Goal: Task Accomplishment & Management: Manage account settings

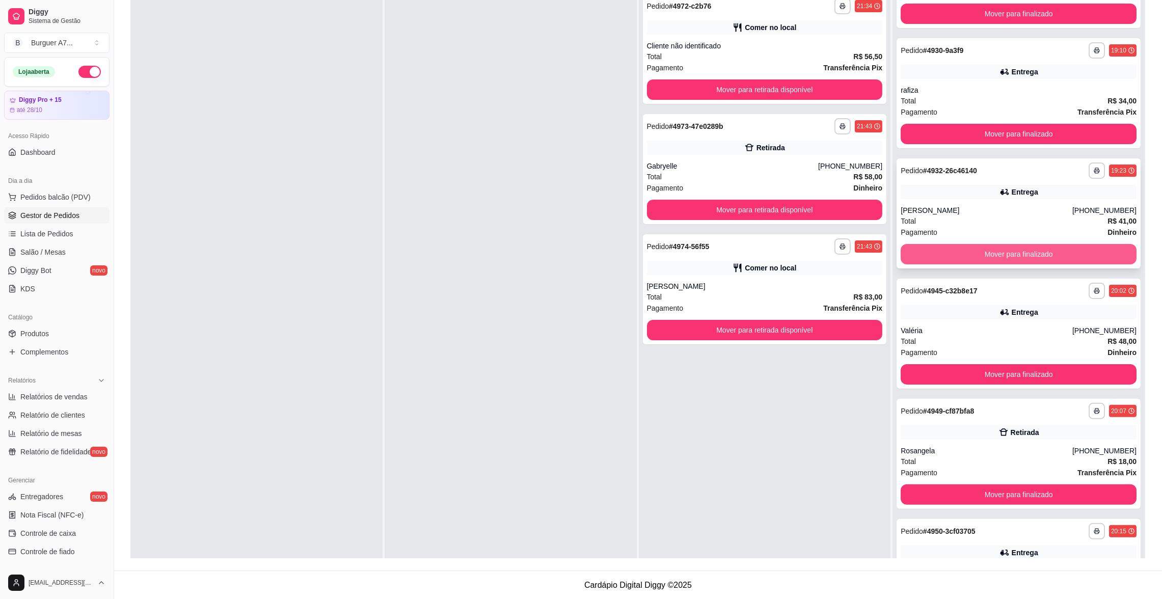
scroll to position [382, 0]
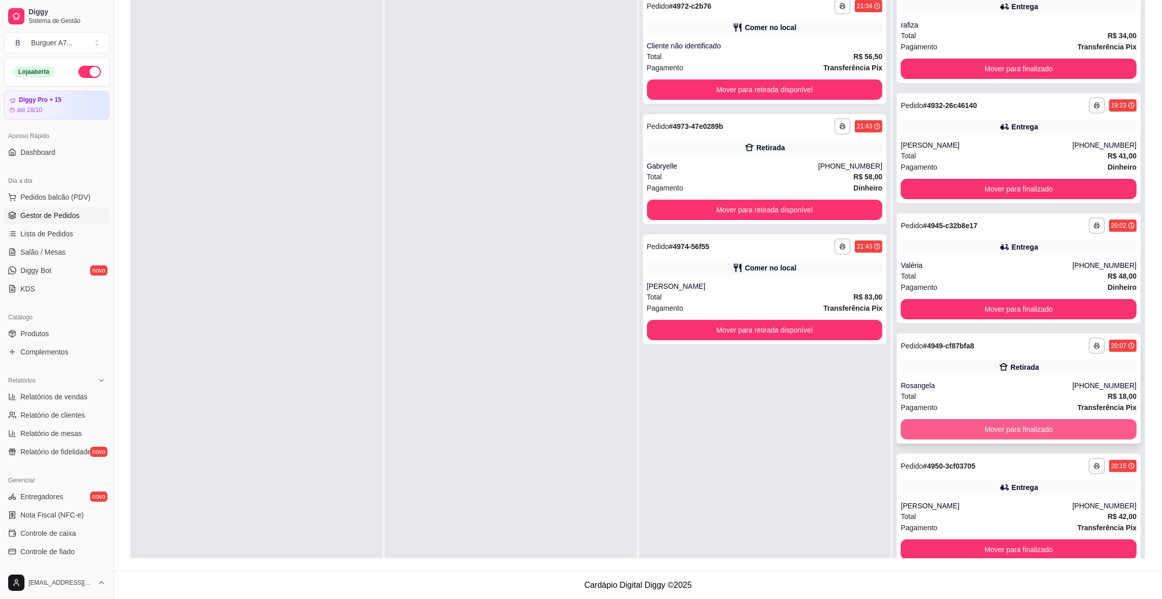
click at [1060, 424] on button "Mover para finalizado" at bounding box center [1019, 429] width 236 height 20
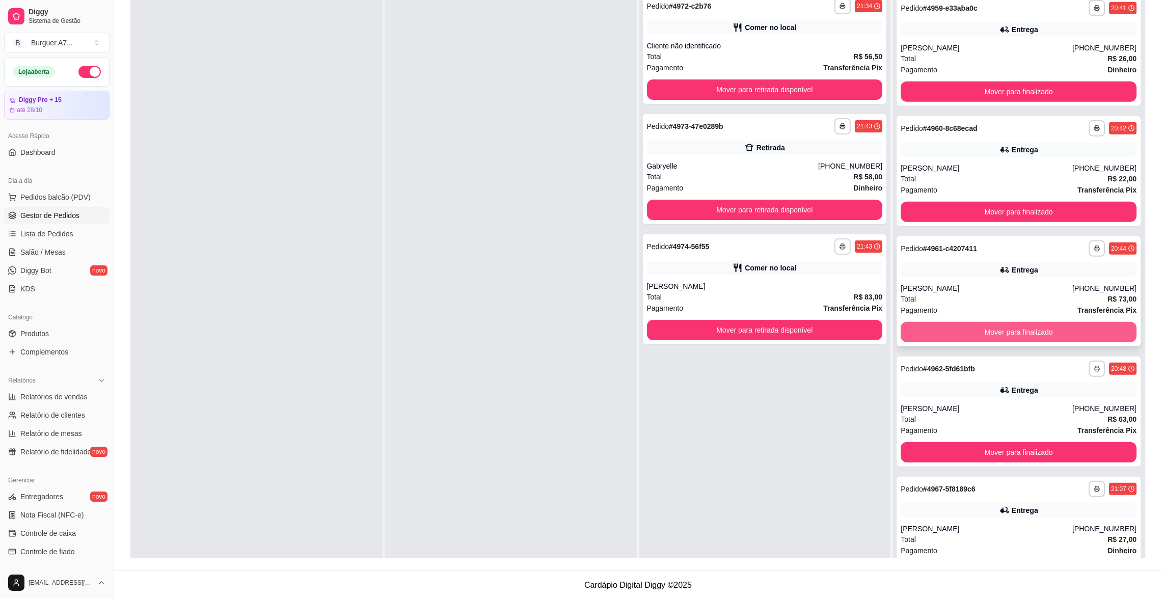
scroll to position [1093, 0]
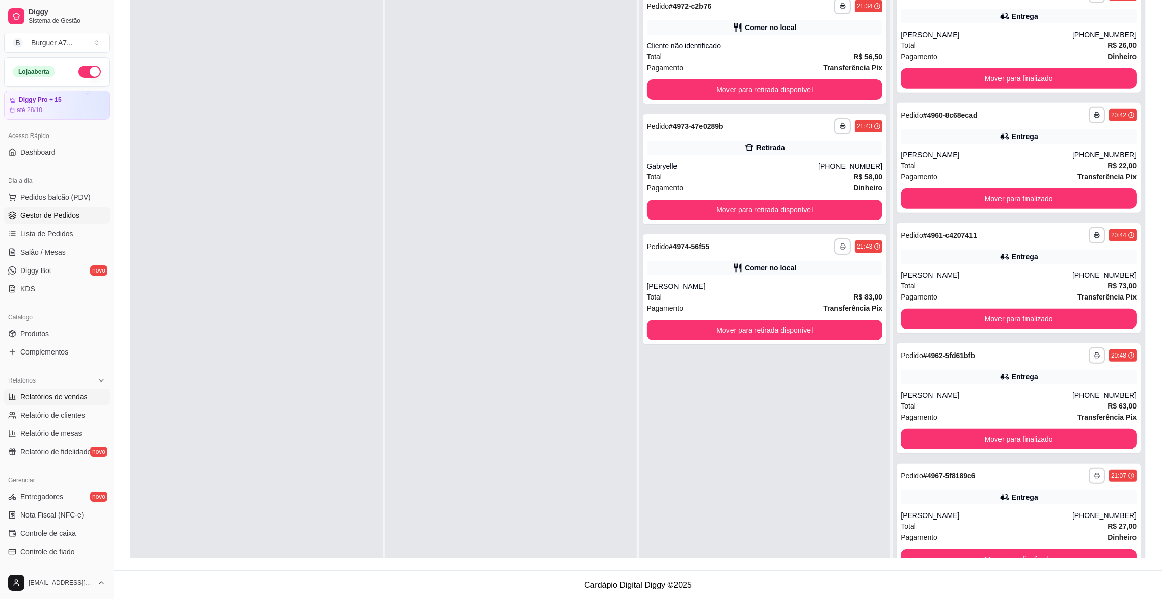
click at [47, 399] on span "Relatórios de vendas" at bounding box center [53, 397] width 67 height 10
select select "ALL"
select select "0"
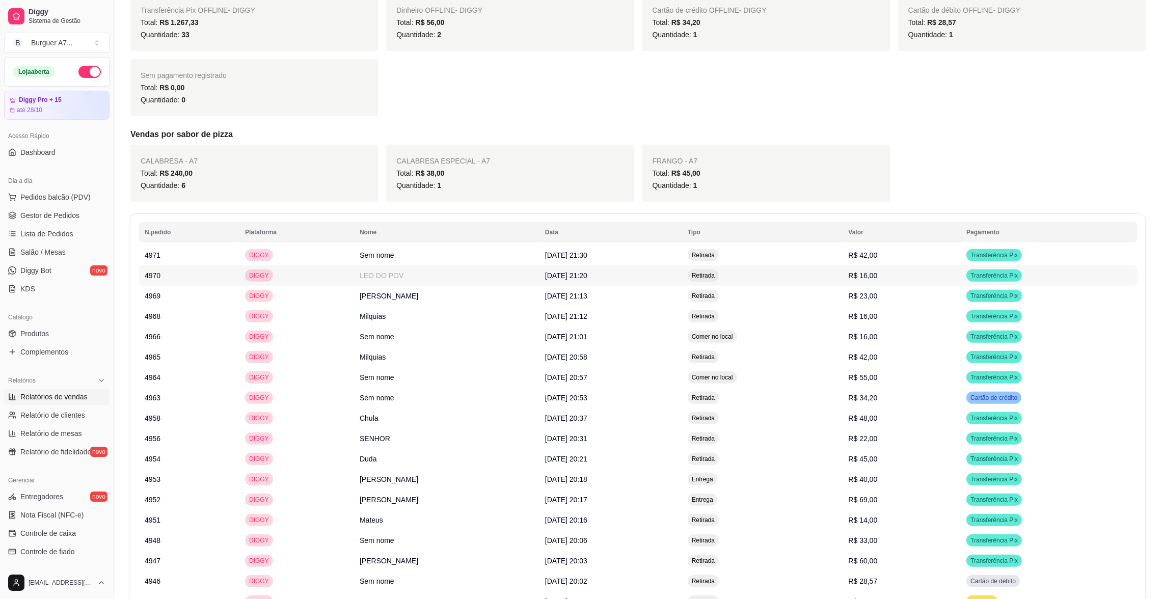
scroll to position [840, 0]
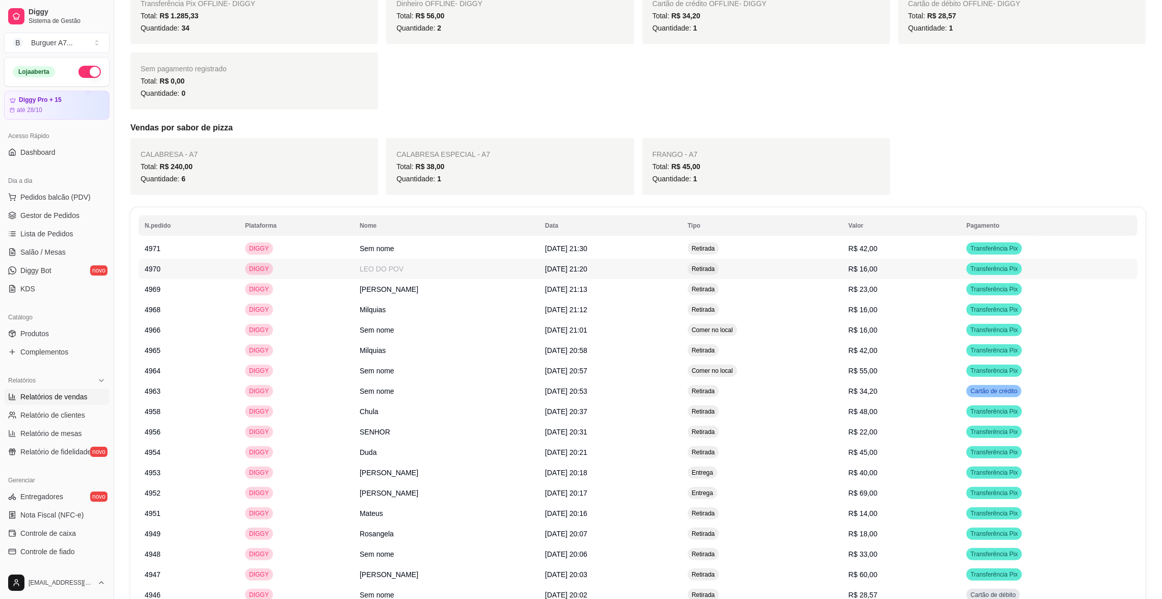
click at [359, 265] on td "LEO DO POV" at bounding box center [446, 269] width 185 height 20
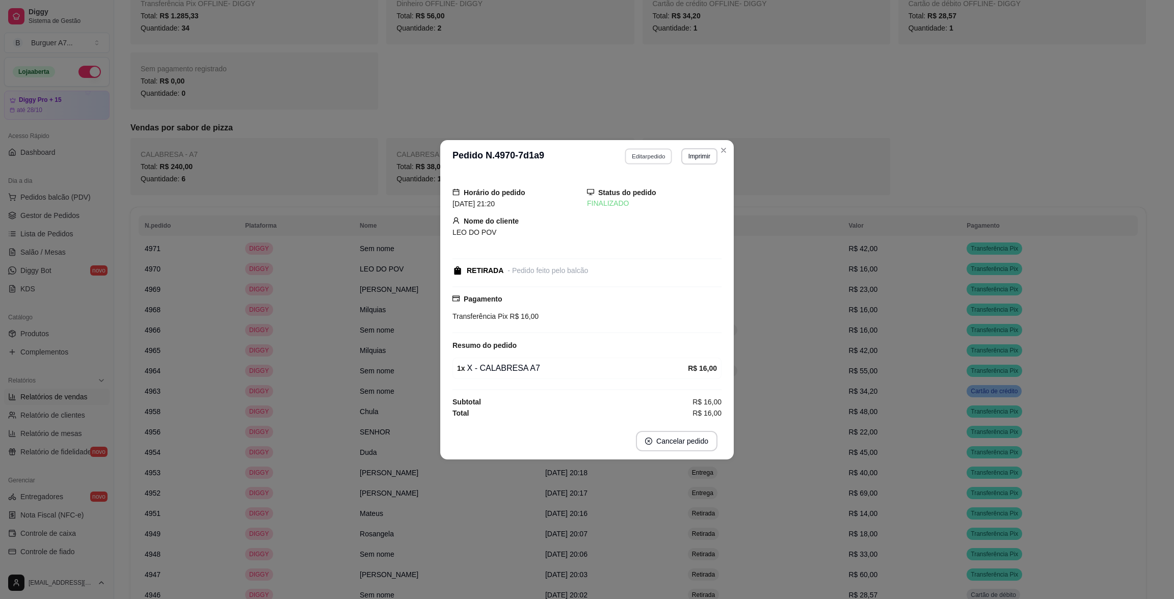
click at [664, 149] on button "Editar pedido" at bounding box center [648, 156] width 47 height 16
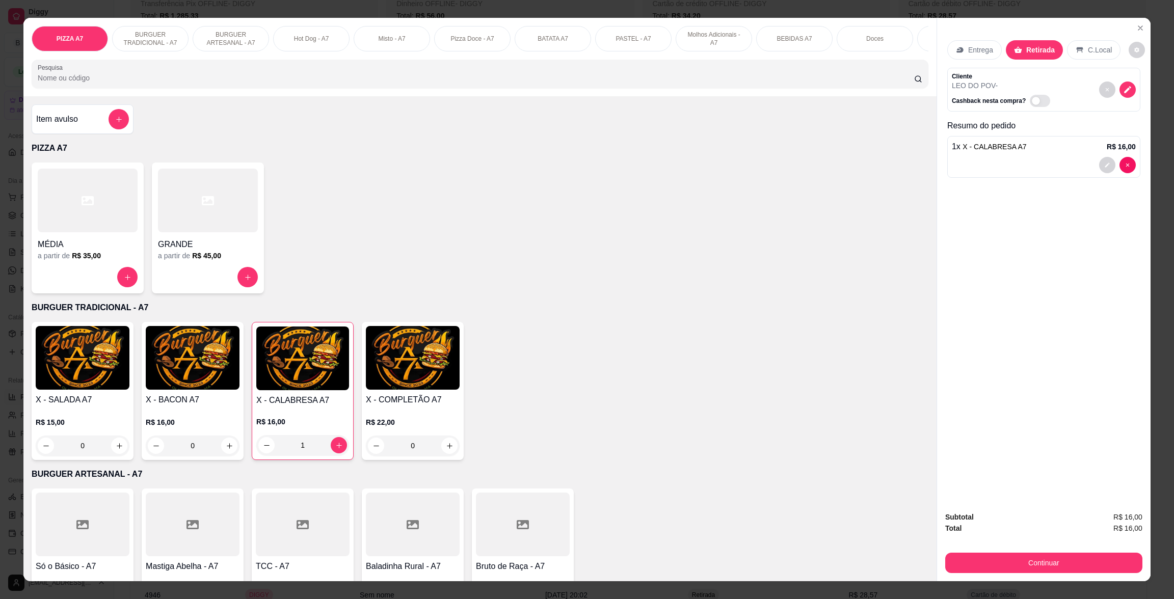
click at [959, 54] on div "Entrega" at bounding box center [974, 49] width 55 height 19
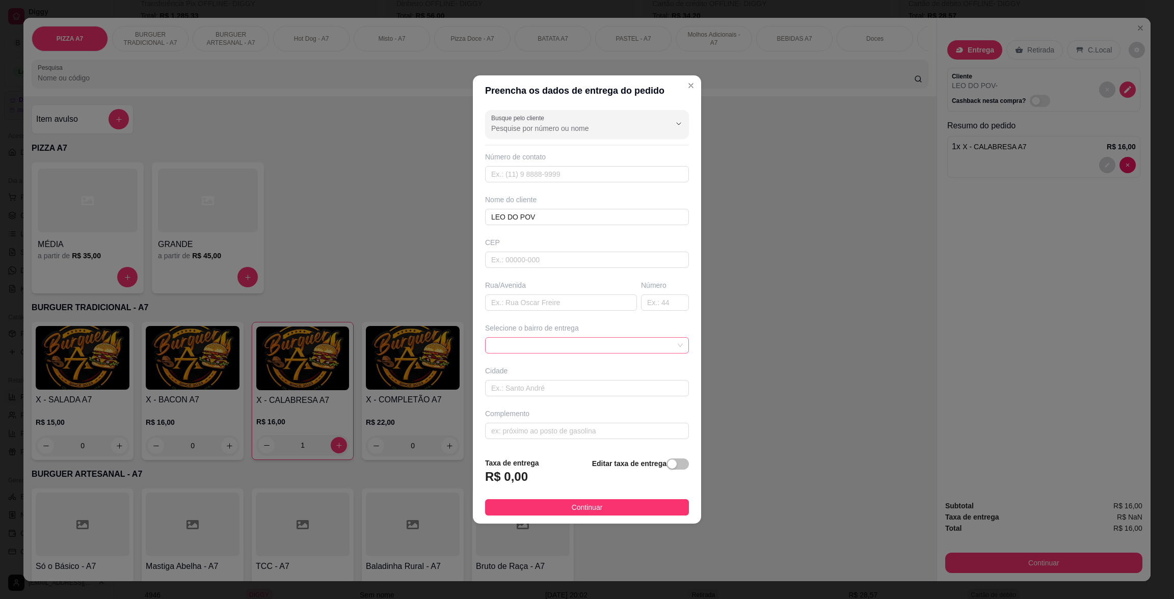
click at [657, 339] on span at bounding box center [587, 345] width 192 height 15
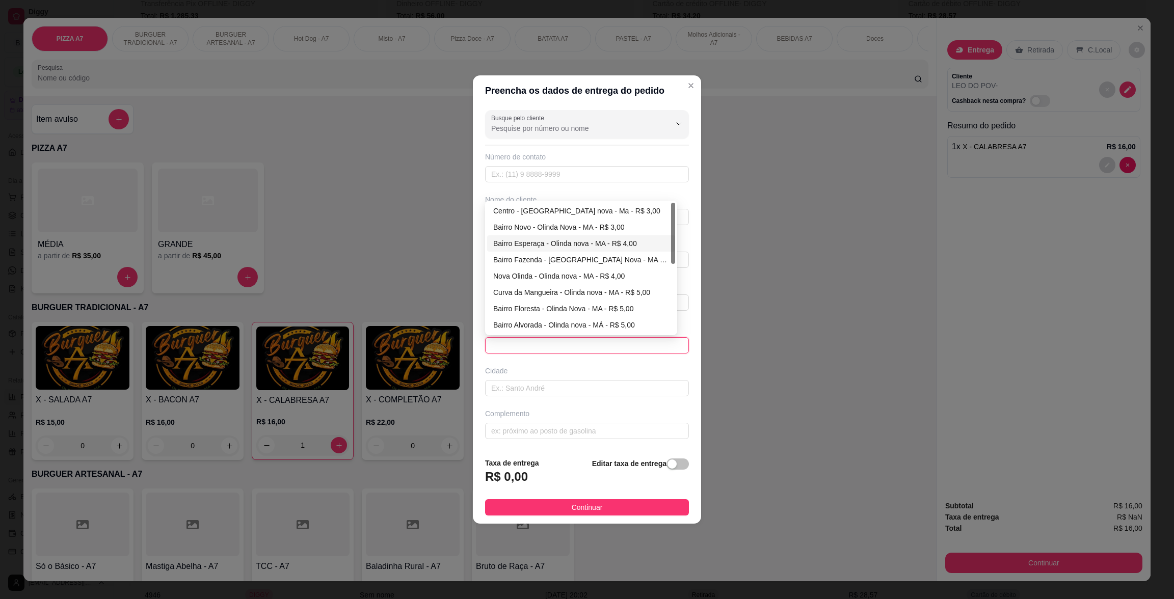
click at [607, 243] on div "Bairro Esperaça - Olinda nova - MA - R$ 4,00" at bounding box center [581, 243] width 176 height 11
type input "Olinda nova - [GEOGRAPHIC_DATA]"
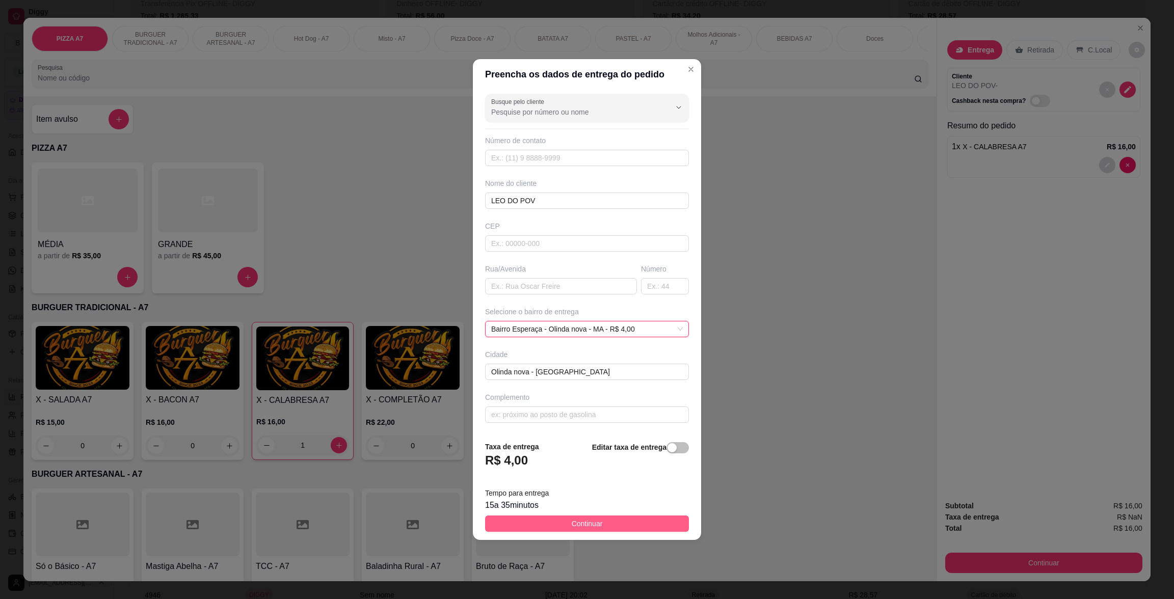
click at [634, 521] on button "Continuar" at bounding box center [587, 524] width 204 height 16
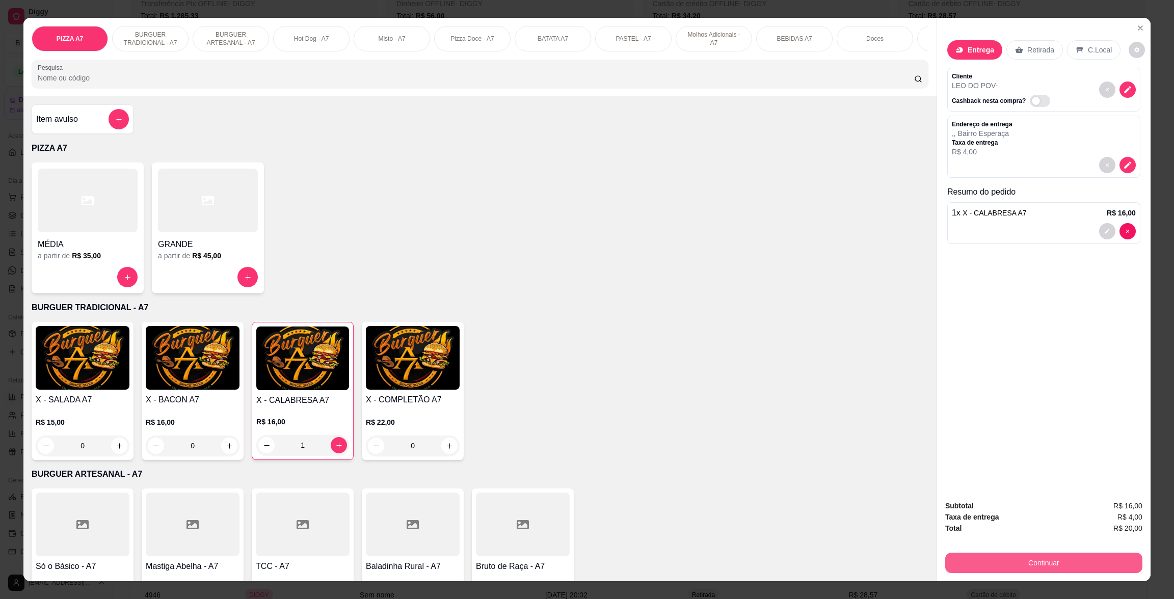
click at [1111, 555] on button "Continuar" at bounding box center [1043, 563] width 197 height 20
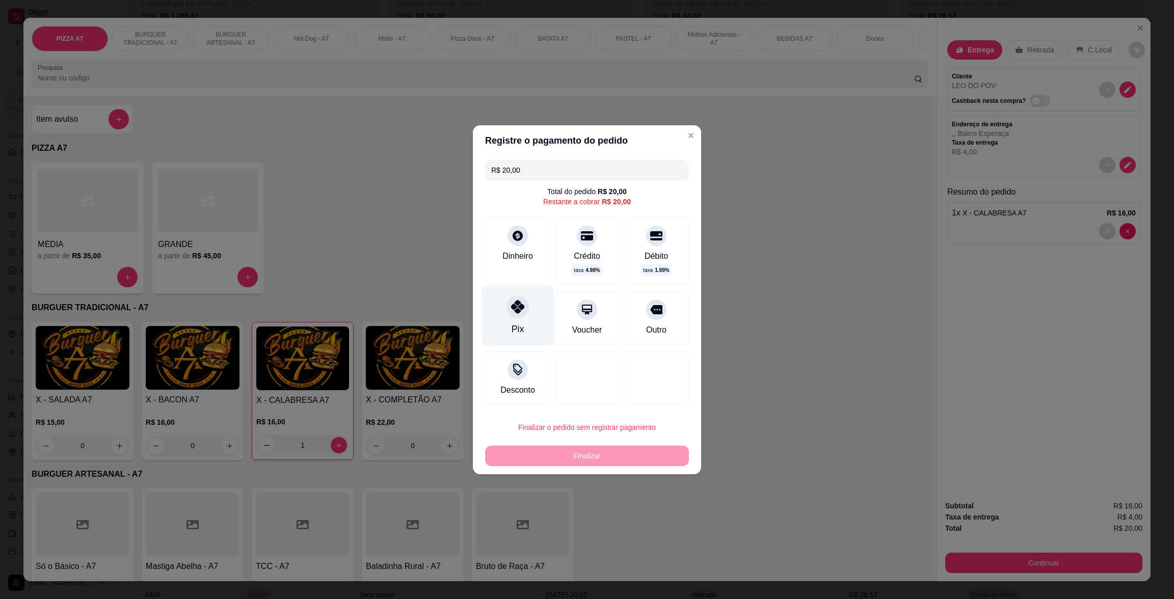
click at [531, 307] on div "Pix" at bounding box center [518, 316] width 72 height 60
type input "R$ 0,00"
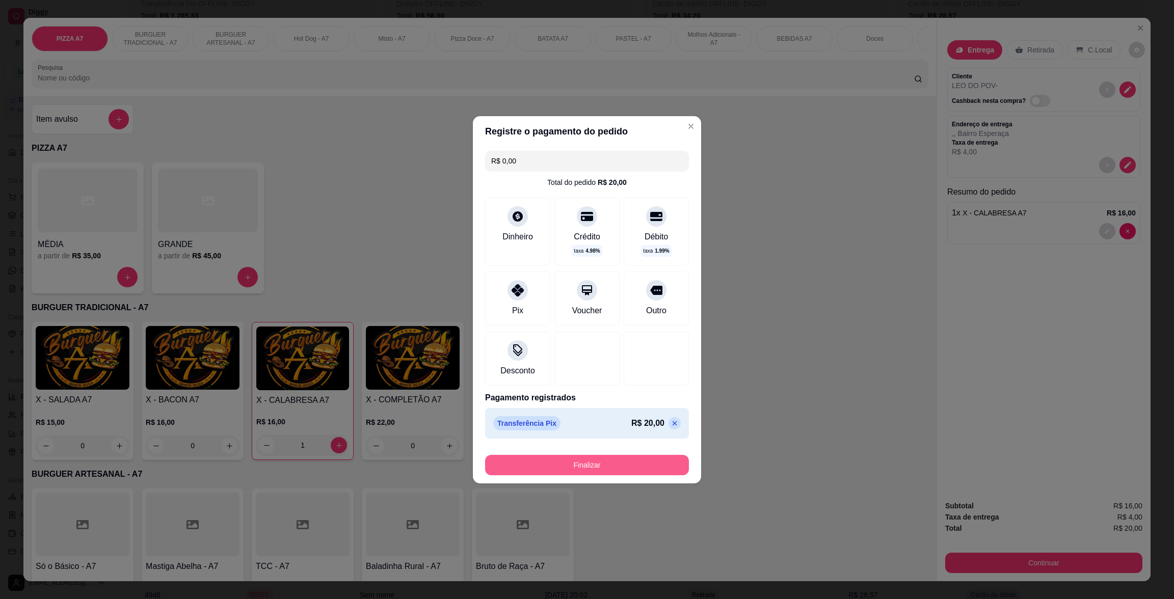
click at [580, 461] on button "Finalizar" at bounding box center [587, 465] width 204 height 20
type input "0"
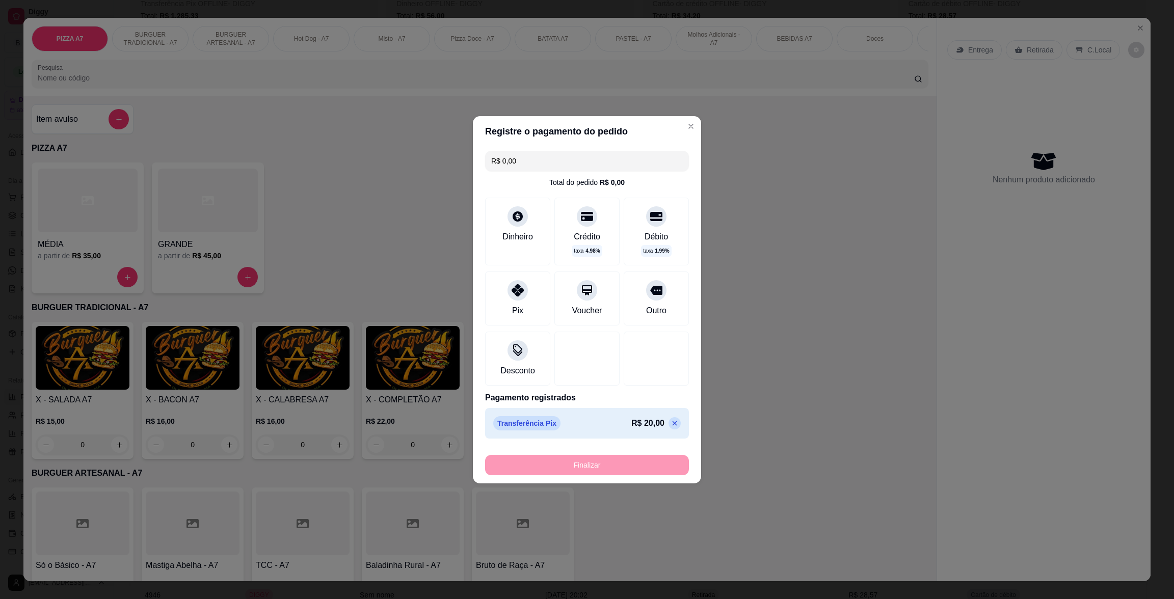
type input "-R$ 20,00"
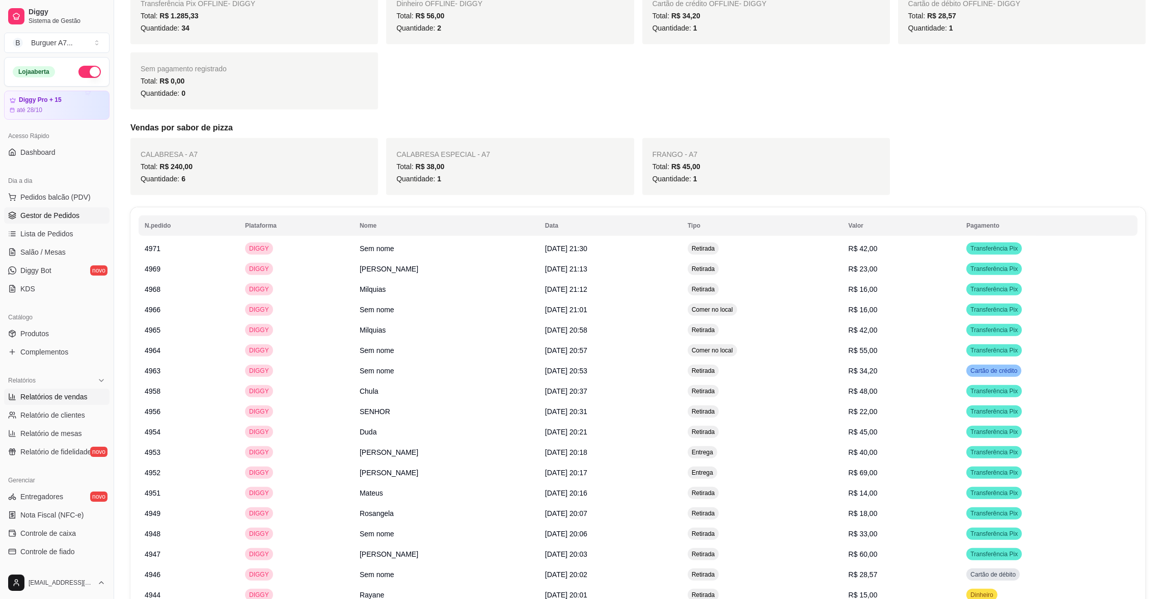
drag, startPoint x: 24, startPoint y: 214, endPoint x: 29, endPoint y: 215, distance: 5.1
click at [25, 213] on span "Gestor de Pedidos" at bounding box center [49, 215] width 59 height 10
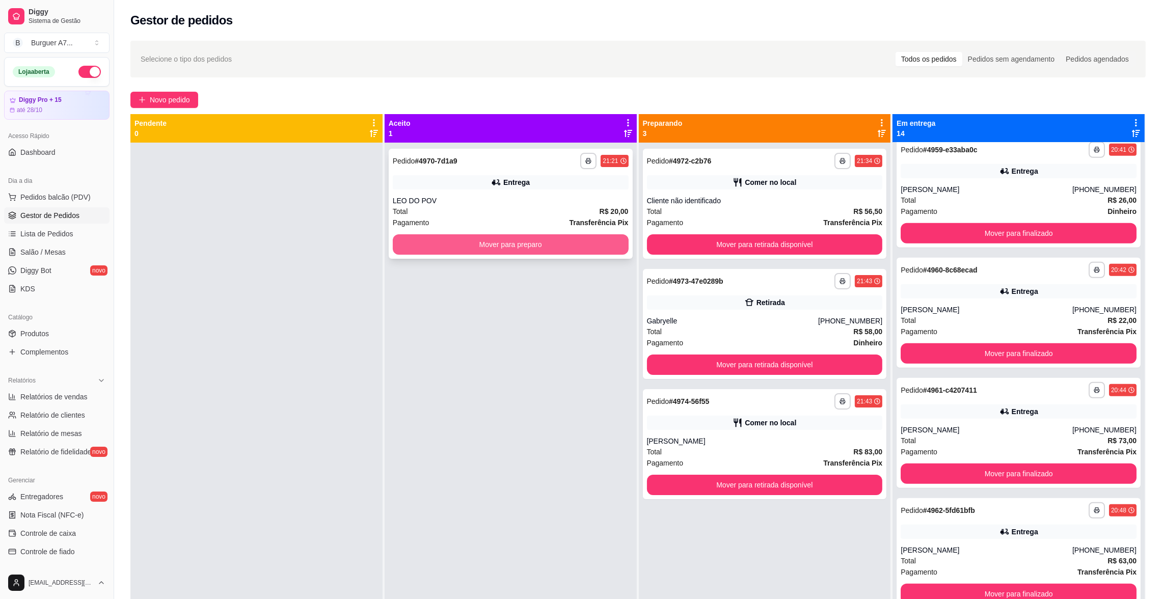
click at [570, 237] on button "Mover para preparo" at bounding box center [511, 244] width 236 height 20
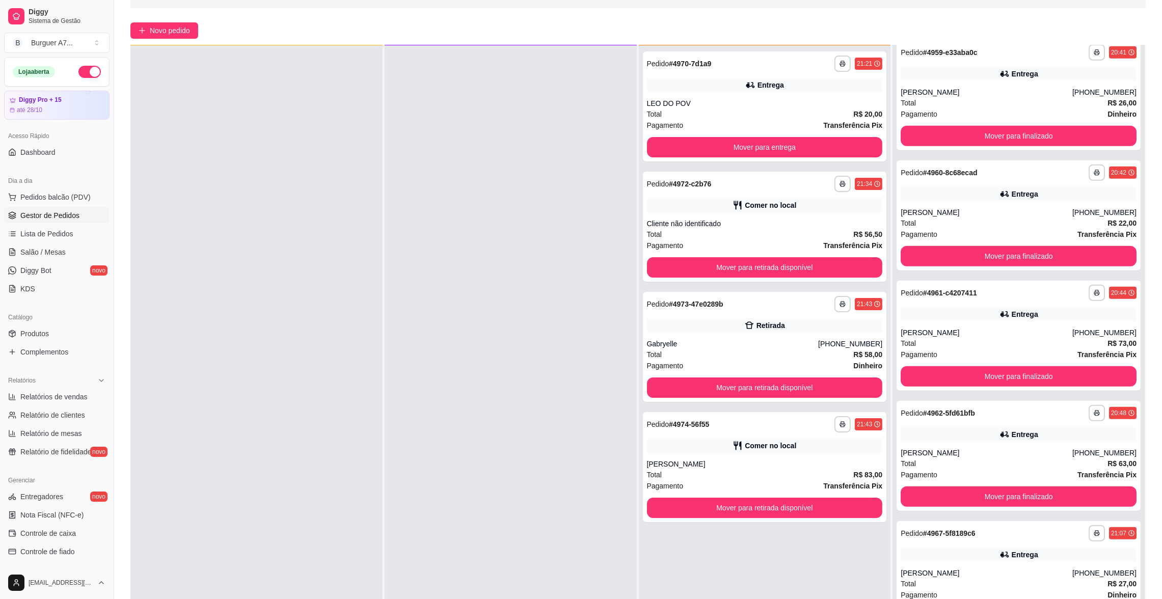
scroll to position [155, 0]
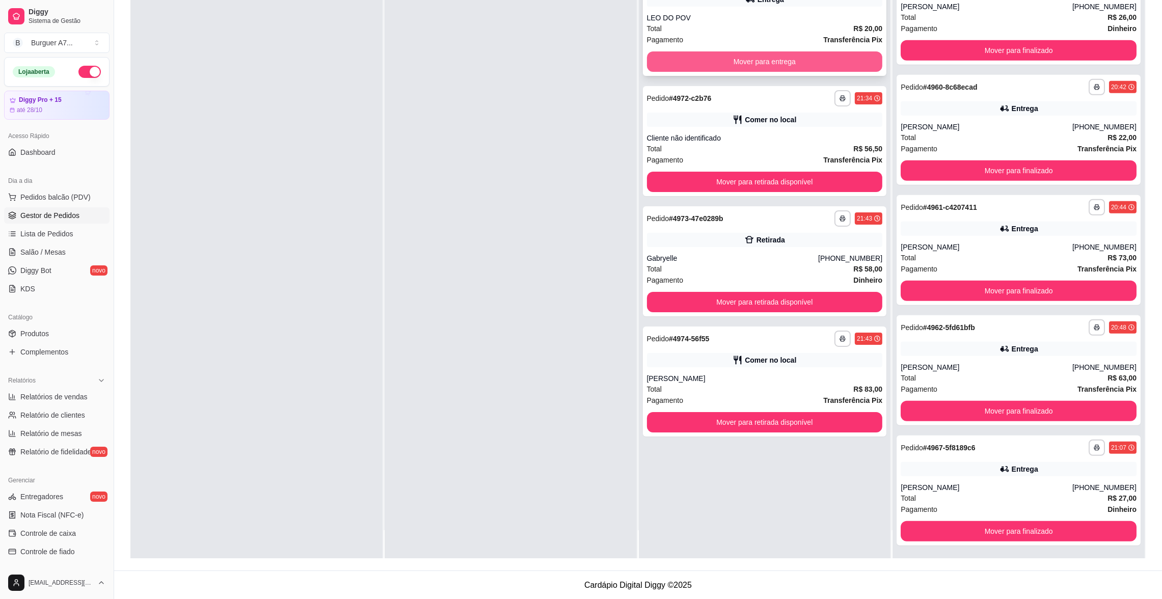
click at [746, 61] on button "Mover para entrega" at bounding box center [765, 61] width 236 height 20
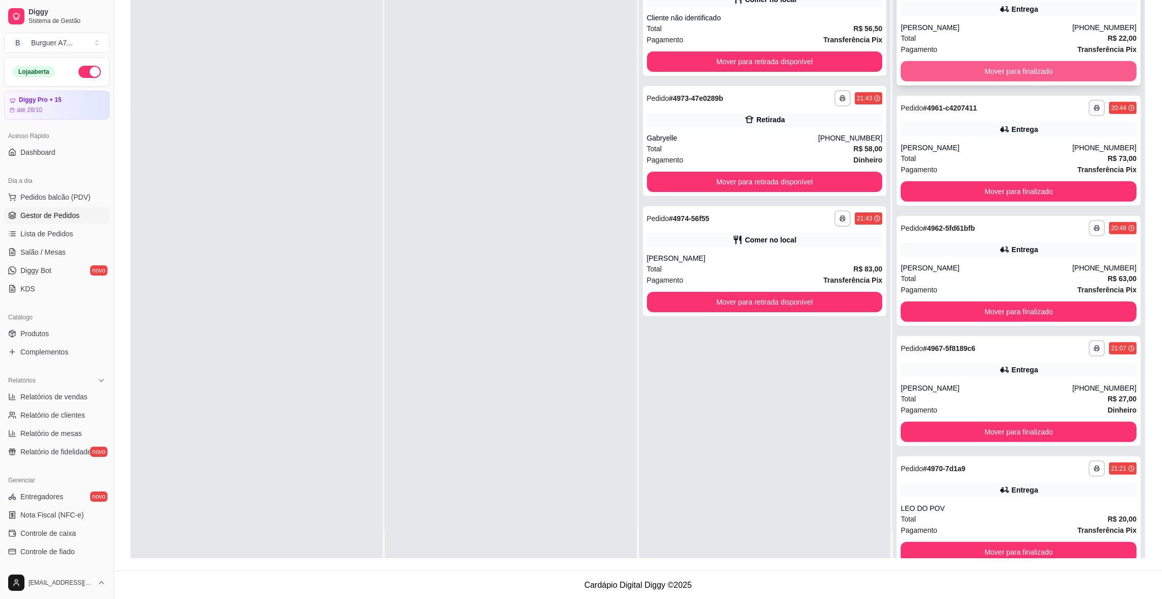
scroll to position [1214, 0]
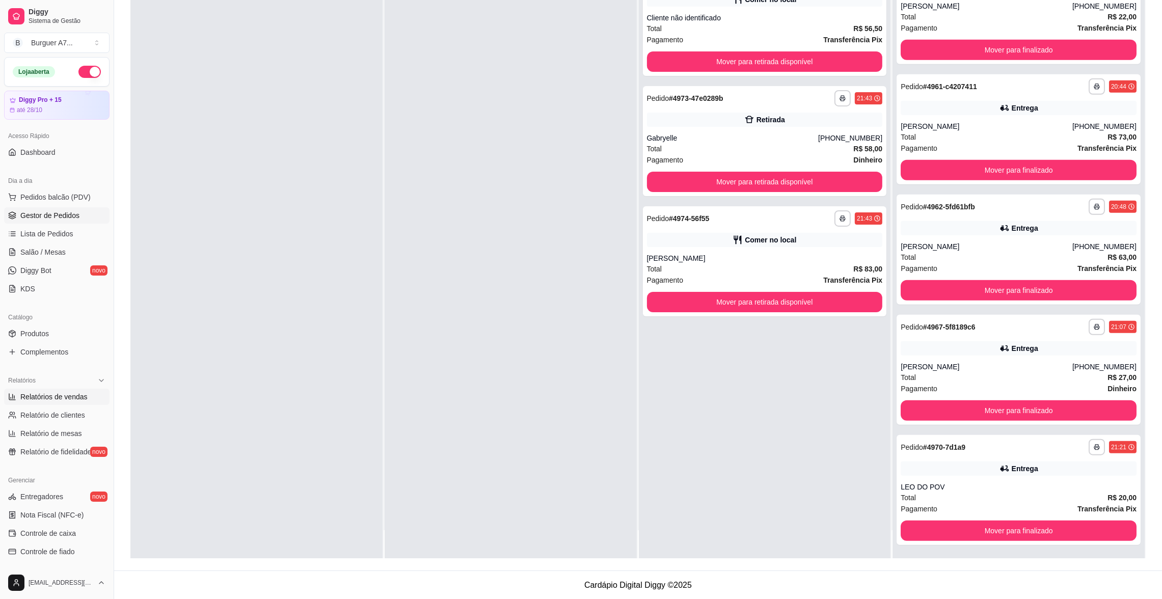
click at [56, 399] on span "Relatórios de vendas" at bounding box center [53, 397] width 67 height 10
select select "ALL"
select select "0"
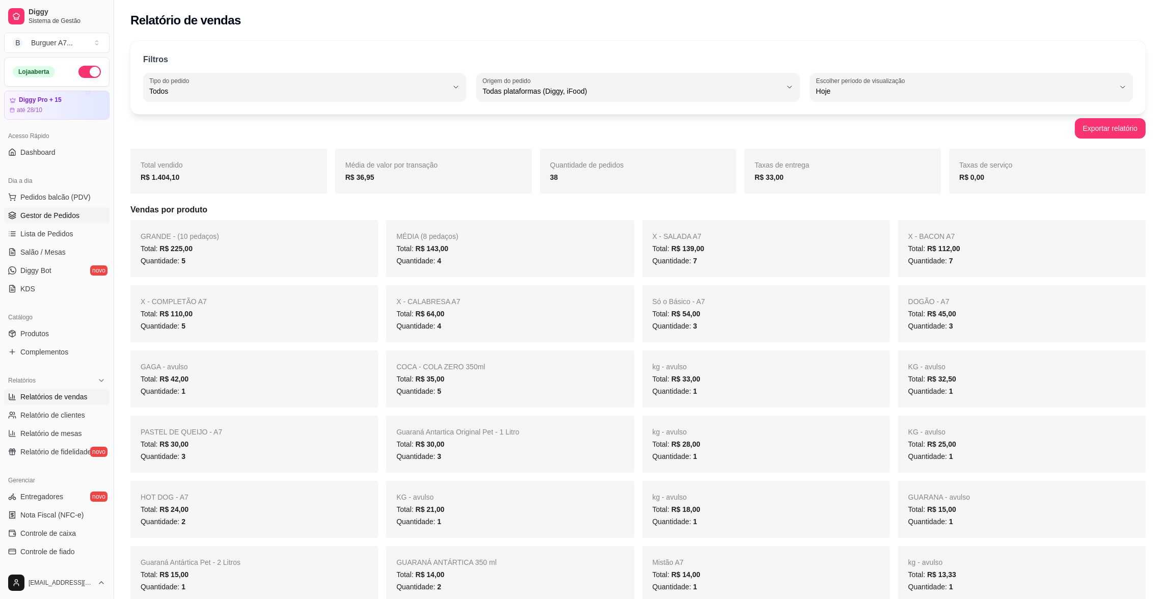
click at [57, 216] on span "Gestor de Pedidos" at bounding box center [49, 215] width 59 height 10
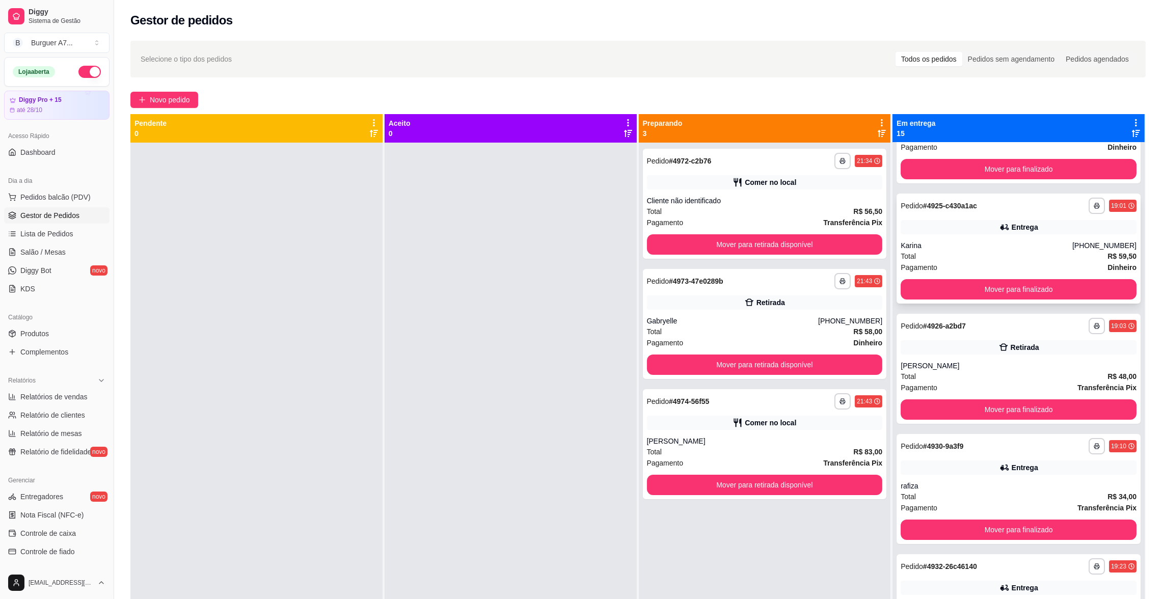
scroll to position [76, 0]
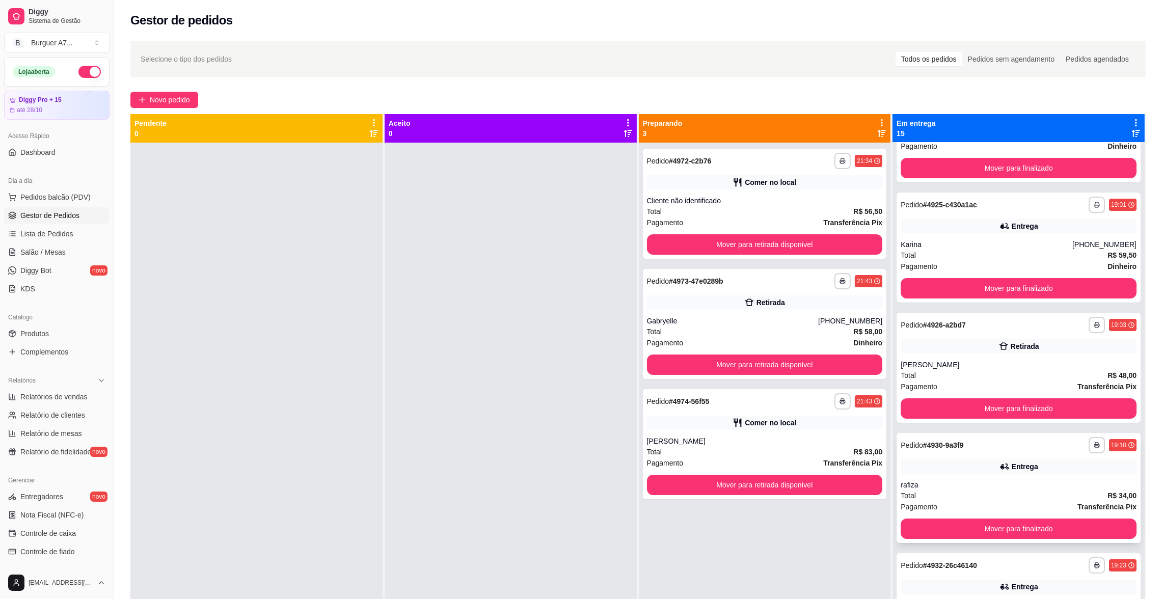
click at [1029, 478] on div "**********" at bounding box center [1019, 488] width 244 height 110
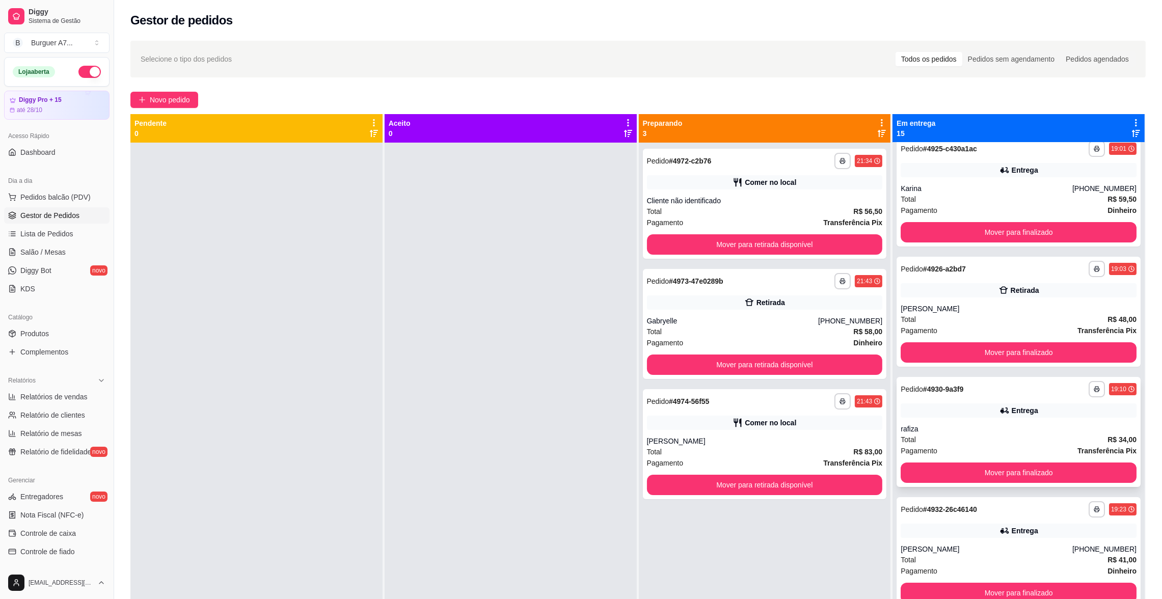
scroll to position [153, 0]
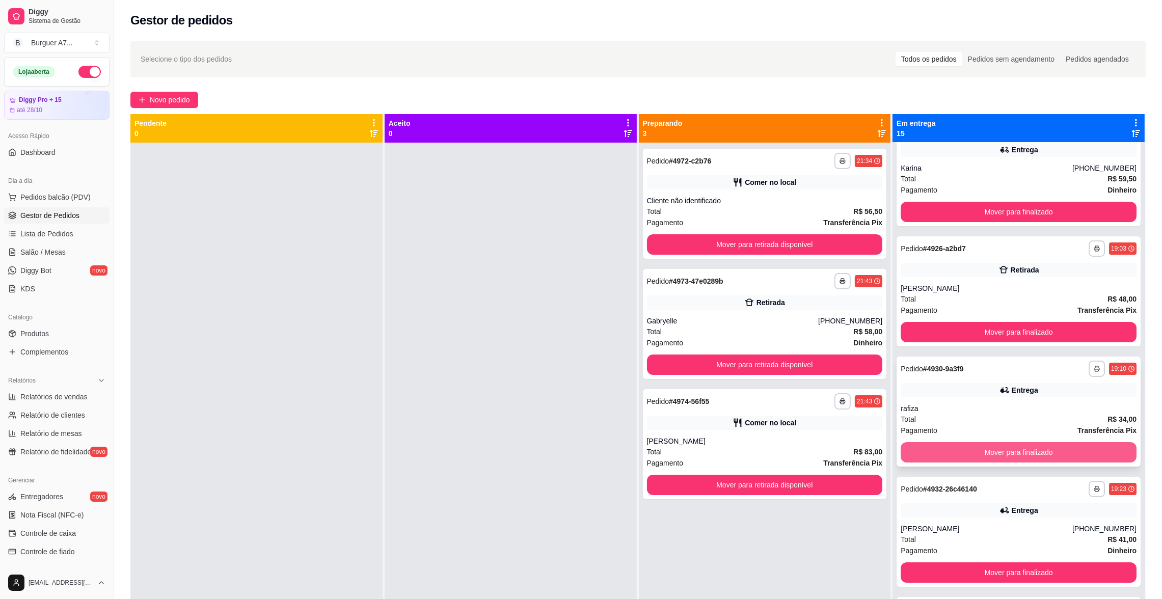
click at [1051, 452] on button "Mover para finalizado" at bounding box center [1019, 452] width 236 height 20
click at [1014, 423] on div "Total R$ 34,00" at bounding box center [1019, 419] width 236 height 11
drag, startPoint x: 418, startPoint y: 376, endPoint x: 426, endPoint y: 376, distance: 7.6
click at [419, 376] on div at bounding box center [511, 442] width 252 height 599
click at [72, 419] on span "Relatório de clientes" at bounding box center [52, 415] width 65 height 10
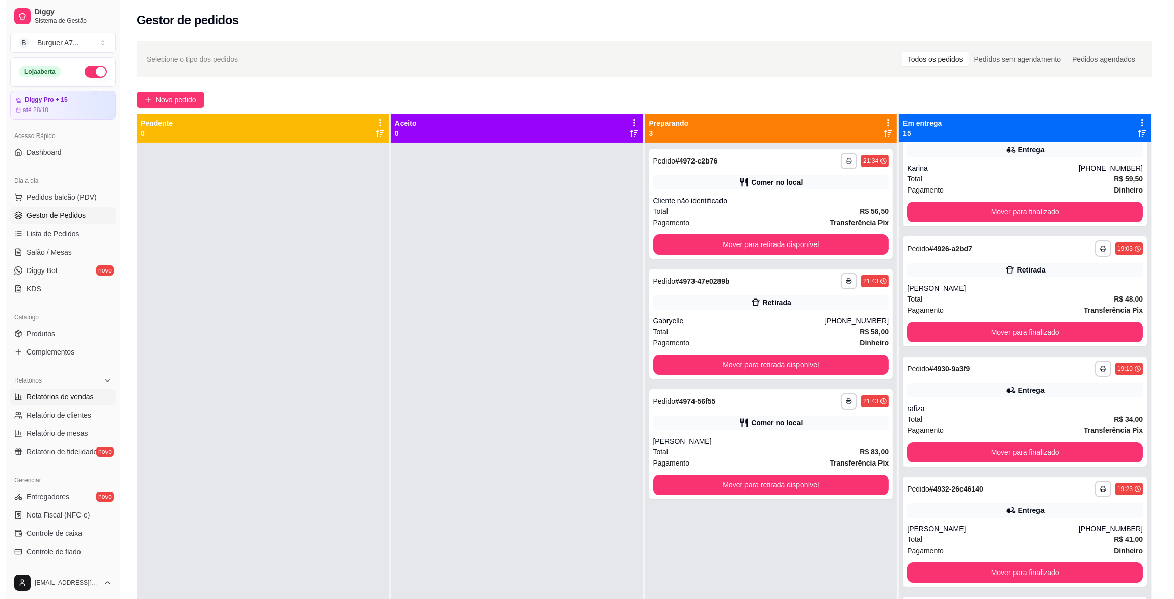
select select "30"
select select "HIGHEST_TOTAL_SPENT_WITH_ORDERS"
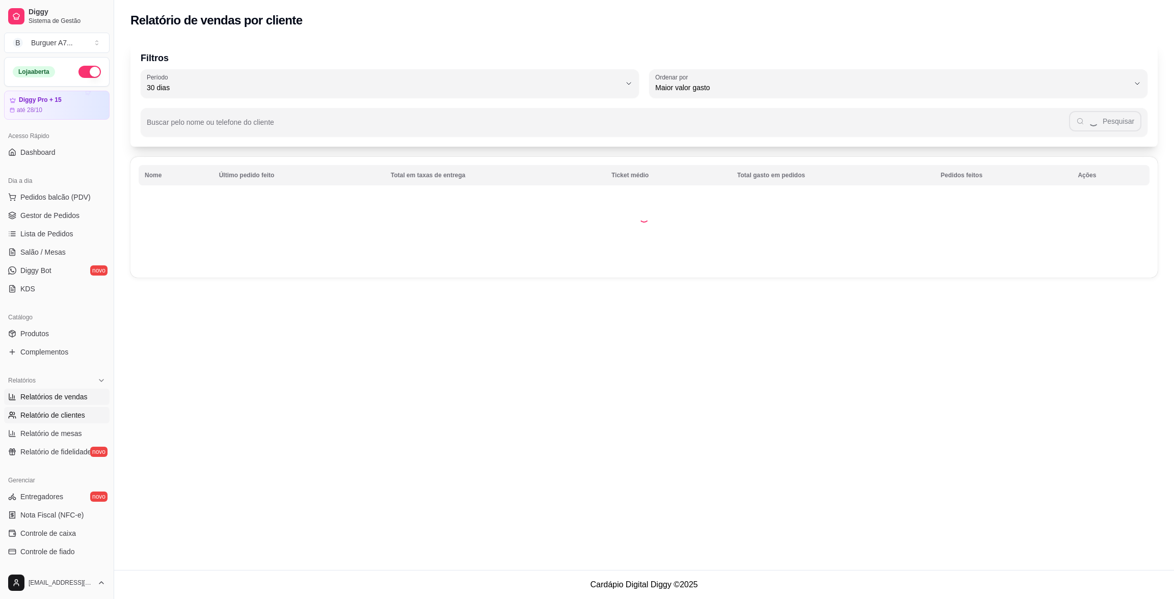
click at [71, 397] on span "Relatórios de vendas" at bounding box center [53, 397] width 67 height 10
select select "ALL"
select select "0"
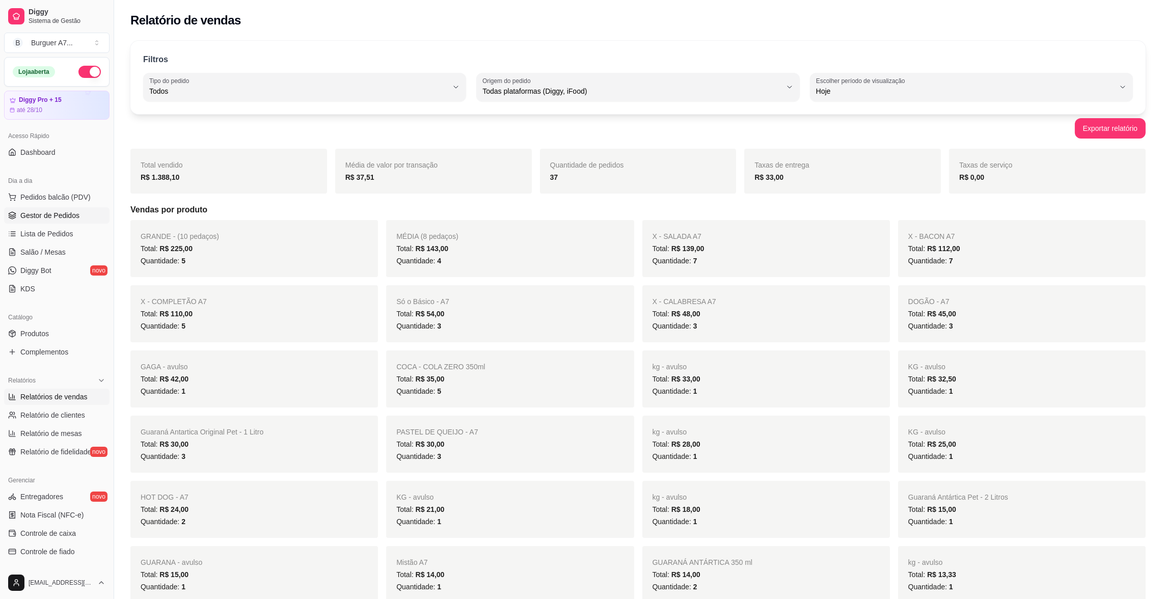
click at [69, 217] on span "Gestor de Pedidos" at bounding box center [49, 215] width 59 height 10
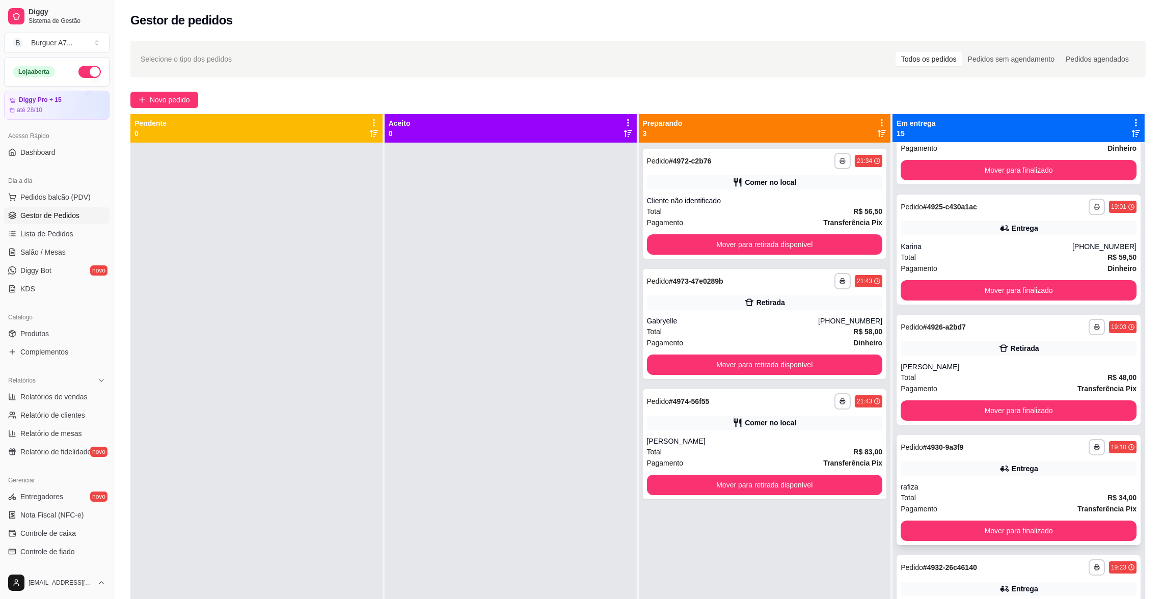
scroll to position [76, 0]
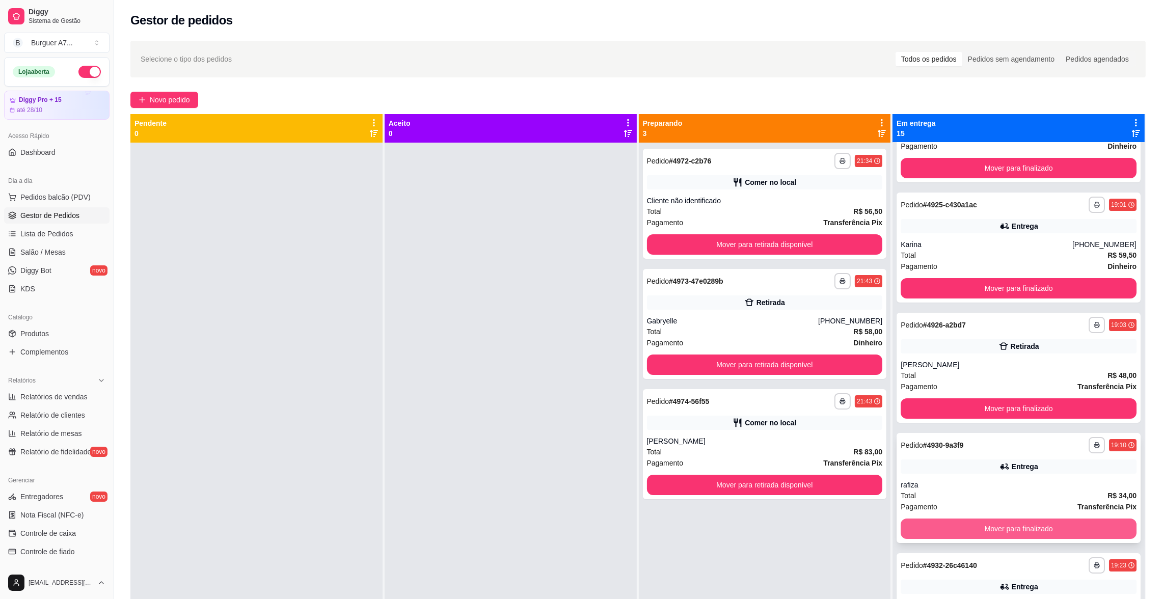
click at [656, 499] on div "**********" at bounding box center [765, 442] width 252 height 599
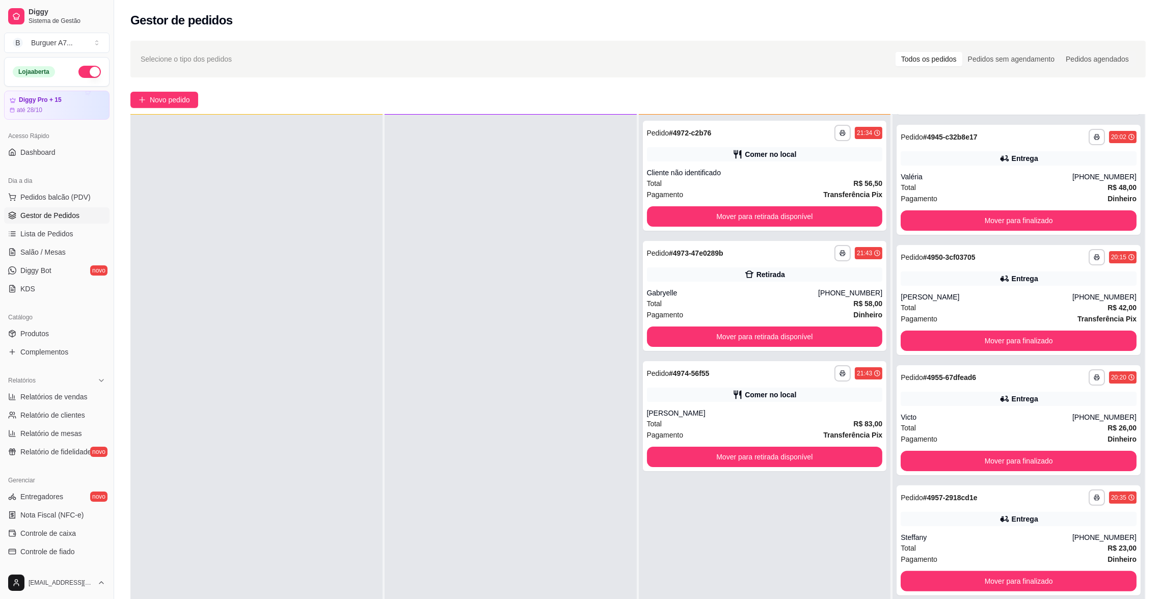
scroll to position [382, 0]
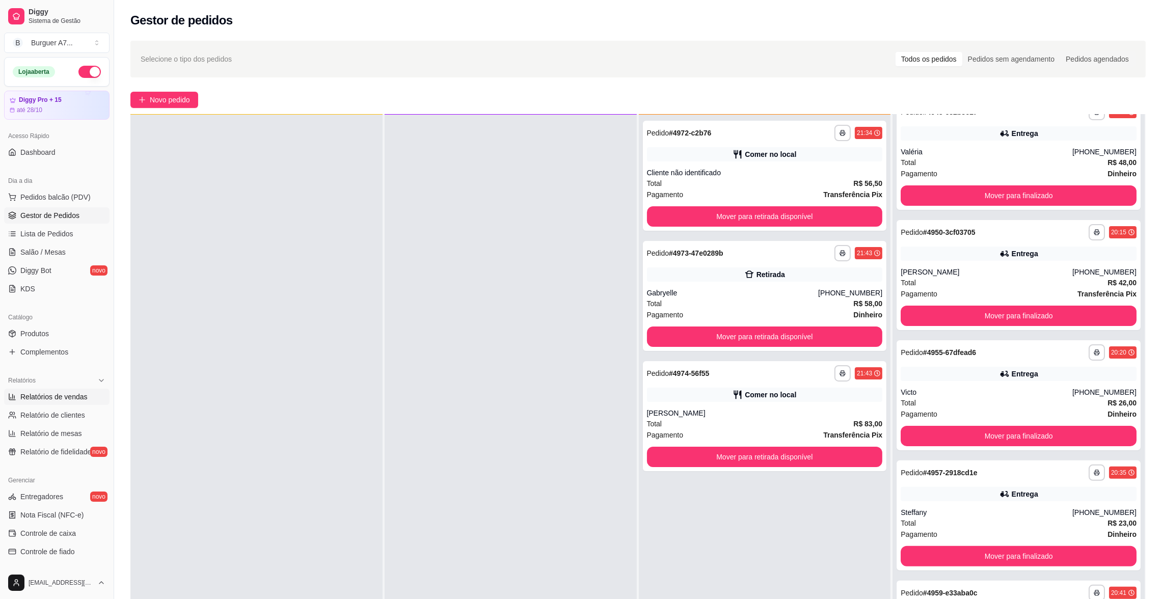
click at [63, 395] on span "Relatórios de vendas" at bounding box center [53, 397] width 67 height 10
select select "ALL"
select select "0"
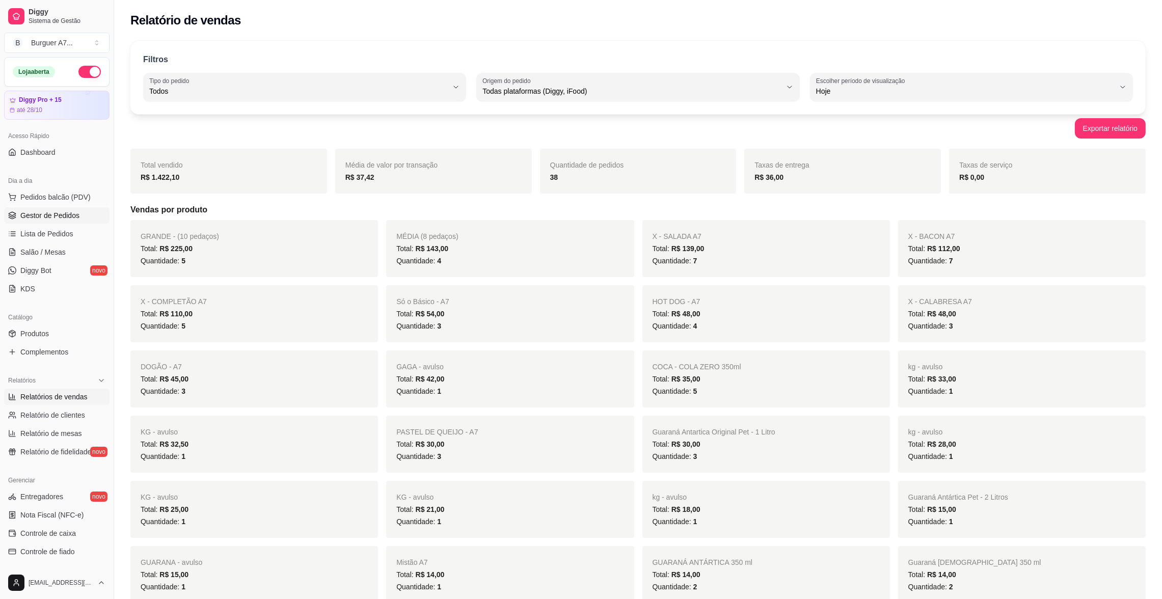
click at [51, 222] on link "Gestor de Pedidos" at bounding box center [56, 215] width 105 height 16
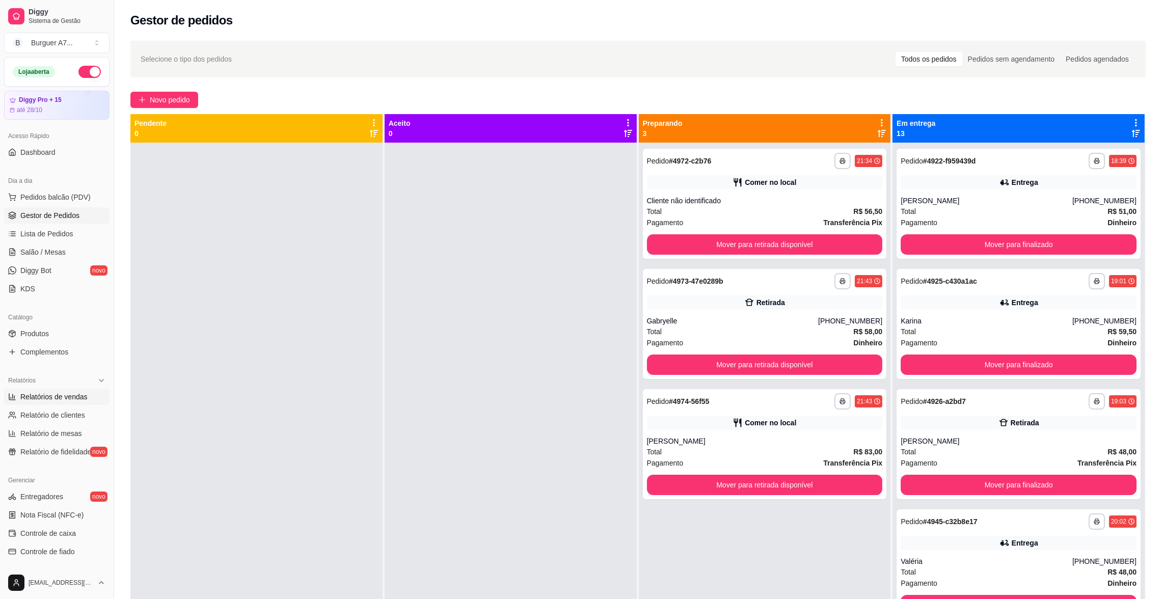
click at [65, 392] on span "Relatórios de vendas" at bounding box center [53, 397] width 67 height 10
select select "ALL"
select select "0"
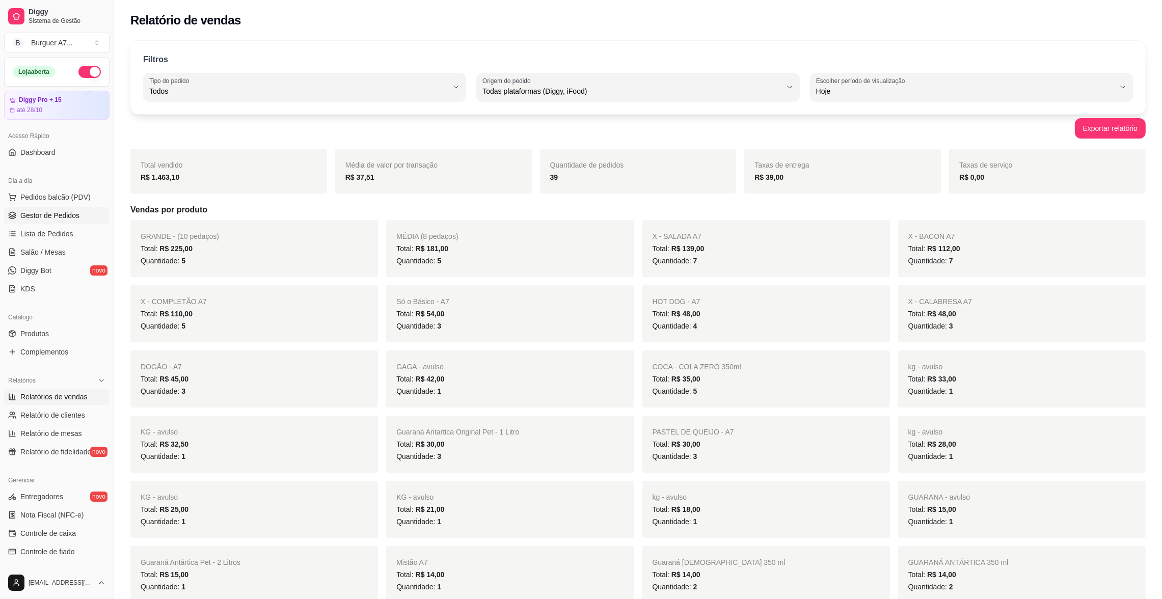
click at [41, 208] on link "Gestor de Pedidos" at bounding box center [56, 215] width 105 height 16
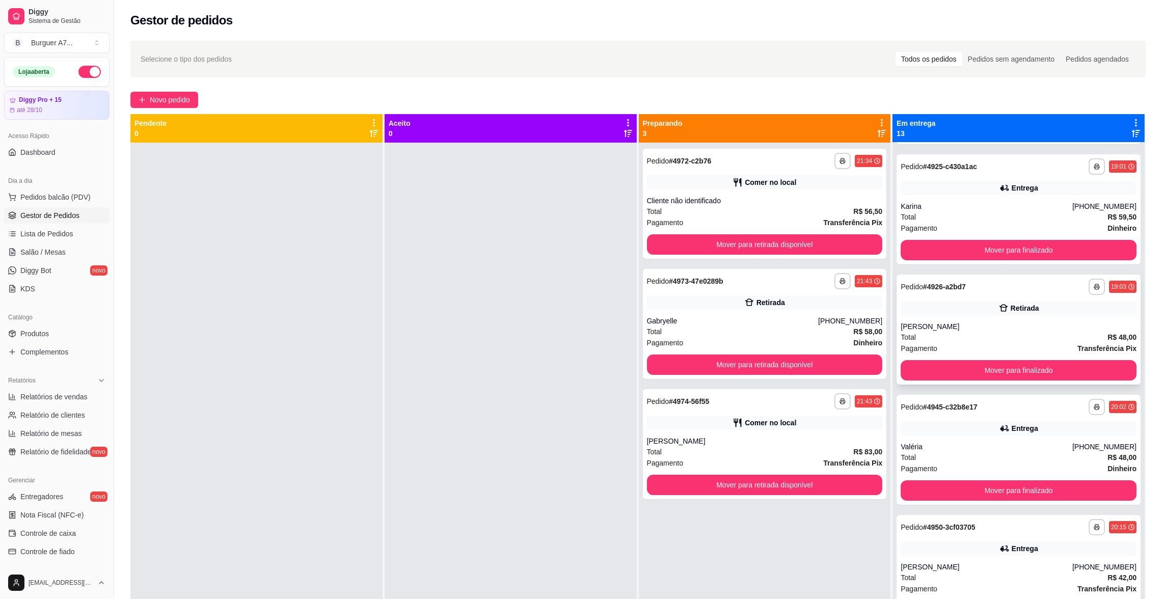
scroll to position [229, 0]
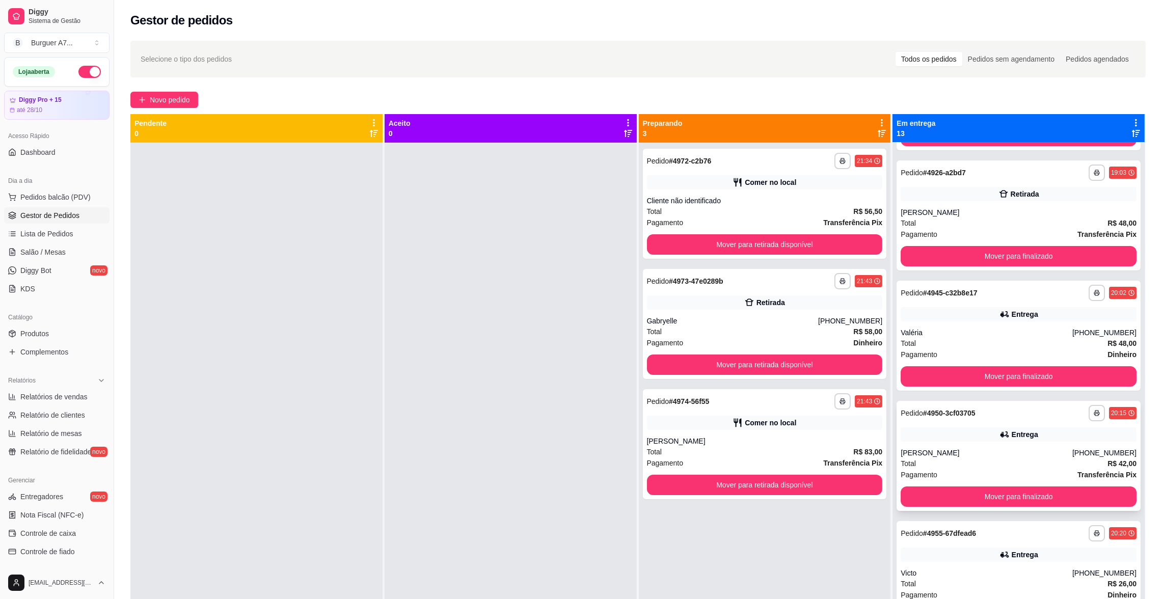
click at [976, 460] on div "Total R$ 42,00" at bounding box center [1019, 463] width 236 height 11
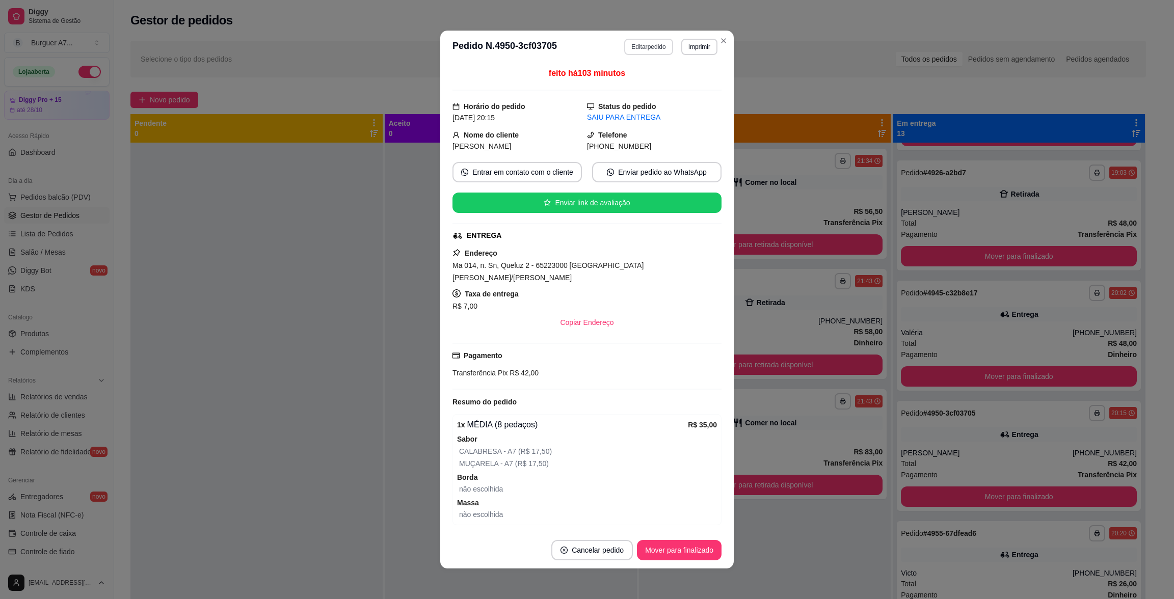
click at [624, 48] on button "Editar pedido" at bounding box center [648, 47] width 48 height 16
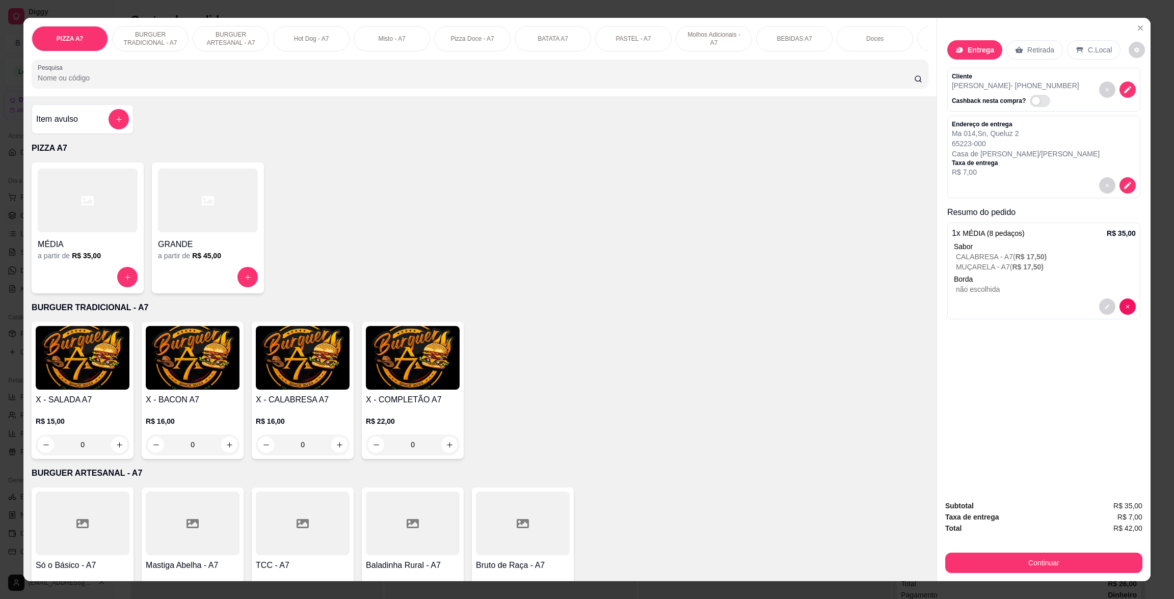
click at [97, 129] on div "Item avulso" at bounding box center [82, 119] width 93 height 20
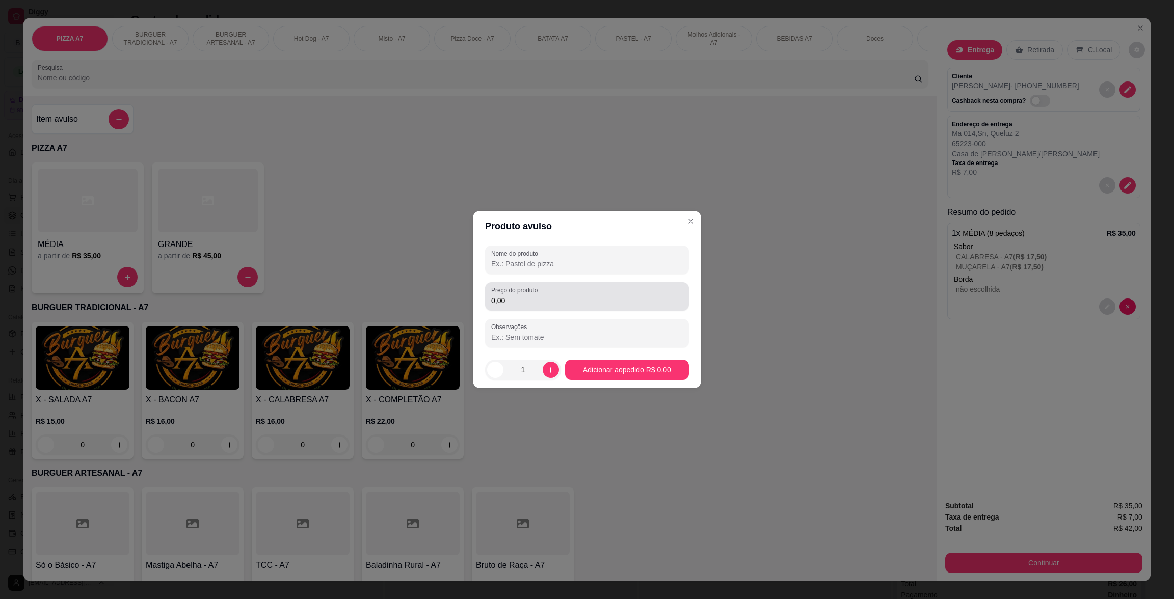
click at [574, 301] on input "0,00" at bounding box center [587, 301] width 192 height 10
type input "10,00"
click at [591, 263] on input "Nome do produto" at bounding box center [587, 264] width 192 height 10
type input "GJF"
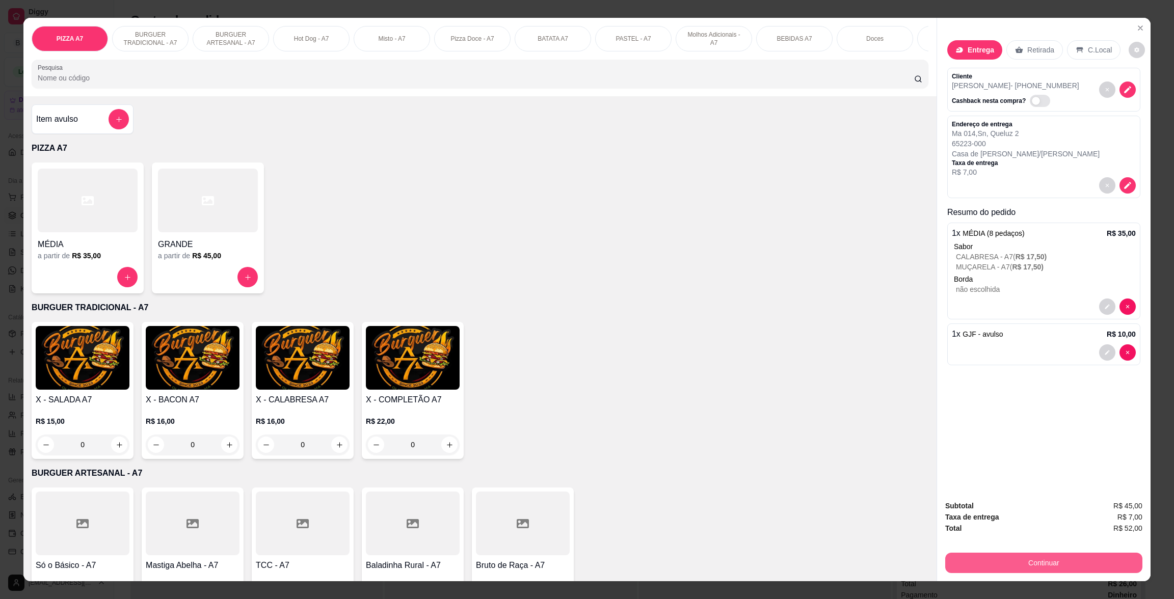
click at [1052, 555] on button "Continuar" at bounding box center [1043, 563] width 197 height 20
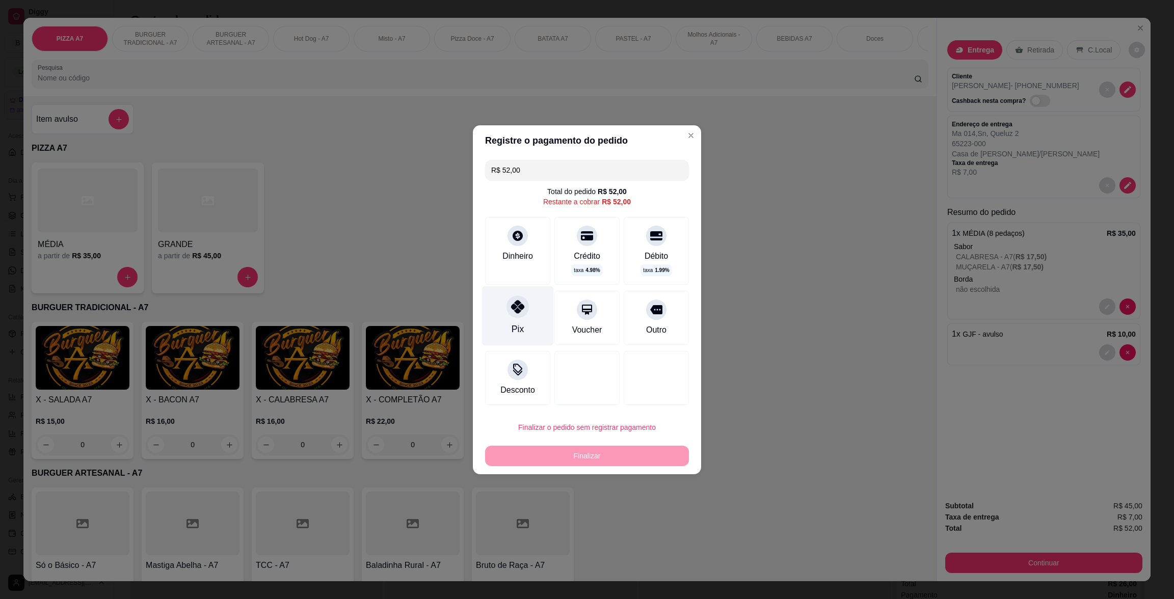
click at [518, 310] on icon at bounding box center [517, 306] width 13 height 13
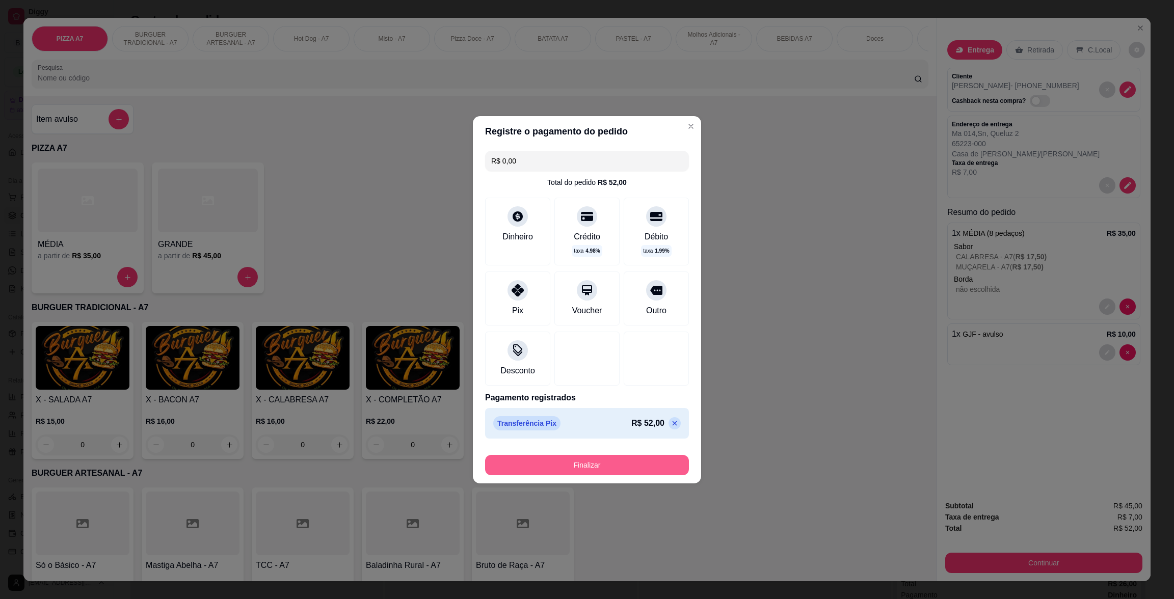
click at [620, 458] on button "Finalizar" at bounding box center [587, 465] width 204 height 20
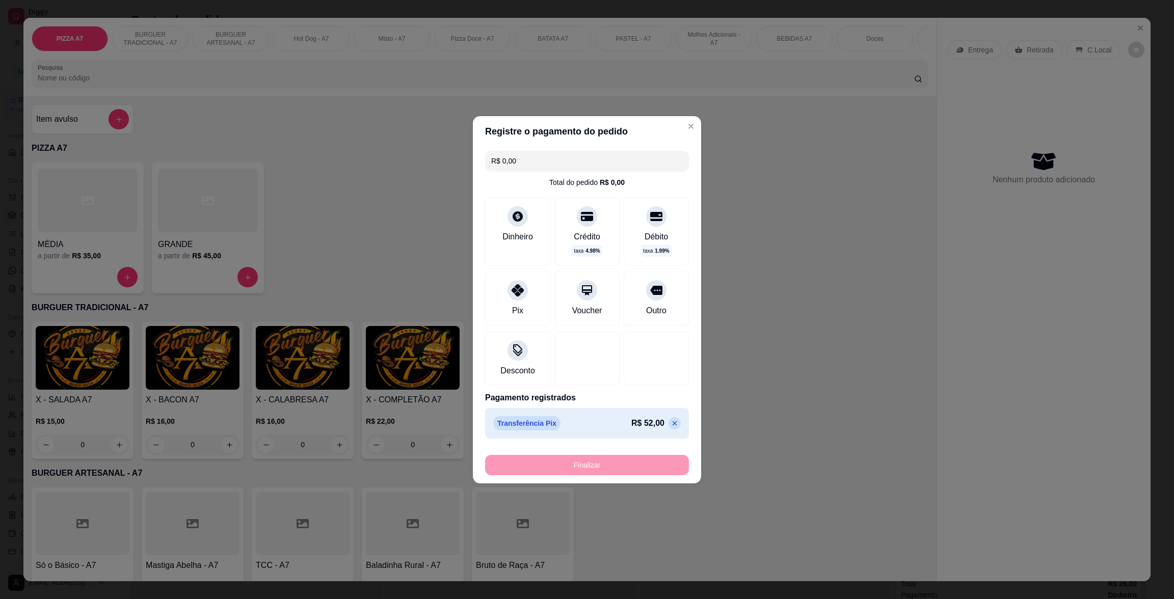
type input "-R$ 52,00"
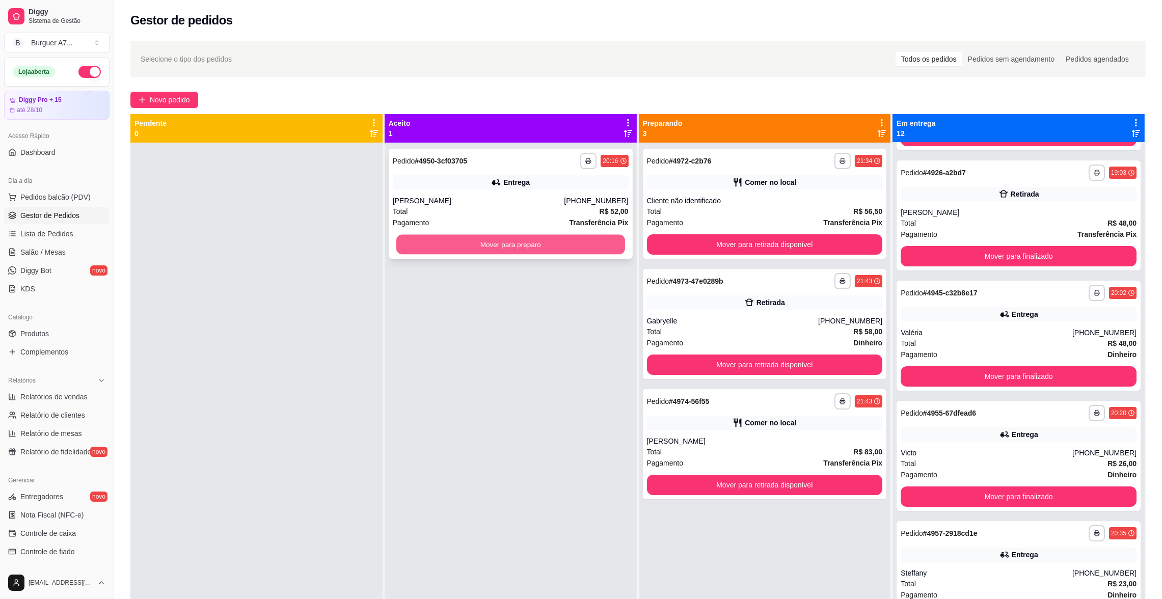
click at [578, 243] on button "Mover para preparo" at bounding box center [510, 245] width 229 height 20
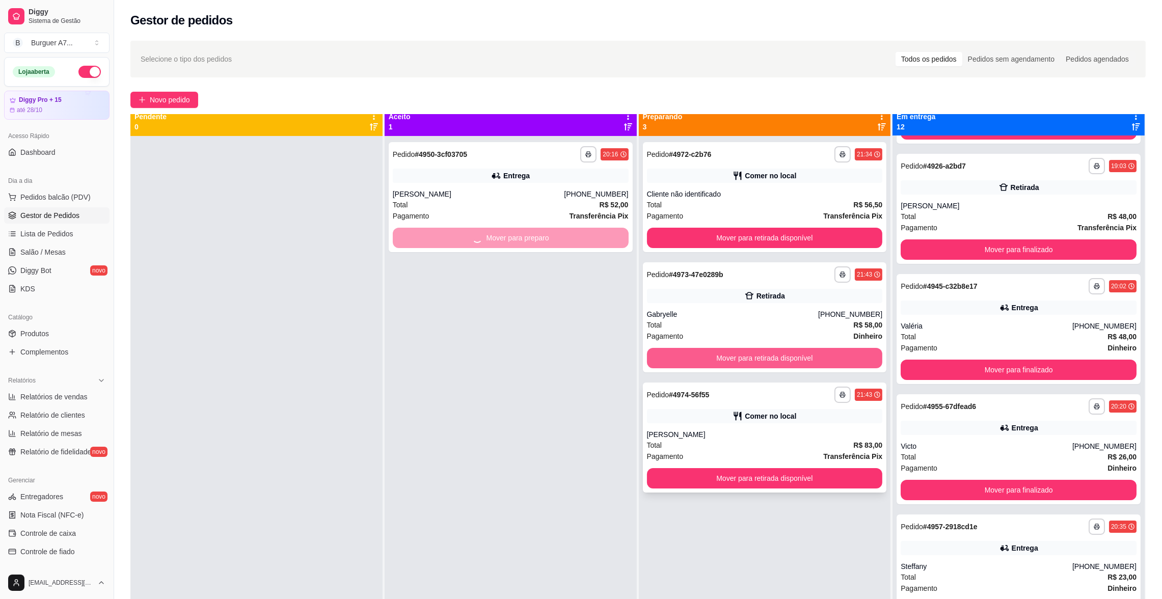
scroll to position [28, 0]
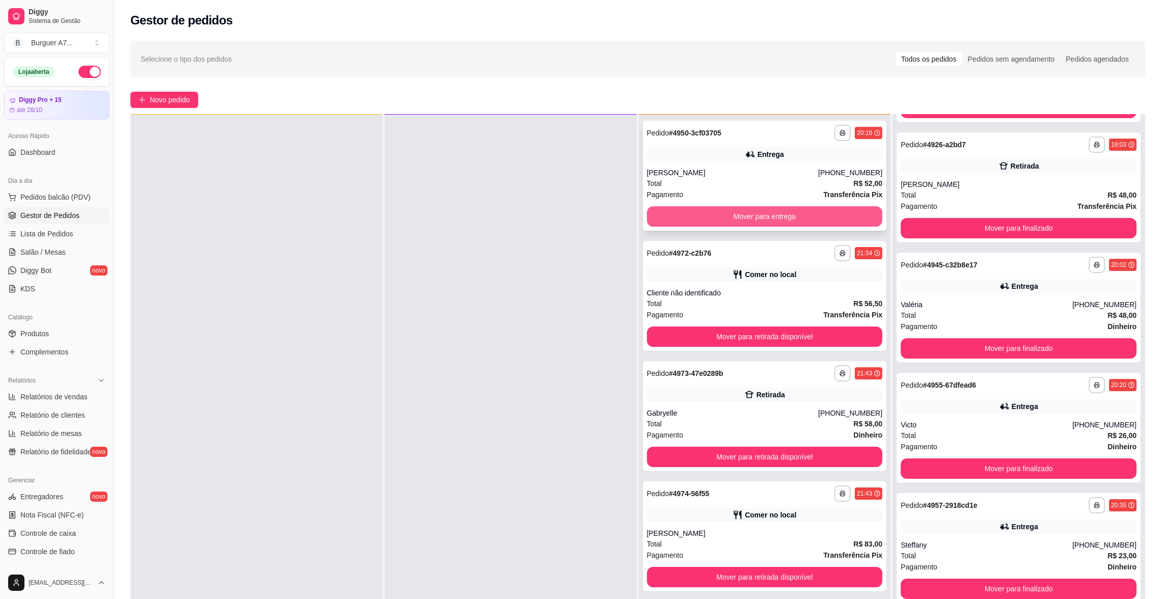
click at [854, 221] on button "Mover para entrega" at bounding box center [765, 216] width 236 height 20
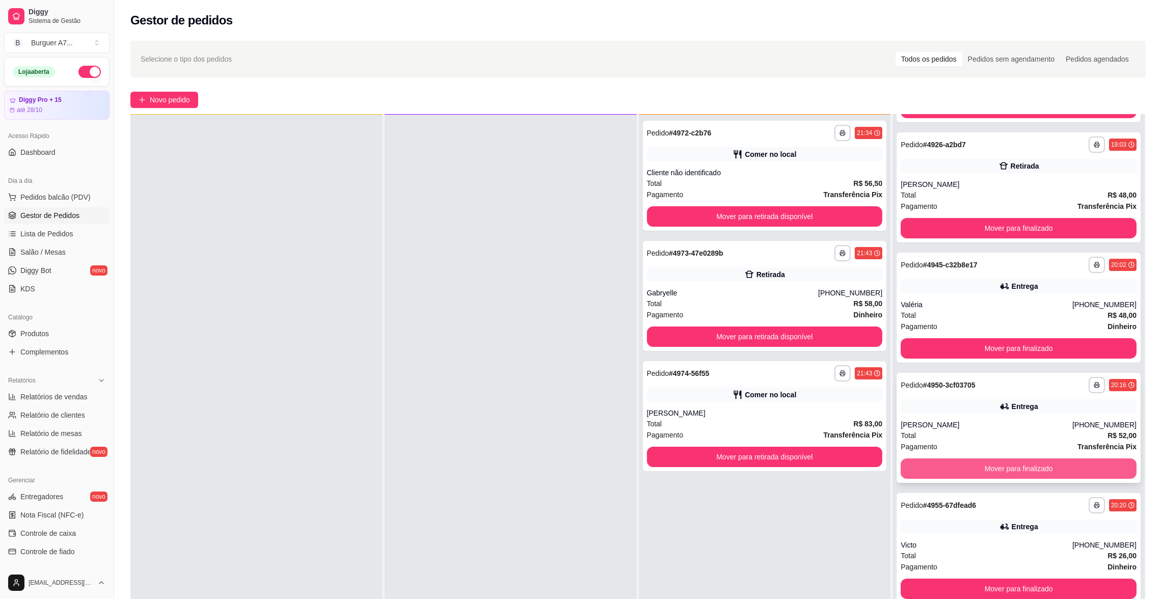
click at [1068, 463] on button "Mover para finalizado" at bounding box center [1019, 469] width 236 height 20
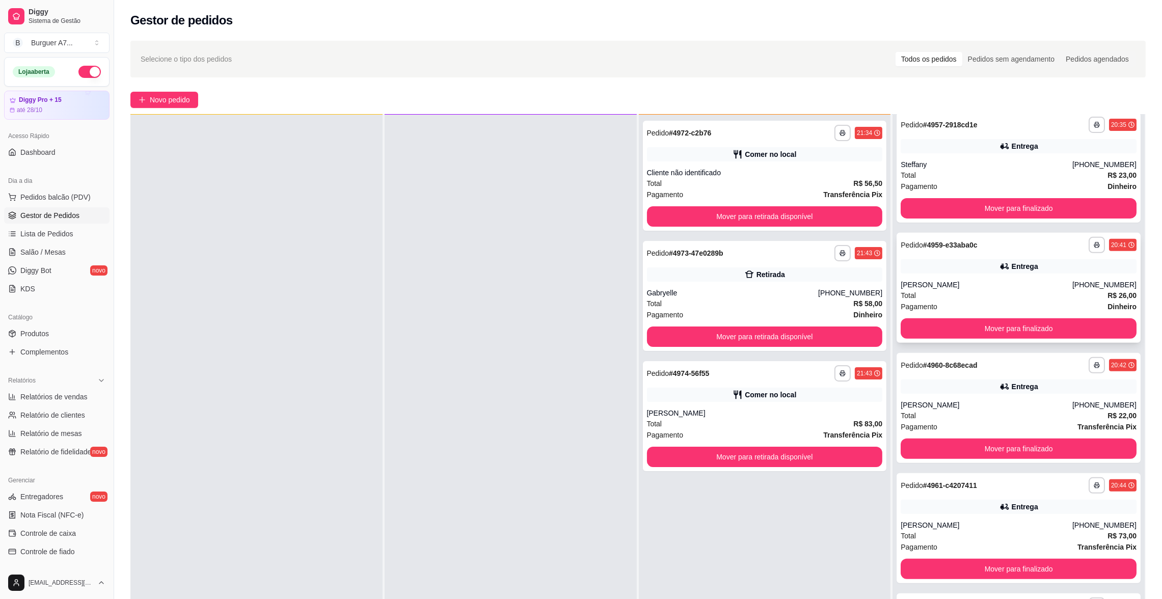
scroll to position [611, 0]
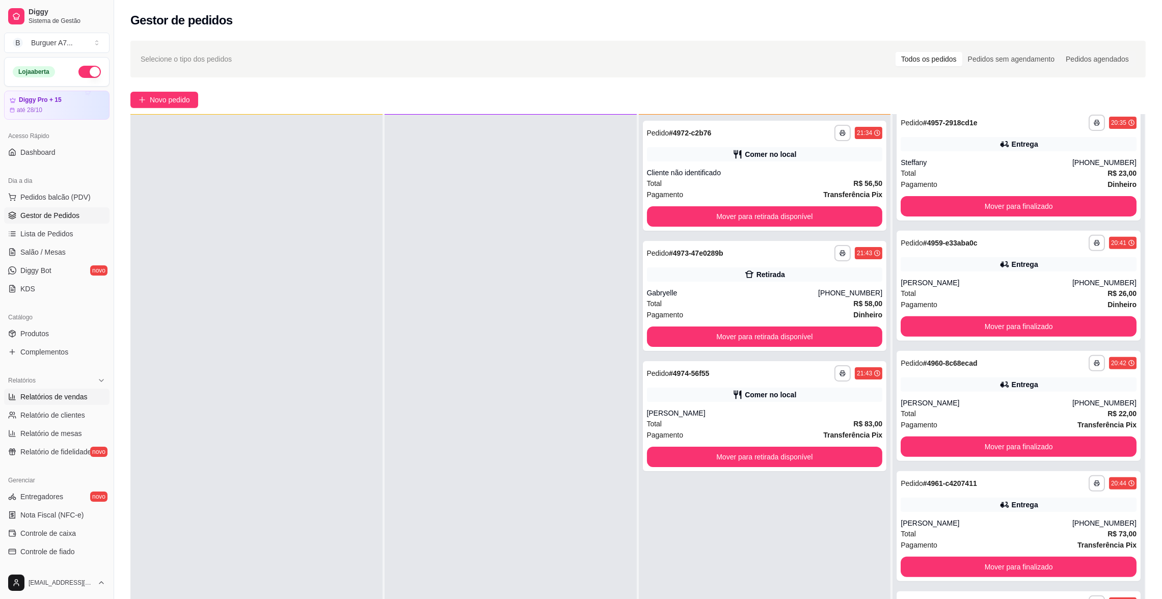
click at [68, 394] on span "Relatórios de vendas" at bounding box center [53, 397] width 67 height 10
select select "ALL"
select select "0"
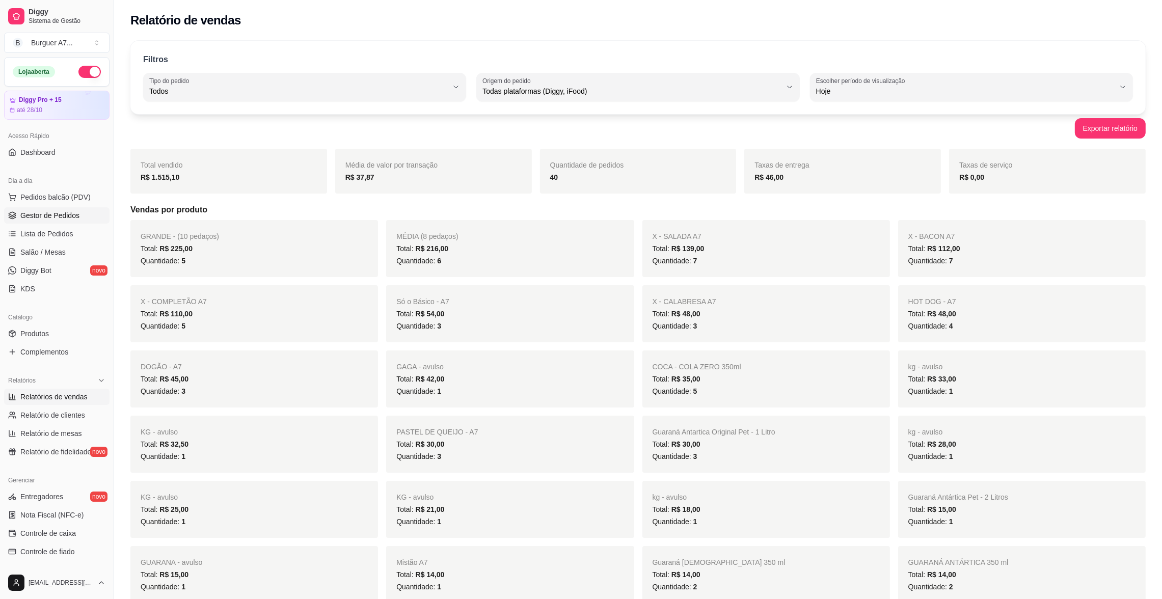
click at [43, 210] on span "Gestor de Pedidos" at bounding box center [49, 215] width 59 height 10
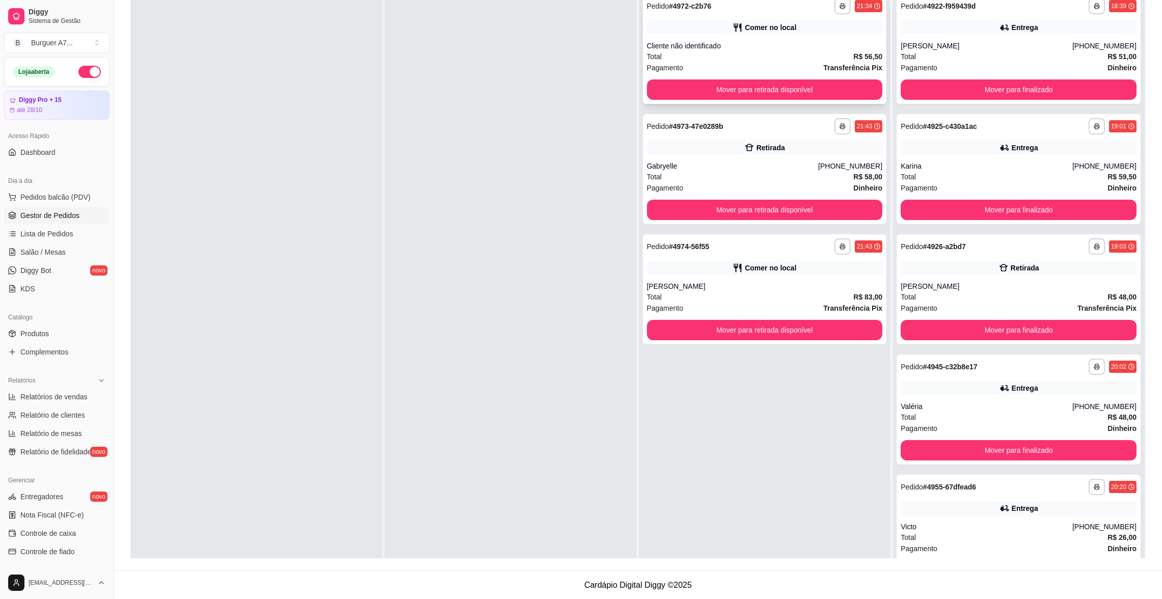
click at [774, 67] on div "Pagamento Transferência Pix" at bounding box center [765, 67] width 236 height 11
click at [836, 94] on button "Mover para retirada disponível" at bounding box center [765, 89] width 236 height 20
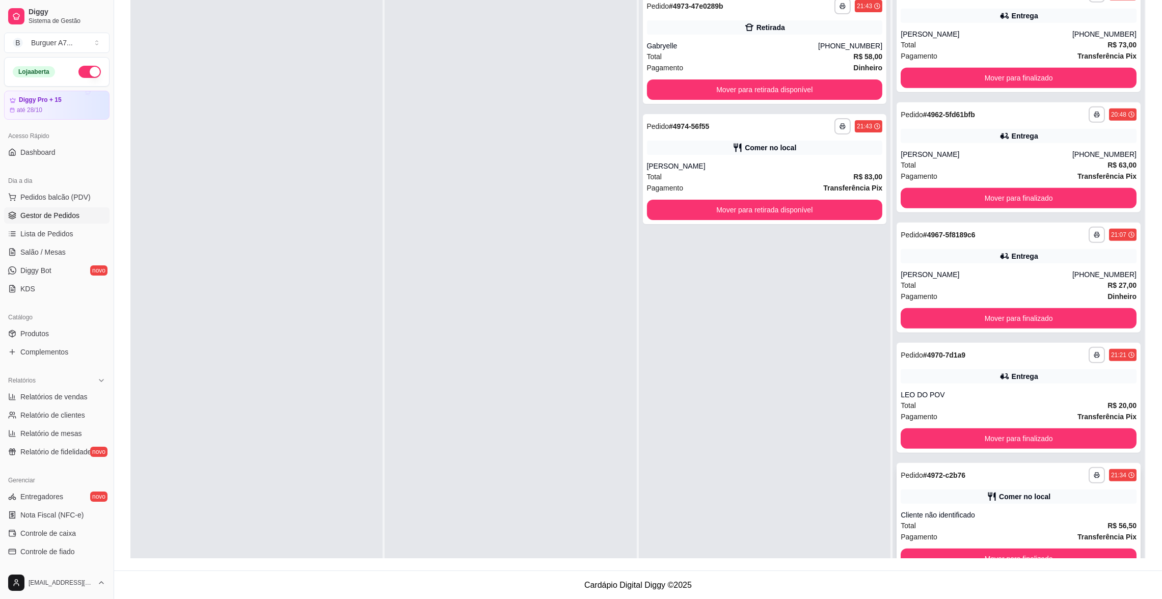
scroll to position [28, 0]
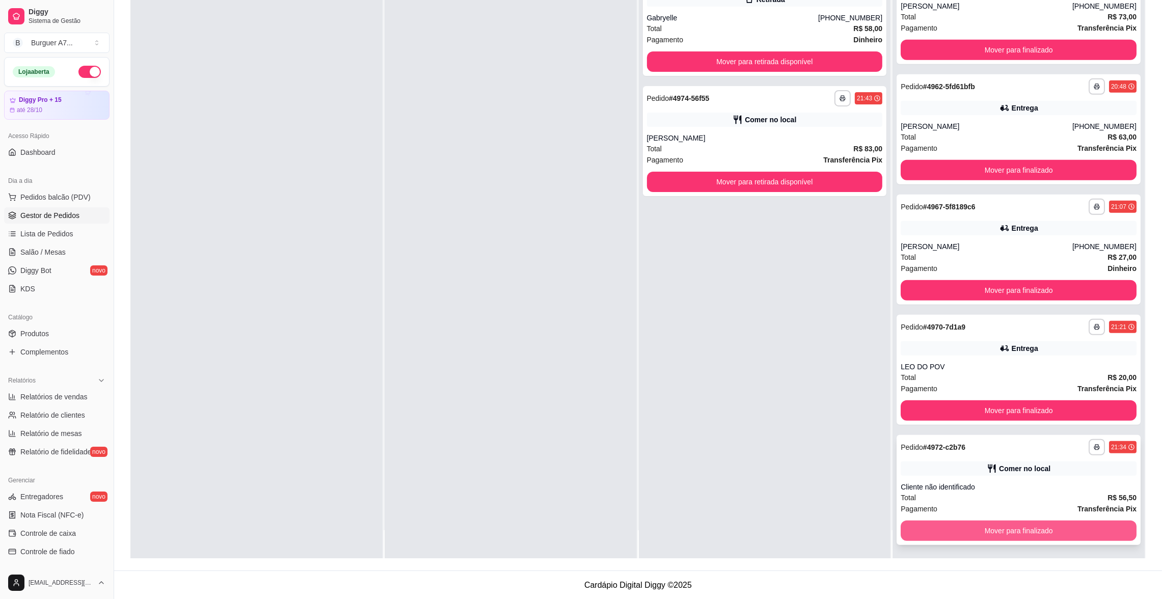
click at [1064, 524] on button "Mover para finalizado" at bounding box center [1019, 531] width 236 height 20
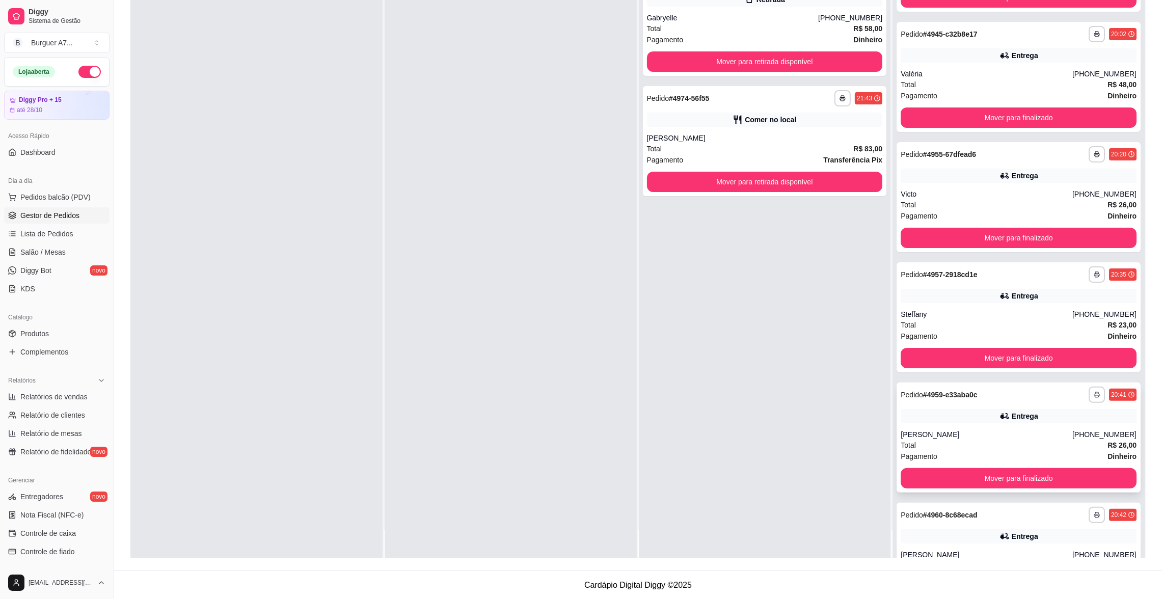
scroll to position [306, 0]
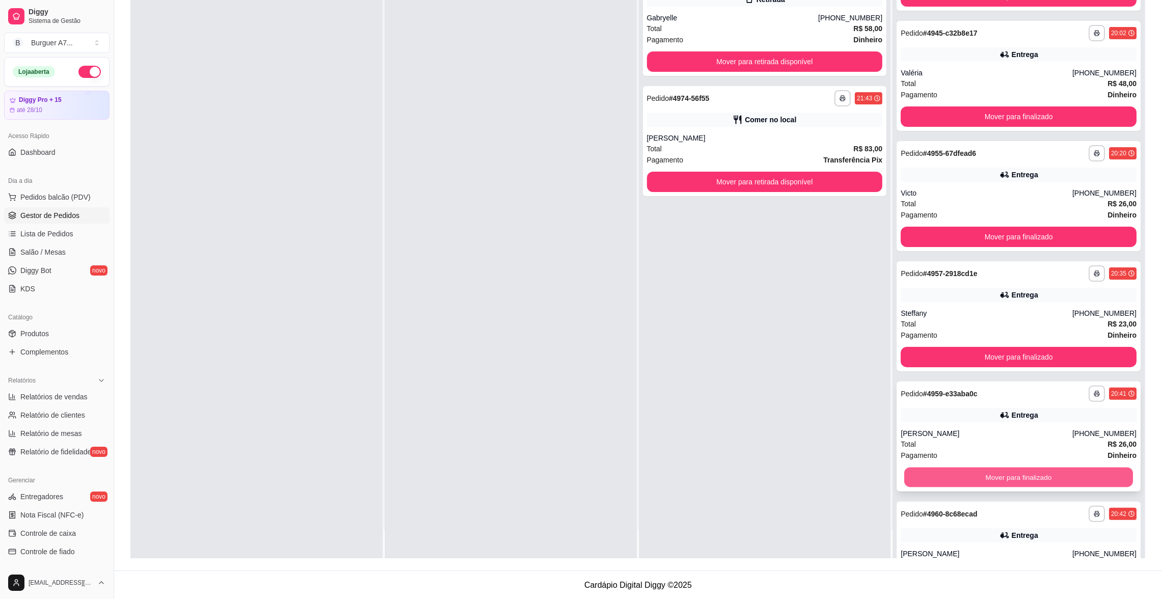
click at [1038, 482] on button "Mover para finalizado" at bounding box center [1018, 478] width 229 height 20
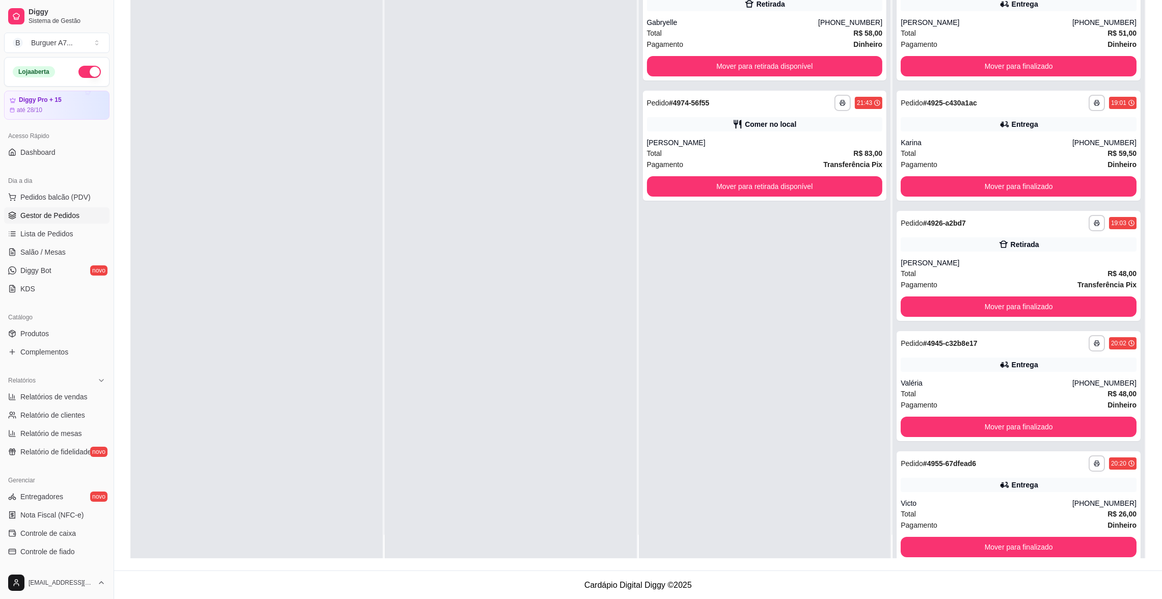
scroll to position [28, 0]
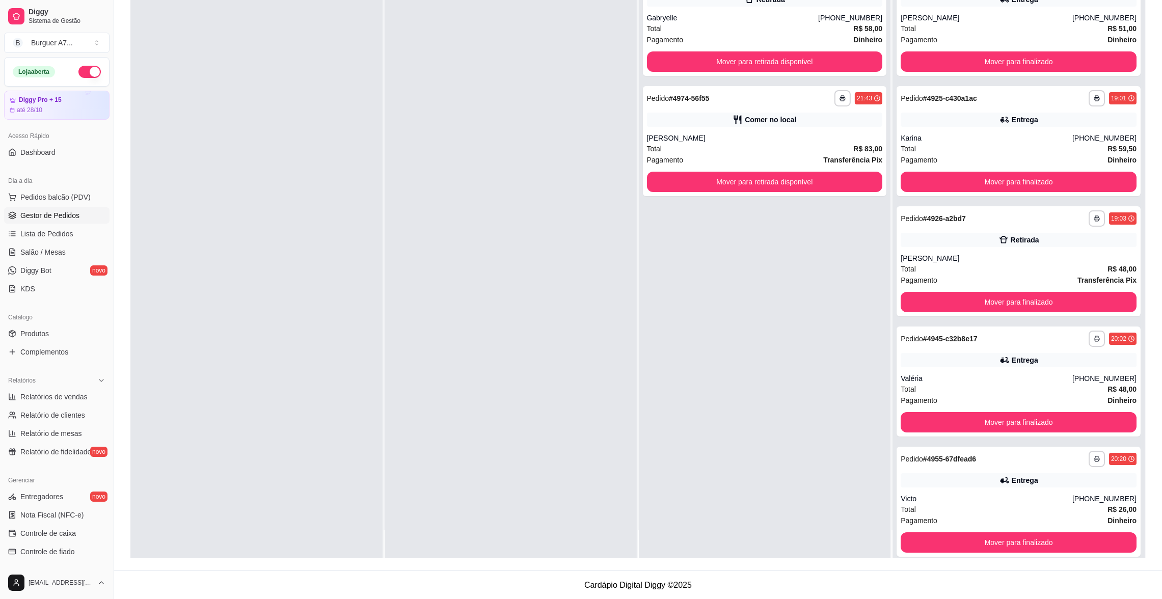
click at [843, 457] on div "**********" at bounding box center [765, 259] width 252 height 599
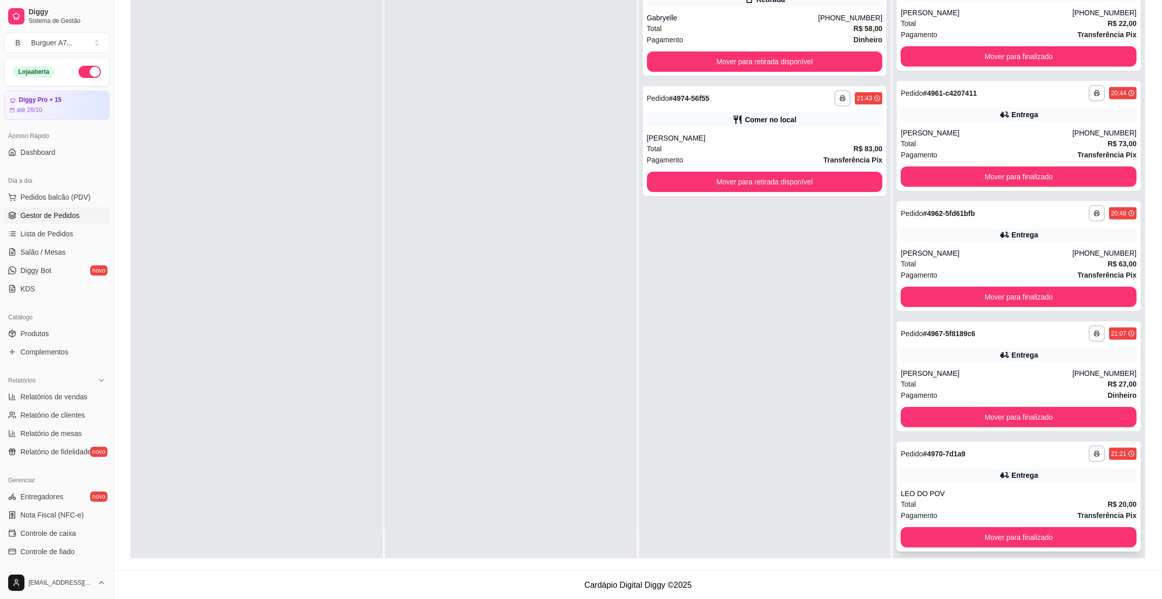
scroll to position [733, 0]
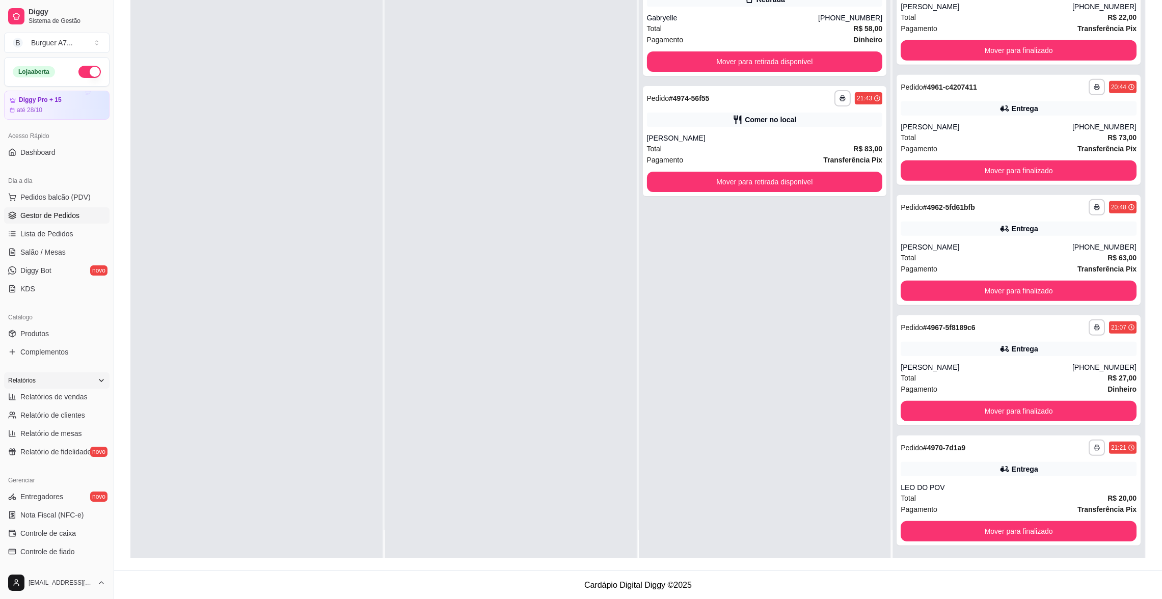
click at [77, 389] on link "Relatórios de vendas" at bounding box center [56, 397] width 105 height 16
select select "ALL"
select select "0"
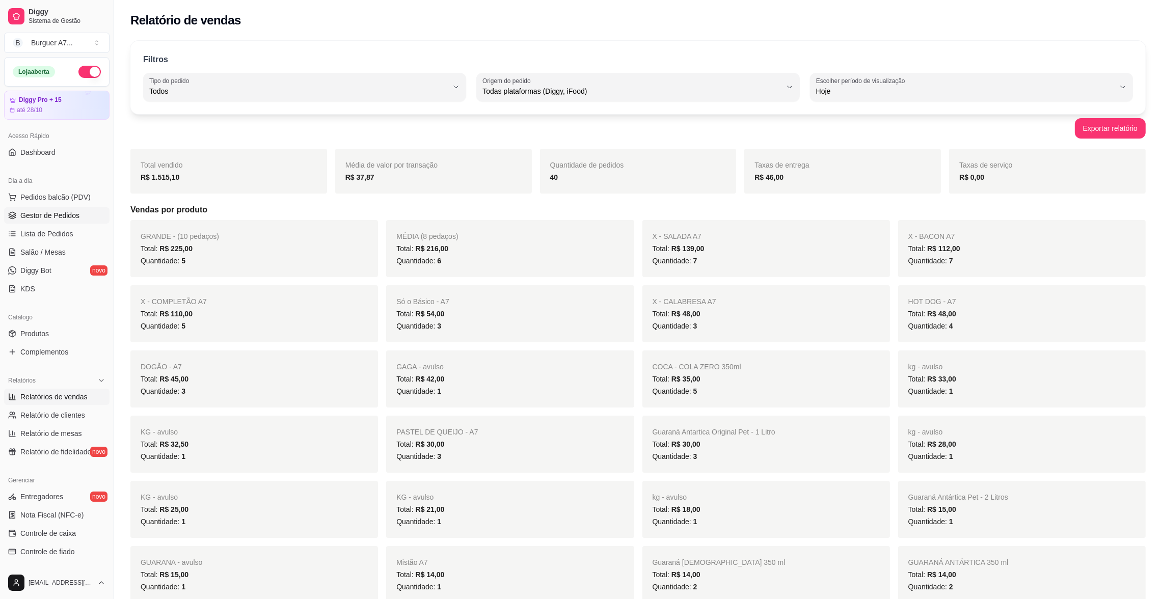
click at [70, 214] on span "Gestor de Pedidos" at bounding box center [49, 215] width 59 height 10
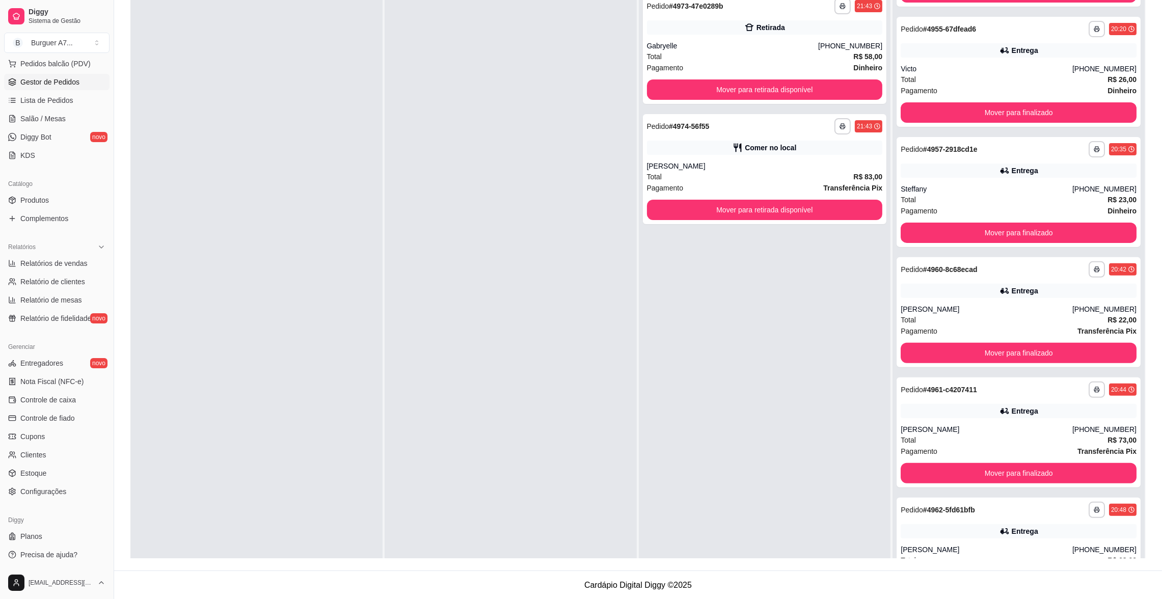
scroll to position [733, 0]
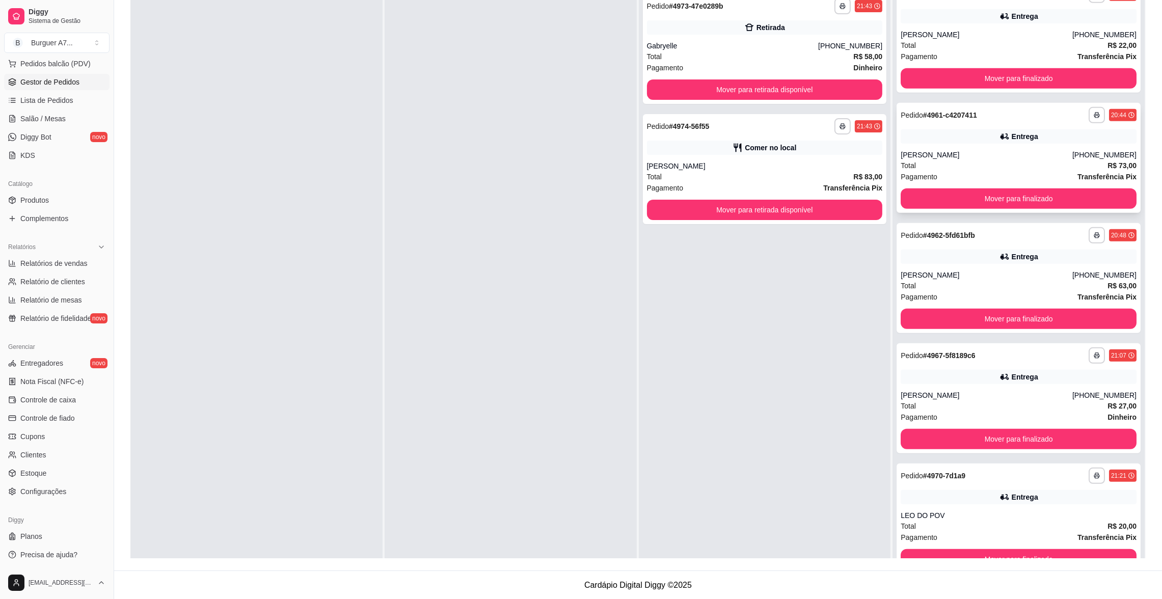
click at [943, 152] on div "[PERSON_NAME]" at bounding box center [987, 155] width 172 height 10
click at [986, 313] on button "Mover para finalizado" at bounding box center [1018, 319] width 229 height 20
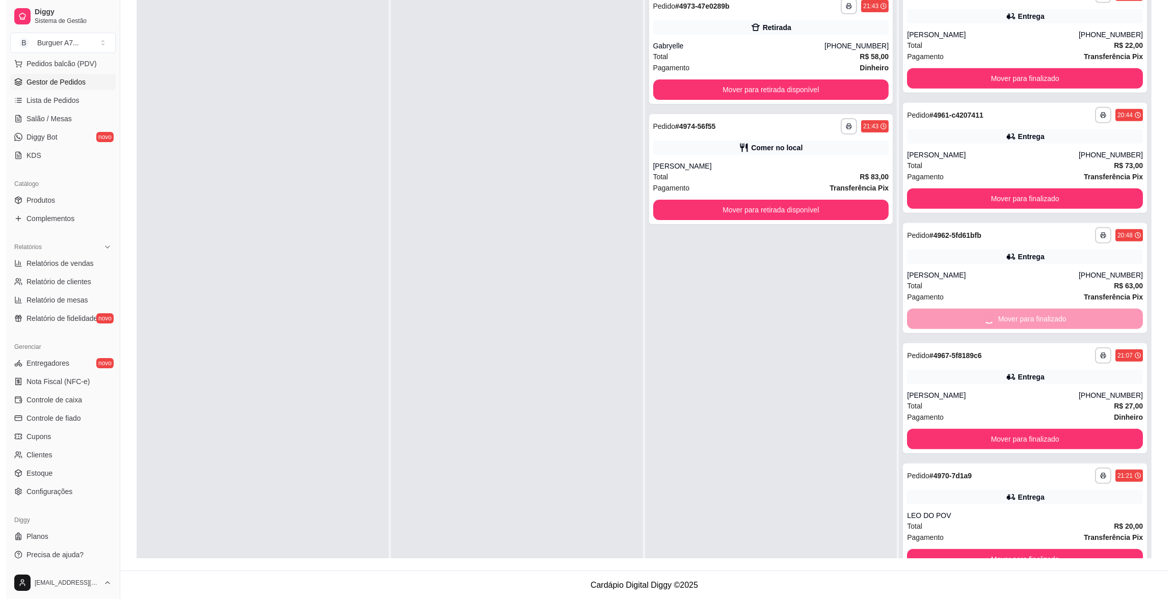
scroll to position [613, 0]
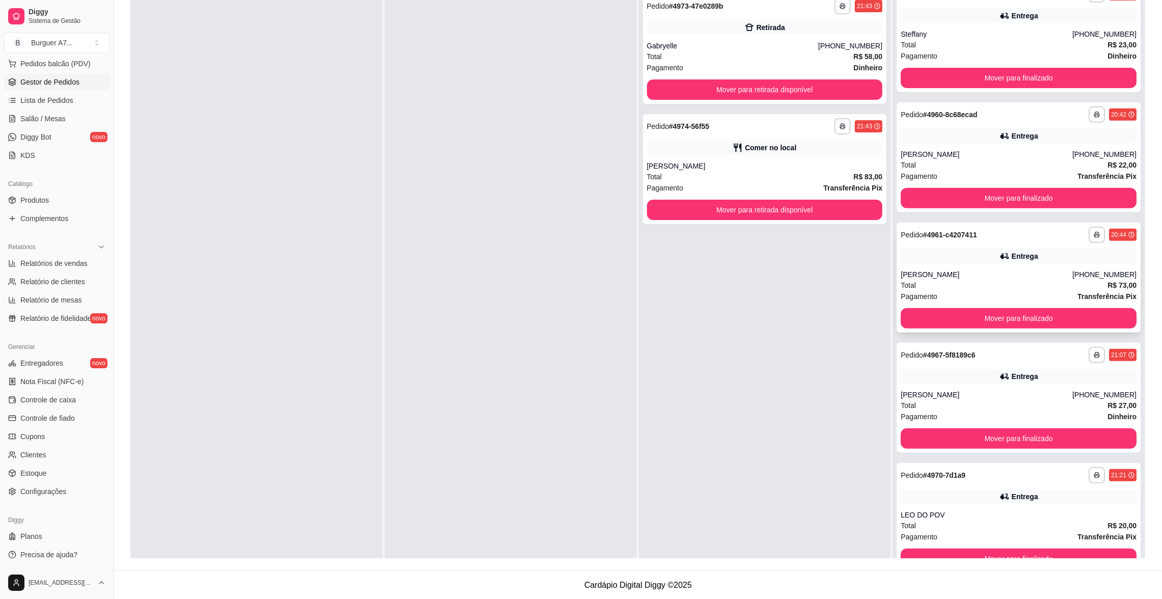
click at [998, 271] on div "[PERSON_NAME]" at bounding box center [987, 275] width 172 height 10
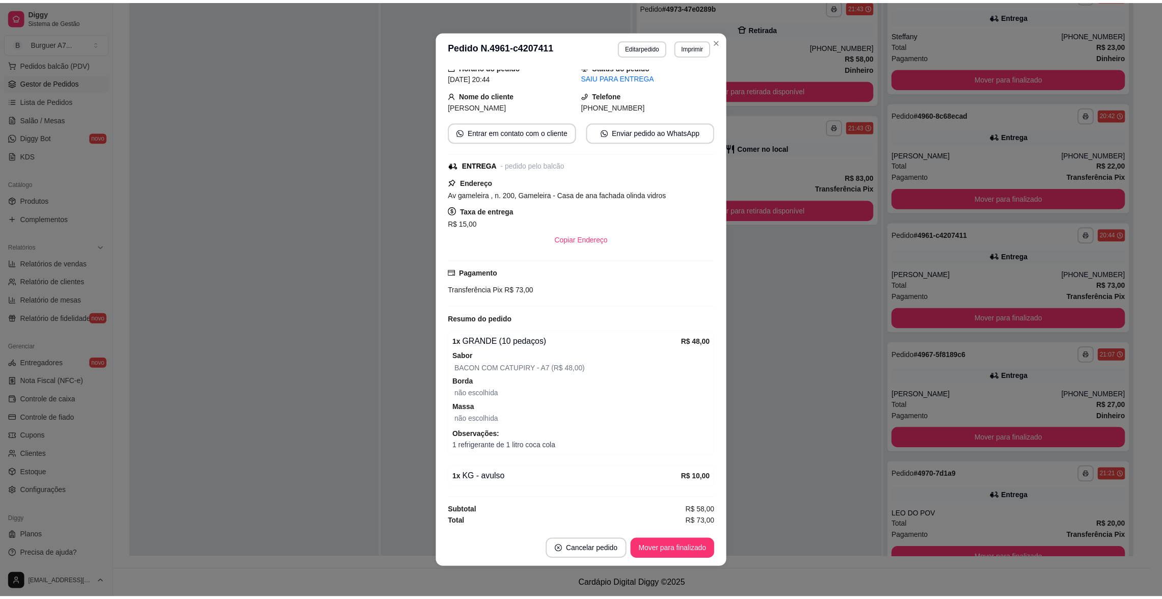
scroll to position [2, 0]
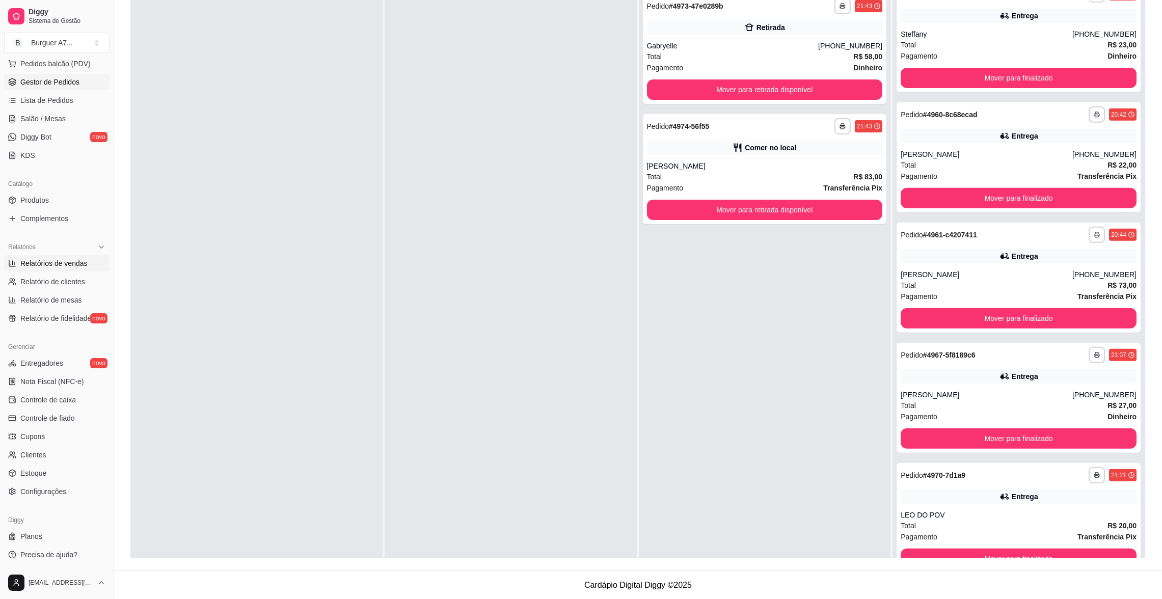
click at [71, 260] on span "Relatórios de vendas" at bounding box center [53, 263] width 67 height 10
select select "ALL"
select select "0"
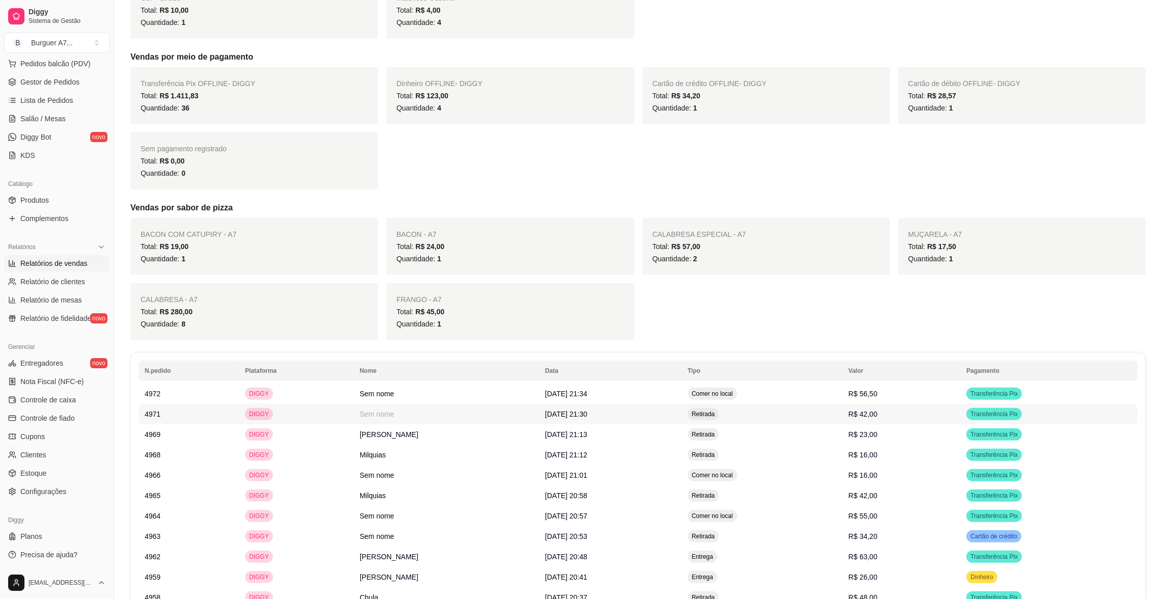
scroll to position [764, 0]
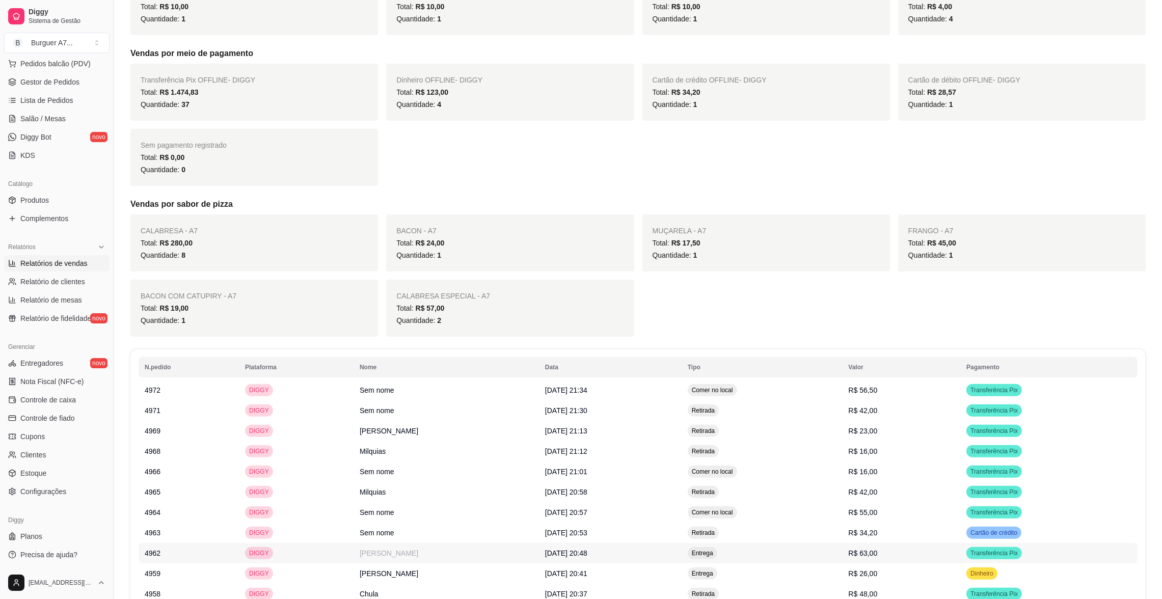
click at [320, 548] on td "DIGGY" at bounding box center [296, 553] width 115 height 20
click at [59, 81] on span "Gestor de Pedidos" at bounding box center [49, 82] width 59 height 10
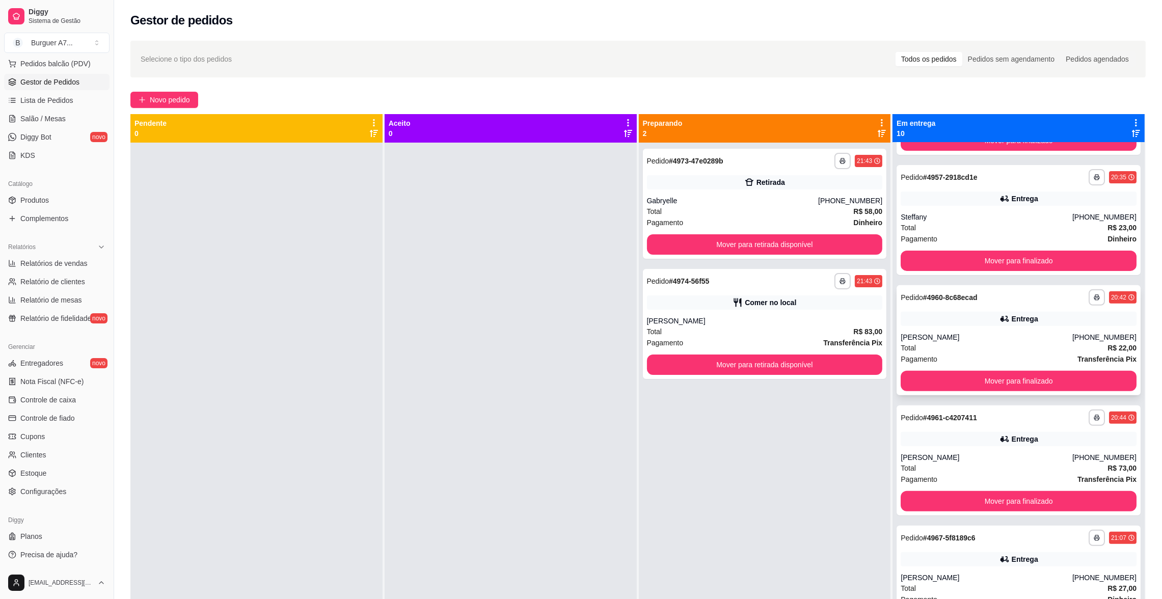
scroll to position [611, 0]
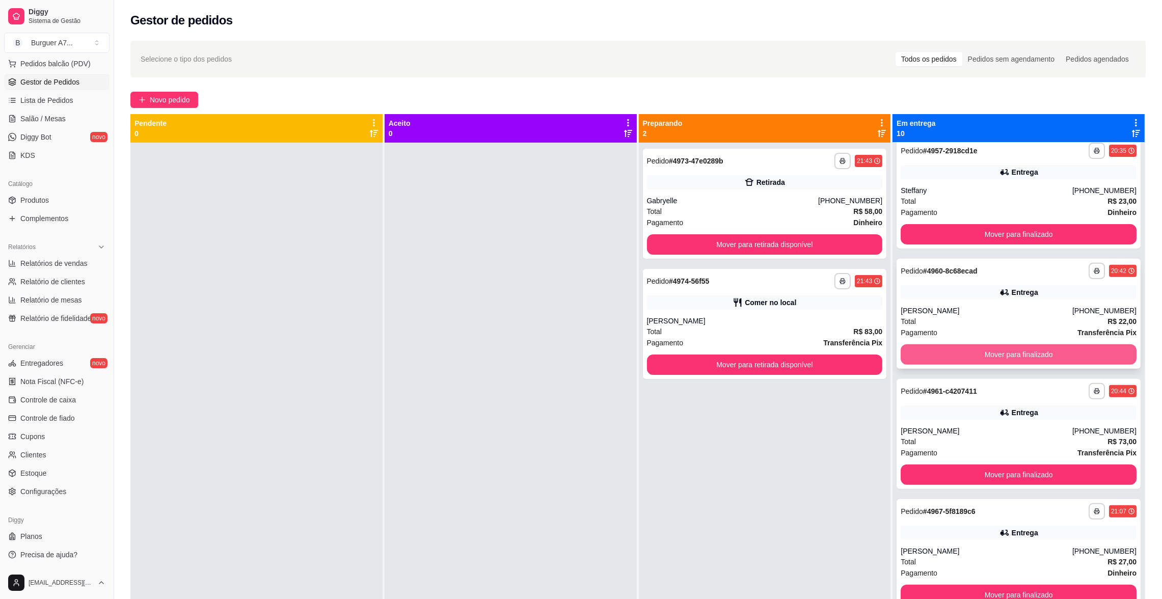
click at [968, 346] on button "Mover para finalizado" at bounding box center [1019, 354] width 236 height 20
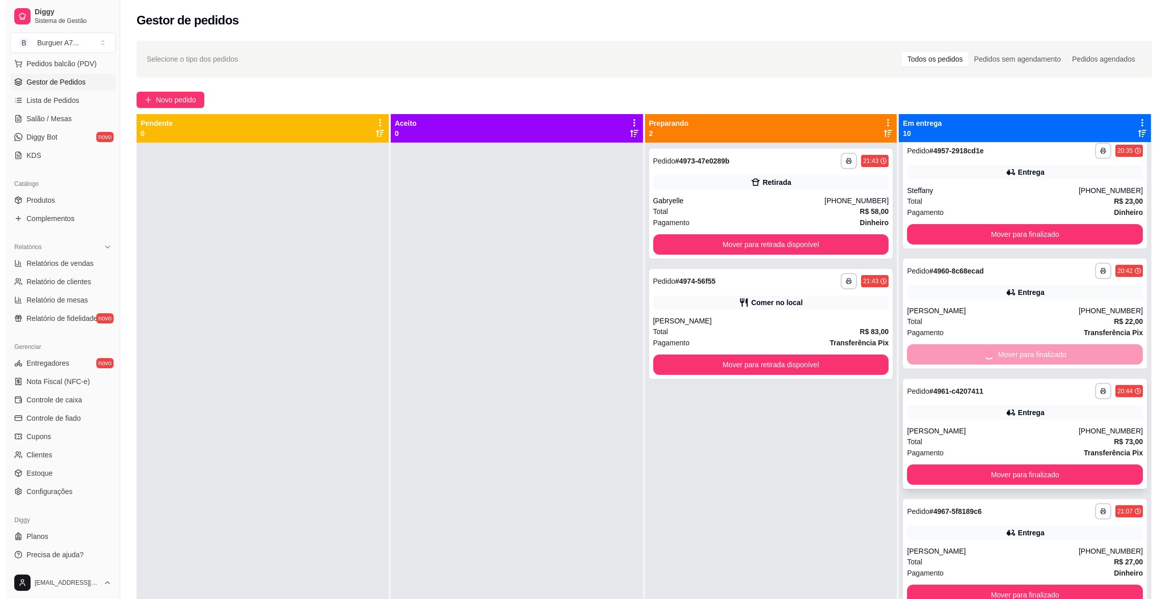
scroll to position [493, 0]
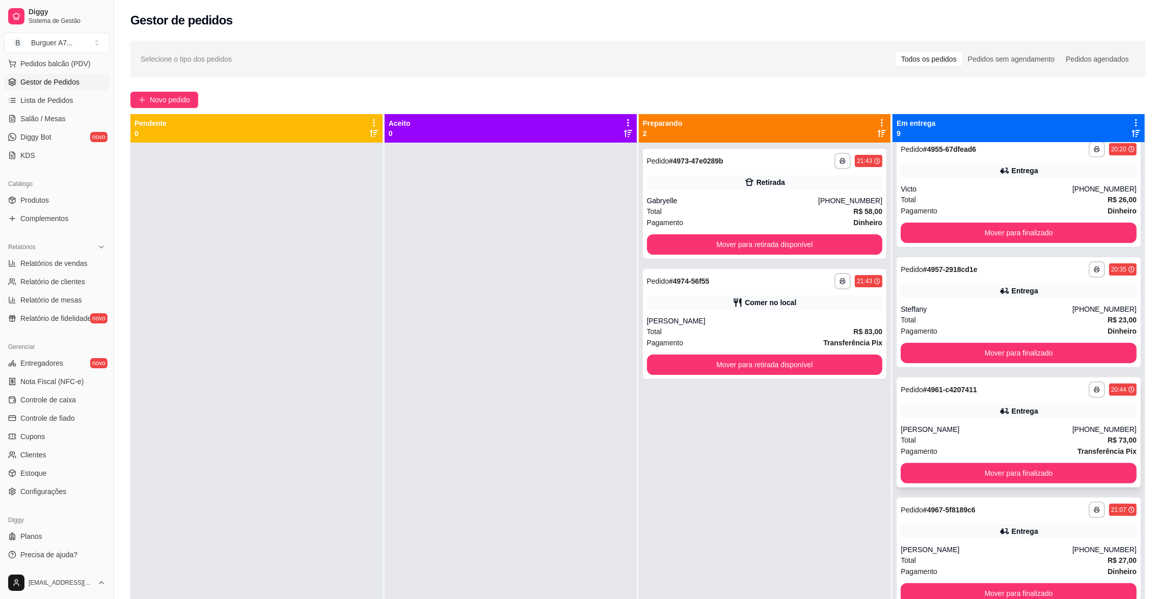
click at [953, 418] on div "**********" at bounding box center [1019, 433] width 244 height 110
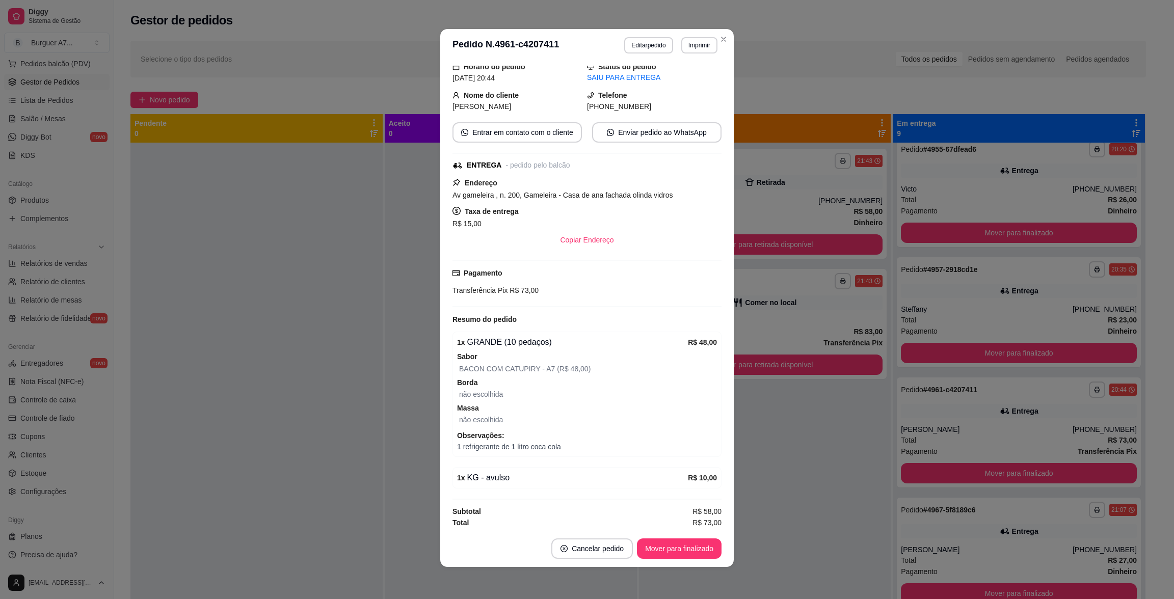
scroll to position [65, 0]
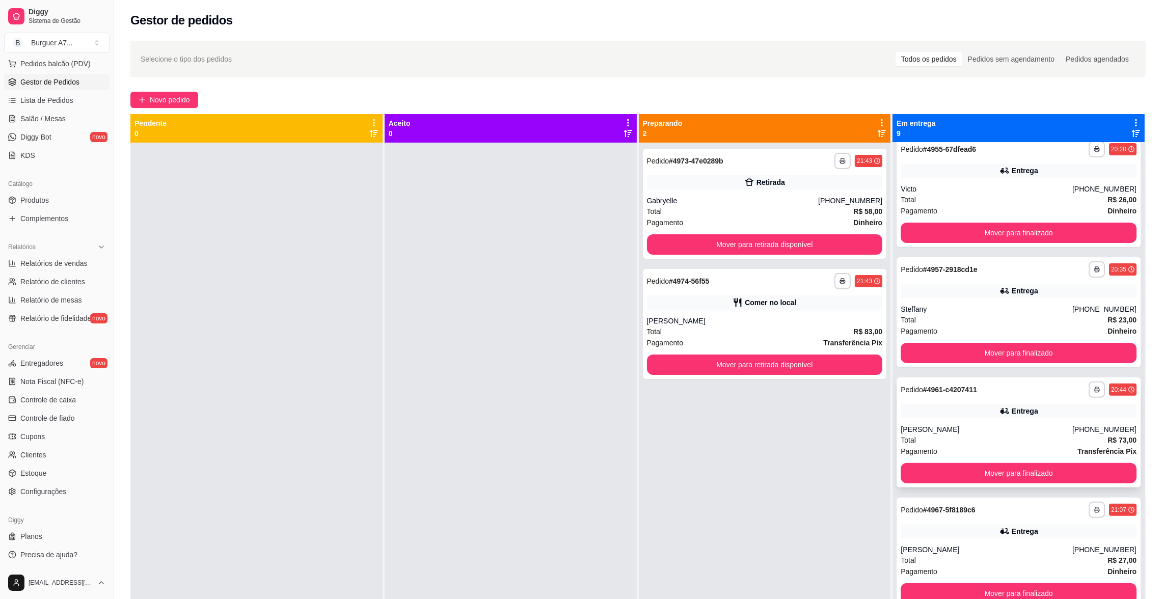
click at [1013, 457] on div "**********" at bounding box center [1019, 433] width 244 height 110
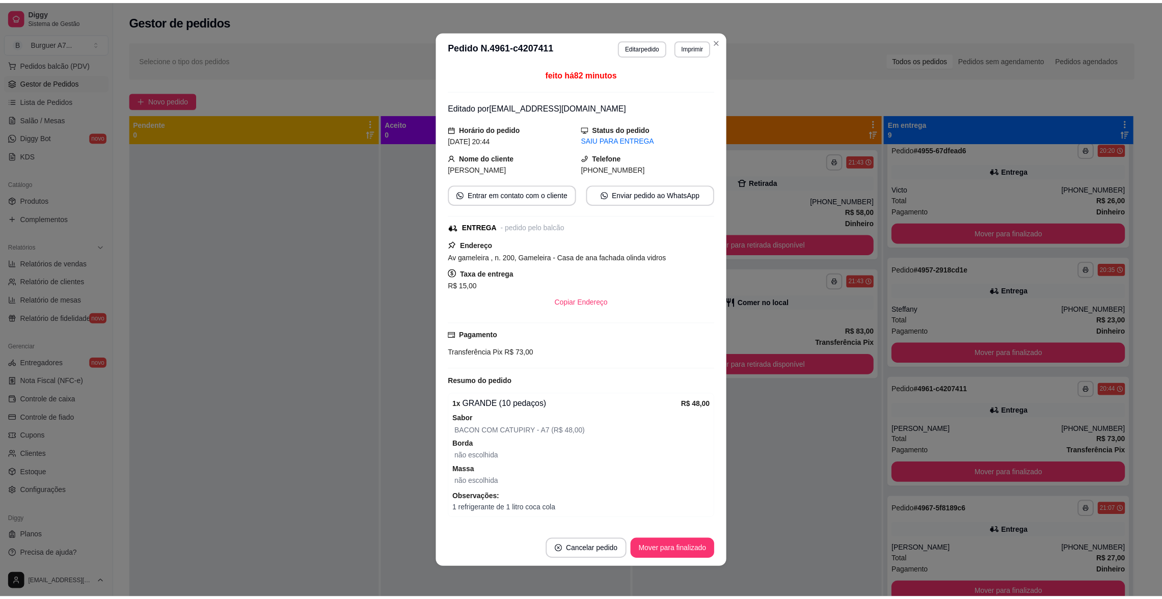
scroll to position [2, 0]
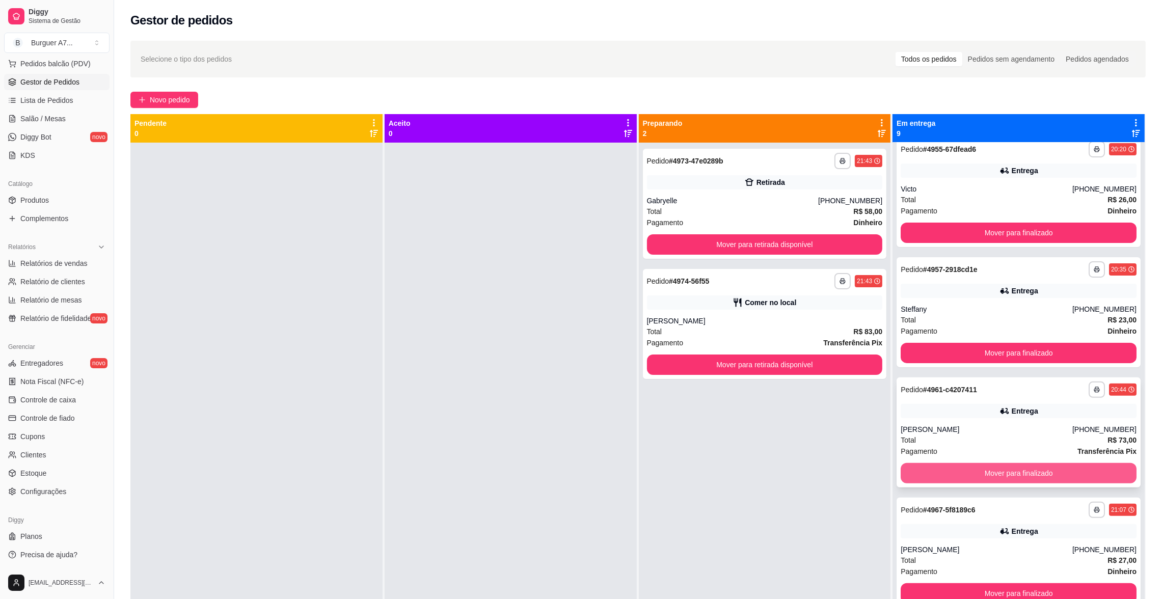
click at [1045, 468] on button "Mover para finalizado" at bounding box center [1019, 473] width 236 height 20
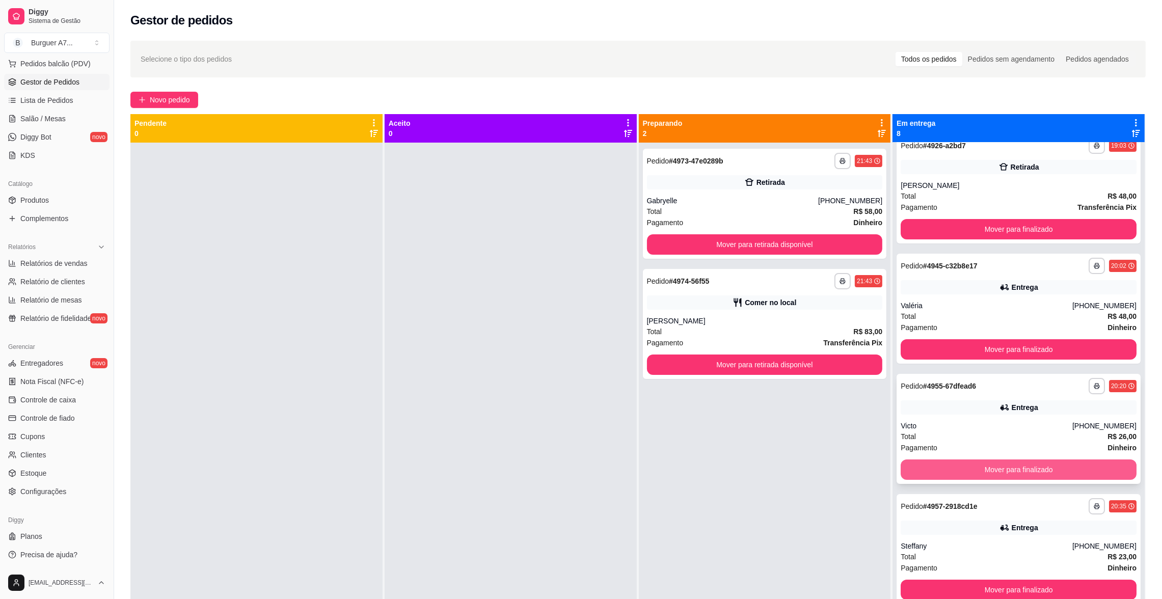
scroll to position [220, 0]
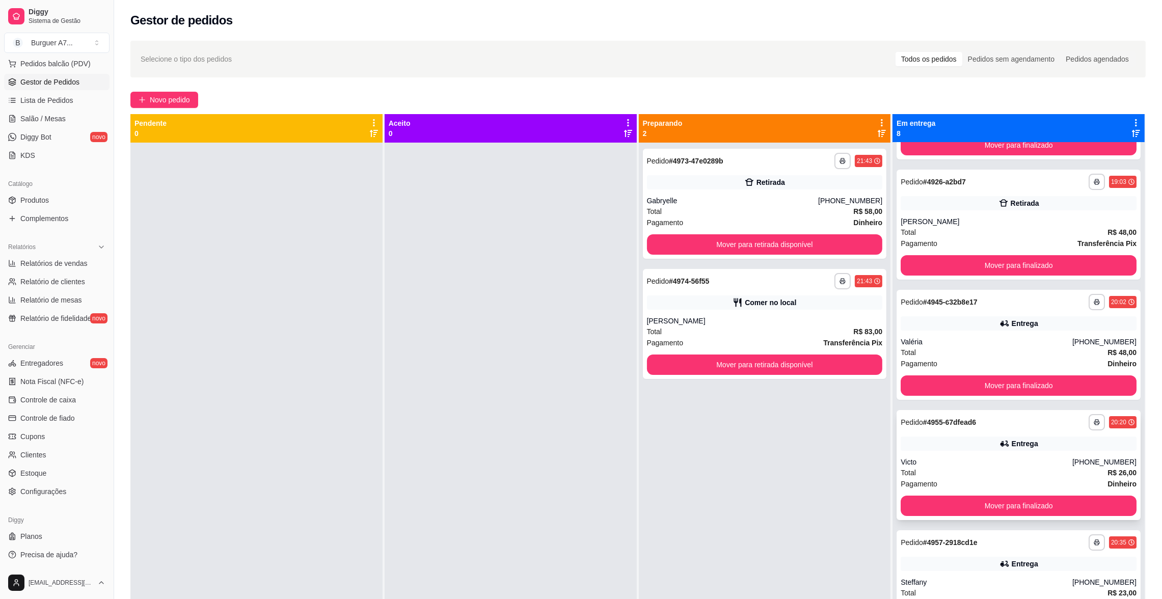
click at [962, 341] on div "Valéria" at bounding box center [987, 342] width 172 height 10
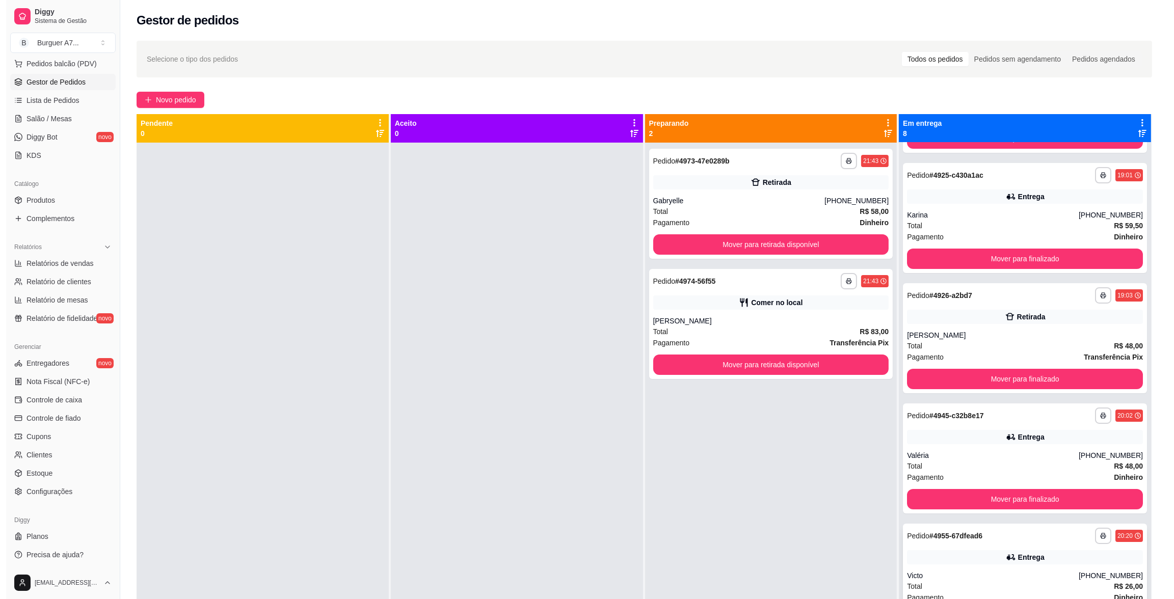
scroll to position [0, 0]
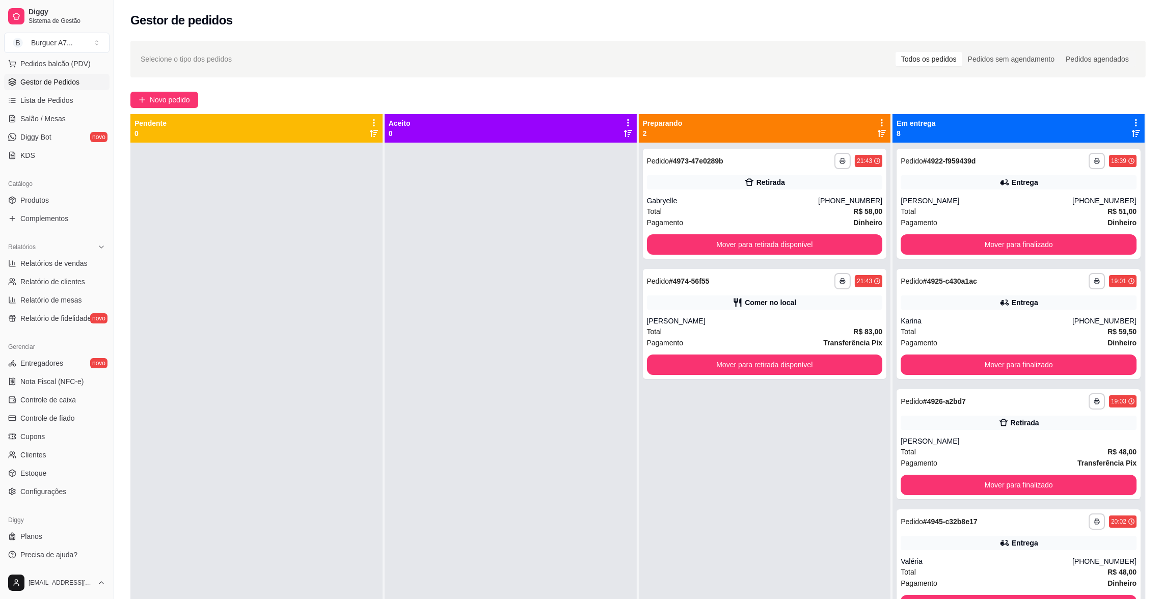
click at [962, 341] on div "Pagamento Dinheiro" at bounding box center [1019, 342] width 236 height 11
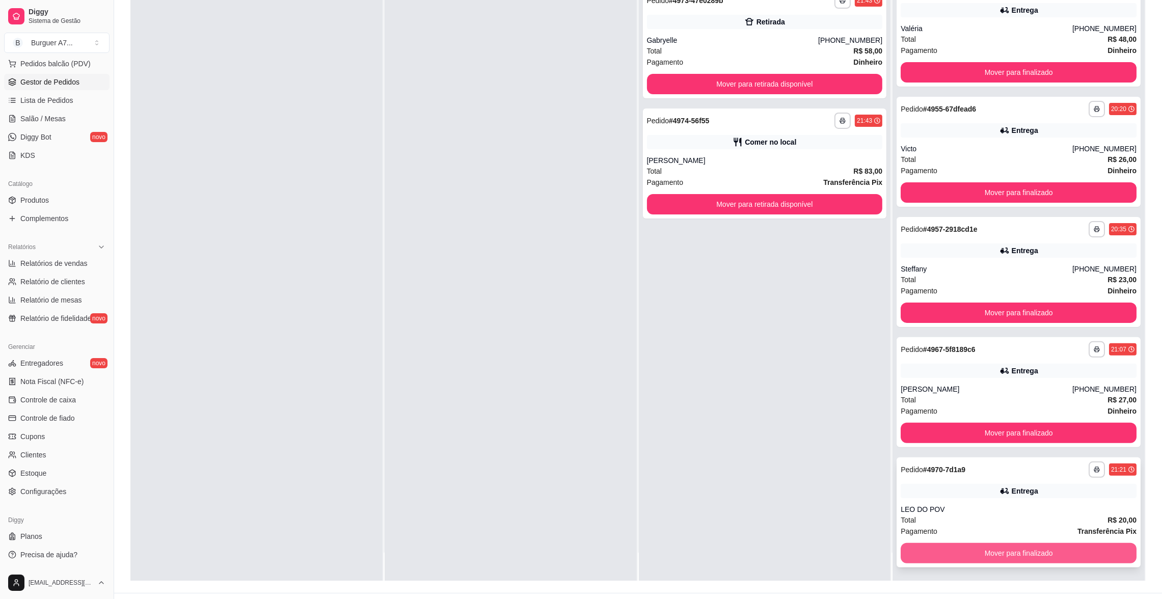
scroll to position [155, 0]
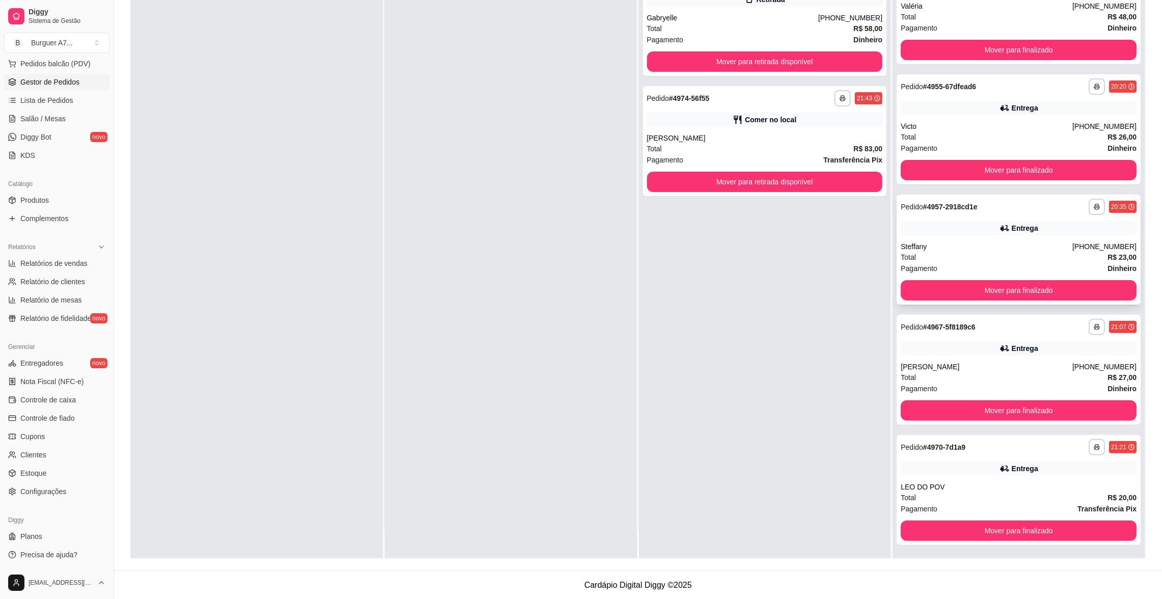
click at [925, 264] on span "Pagamento" at bounding box center [919, 268] width 37 height 11
click at [687, 11] on div "**********" at bounding box center [765, 21] width 244 height 110
click at [696, 59] on button "Mover para retirada disponível" at bounding box center [765, 61] width 236 height 20
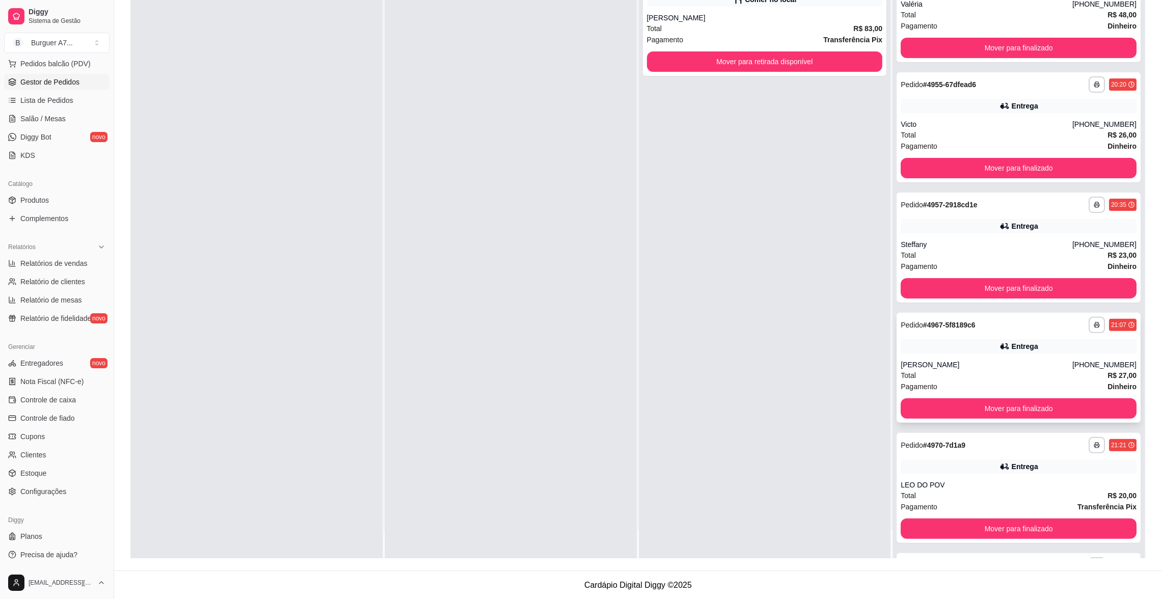
scroll to position [340, 0]
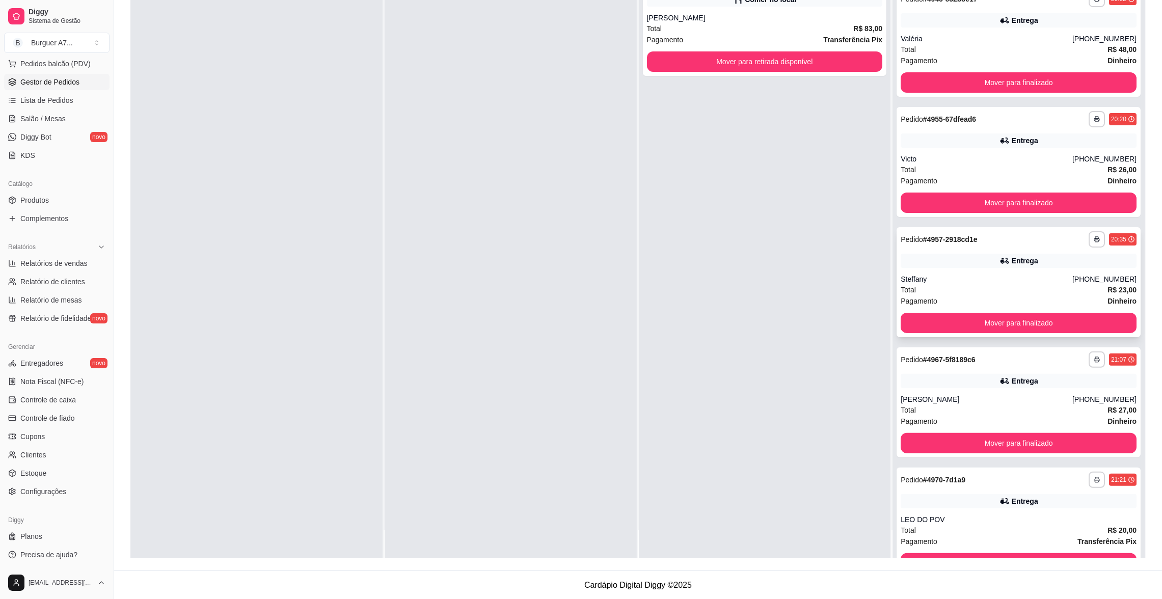
click at [910, 277] on div "Steffany" at bounding box center [987, 279] width 172 height 10
click at [956, 271] on div "**********" at bounding box center [1019, 282] width 244 height 110
click at [965, 169] on div "Total R$ 26,00" at bounding box center [1019, 169] width 236 height 11
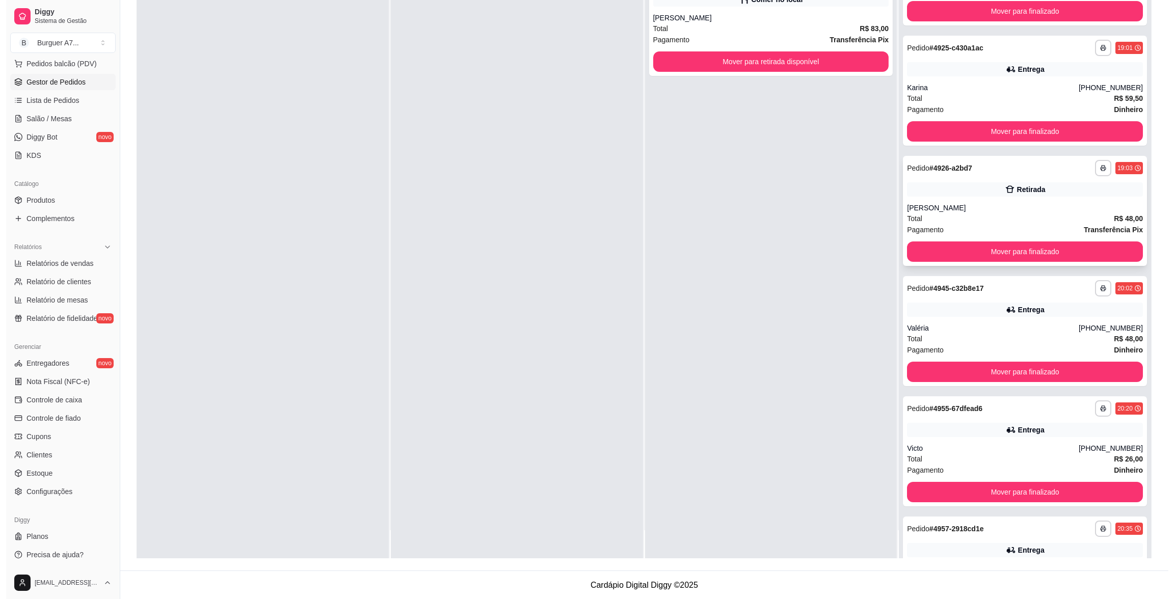
scroll to position [34, 0]
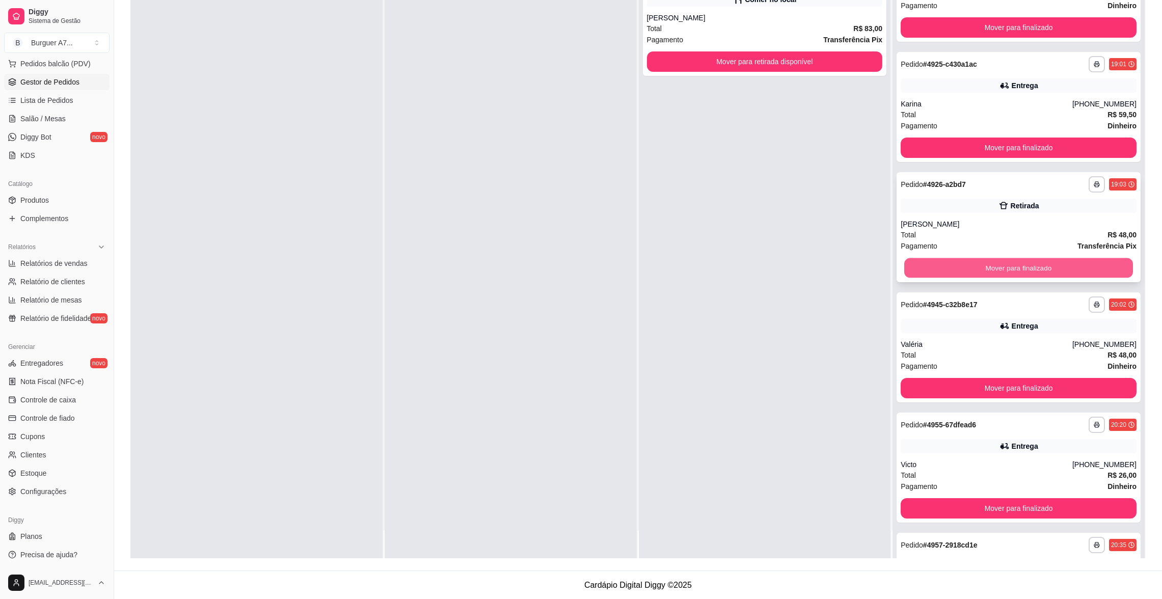
click at [1005, 260] on button "Mover para finalizado" at bounding box center [1018, 268] width 229 height 20
click at [961, 105] on div "Karina" at bounding box center [987, 104] width 172 height 10
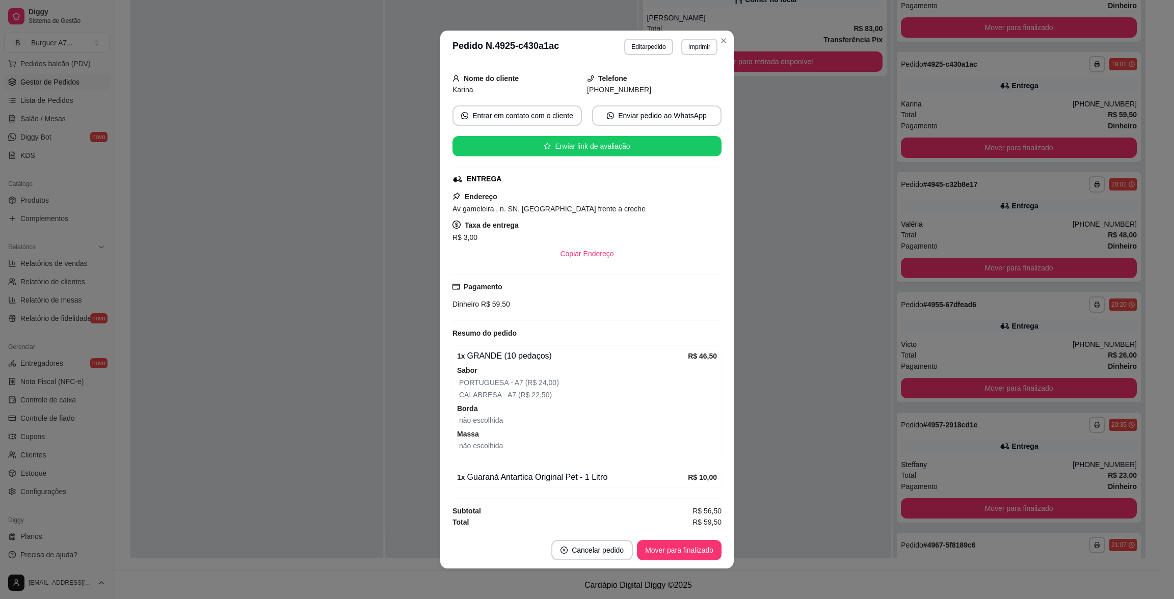
scroll to position [0, 0]
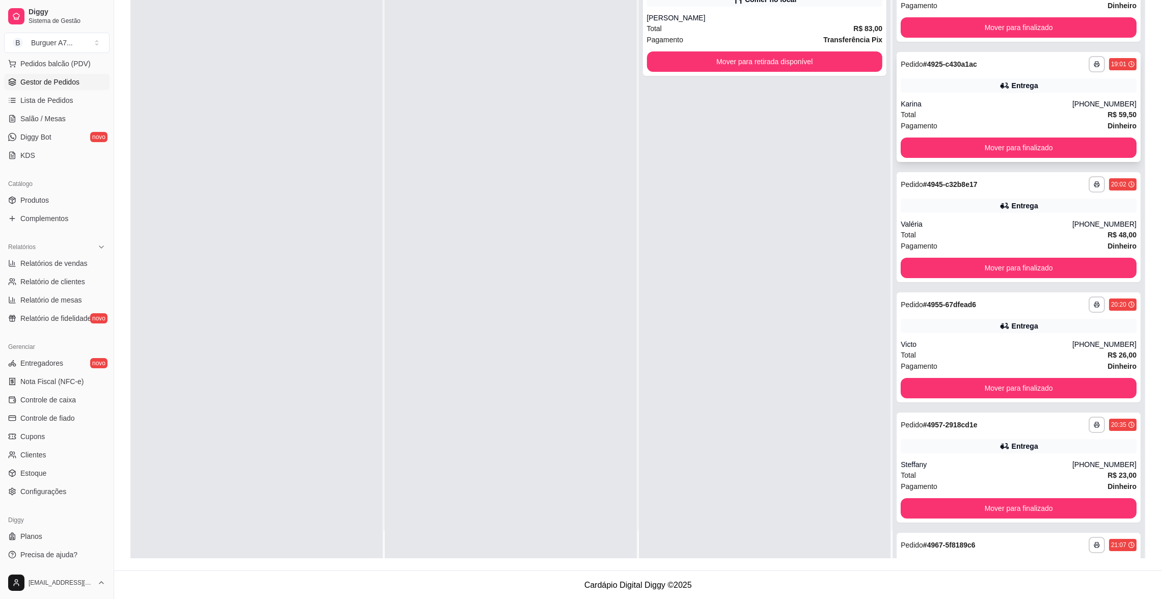
click at [1004, 101] on div "Karina" at bounding box center [987, 104] width 172 height 10
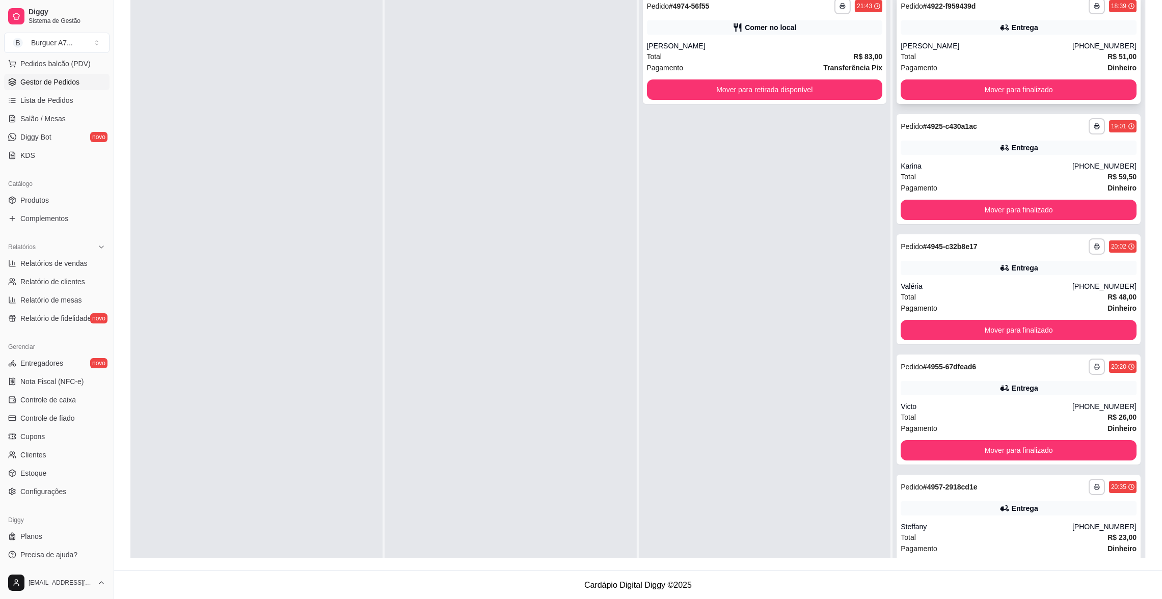
click at [977, 45] on div "[PERSON_NAME]" at bounding box center [987, 46] width 172 height 10
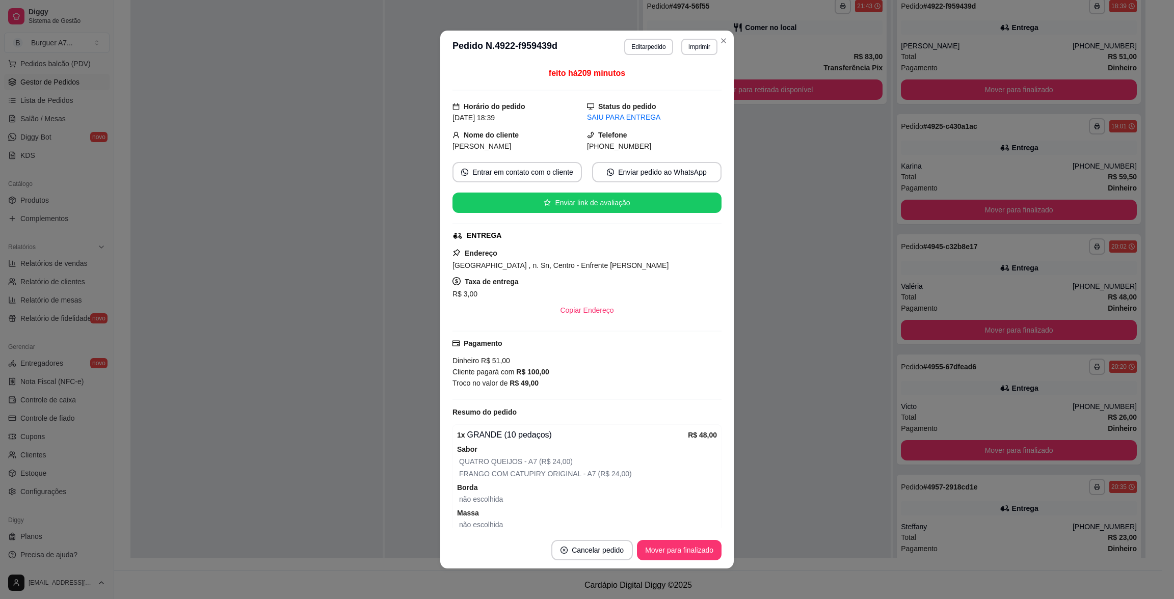
scroll to position [49, 0]
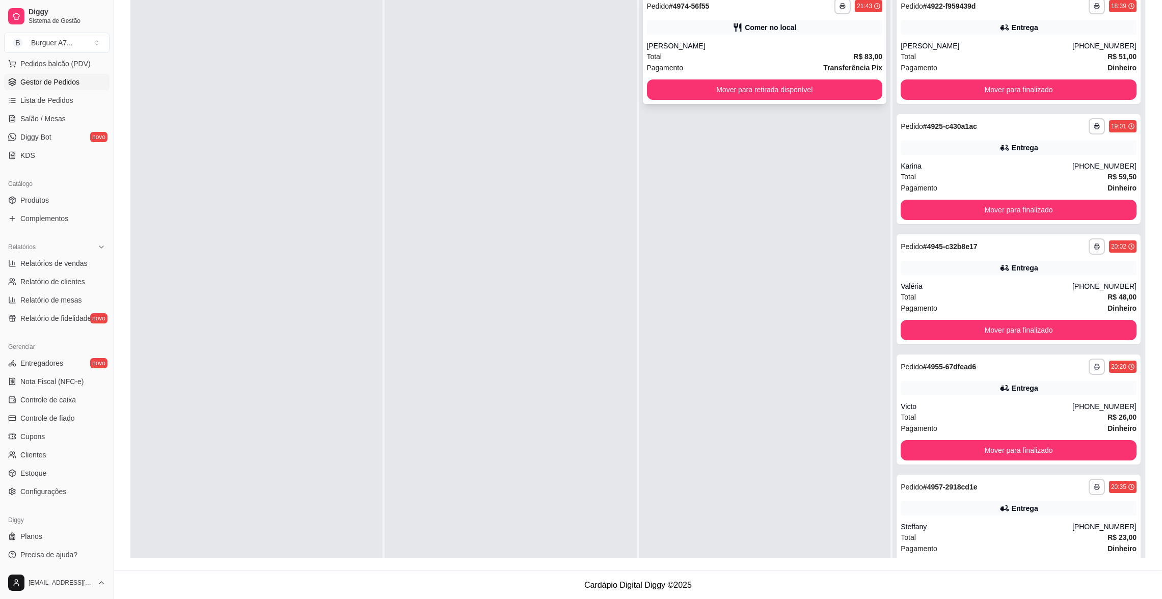
click at [844, 51] on div "Total R$ 83,00" at bounding box center [765, 56] width 236 height 11
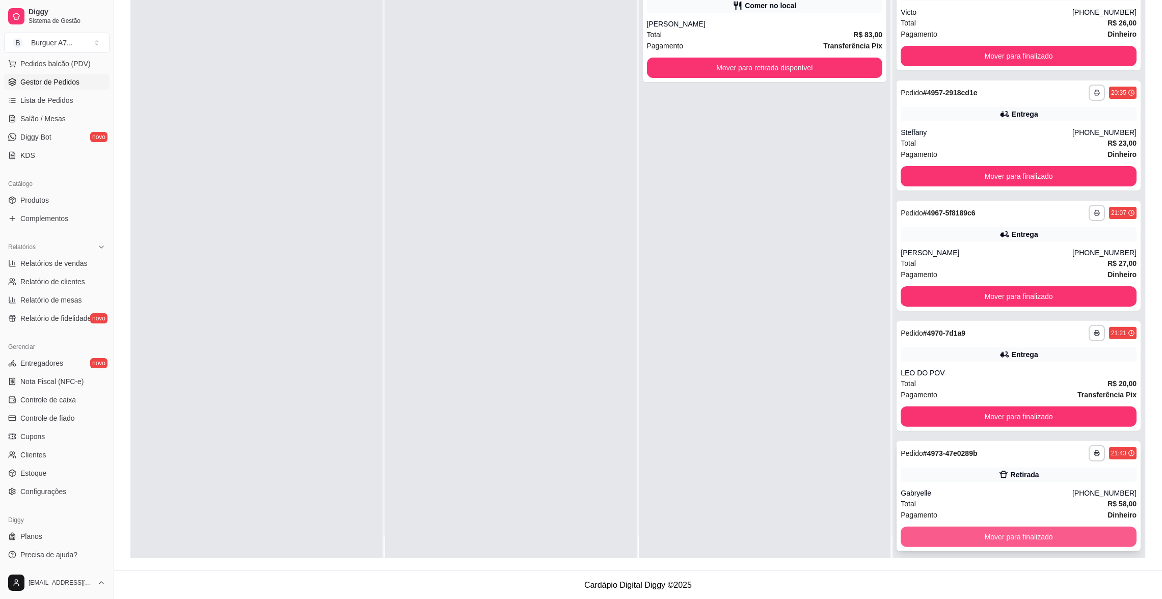
scroll to position [28, 0]
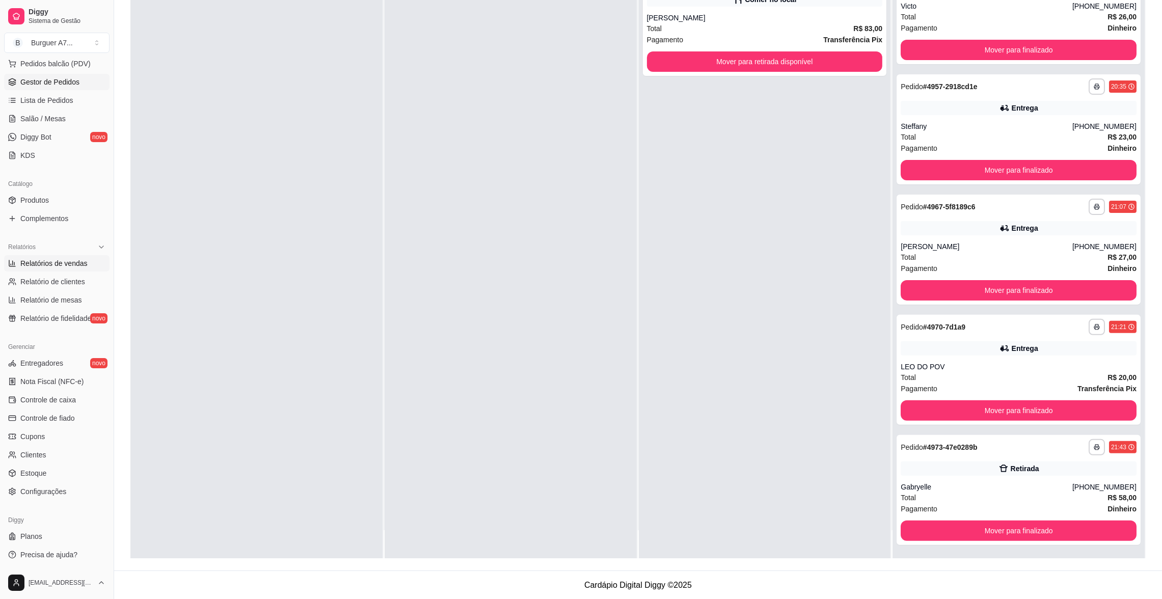
click at [50, 261] on span "Relatórios de vendas" at bounding box center [53, 263] width 67 height 10
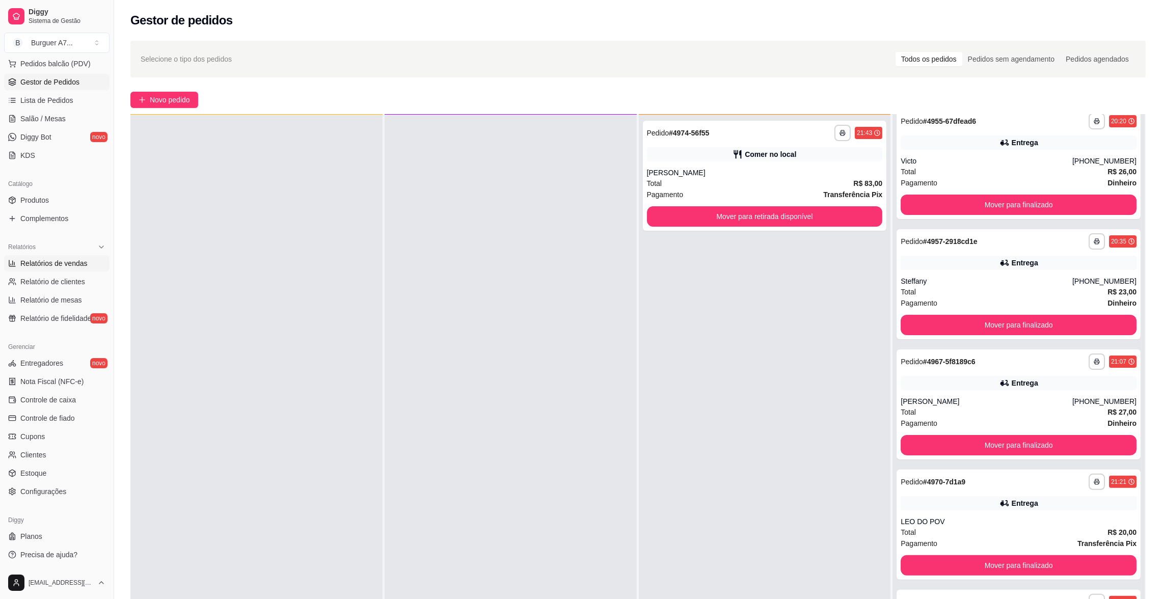
select select "ALL"
select select "0"
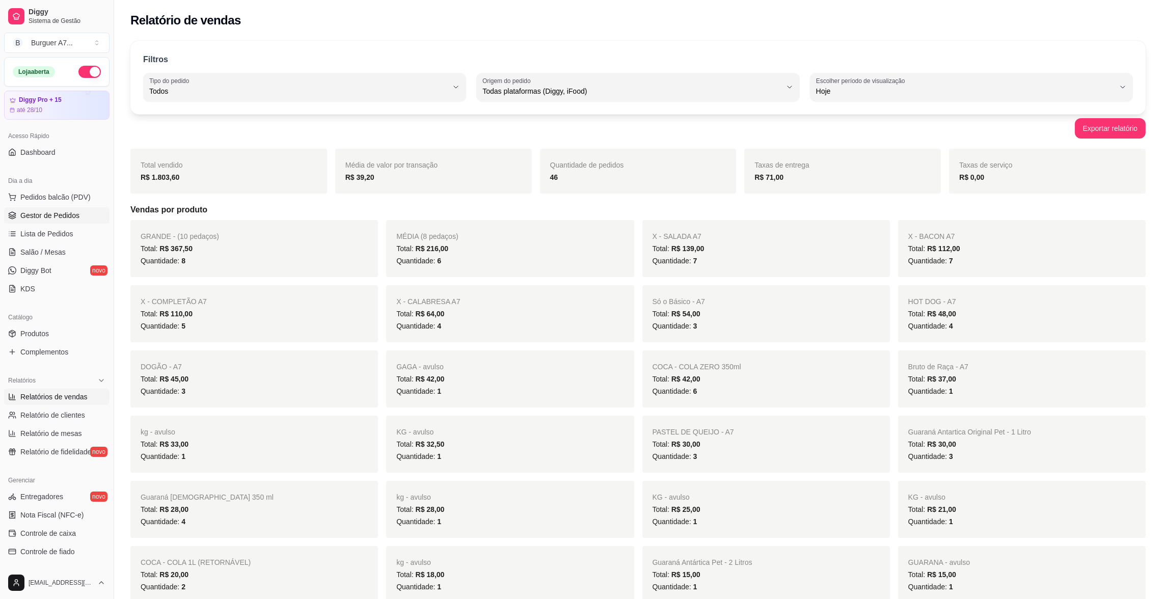
click at [51, 213] on span "Gestor de Pedidos" at bounding box center [49, 215] width 59 height 10
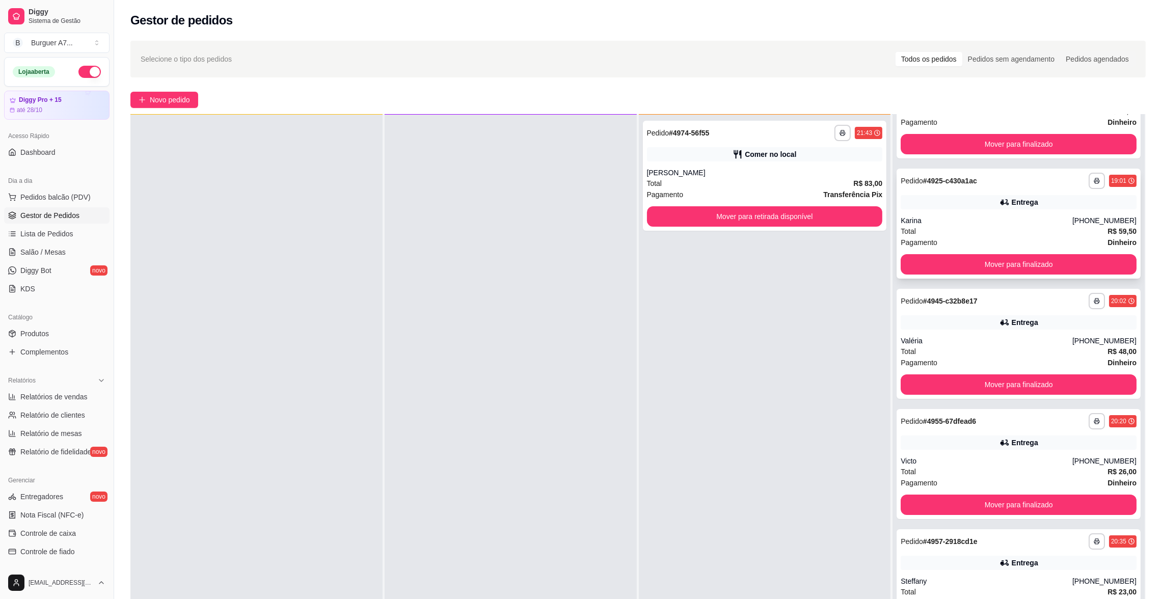
scroll to position [76, 0]
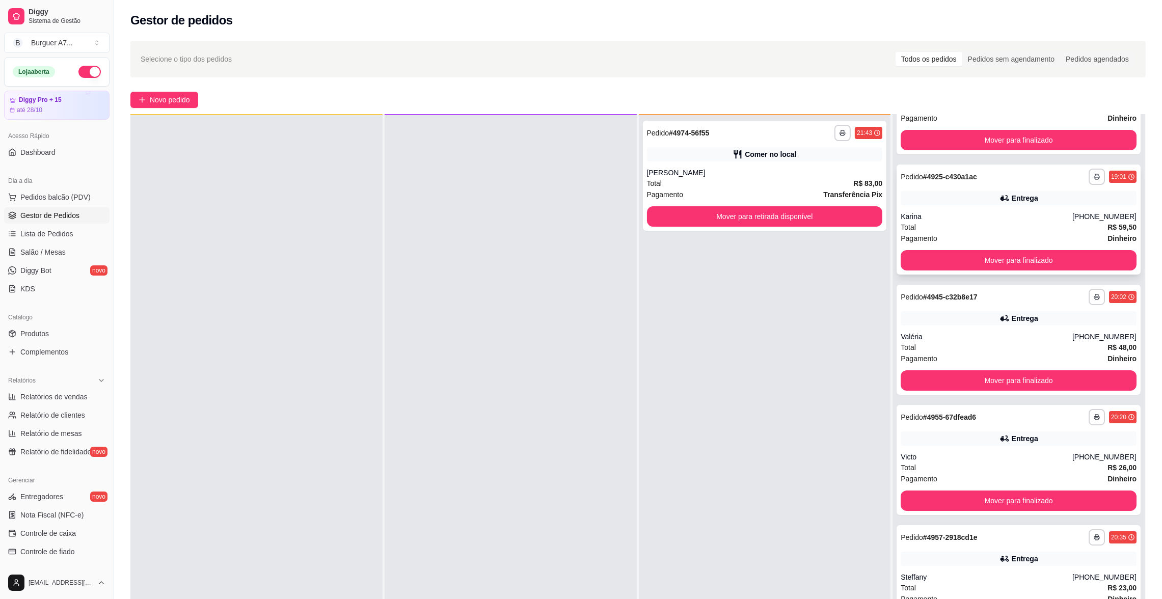
click at [967, 222] on div "Total R$ 59,50" at bounding box center [1019, 227] width 236 height 11
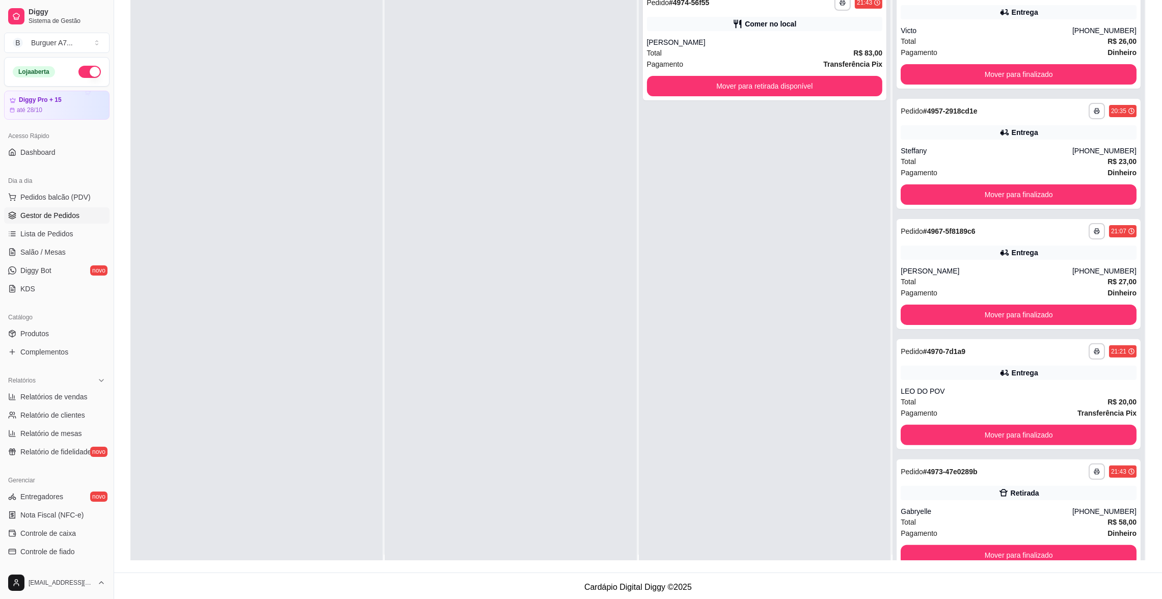
scroll to position [0, 0]
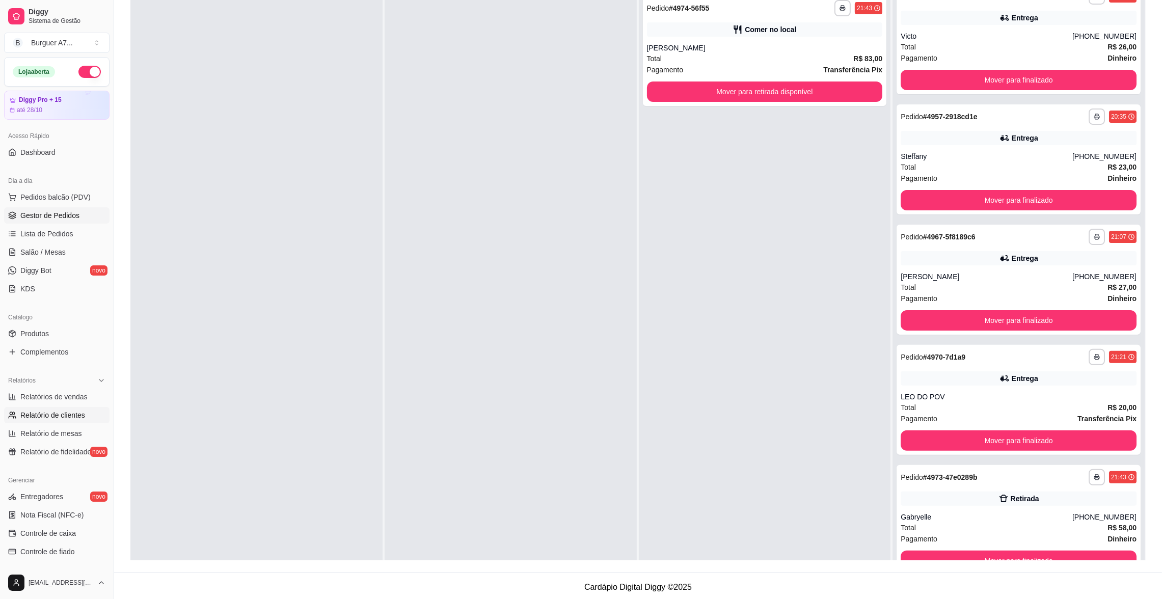
click at [62, 410] on span "Relatório de clientes" at bounding box center [52, 415] width 65 height 10
select select "30"
select select "HIGHEST_TOTAL_SPENT_WITH_ORDERS"
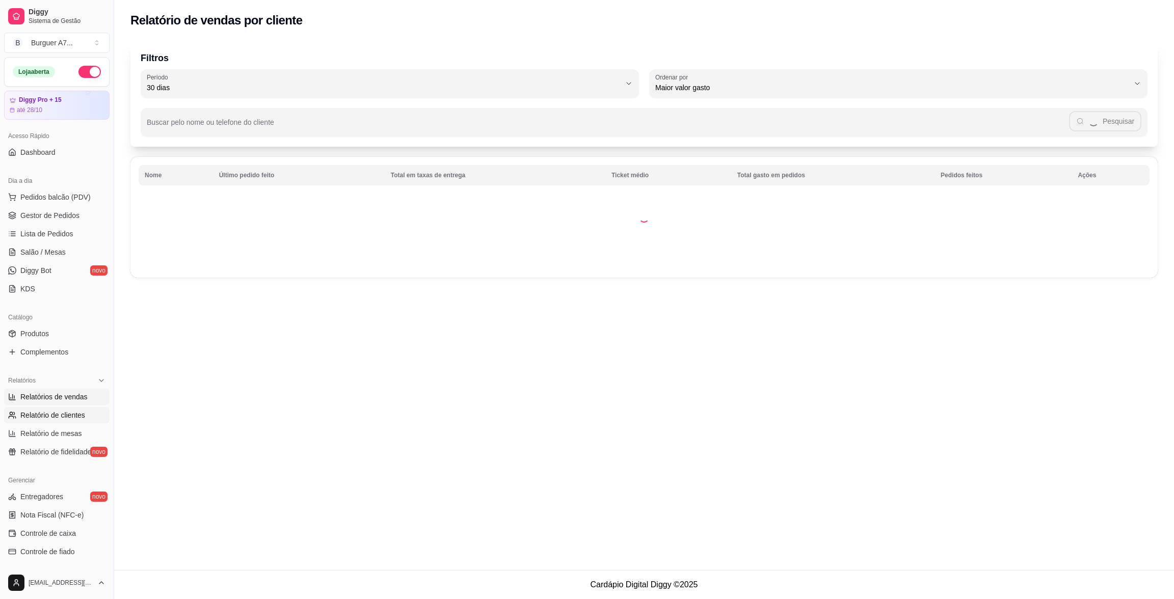
click at [64, 400] on span "Relatórios de vendas" at bounding box center [53, 397] width 67 height 10
select select "ALL"
select select "0"
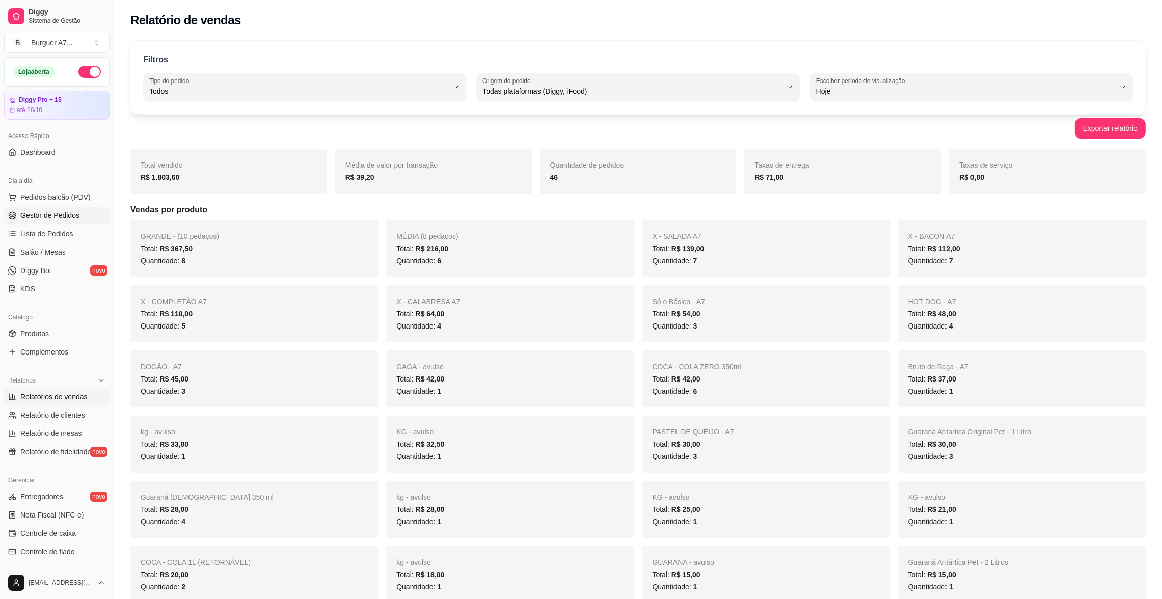
click at [54, 213] on span "Gestor de Pedidos" at bounding box center [49, 215] width 59 height 10
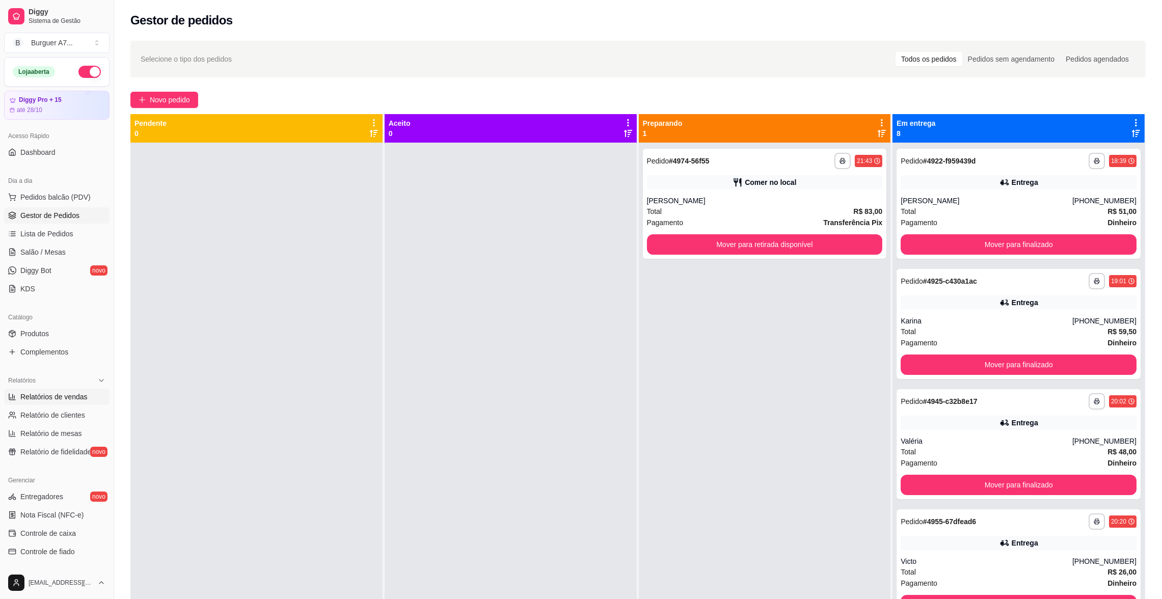
click at [30, 390] on link "Relatórios de vendas" at bounding box center [56, 397] width 105 height 16
select select "ALL"
select select "0"
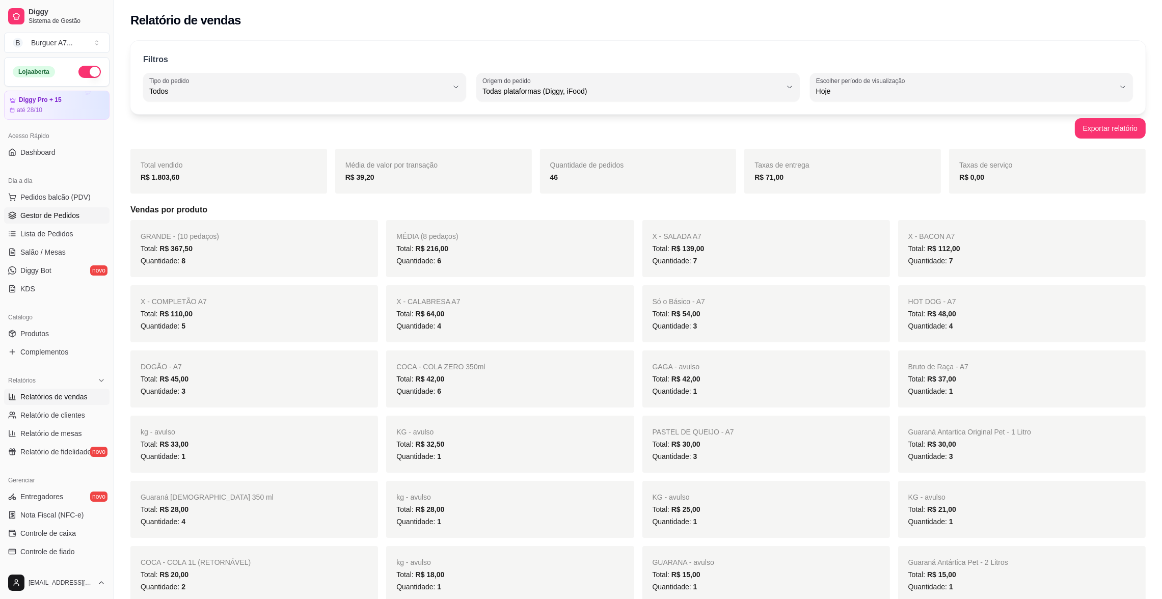
click at [80, 216] on link "Gestor de Pedidos" at bounding box center [56, 215] width 105 height 16
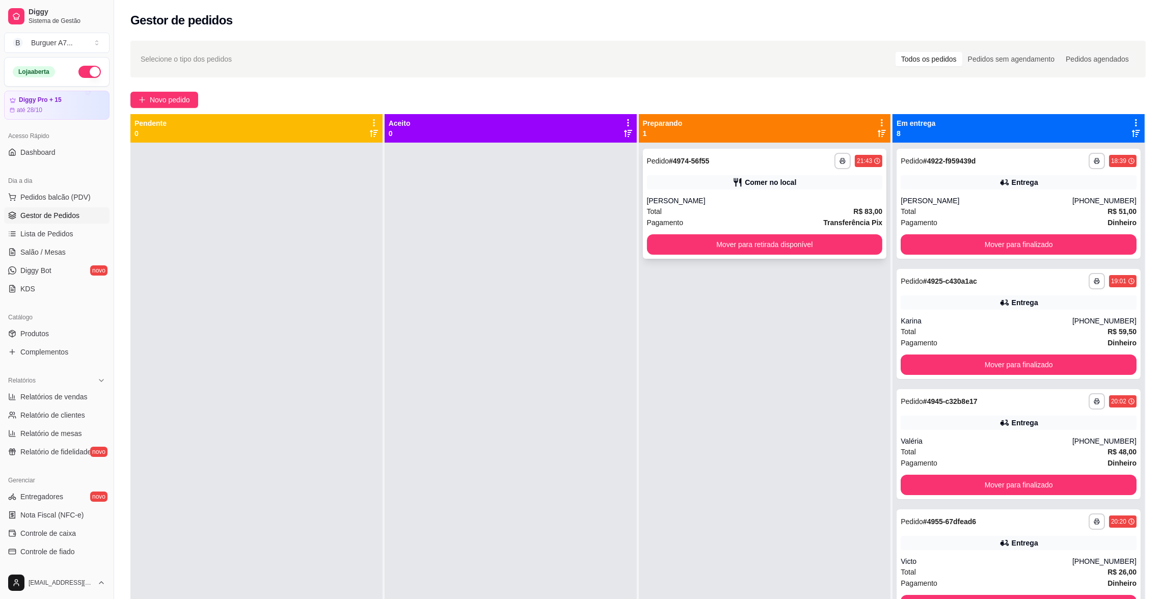
click at [750, 191] on div "**********" at bounding box center [765, 204] width 244 height 110
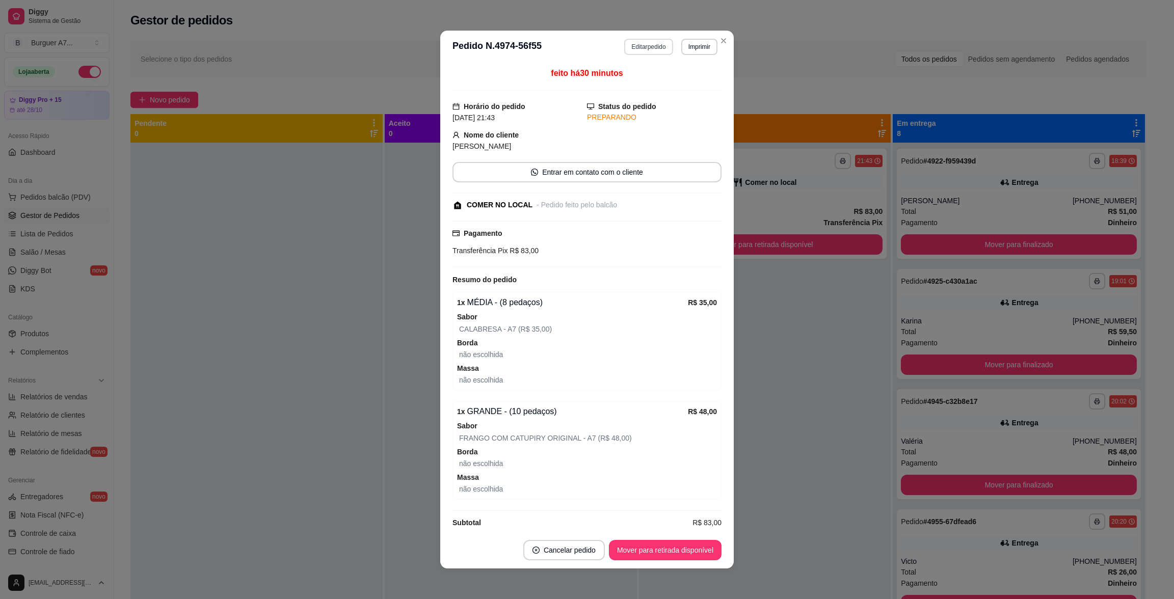
click at [653, 48] on button "Editar pedido" at bounding box center [648, 47] width 48 height 16
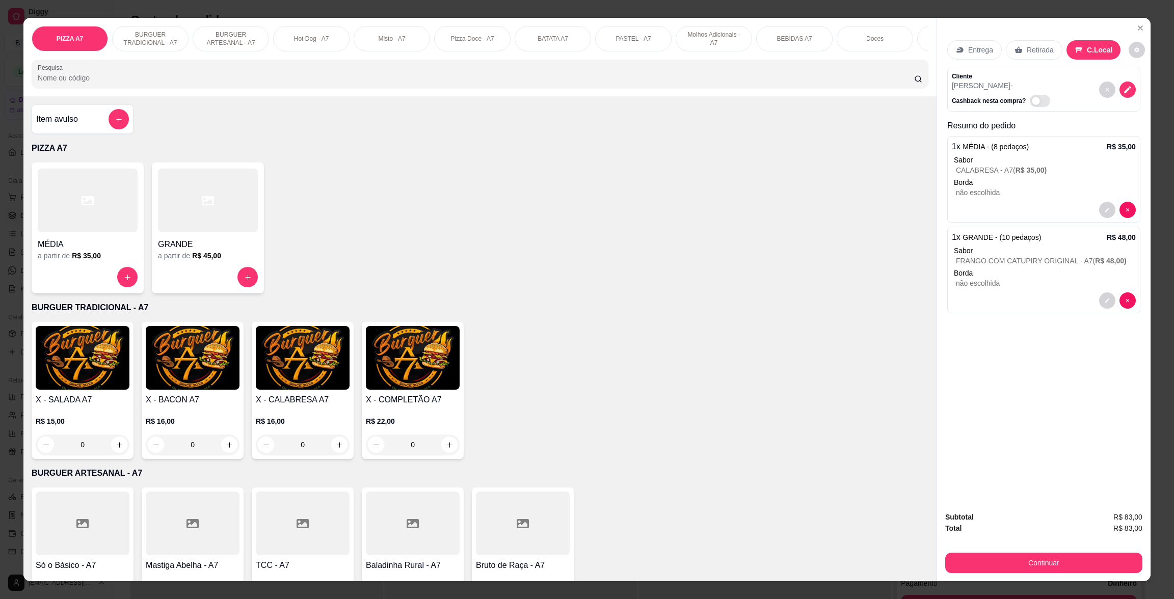
click at [96, 121] on div "Item avulso" at bounding box center [82, 119] width 93 height 20
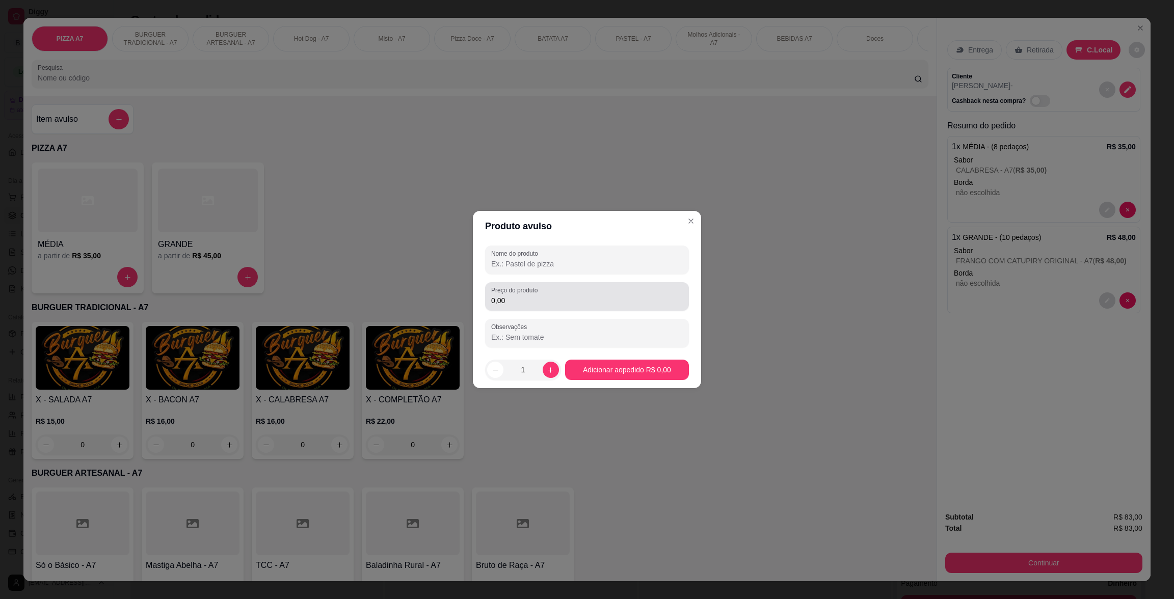
click at [659, 302] on input "0,00" at bounding box center [587, 301] width 192 height 10
type input "10,00"
click at [647, 257] on div at bounding box center [587, 260] width 192 height 20
type input "KG"
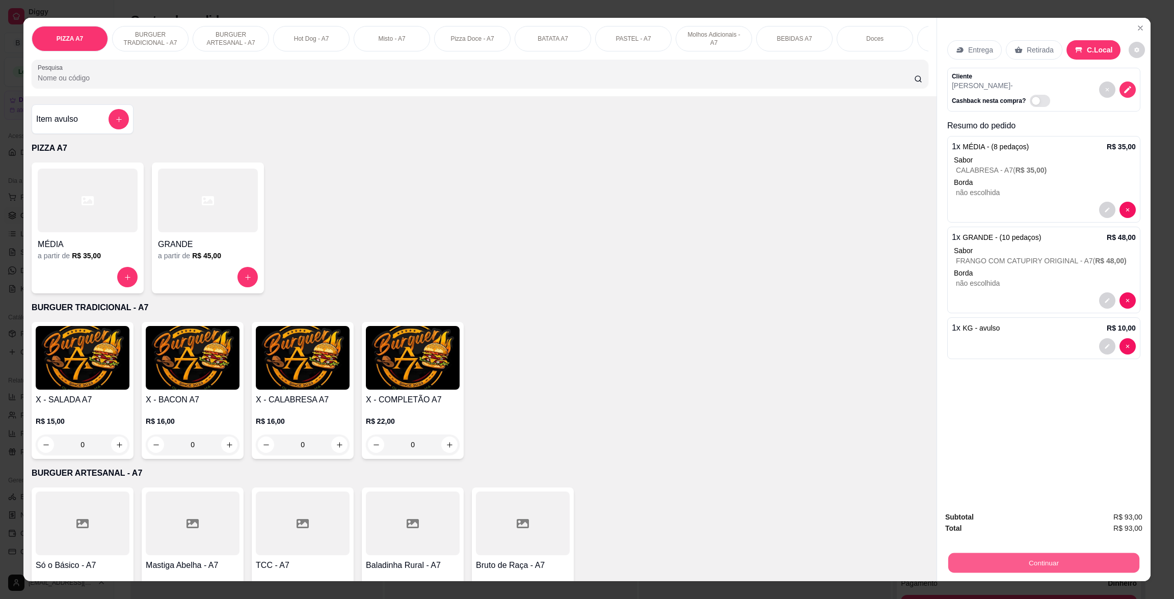
click at [1112, 566] on button "Continuar" at bounding box center [1043, 563] width 191 height 20
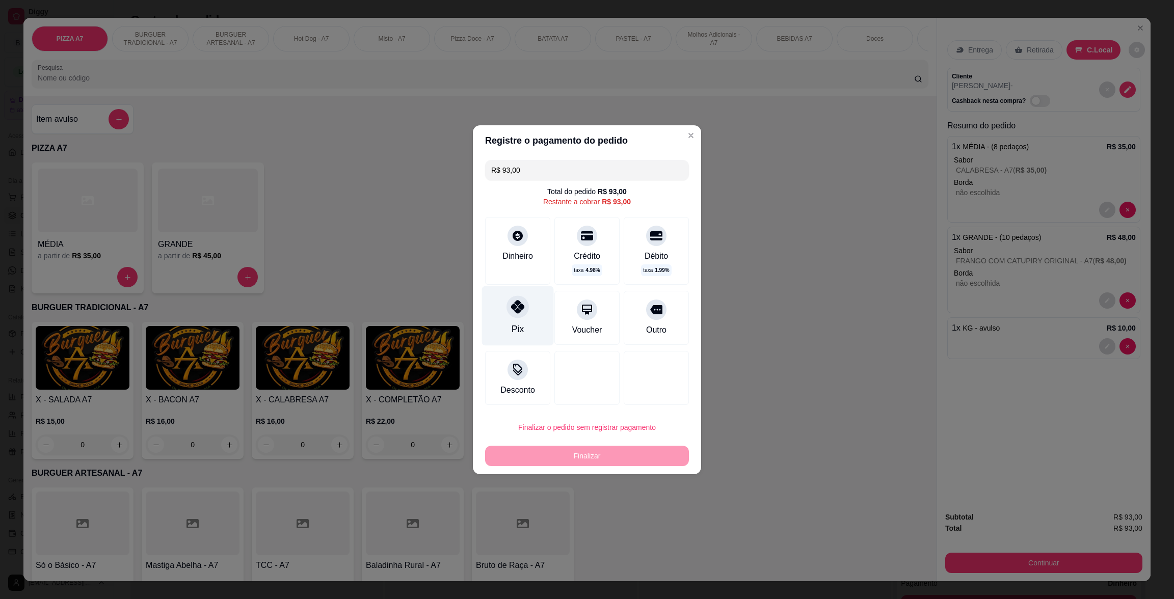
click at [507, 319] on div "Pix" at bounding box center [518, 316] width 72 height 60
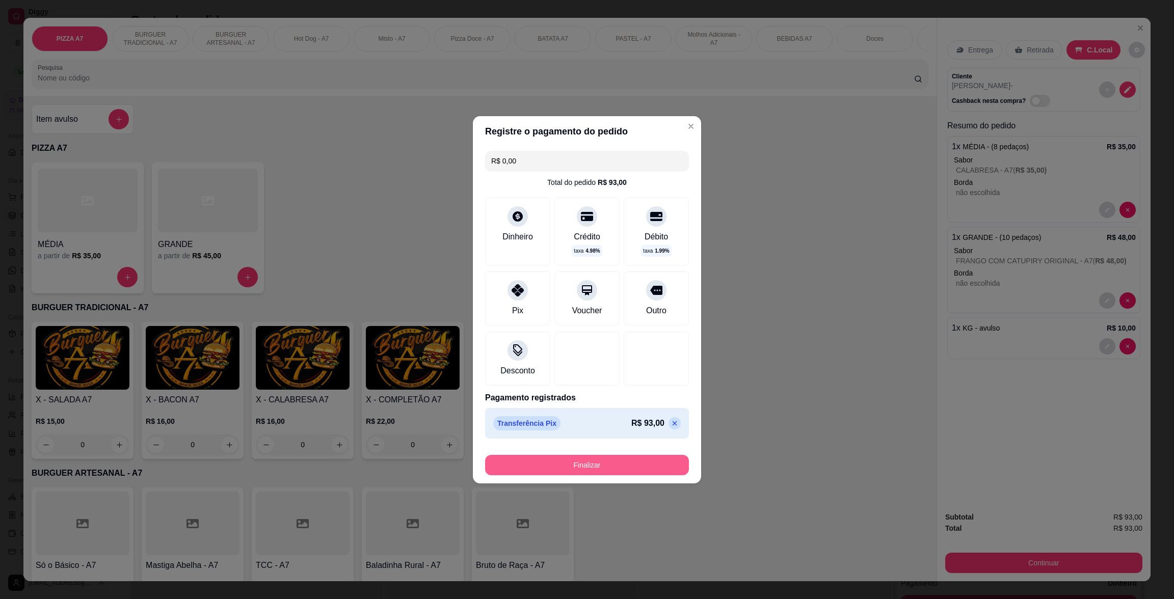
click at [623, 467] on button "Finalizar" at bounding box center [587, 465] width 204 height 20
type input "-R$ 93,00"
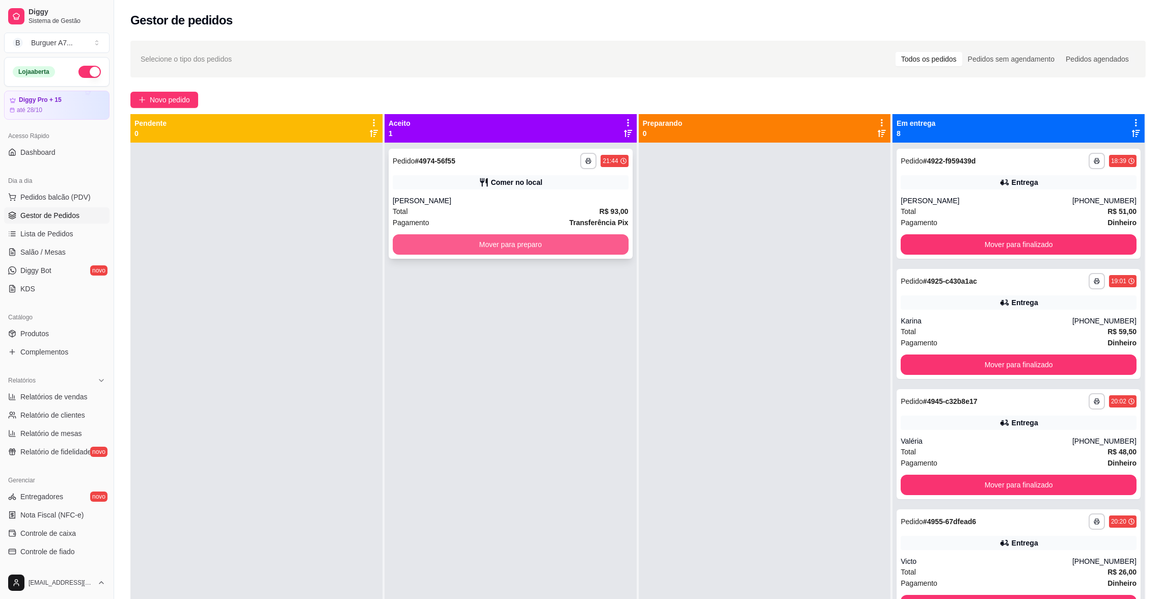
click at [571, 252] on button "Mover para preparo" at bounding box center [511, 244] width 236 height 20
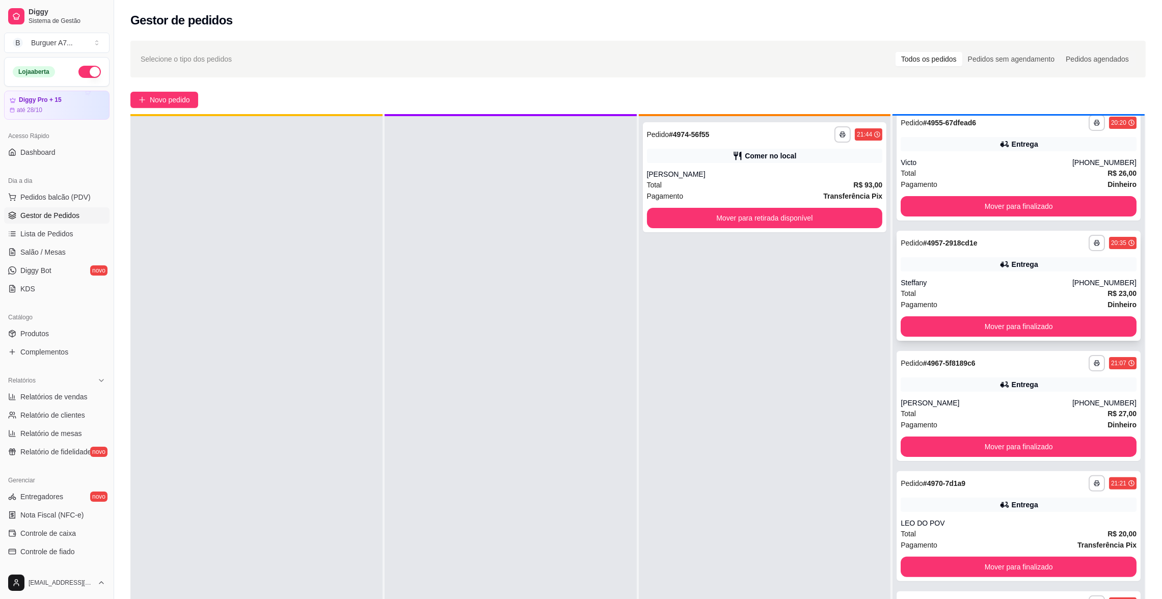
scroll to position [28, 0]
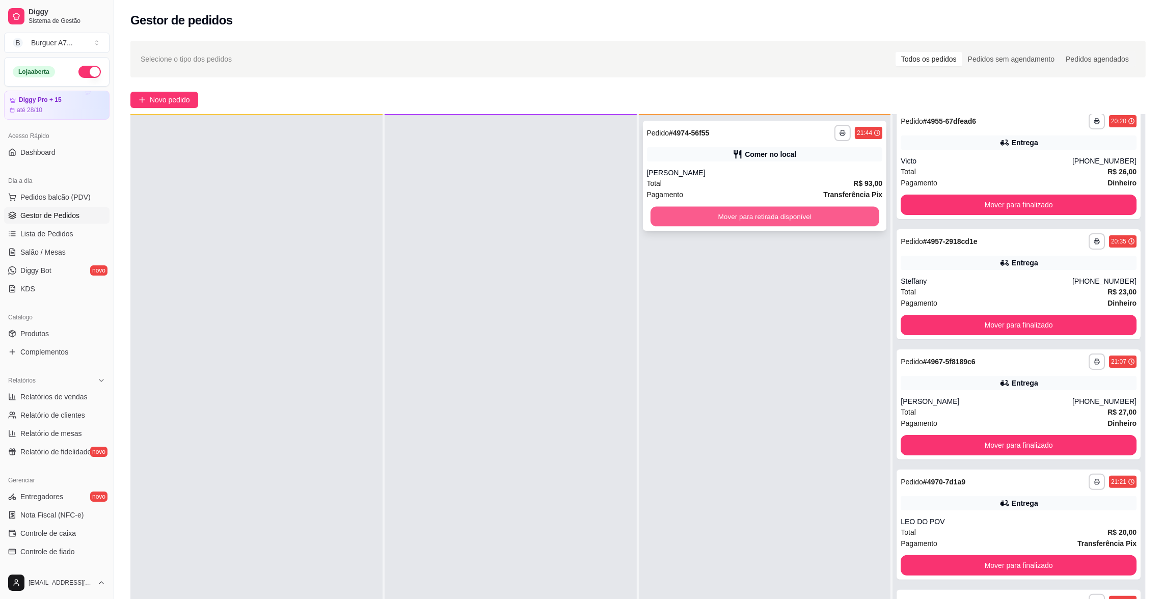
click at [846, 219] on button "Mover para retirada disponível" at bounding box center [764, 217] width 229 height 20
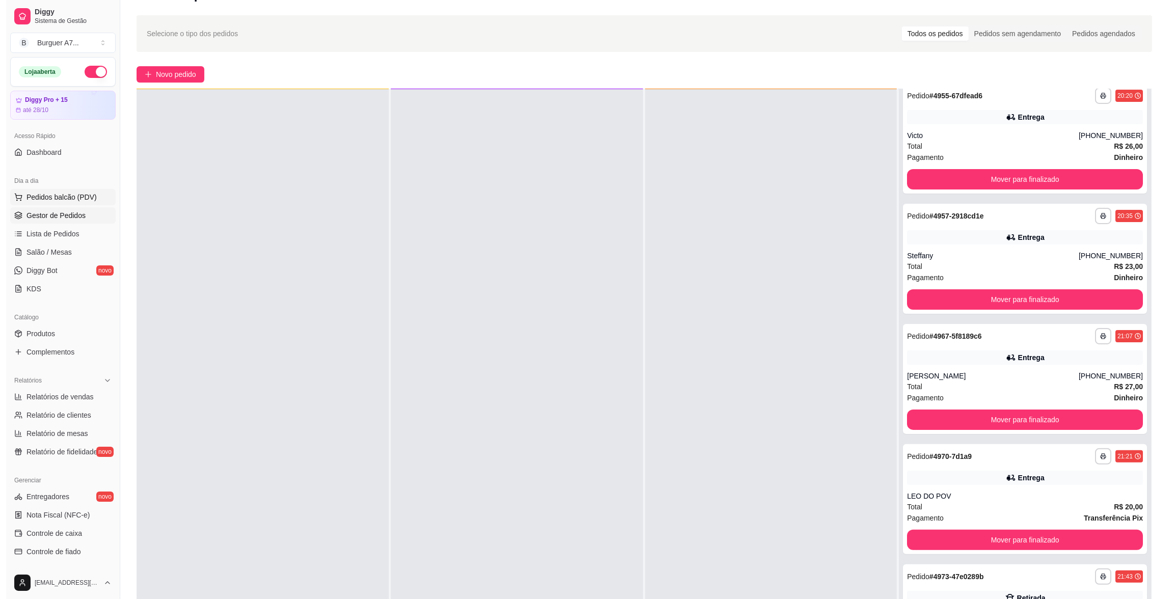
scroll to position [0, 0]
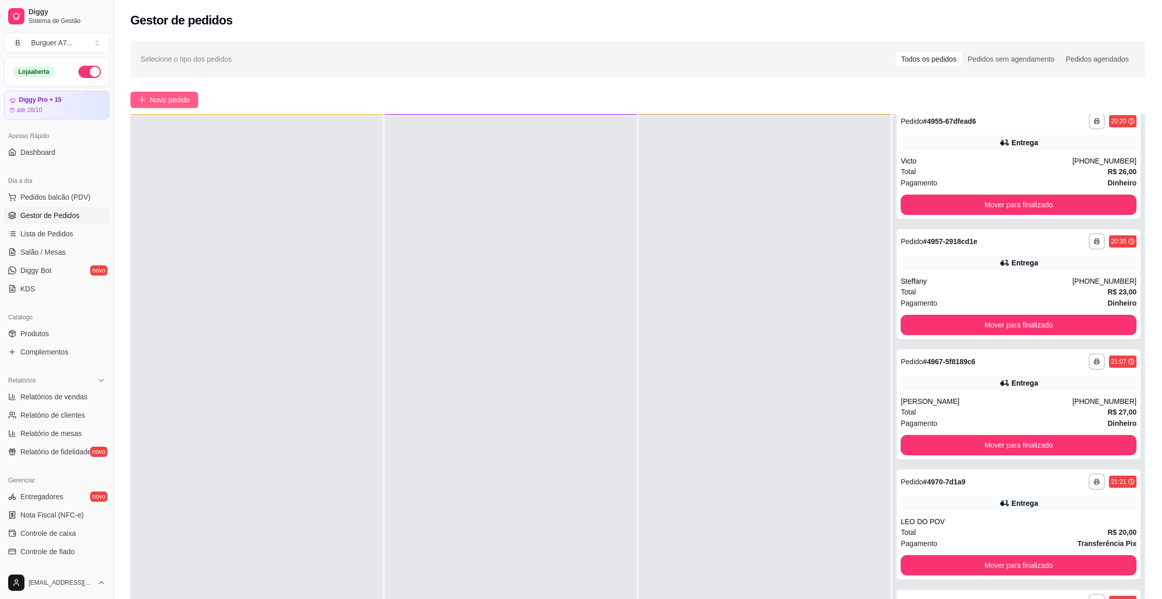
click at [167, 102] on span "Novo pedido" at bounding box center [170, 99] width 40 height 11
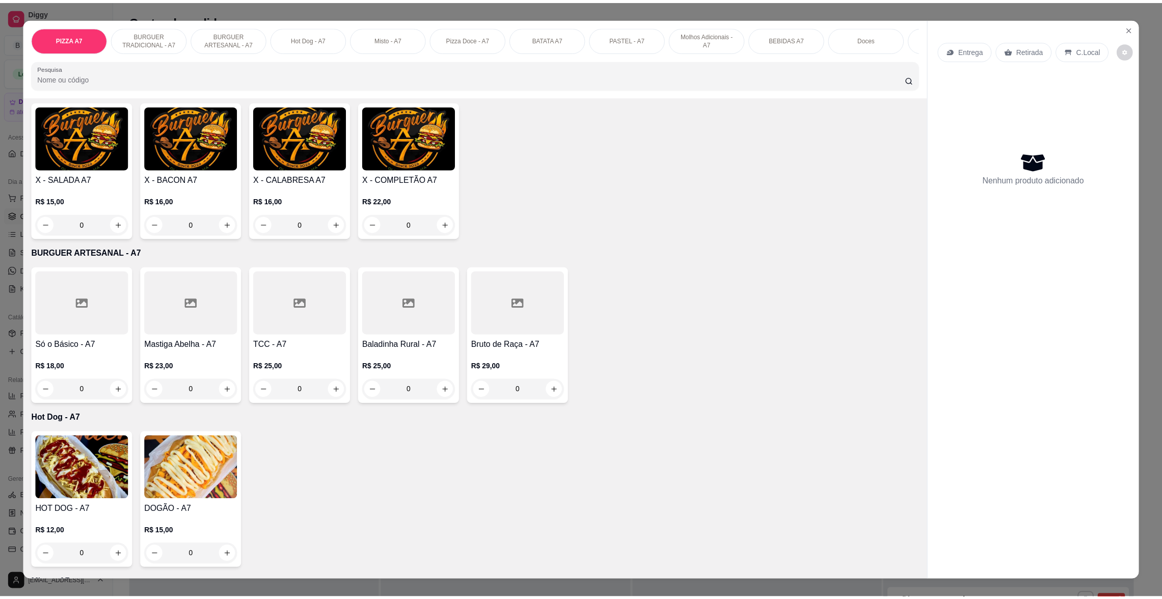
scroll to position [153, 0]
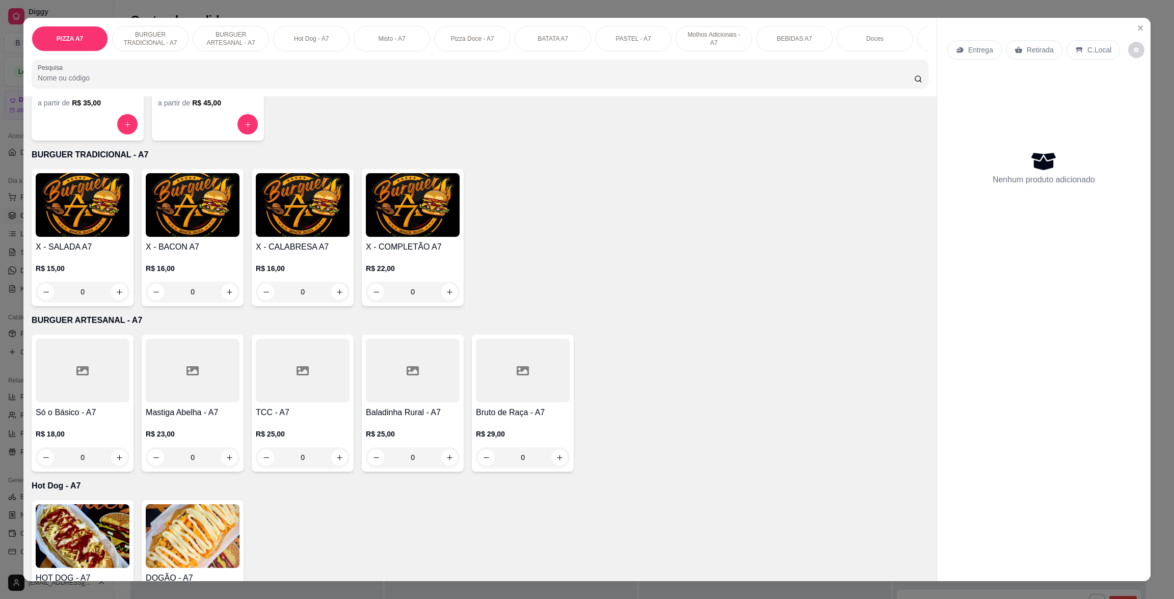
click at [291, 271] on div "R$ 16,00 0" at bounding box center [303, 277] width 94 height 49
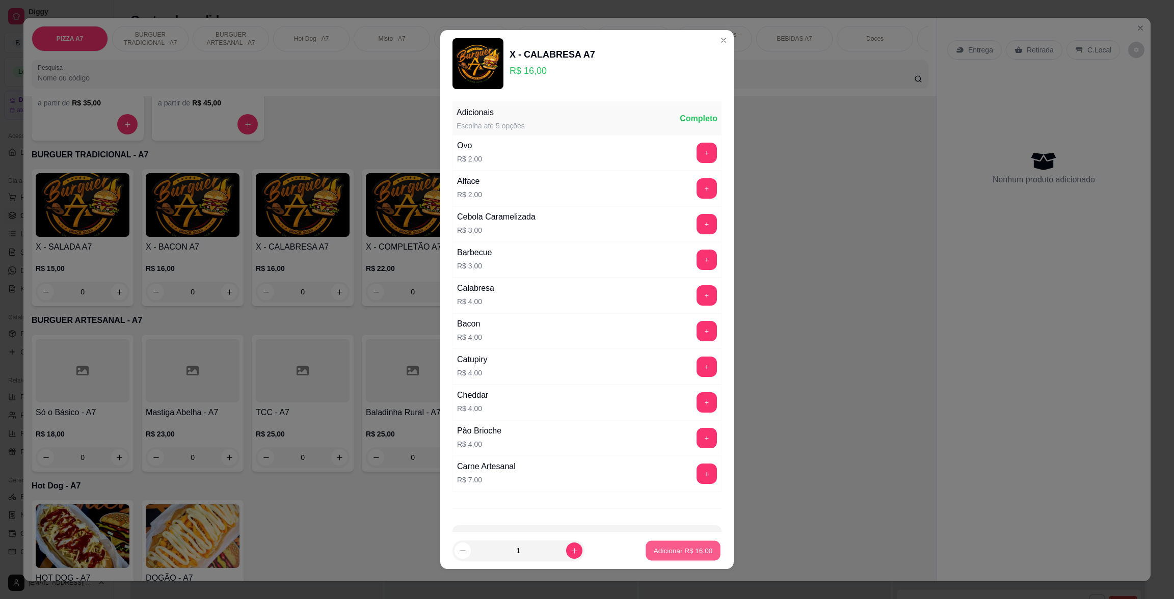
click at [675, 553] on p "Adicionar R$ 16,00" at bounding box center [683, 551] width 59 height 10
type input "1"
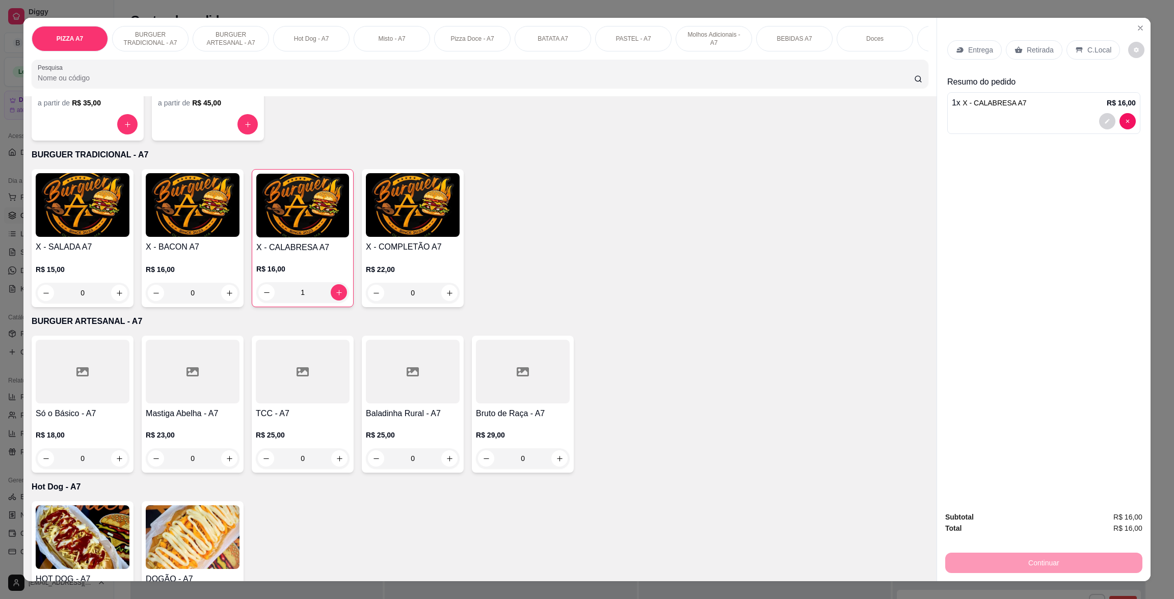
drag, startPoint x: 1015, startPoint y: 29, endPoint x: 1016, endPoint y: 44, distance: 15.3
click at [1015, 32] on div "Entrega Retirada C.Local Resumo do pedido 1 x X - CALABRESA A7 R$ 16,00" at bounding box center [1043, 260] width 213 height 485
click at [1018, 46] on div "Retirada" at bounding box center [1034, 49] width 57 height 19
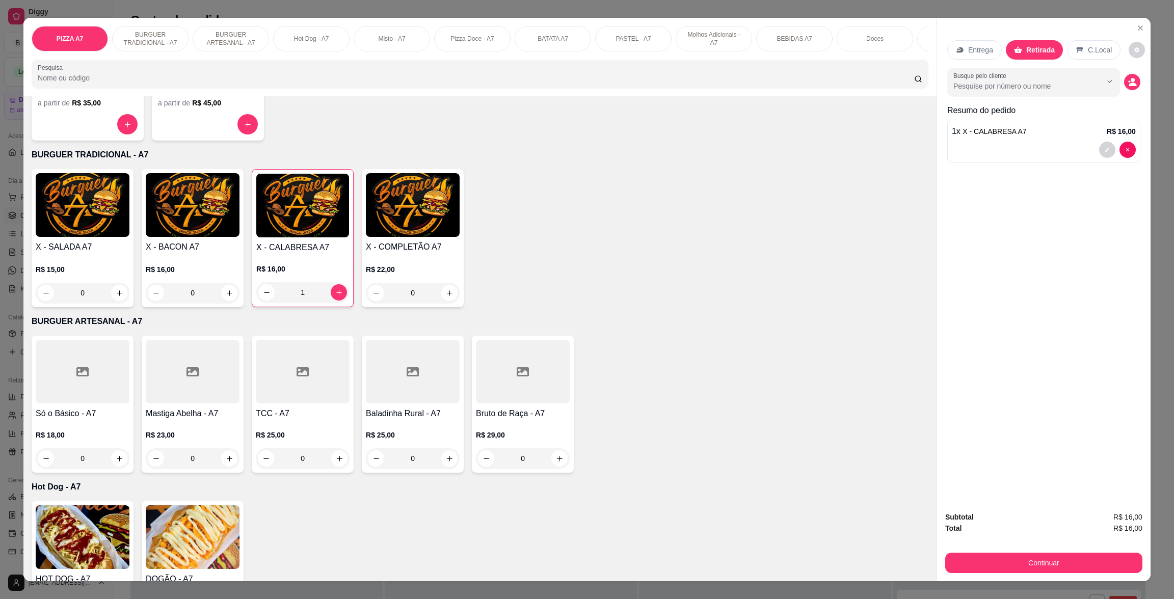
click at [1085, 580] on div "Subtotal R$ 16,00 Total R$ 16,00 Continuar" at bounding box center [1043, 542] width 213 height 78
click at [1086, 574] on div "Subtotal R$ 16,00 Total R$ 16,00 Continuar" at bounding box center [1043, 542] width 213 height 78
click at [1085, 565] on button "Continuar" at bounding box center [1043, 563] width 197 height 20
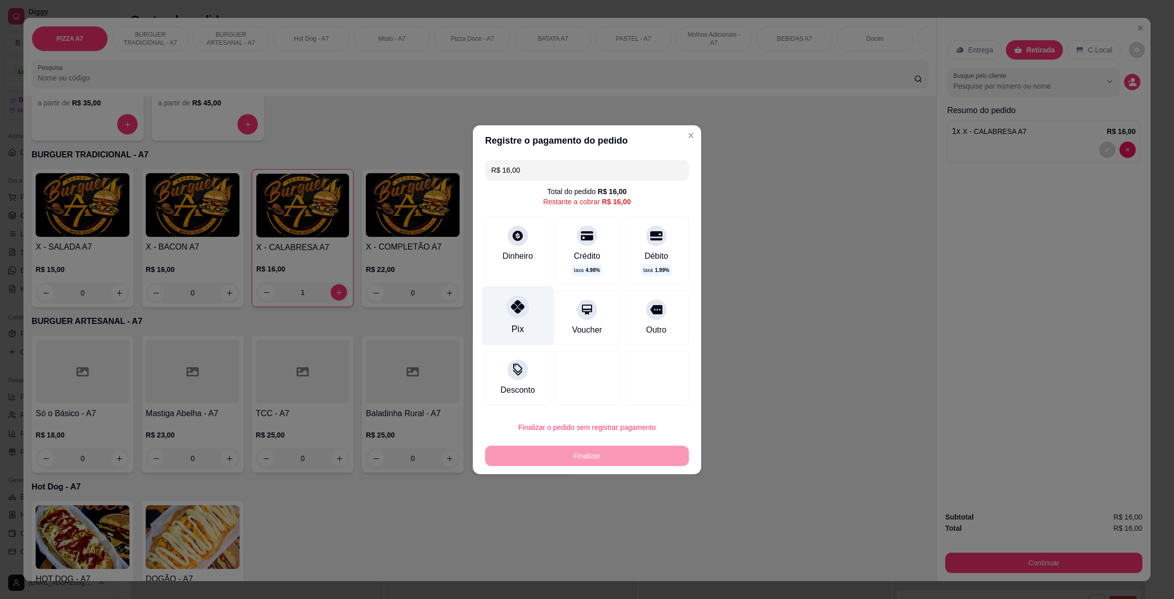
click at [525, 316] on div "Pix" at bounding box center [518, 316] width 72 height 60
type input "R$ 0,00"
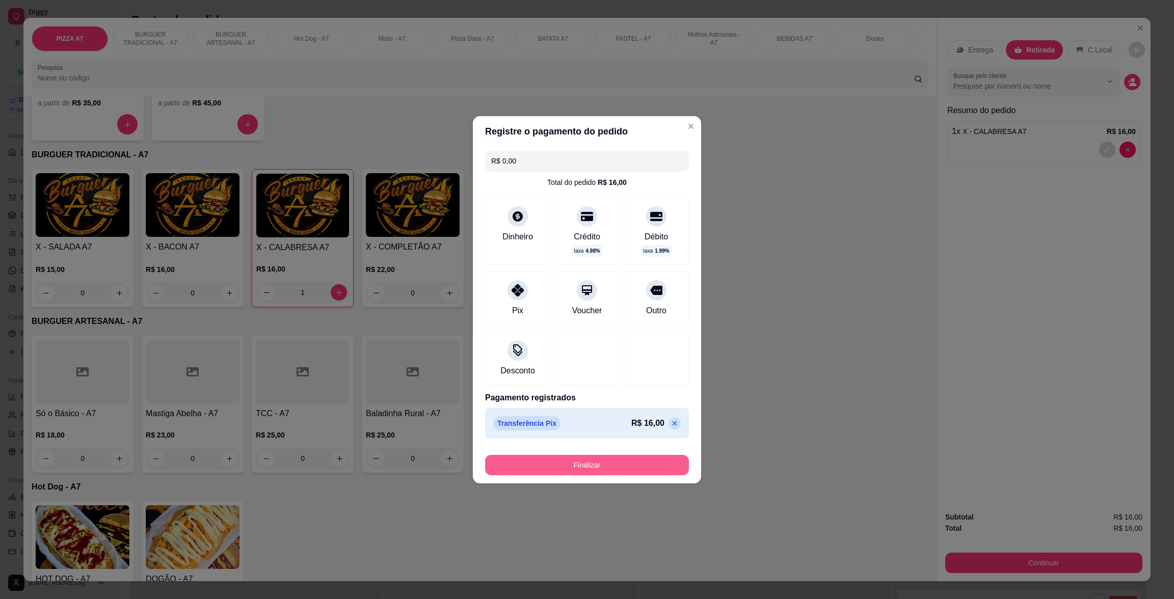
click at [567, 472] on button "Finalizar" at bounding box center [587, 465] width 204 height 20
type input "0"
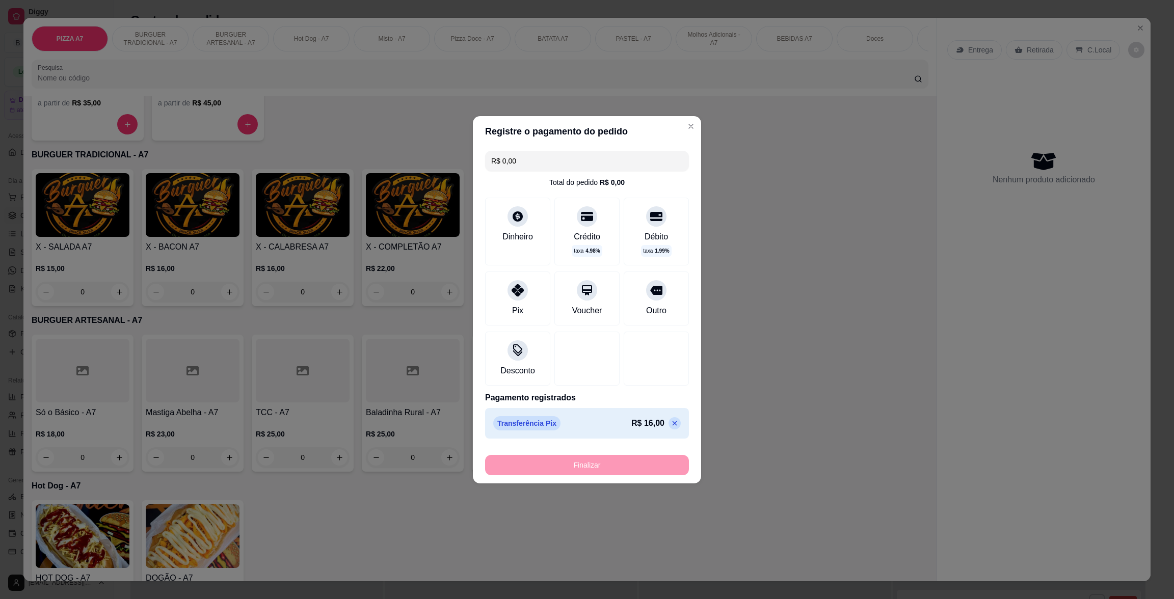
type input "-R$ 16,00"
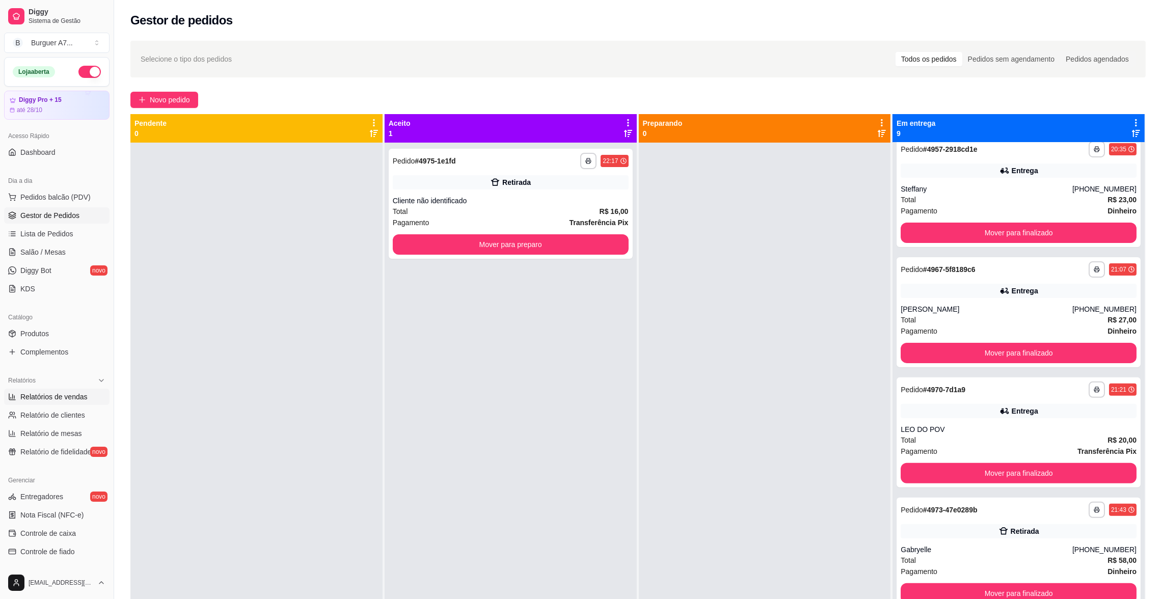
click at [77, 400] on span "Relatórios de vendas" at bounding box center [53, 397] width 67 height 10
select select "ALL"
select select "0"
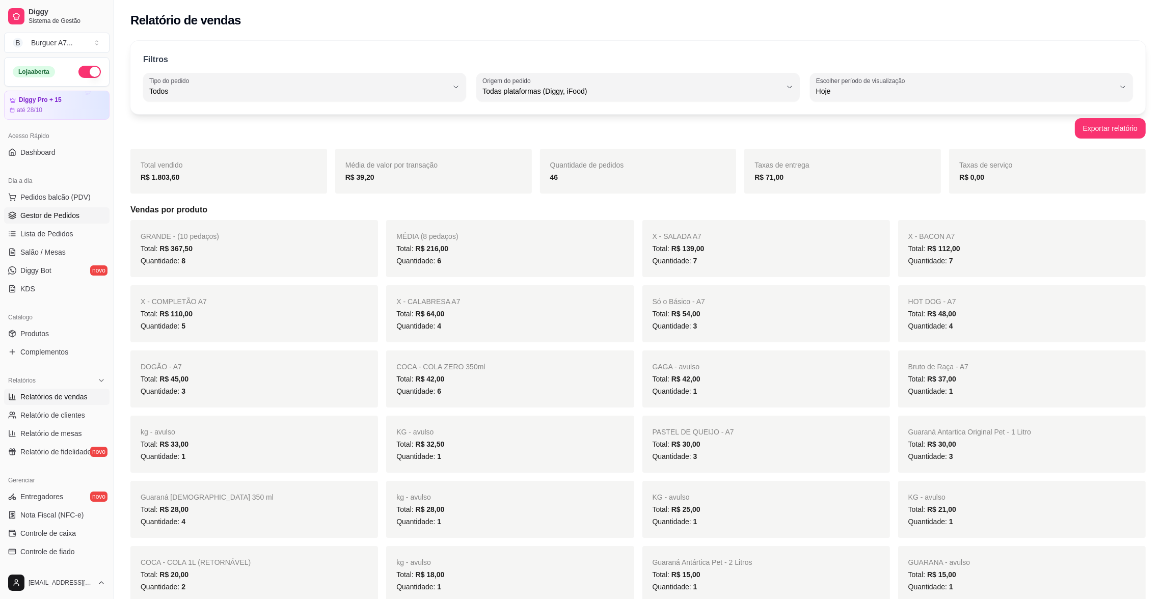
click at [51, 218] on span "Gestor de Pedidos" at bounding box center [49, 215] width 59 height 10
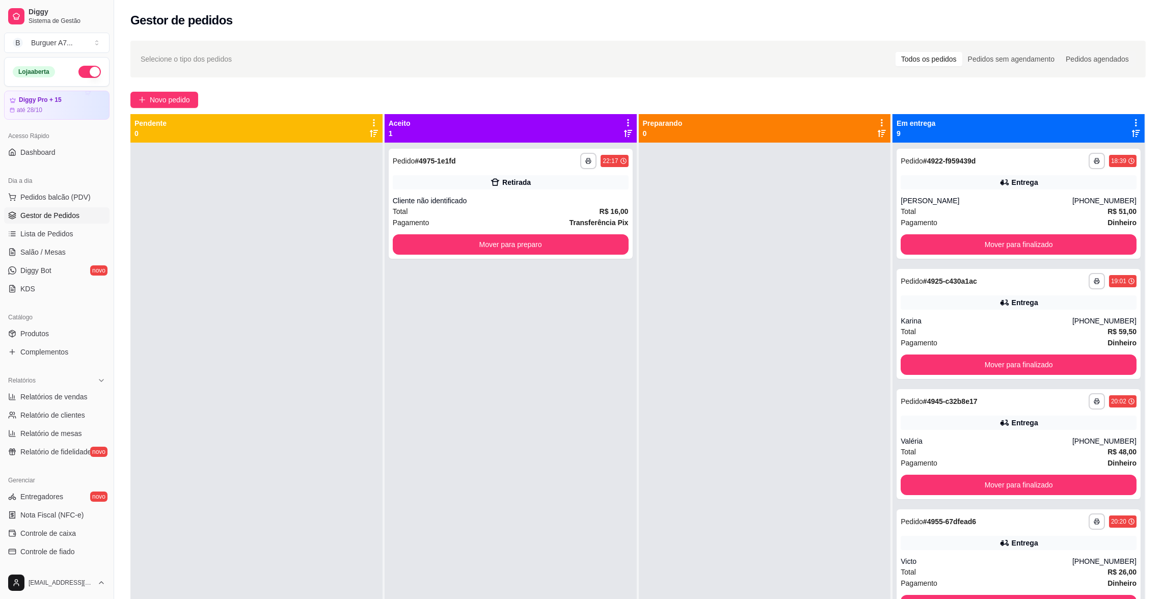
click at [4, 207] on link "Gestor de Pedidos" at bounding box center [56, 215] width 105 height 16
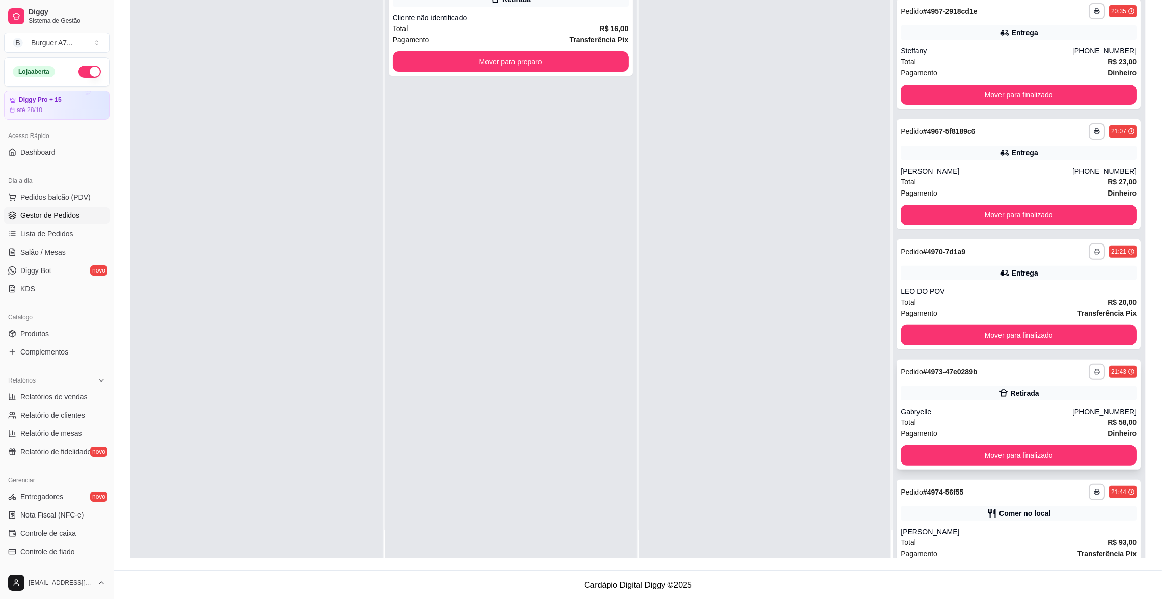
scroll to position [493, 0]
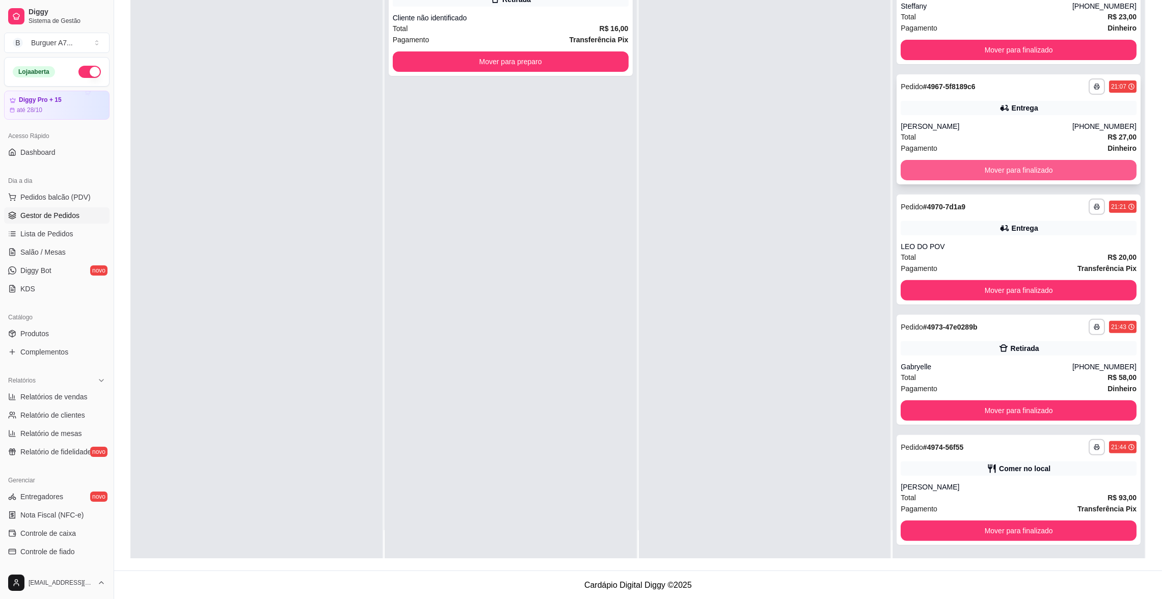
click at [977, 160] on button "Mover para finalizado" at bounding box center [1019, 170] width 236 height 20
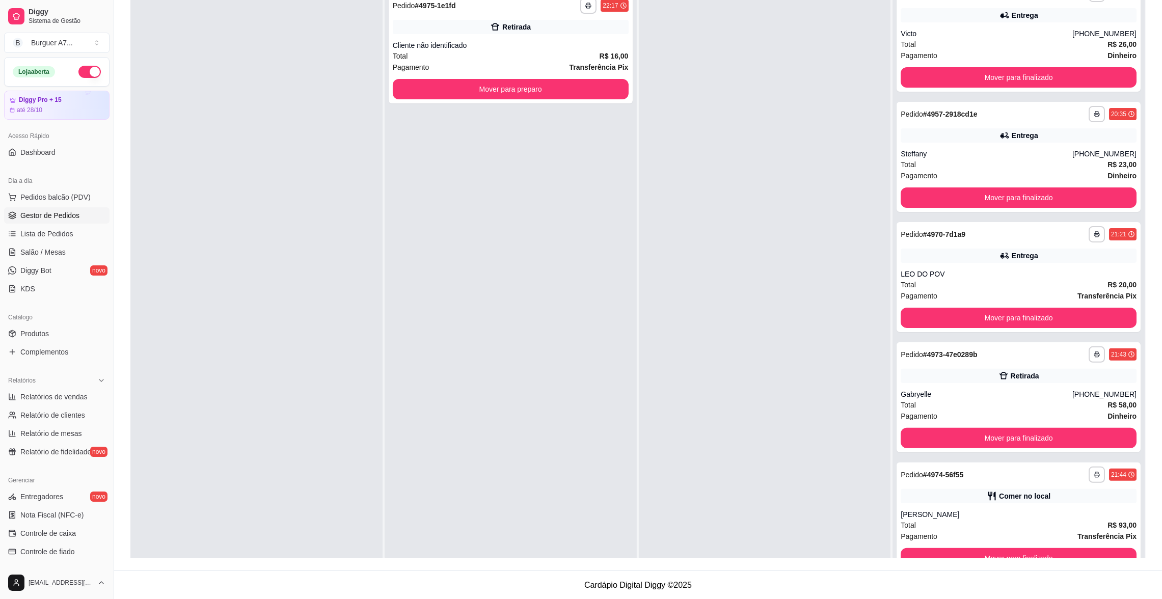
scroll to position [0, 0]
click at [568, 94] on button "Mover para preparo" at bounding box center [511, 89] width 236 height 20
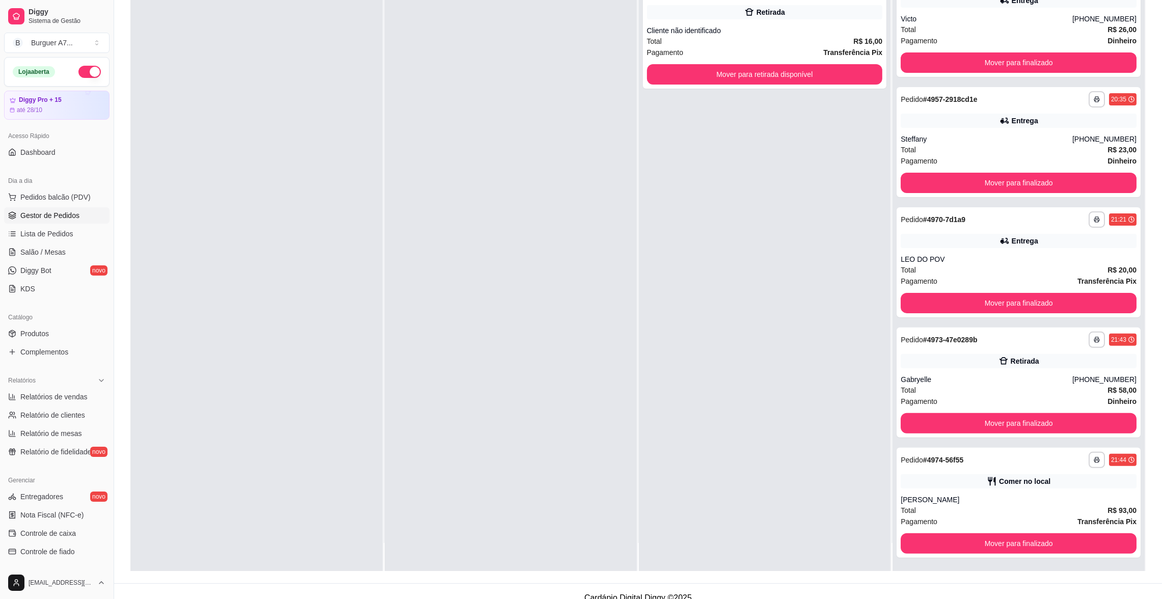
scroll to position [155, 0]
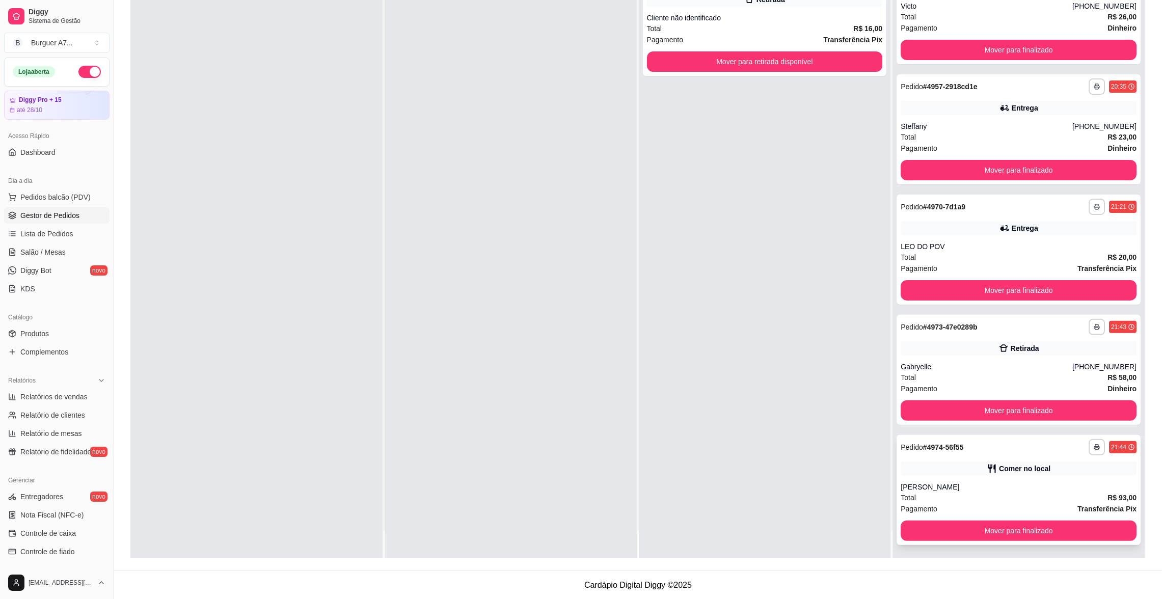
click at [1005, 518] on div "**********" at bounding box center [1019, 490] width 244 height 110
click at [978, 287] on button "Mover para finalizado" at bounding box center [1019, 290] width 236 height 20
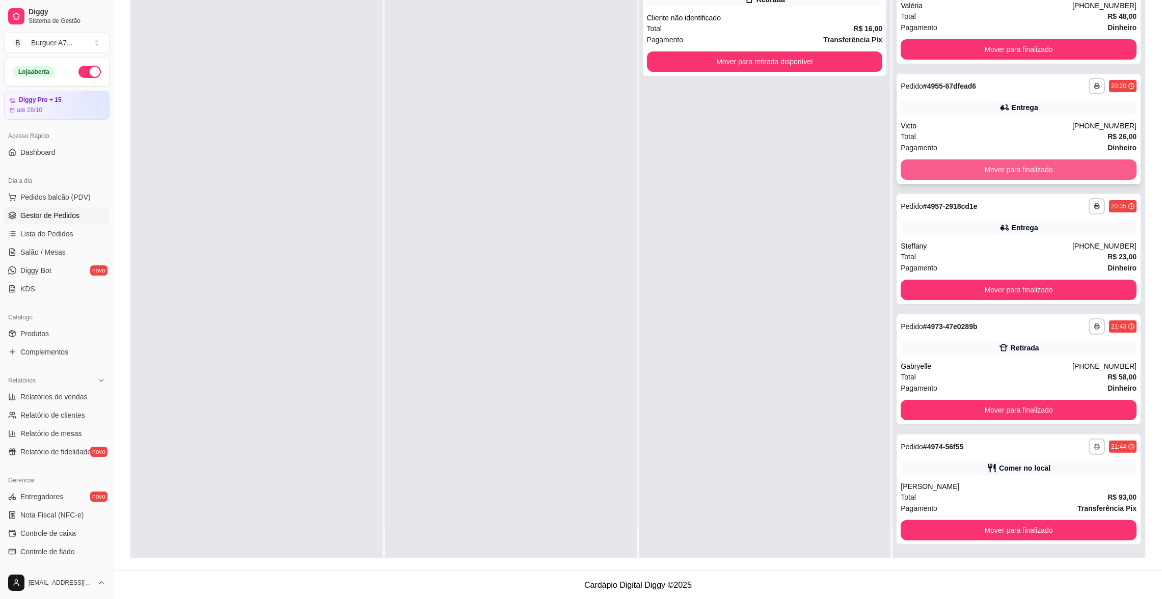
scroll to position [252, 0]
click at [926, 237] on div "**********" at bounding box center [1019, 250] width 244 height 110
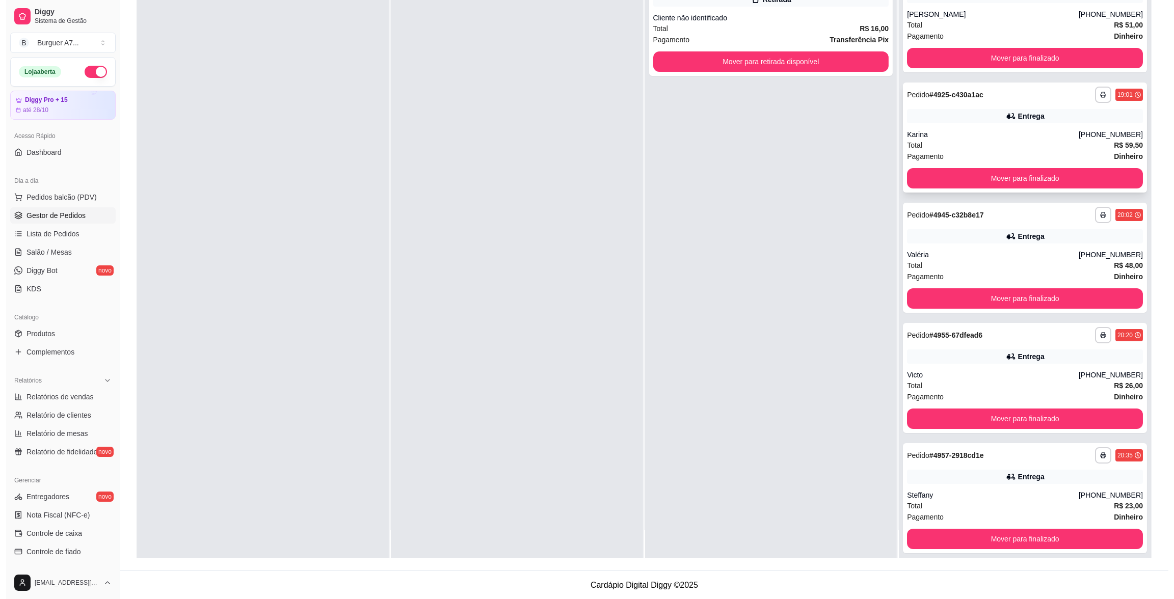
scroll to position [0, 0]
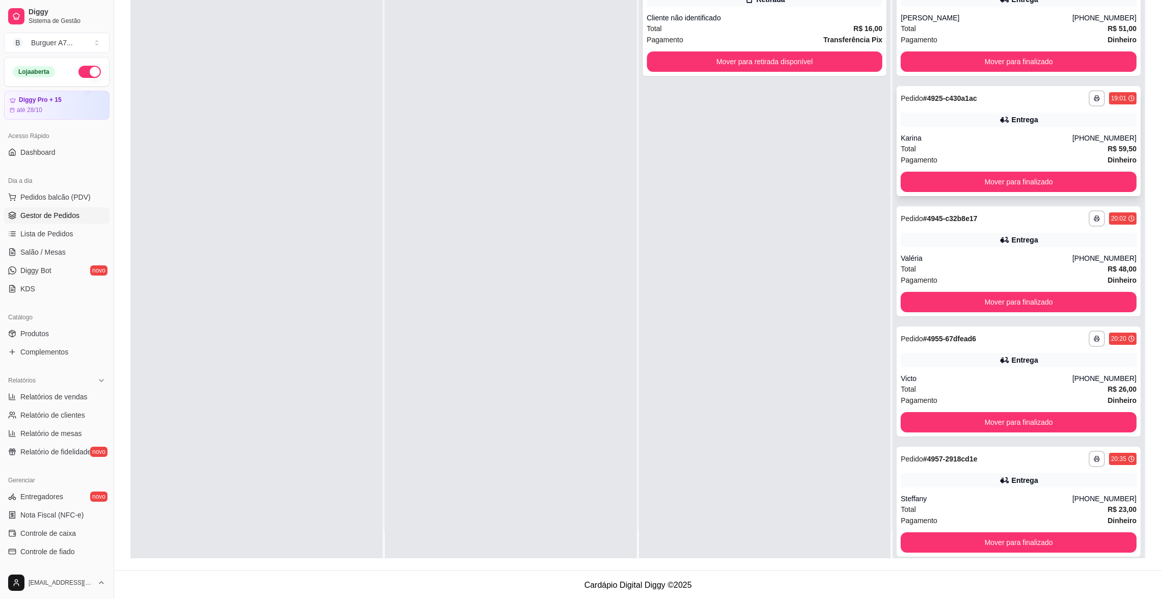
click at [1018, 126] on div "**********" at bounding box center [1019, 141] width 244 height 110
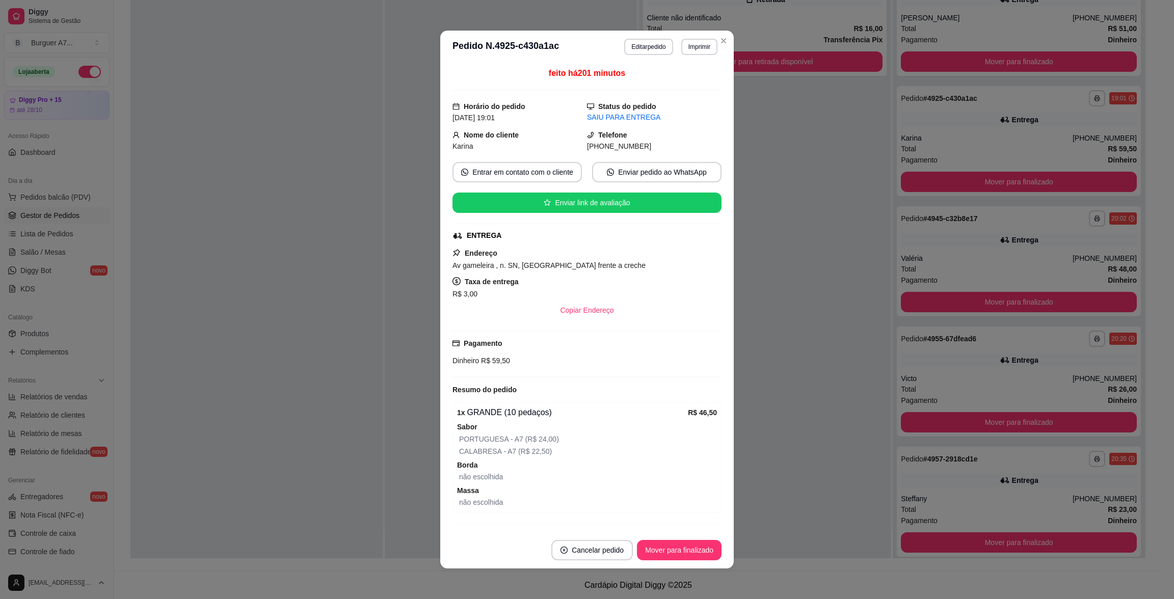
scroll to position [59, 0]
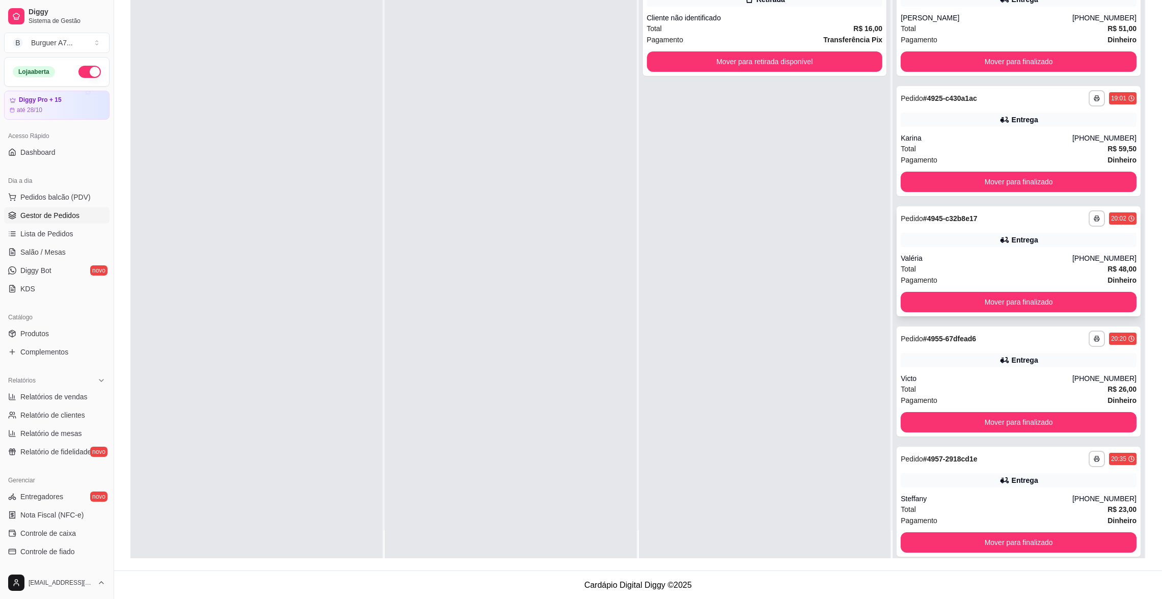
click at [1036, 253] on div "Valéria" at bounding box center [987, 258] width 172 height 10
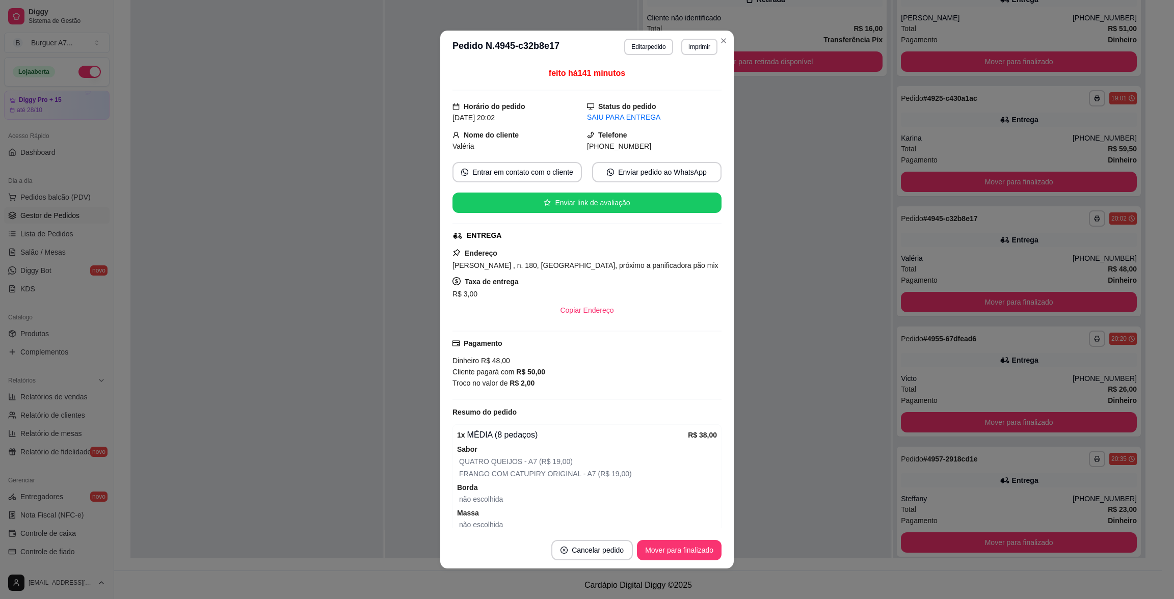
scroll to position [93, 0]
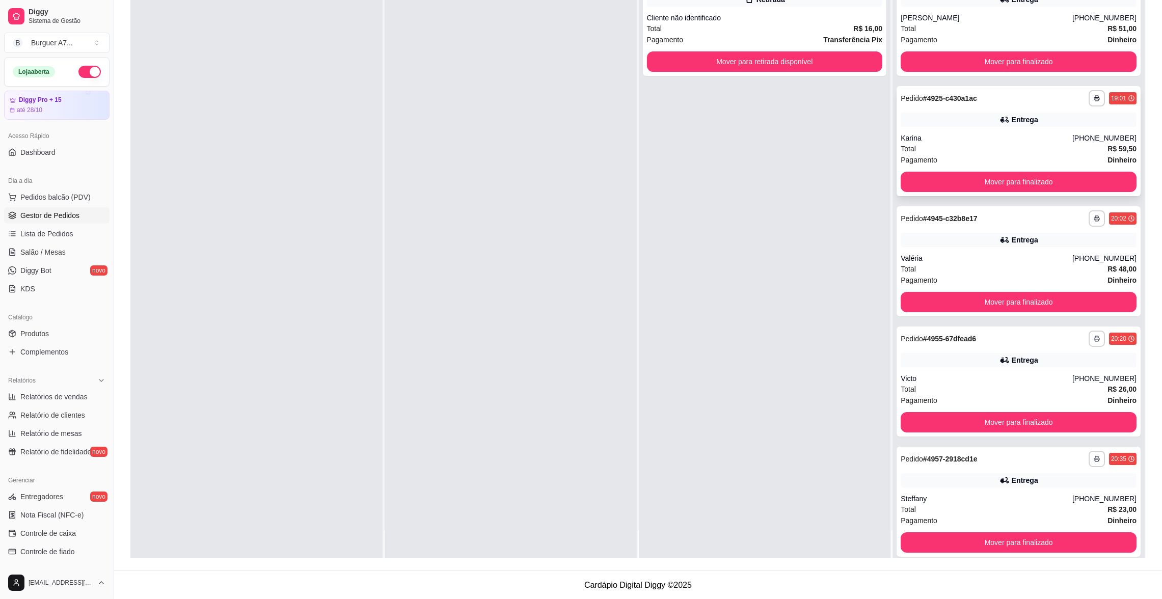
click at [955, 127] on div "**********" at bounding box center [1019, 141] width 244 height 110
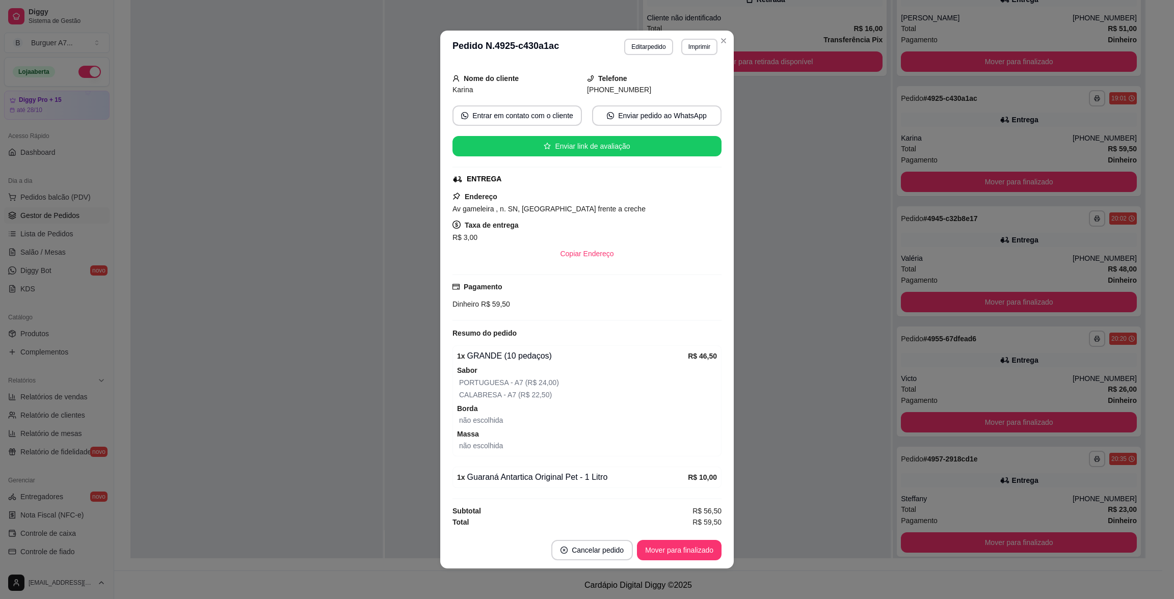
scroll to position [59, 0]
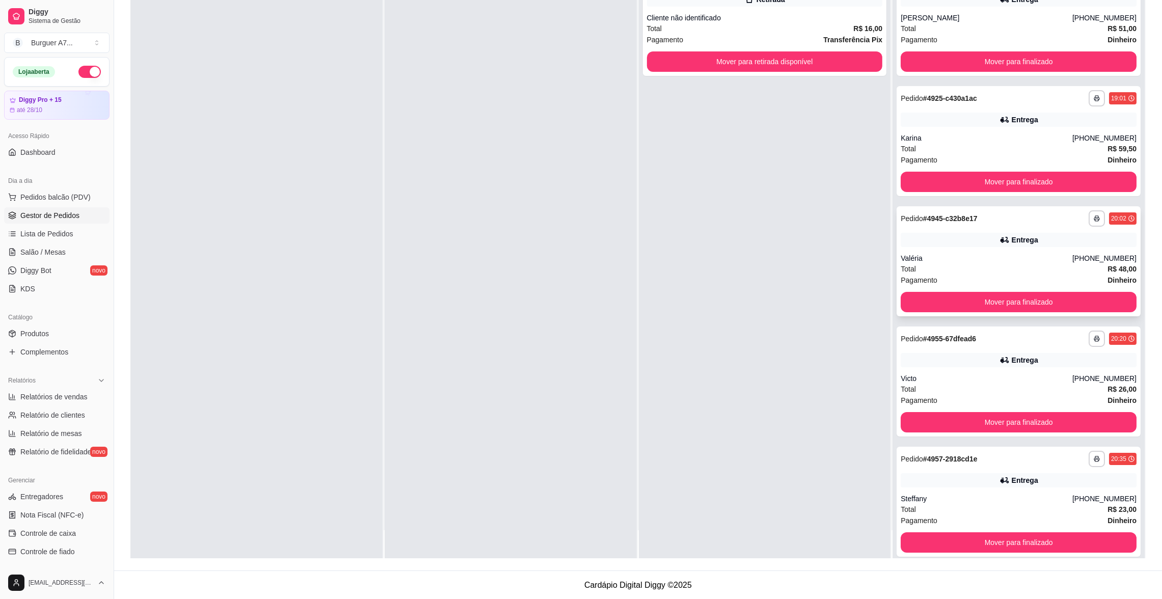
click at [947, 250] on div "**********" at bounding box center [1019, 261] width 244 height 110
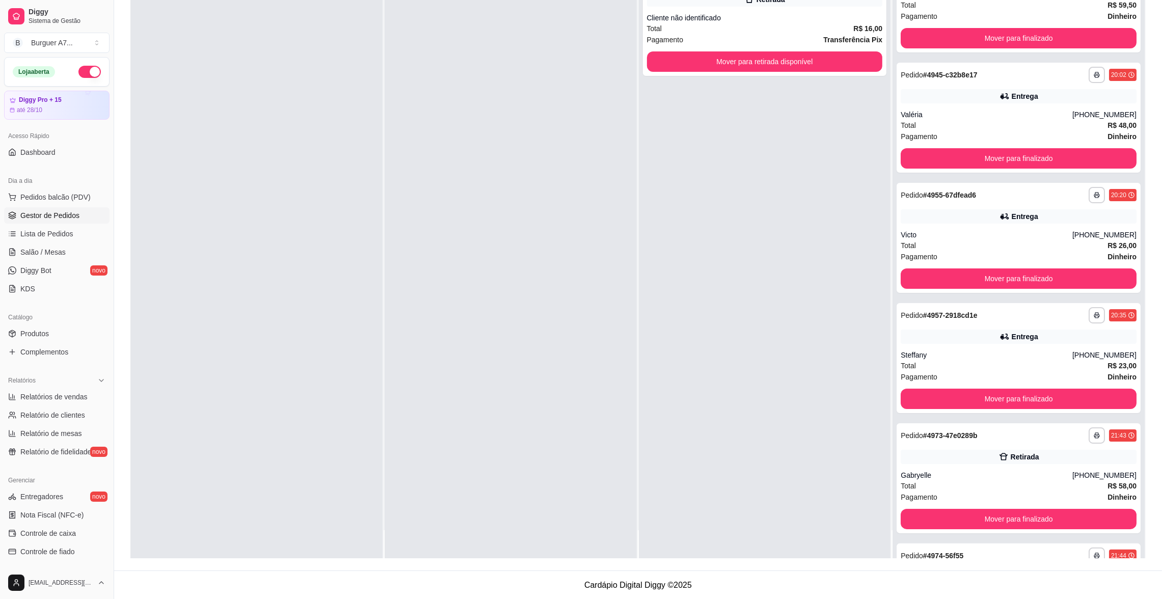
scroll to position [153, 0]
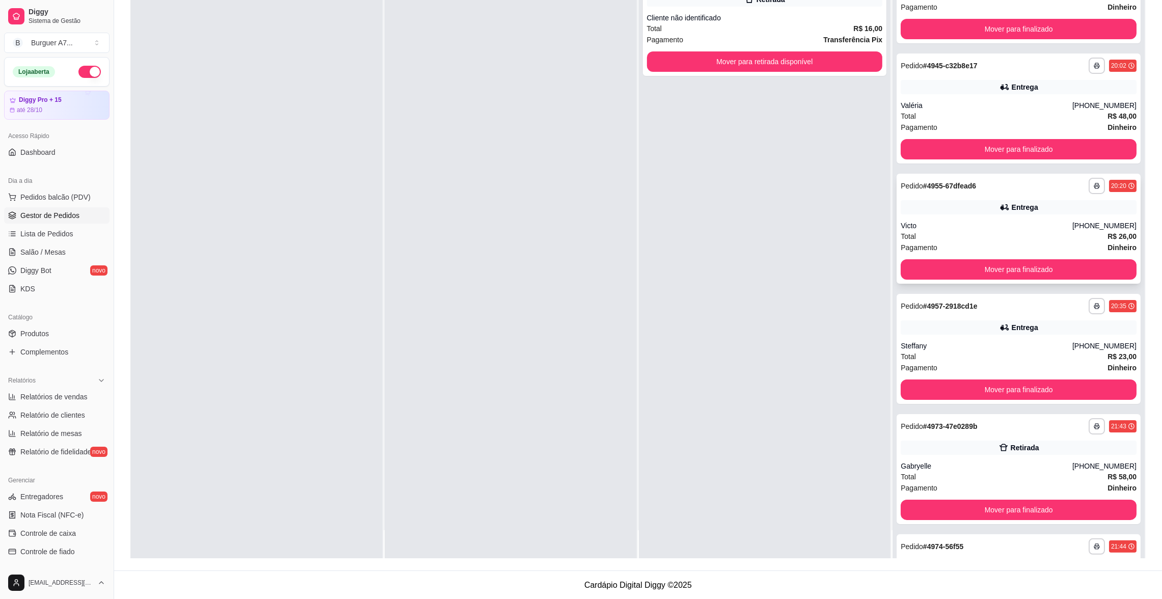
click at [953, 233] on div "Total R$ 26,00" at bounding box center [1019, 236] width 236 height 11
drag, startPoint x: 843, startPoint y: 227, endPoint x: 825, endPoint y: 168, distance: 62.4
click at [843, 228] on div "**********" at bounding box center [765, 259] width 252 height 599
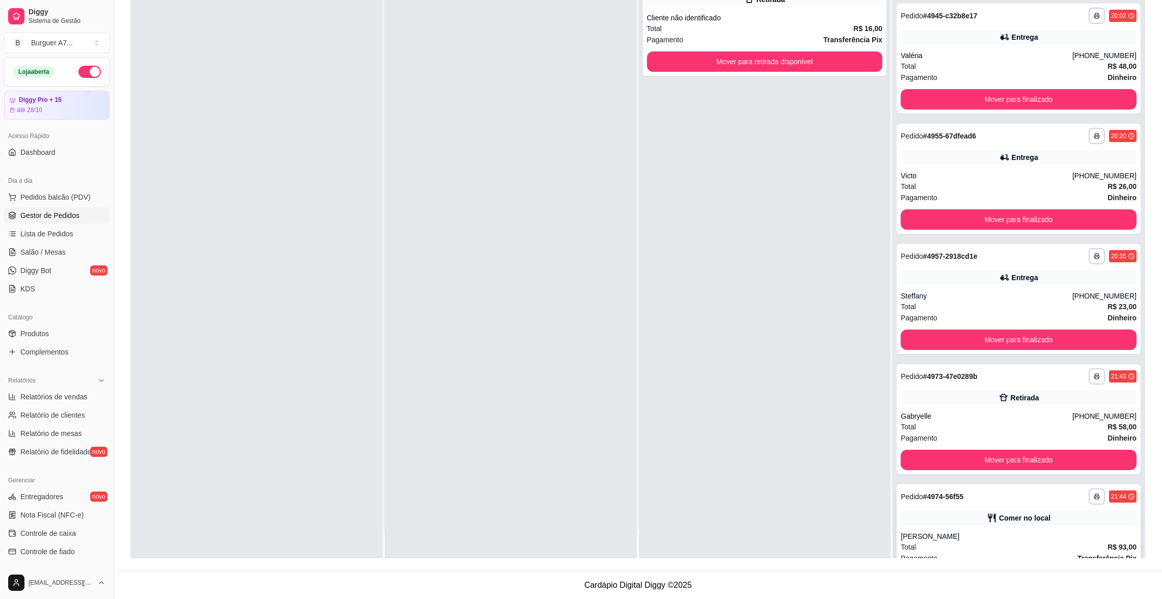
scroll to position [252, 0]
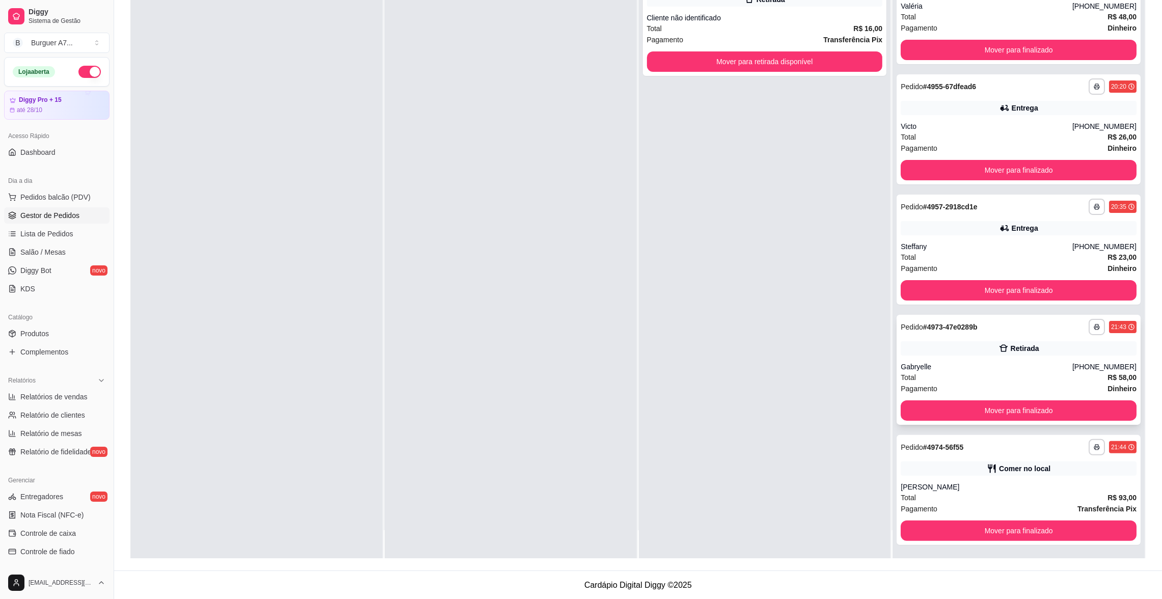
click at [1044, 357] on div "**********" at bounding box center [1019, 370] width 244 height 110
click at [1034, 403] on button "Mover para finalizado" at bounding box center [1019, 410] width 236 height 20
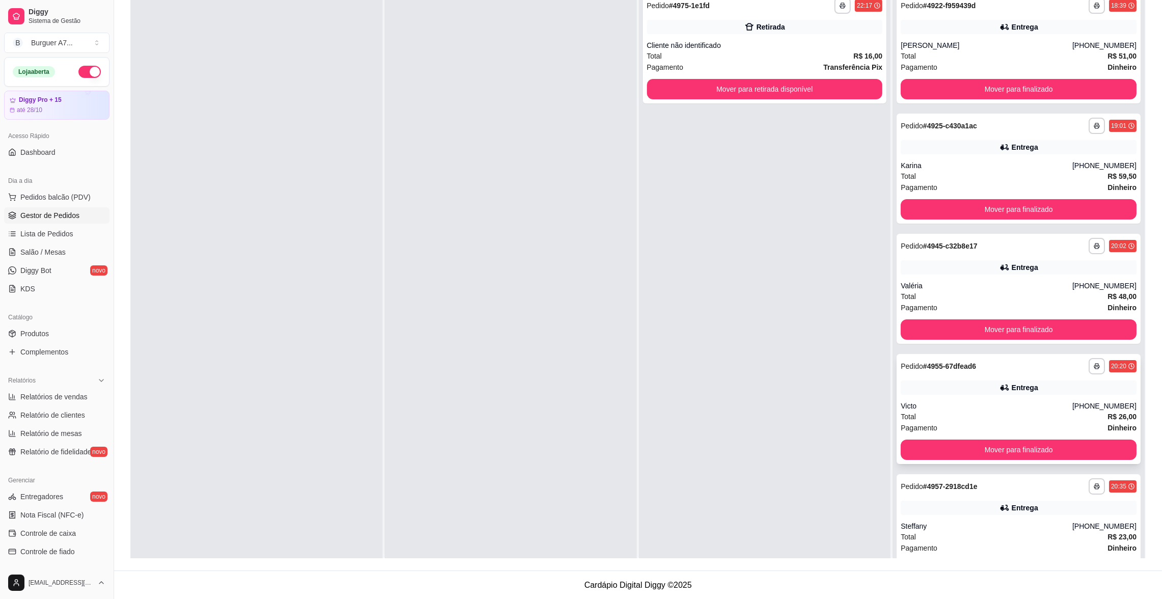
scroll to position [0, 0]
click at [1031, 207] on button "Mover para finalizado" at bounding box center [1019, 210] width 236 height 20
click at [993, 322] on button "Mover para finalizado" at bounding box center [1018, 330] width 229 height 20
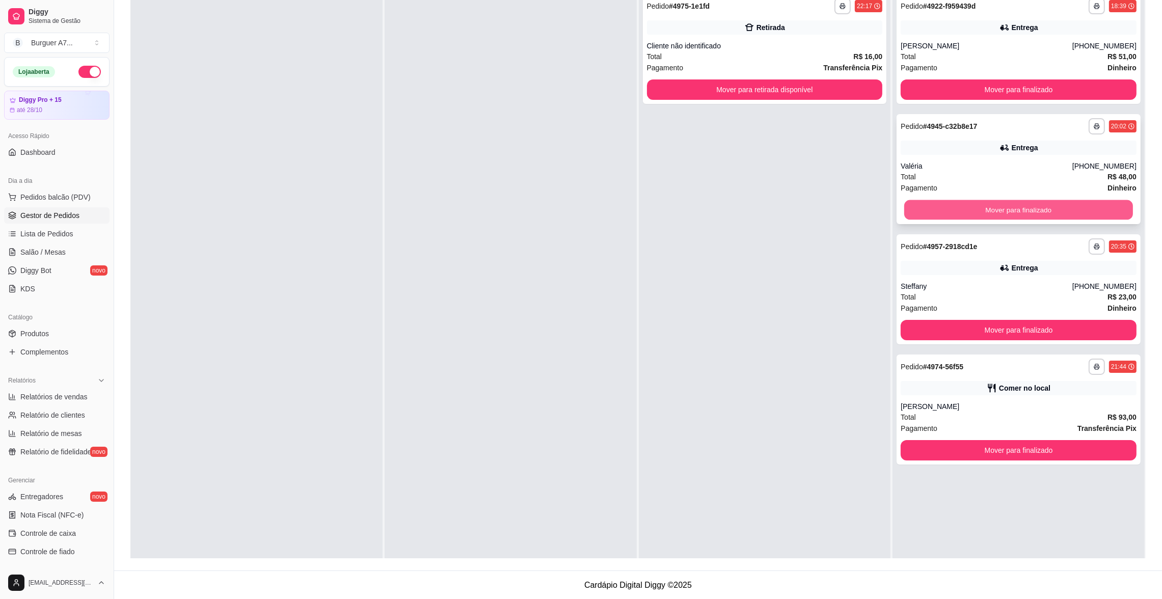
click at [1002, 205] on button "Mover para finalizado" at bounding box center [1018, 210] width 229 height 20
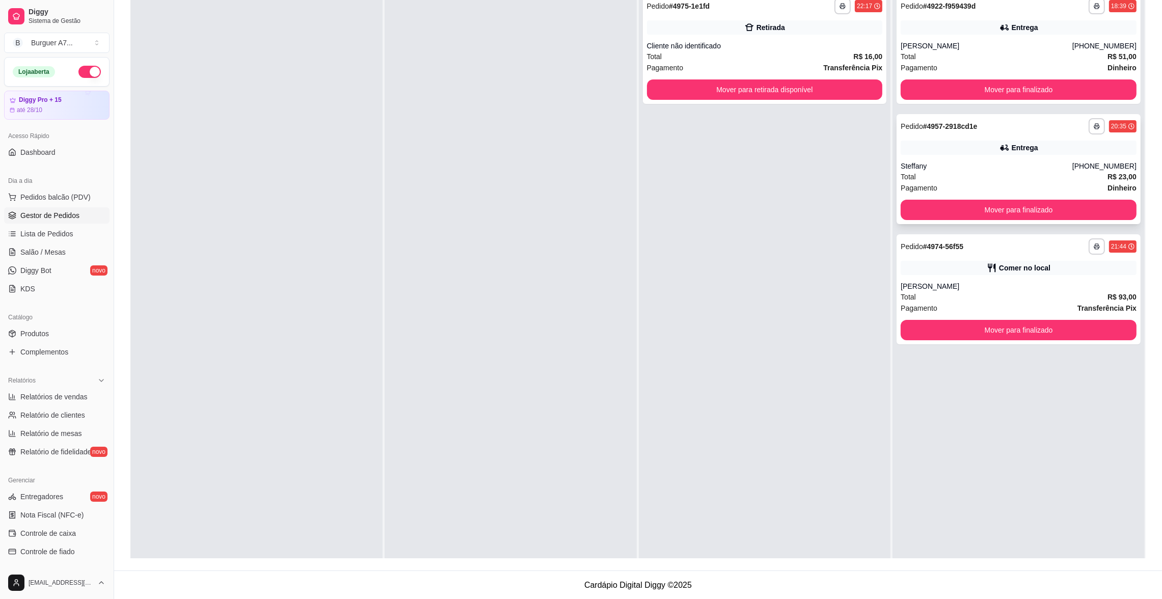
click at [995, 180] on div "Total R$ 23,00" at bounding box center [1019, 176] width 236 height 11
click at [933, 203] on button "Mover para finalizado" at bounding box center [1019, 210] width 236 height 20
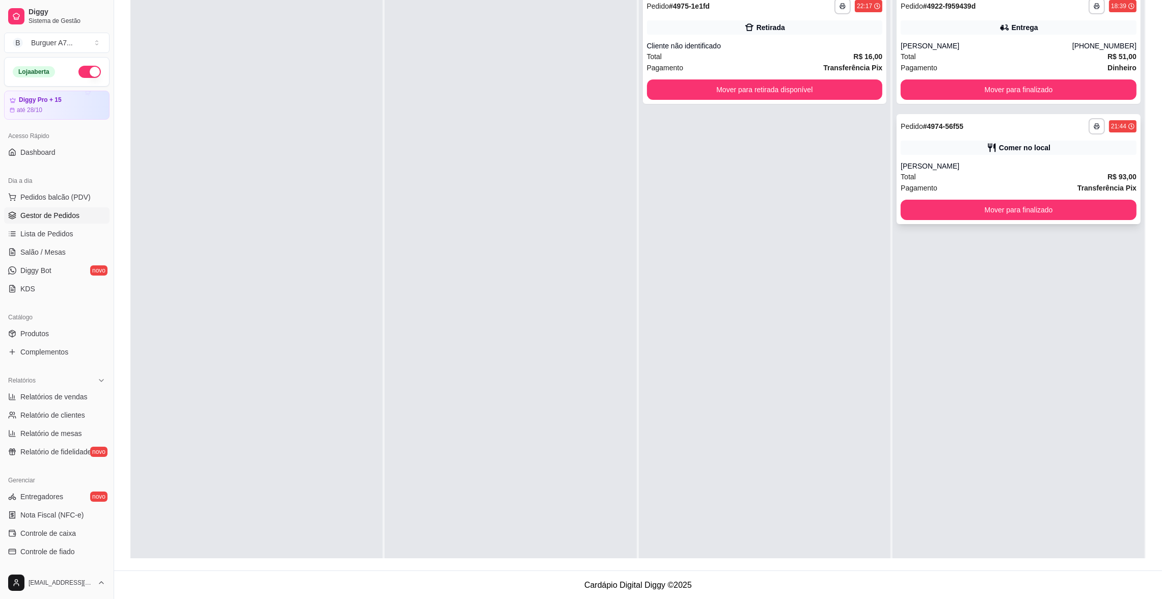
click at [942, 166] on div "[PERSON_NAME]" at bounding box center [1019, 166] width 236 height 10
click at [925, 90] on button "Mover para finalizado" at bounding box center [1018, 90] width 229 height 20
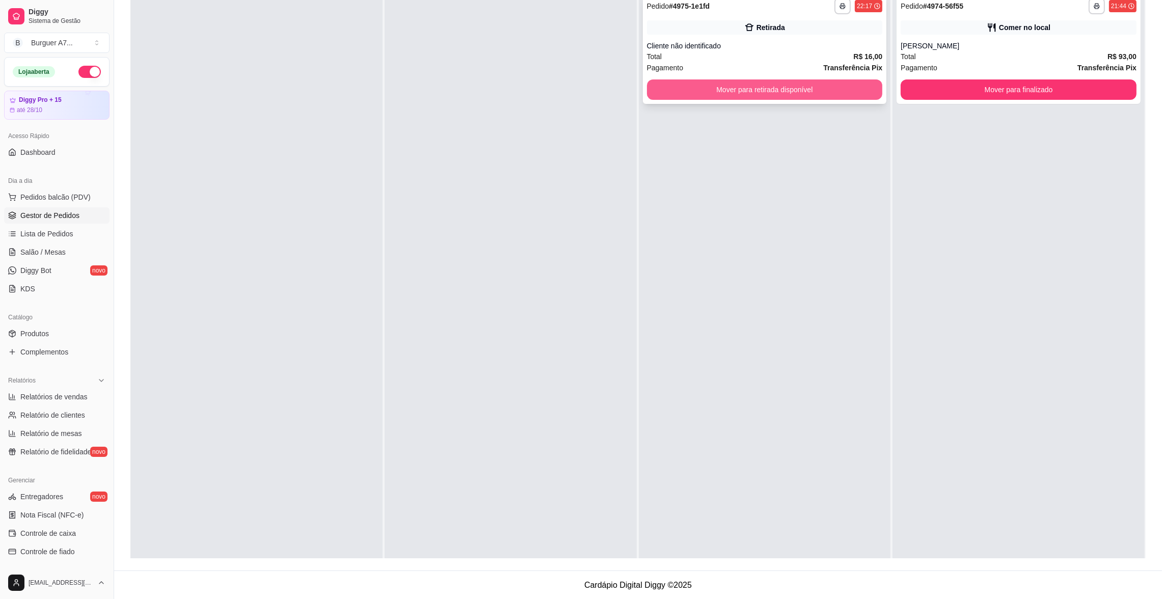
click at [815, 82] on button "Mover para retirada disponível" at bounding box center [765, 89] width 236 height 20
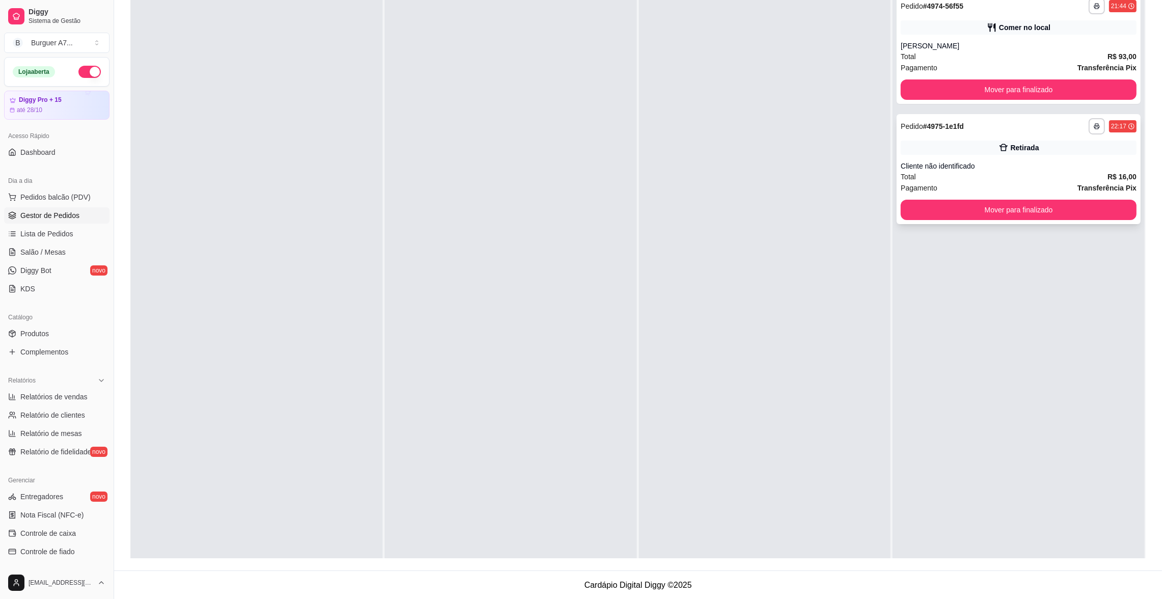
click at [986, 168] on div "Cliente não identificado" at bounding box center [1019, 166] width 236 height 10
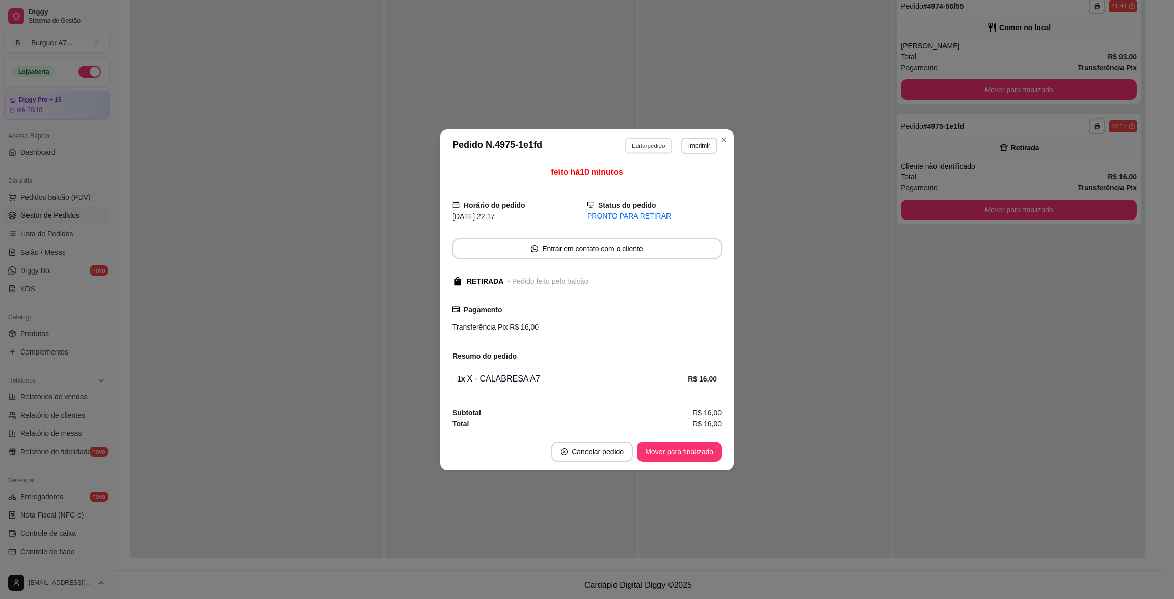
click at [656, 142] on button "Editar pedido" at bounding box center [648, 146] width 47 height 16
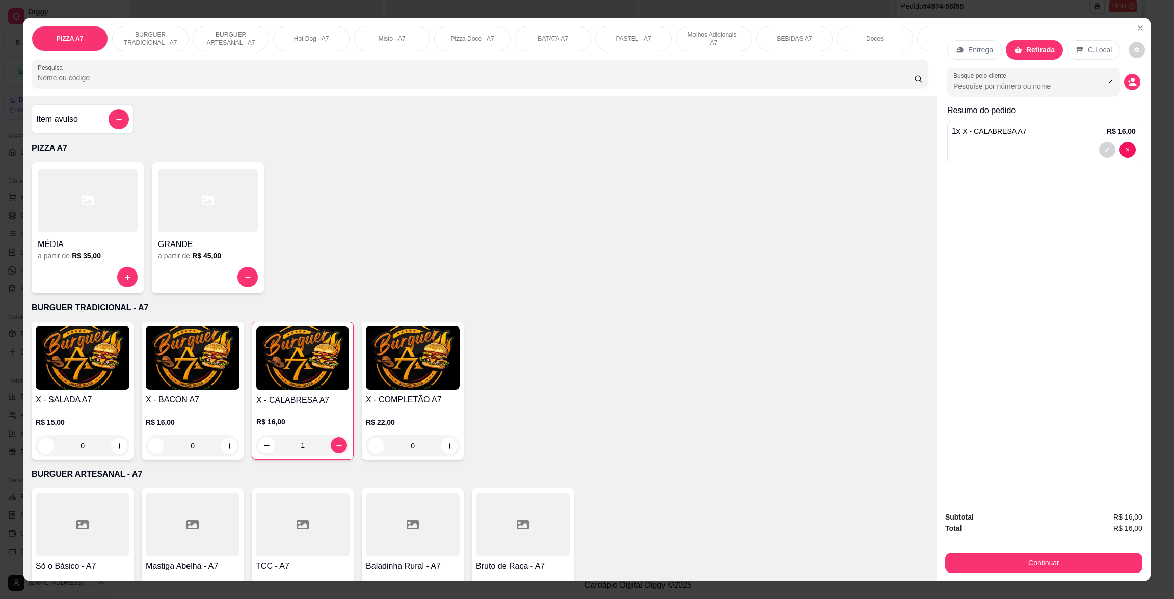
click at [72, 129] on div "Item avulso" at bounding box center [82, 119] width 93 height 20
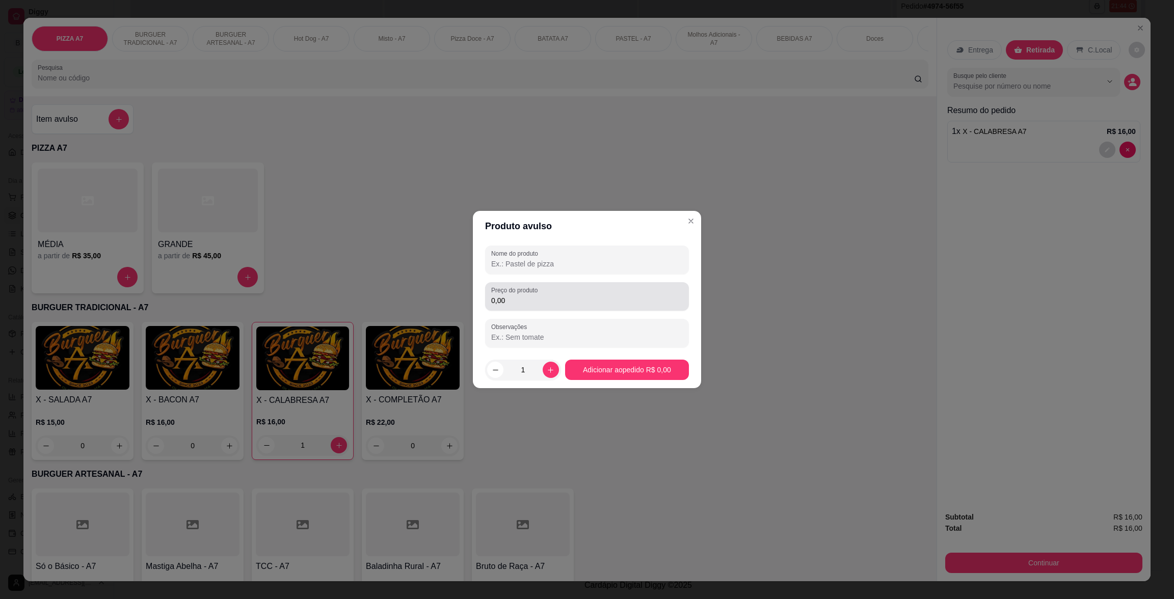
click at [549, 301] on input "0,00" at bounding box center [587, 301] width 192 height 10
type input "7,00"
click at [550, 261] on input "Nome do produto" at bounding box center [587, 264] width 192 height 10
type input "kg"
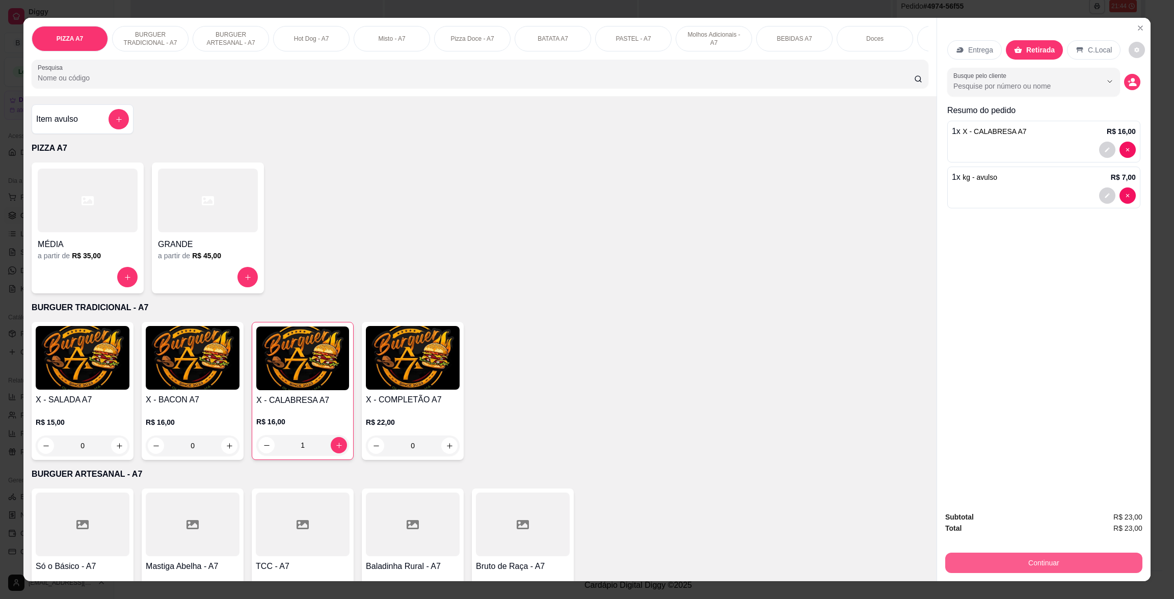
click at [1119, 558] on button "Continuar" at bounding box center [1043, 563] width 197 height 20
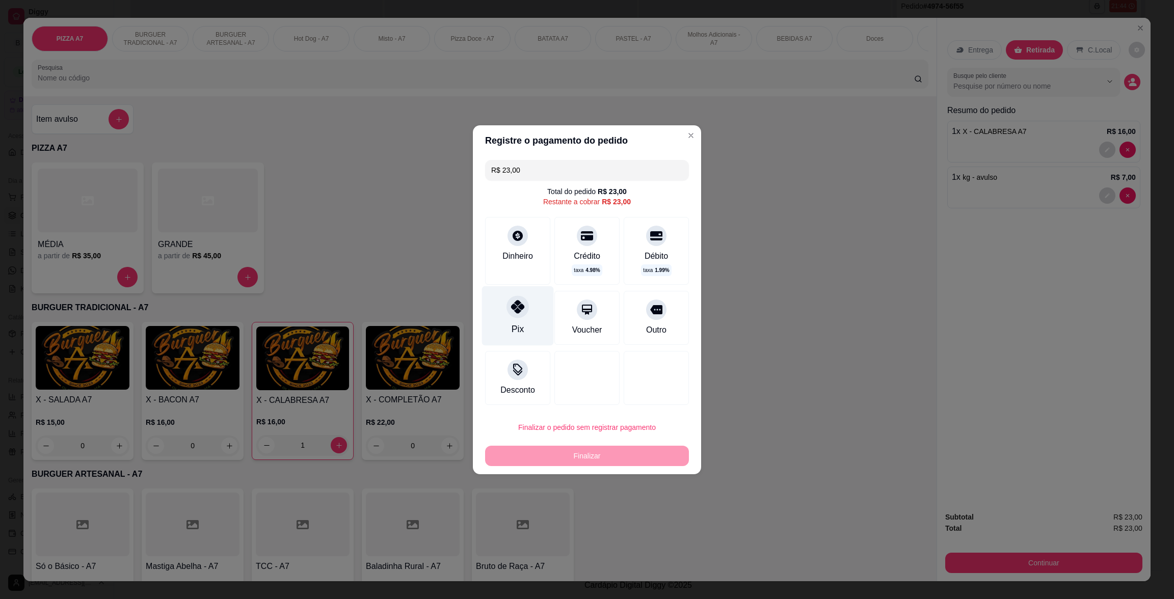
click at [524, 325] on div "Pix" at bounding box center [518, 316] width 72 height 60
type input "R$ 0,00"
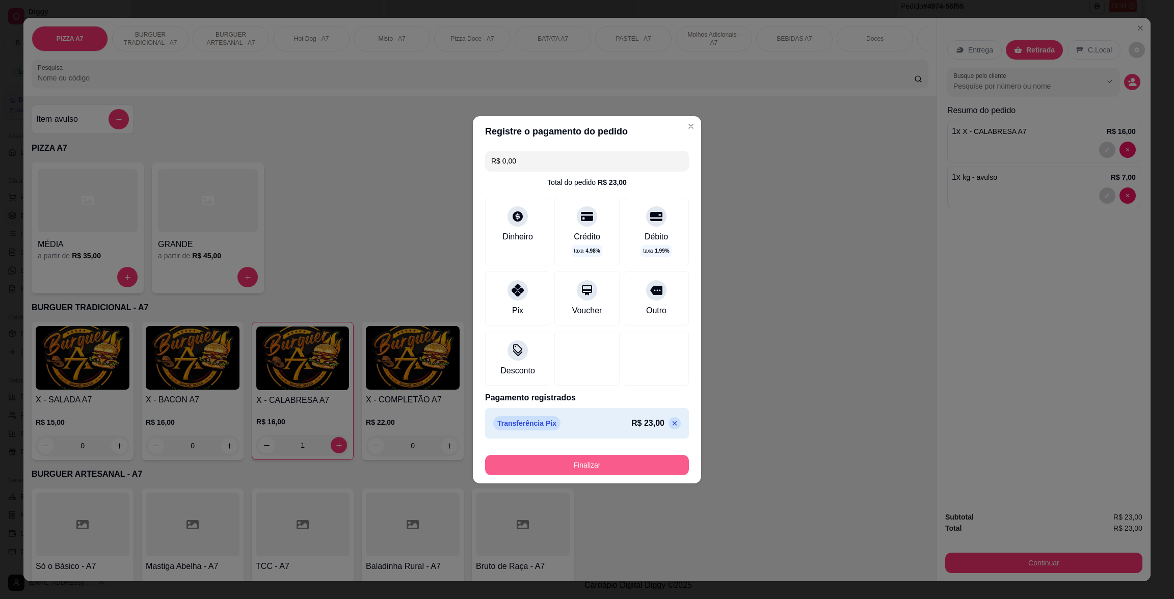
click at [612, 458] on button "Finalizar" at bounding box center [587, 465] width 204 height 20
type input "0"
type input "-R$ 23,00"
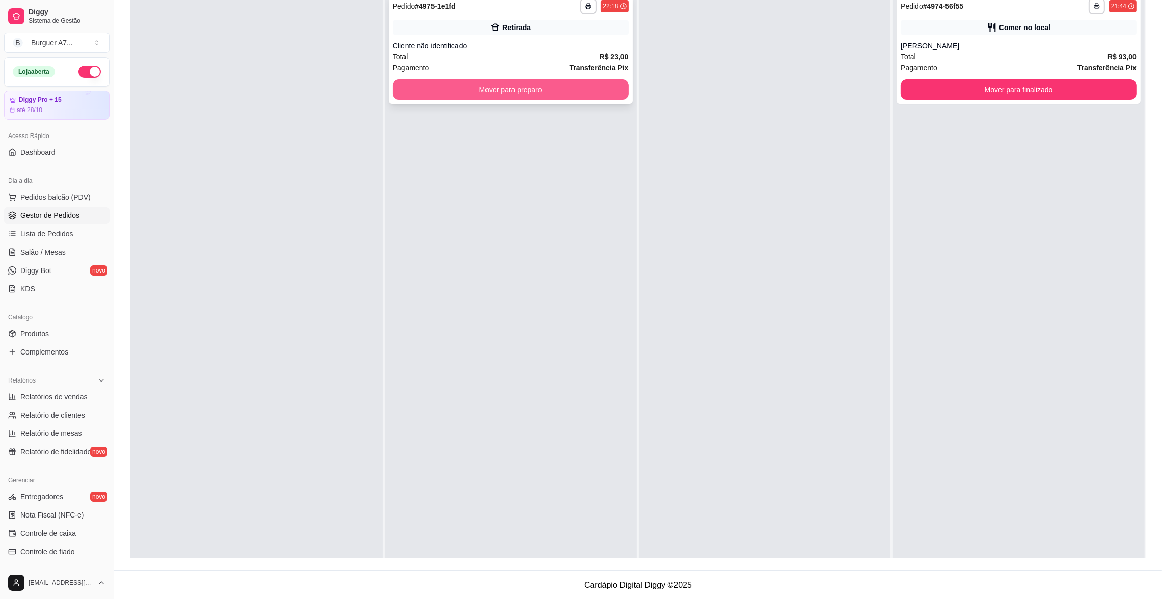
click at [532, 86] on button "Mover para preparo" at bounding box center [511, 89] width 236 height 20
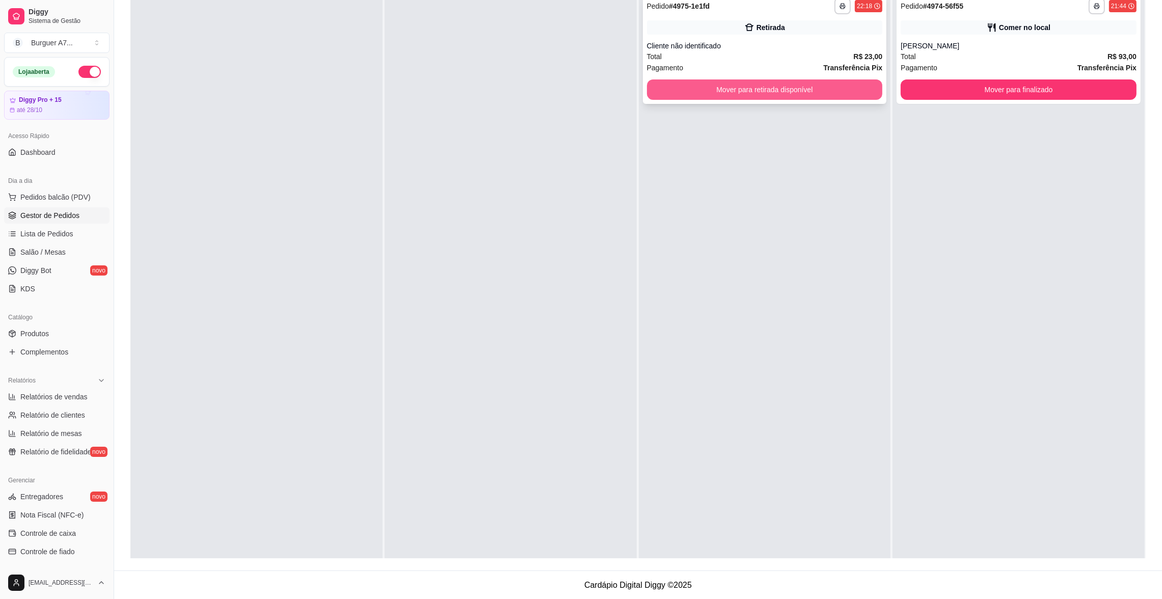
click at [800, 90] on button "Mover para retirada disponível" at bounding box center [765, 89] width 236 height 20
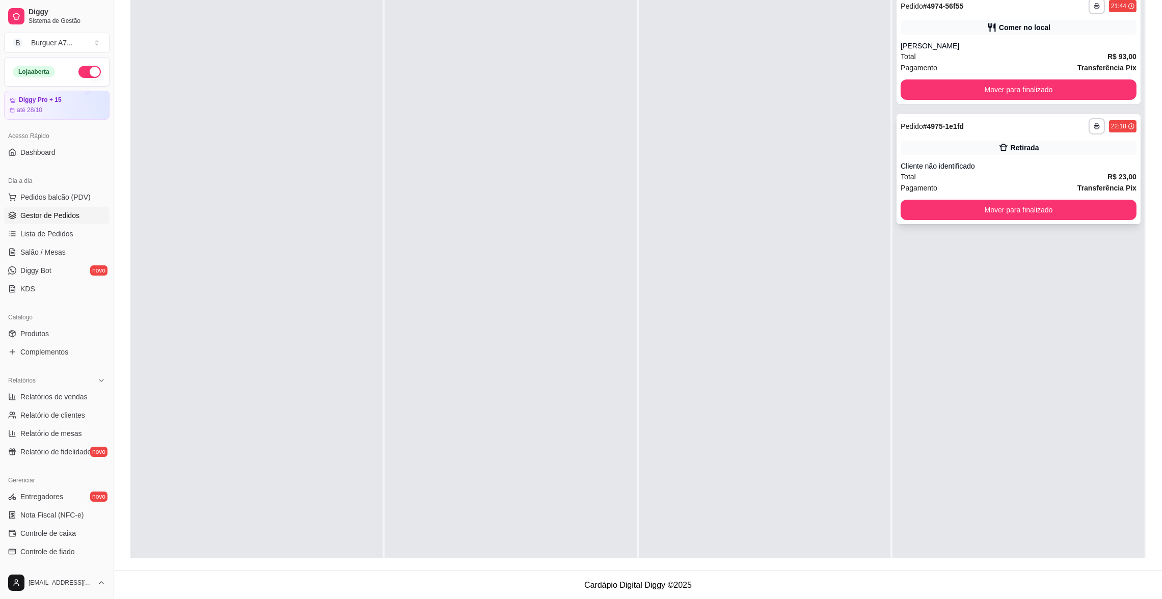
click at [1059, 192] on div "Pagamento Transferência Pix" at bounding box center [1019, 187] width 236 height 11
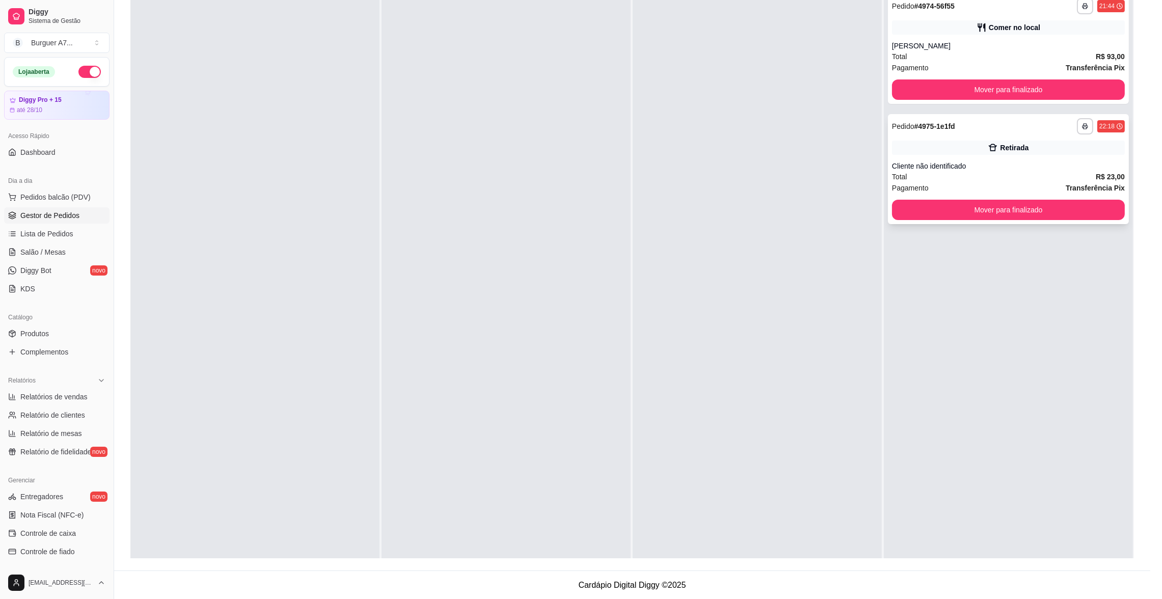
click at [1072, 208] on button "Mover para finalizado" at bounding box center [1008, 210] width 233 height 20
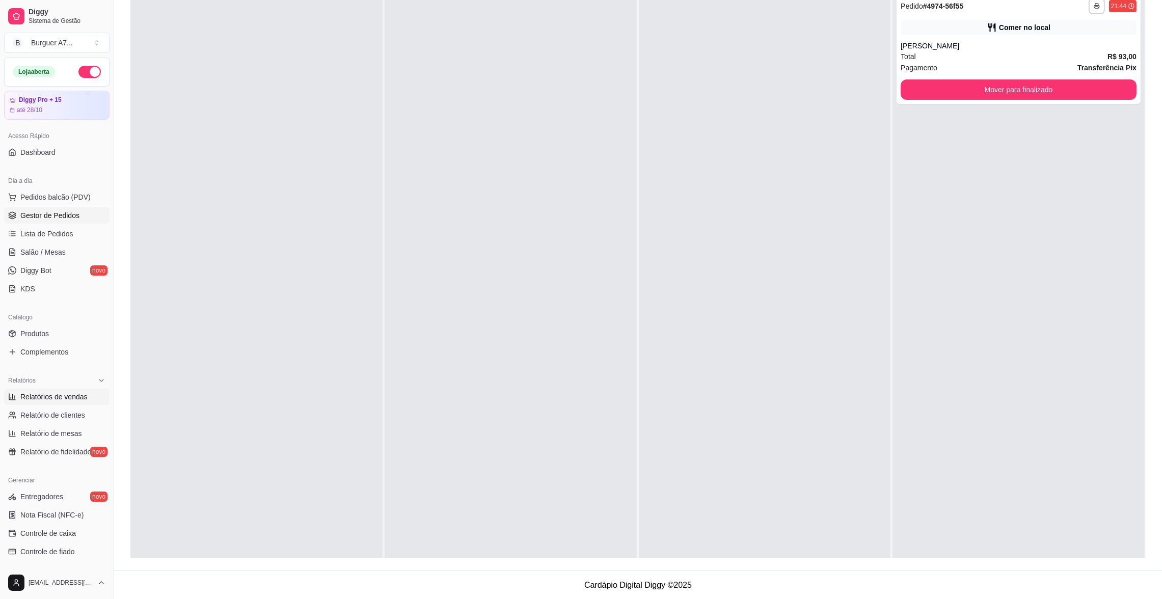
click at [53, 393] on span "Relatórios de vendas" at bounding box center [53, 397] width 67 height 10
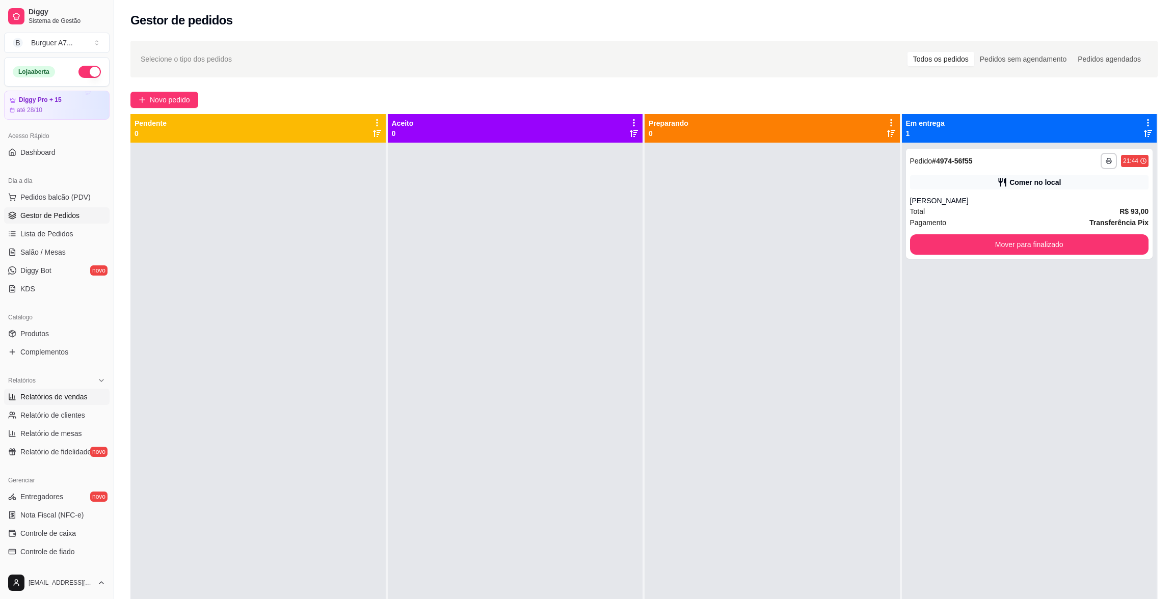
select select "ALL"
select select "0"
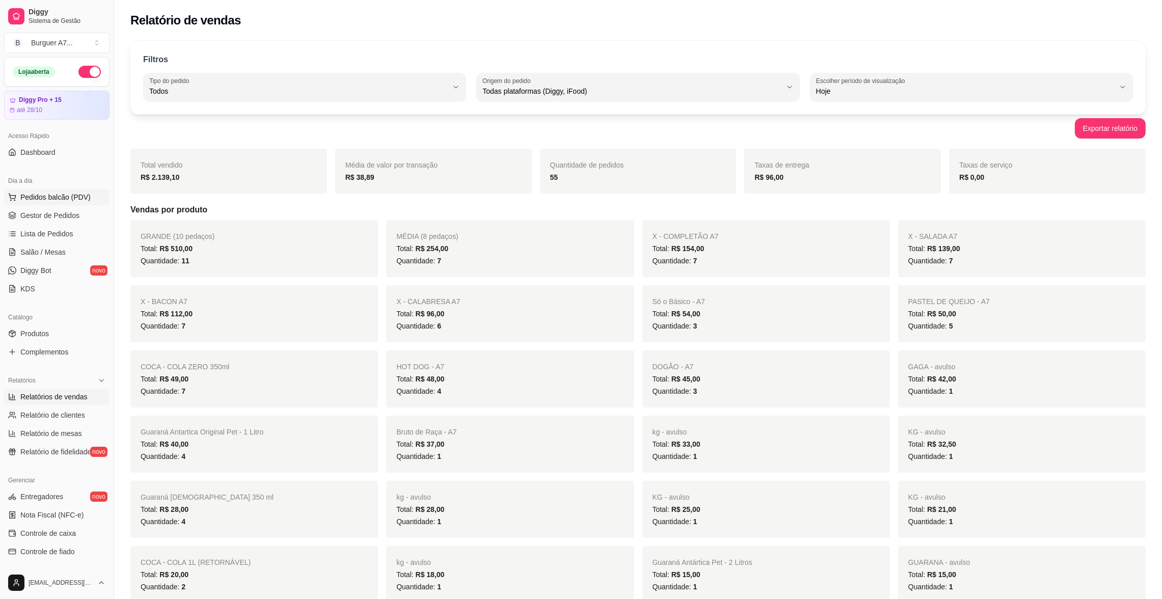
click at [83, 203] on button "Pedidos balcão (PDV)" at bounding box center [56, 197] width 105 height 16
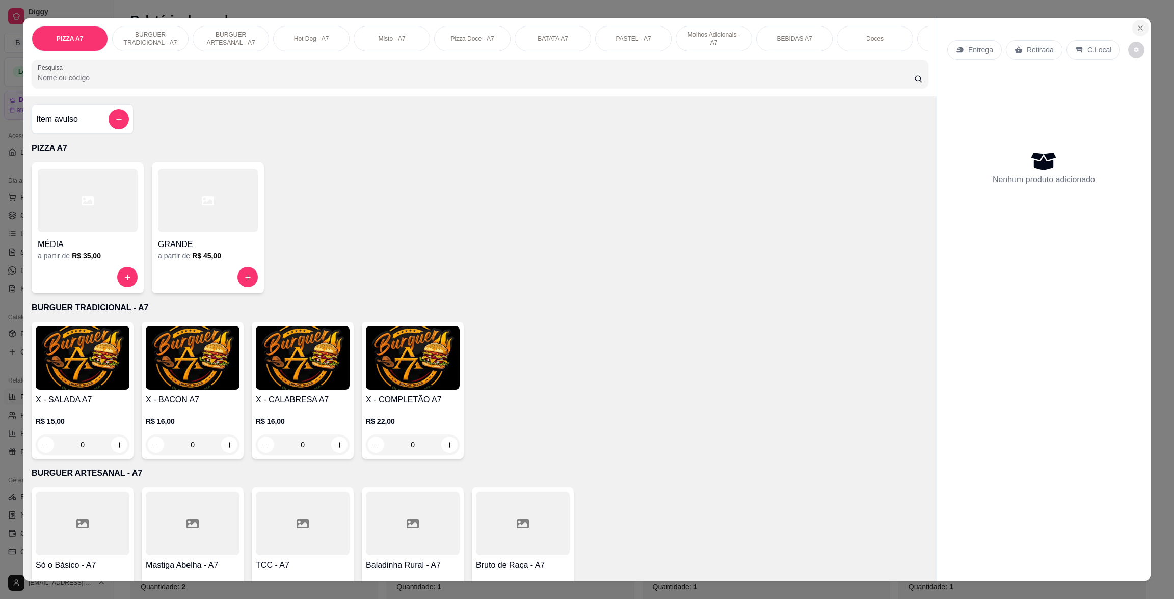
click at [1133, 21] on button "Close" at bounding box center [1140, 28] width 16 height 16
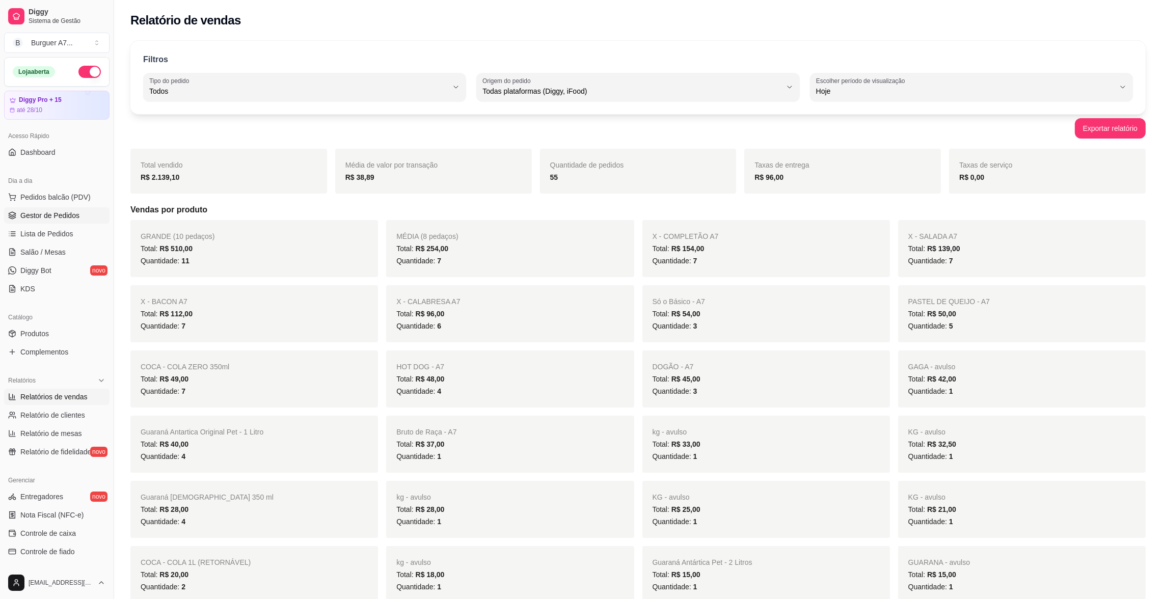
click at [69, 214] on span "Gestor de Pedidos" at bounding box center [49, 215] width 59 height 10
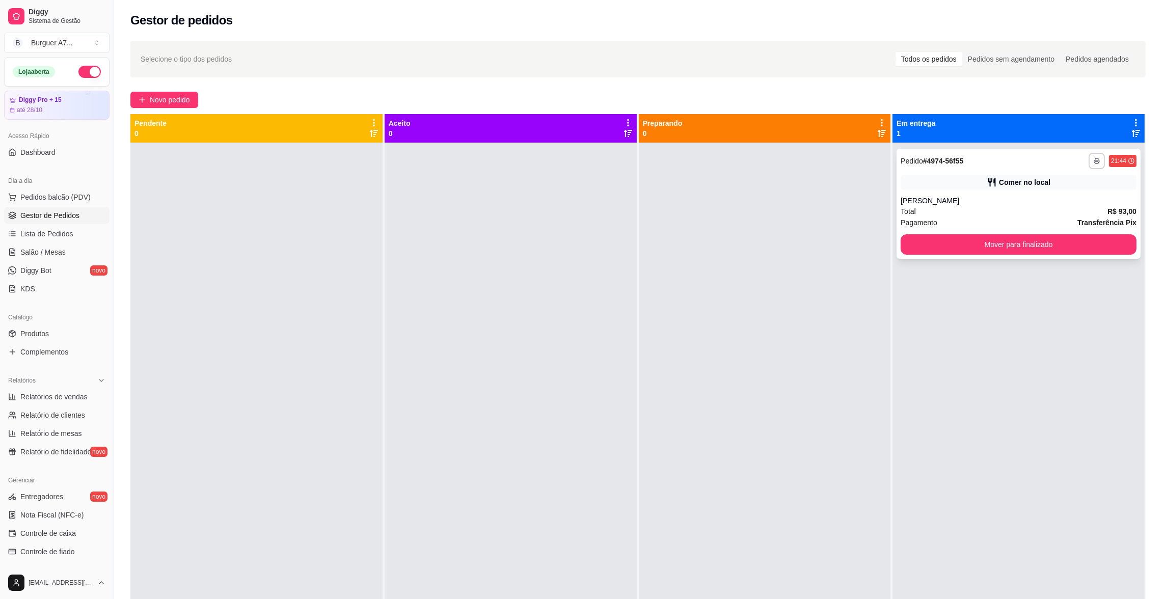
click at [1003, 189] on div "Comer no local" at bounding box center [1019, 182] width 236 height 14
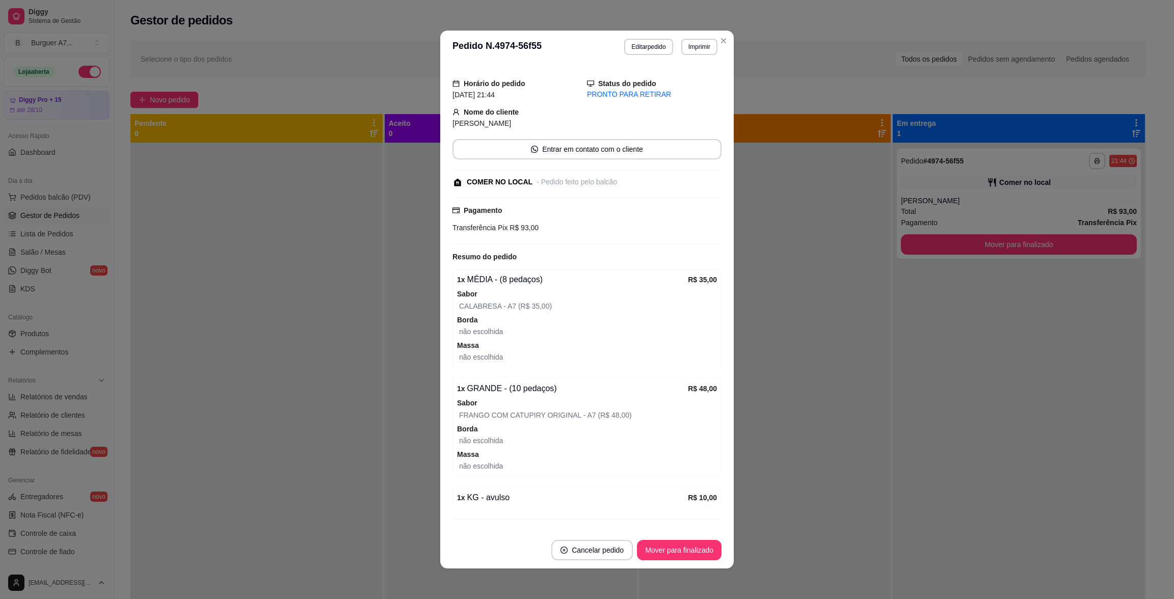
scroll to position [68, 0]
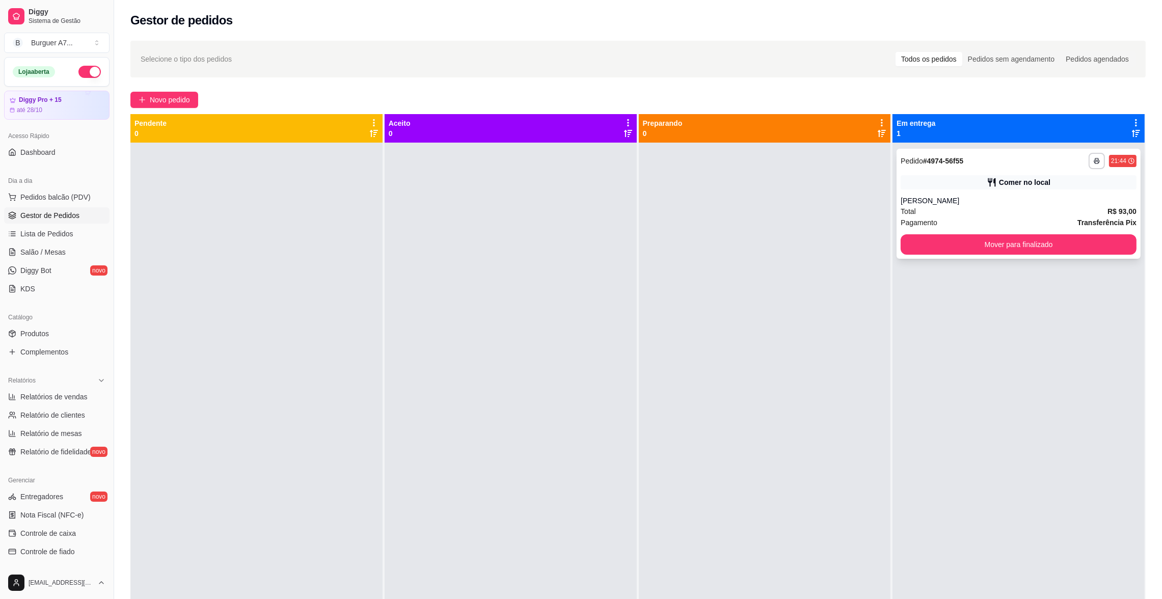
click at [942, 209] on div "Total R$ 93,00" at bounding box center [1019, 211] width 236 height 11
click at [166, 93] on button "Novo pedido" at bounding box center [164, 100] width 68 height 16
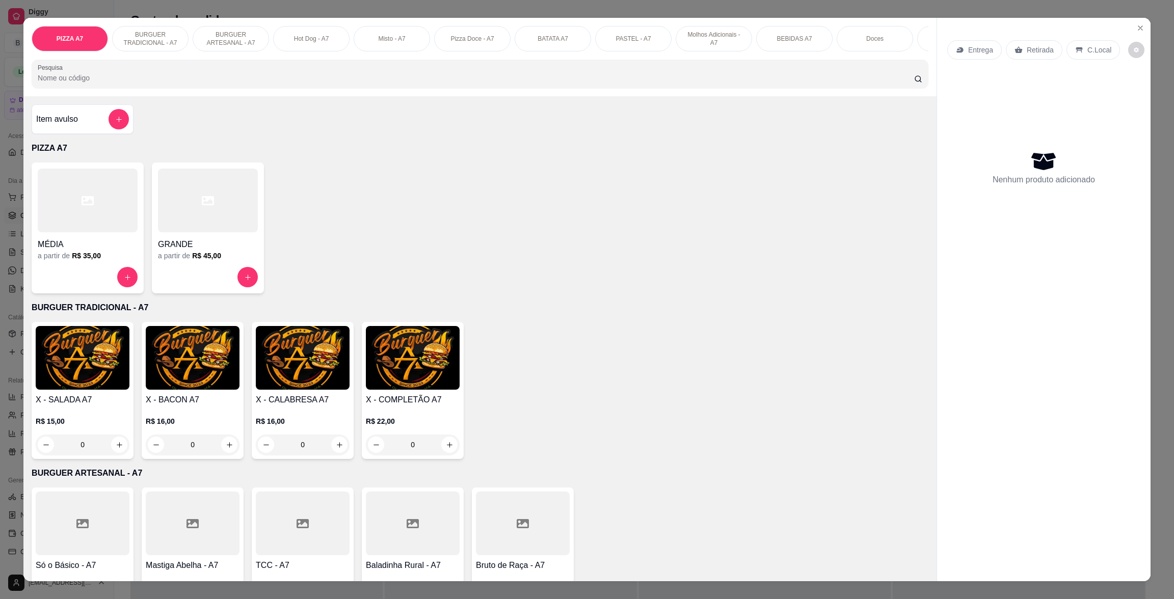
click at [65, 125] on h4 "Item avulso" at bounding box center [57, 119] width 42 height 12
click at [100, 129] on div "Item avulso" at bounding box center [82, 119] width 93 height 20
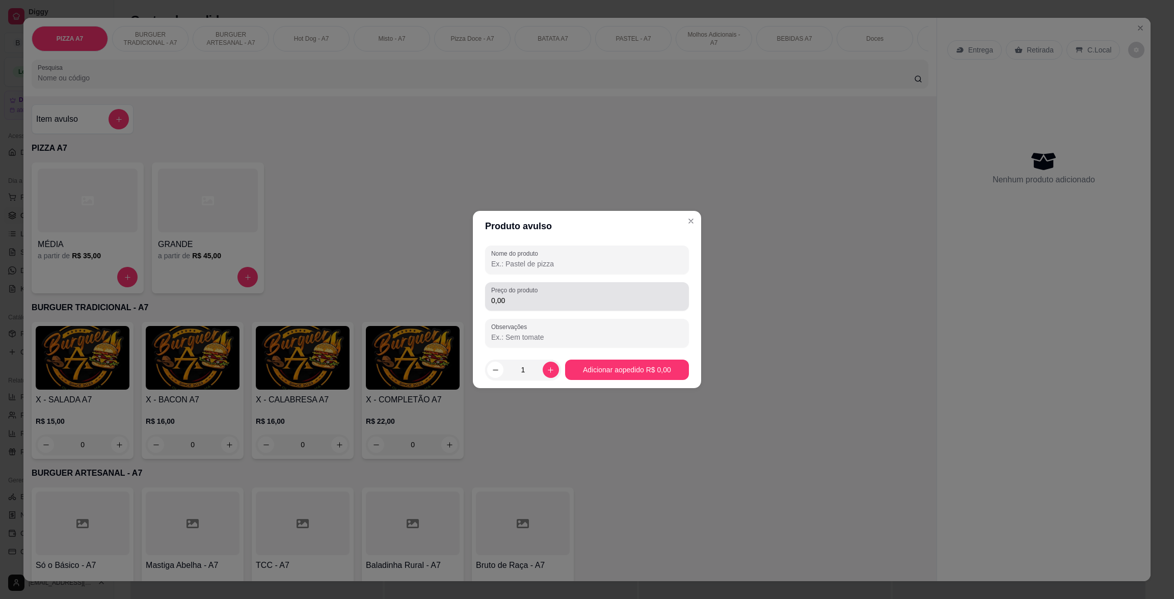
click at [570, 291] on div "0,00" at bounding box center [587, 296] width 192 height 20
type input "23,25"
click at [603, 274] on div "Nome do produto Preço do produto 23,25 Observações" at bounding box center [587, 297] width 204 height 102
click at [608, 261] on input "Nome do produto" at bounding box center [587, 264] width 192 height 10
type input "kh"
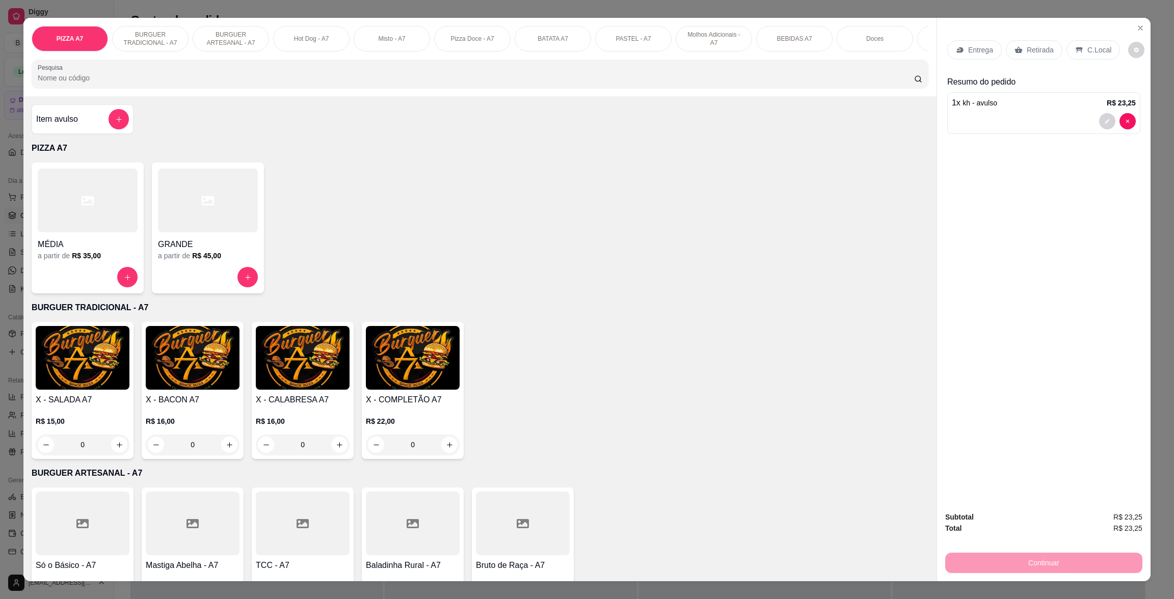
click at [1024, 42] on div "Retirada" at bounding box center [1034, 49] width 57 height 19
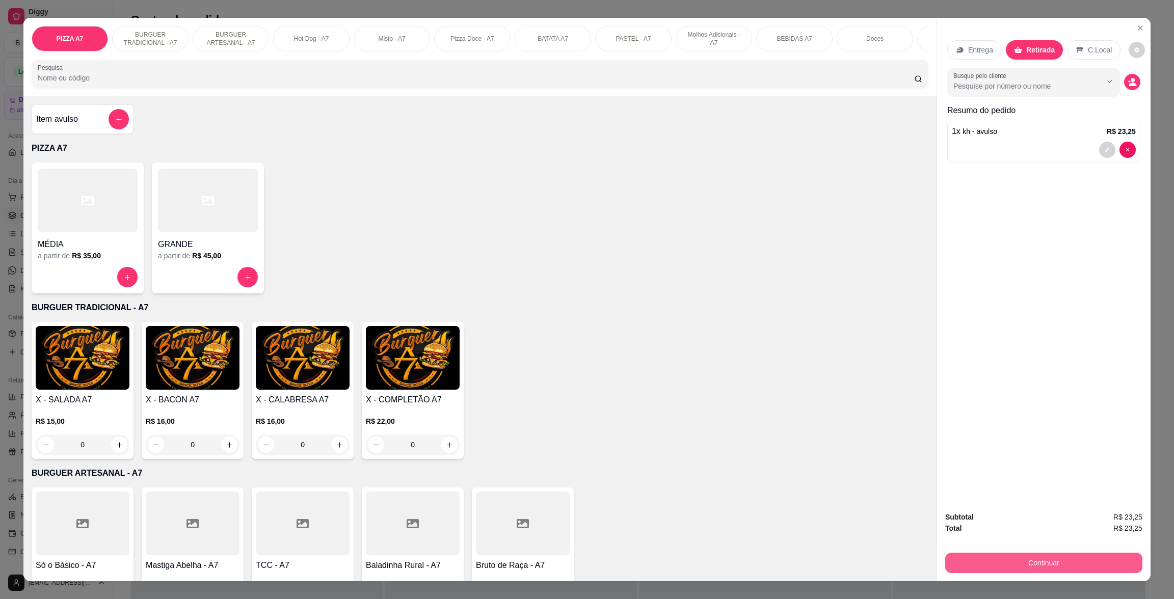
click at [1100, 563] on button "Continuar" at bounding box center [1043, 563] width 197 height 20
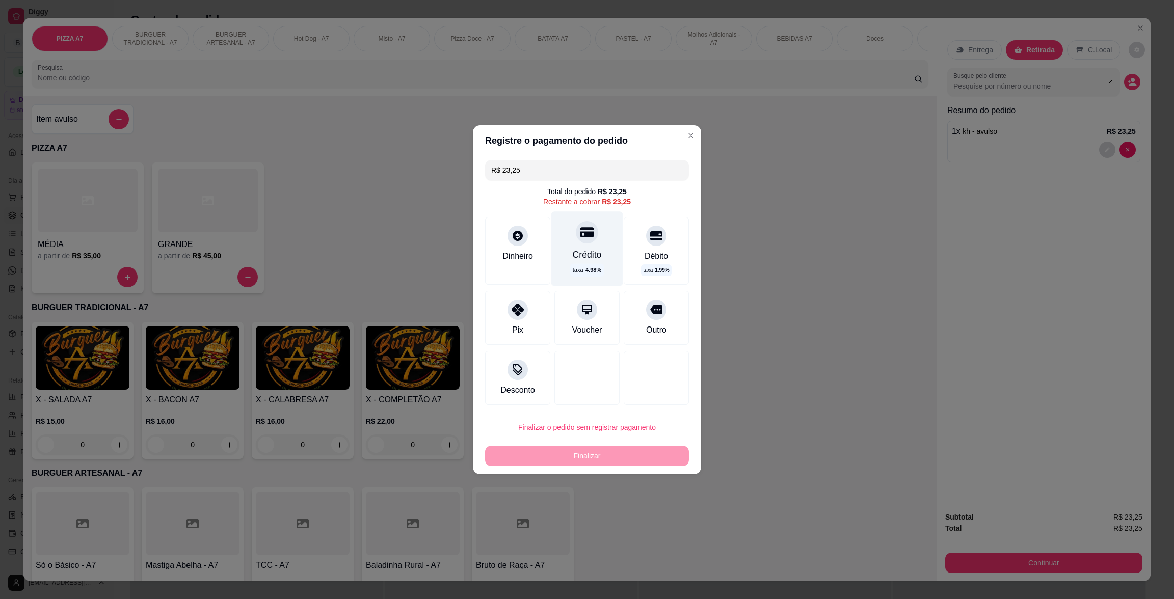
click at [581, 263] on div "taxa 4.98 %" at bounding box center [586, 269] width 33 height 13
type input "R$ 0,00"
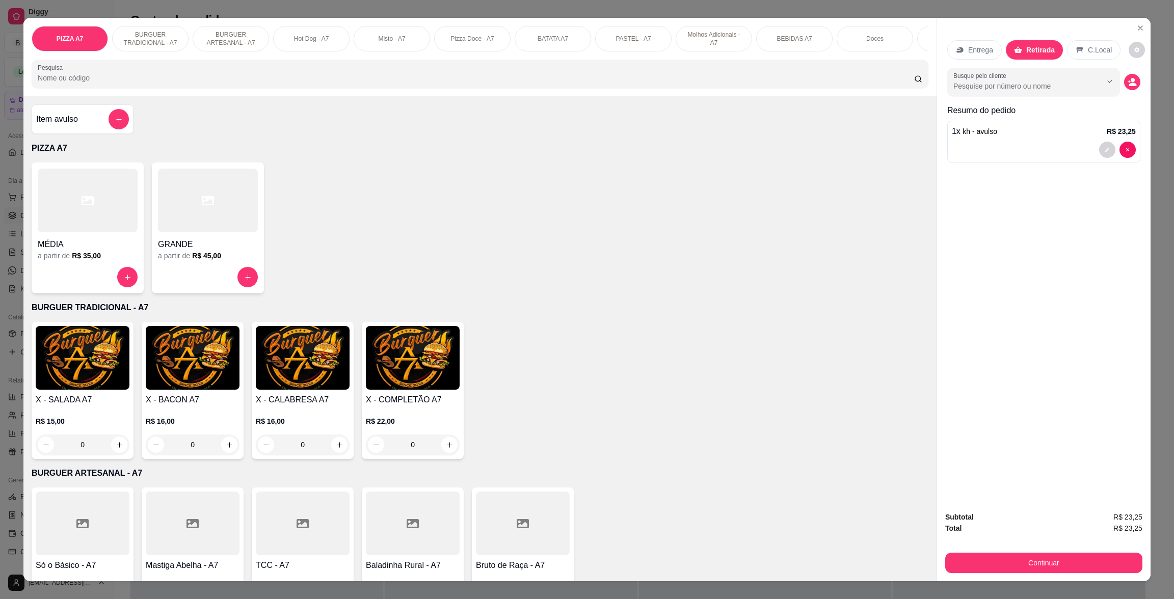
click at [1141, 29] on button "Close" at bounding box center [1140, 28] width 16 height 16
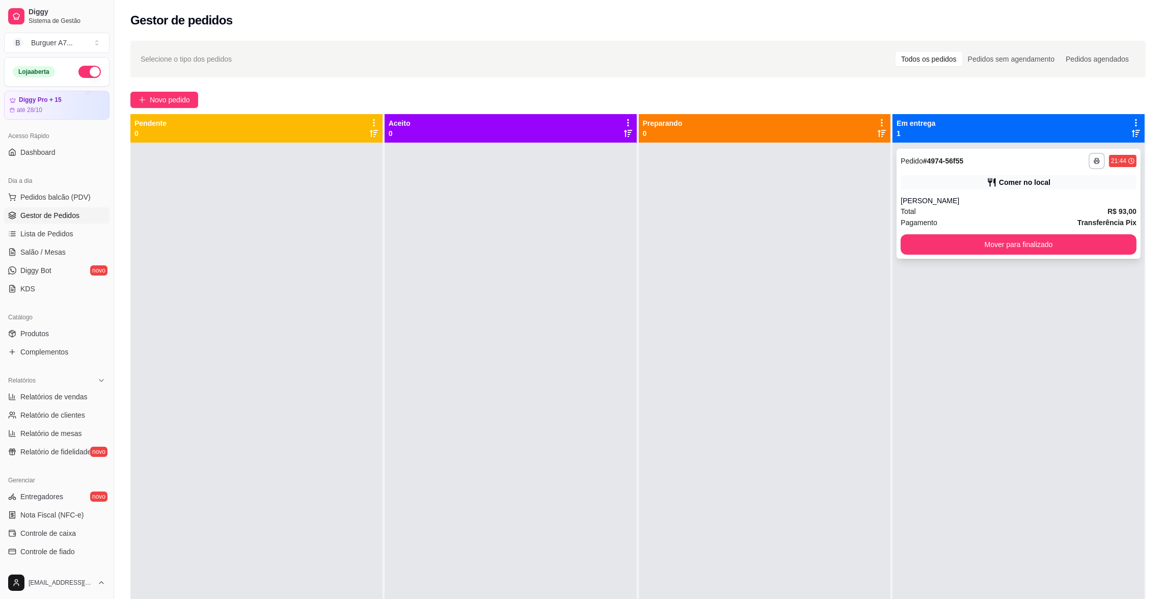
click at [1029, 230] on div "**********" at bounding box center [1019, 204] width 244 height 110
click at [1031, 237] on button "Mover para finalizado" at bounding box center [1019, 244] width 236 height 20
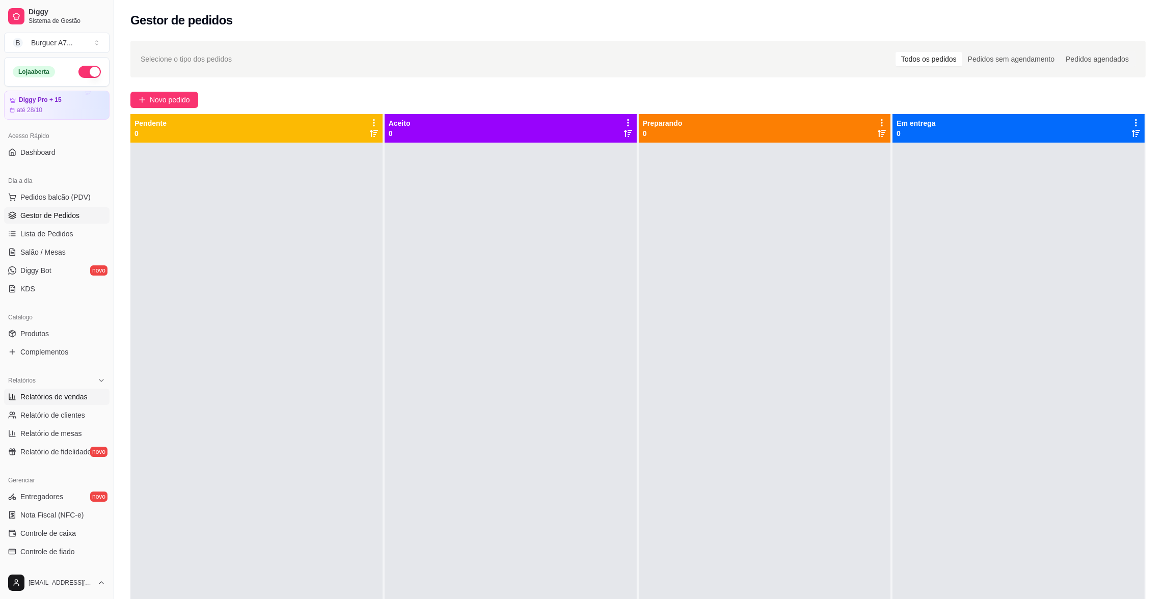
click at [87, 402] on link "Relatórios de vendas" at bounding box center [56, 397] width 105 height 16
select select "ALL"
select select "0"
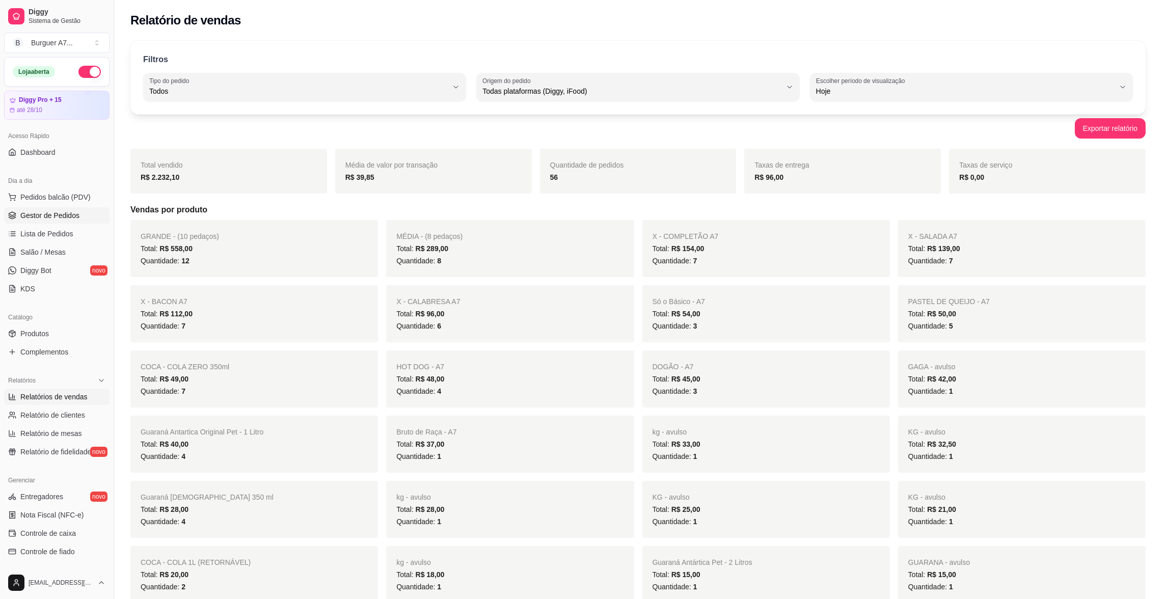
click at [81, 219] on link "Gestor de Pedidos" at bounding box center [56, 215] width 105 height 16
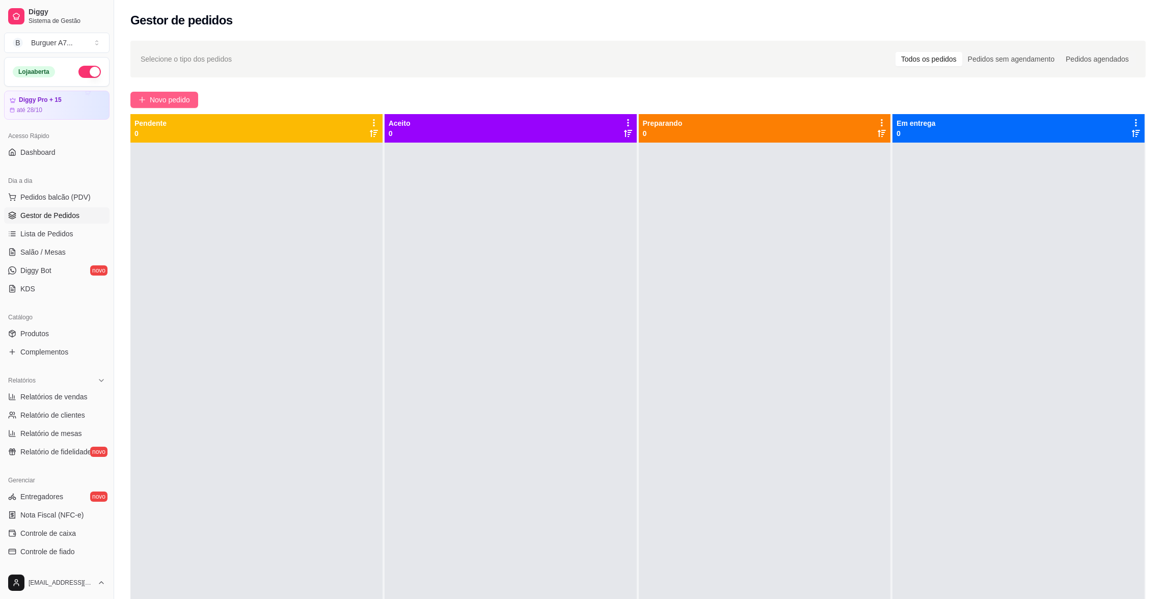
click at [189, 105] on span "Novo pedido" at bounding box center [170, 99] width 40 height 11
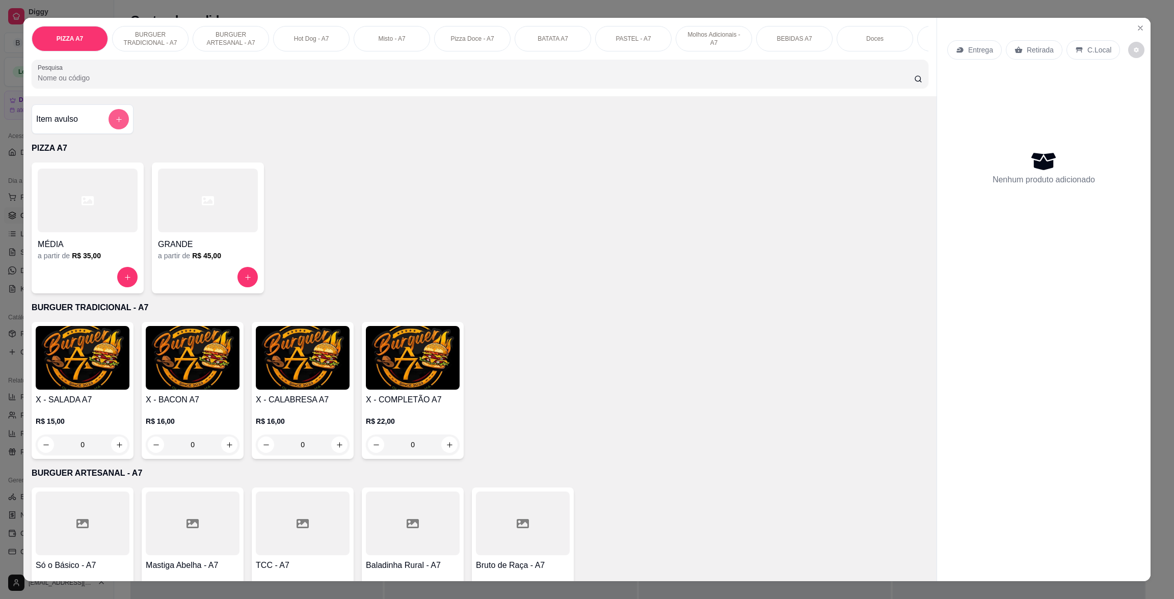
click at [91, 129] on div "Item avulso" at bounding box center [82, 119] width 93 height 20
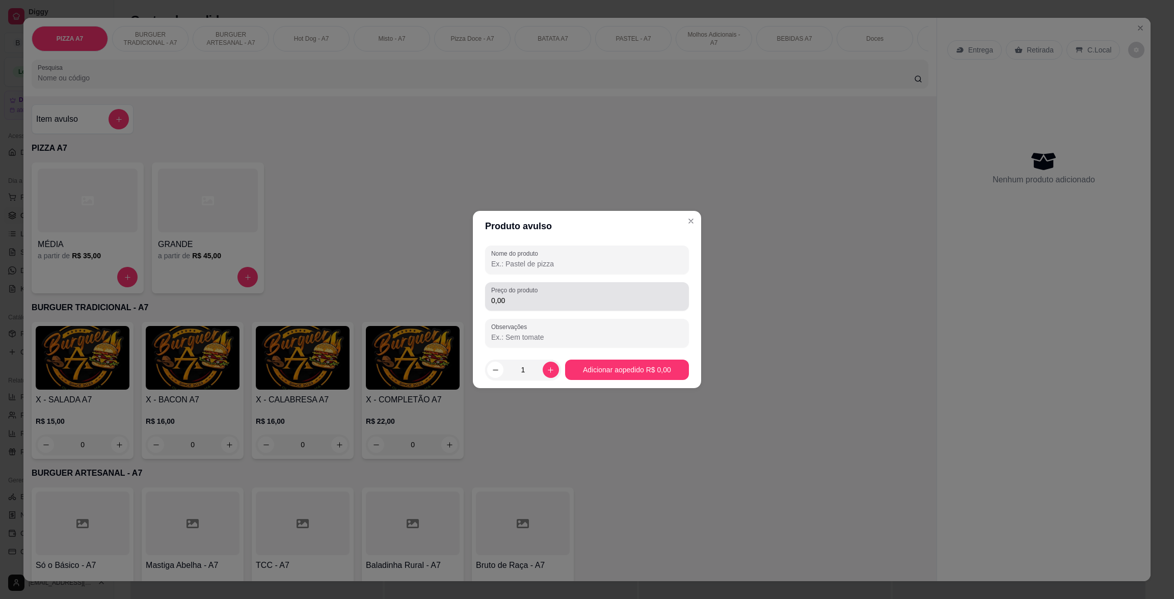
click at [580, 290] on div "0,00" at bounding box center [587, 296] width 192 height 20
type input "2,00"
drag, startPoint x: 628, startPoint y: 314, endPoint x: 661, endPoint y: 258, distance: 65.1
click at [632, 301] on div "Nome do produto Preço do produto 2,00 Observações" at bounding box center [587, 297] width 204 height 102
click at [661, 258] on div at bounding box center [587, 260] width 192 height 20
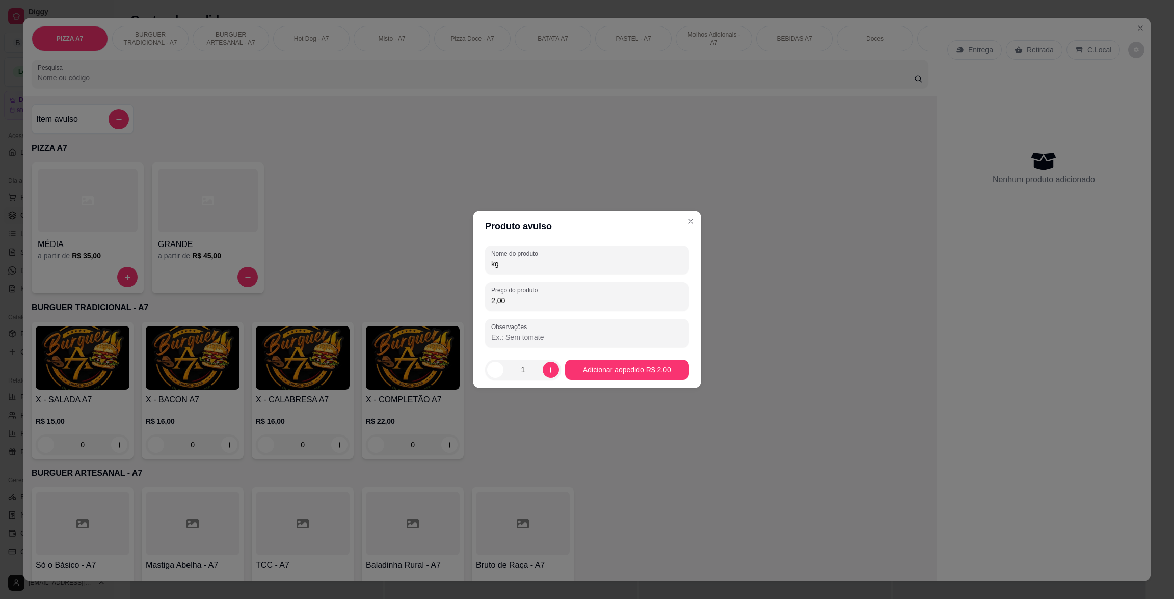
type input "kg"
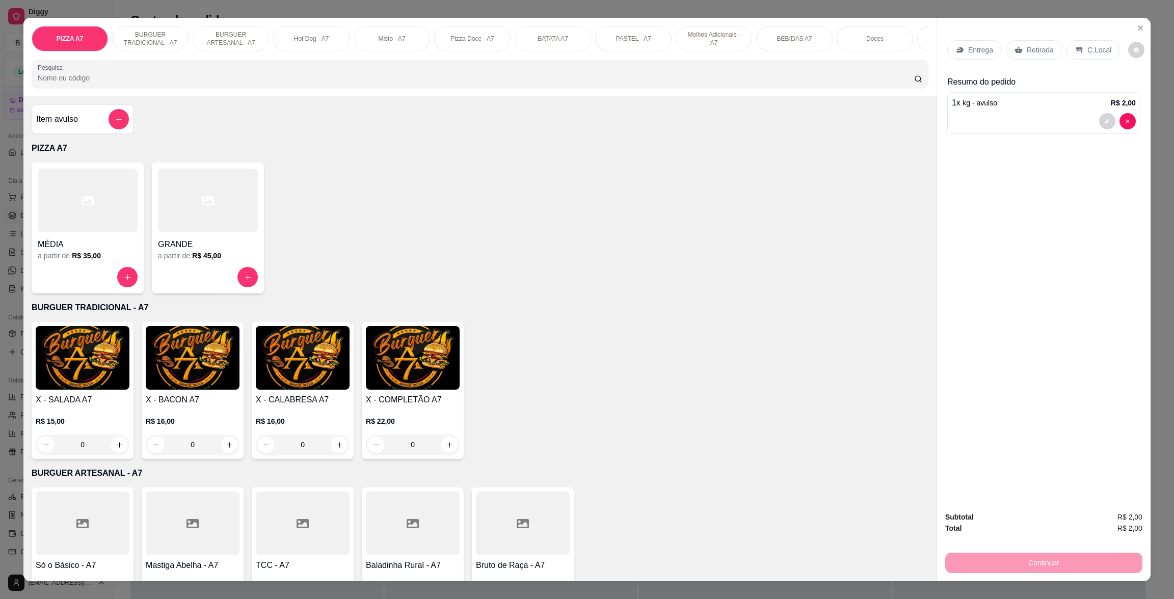
click at [1042, 47] on p "Retirada" at bounding box center [1040, 50] width 27 height 10
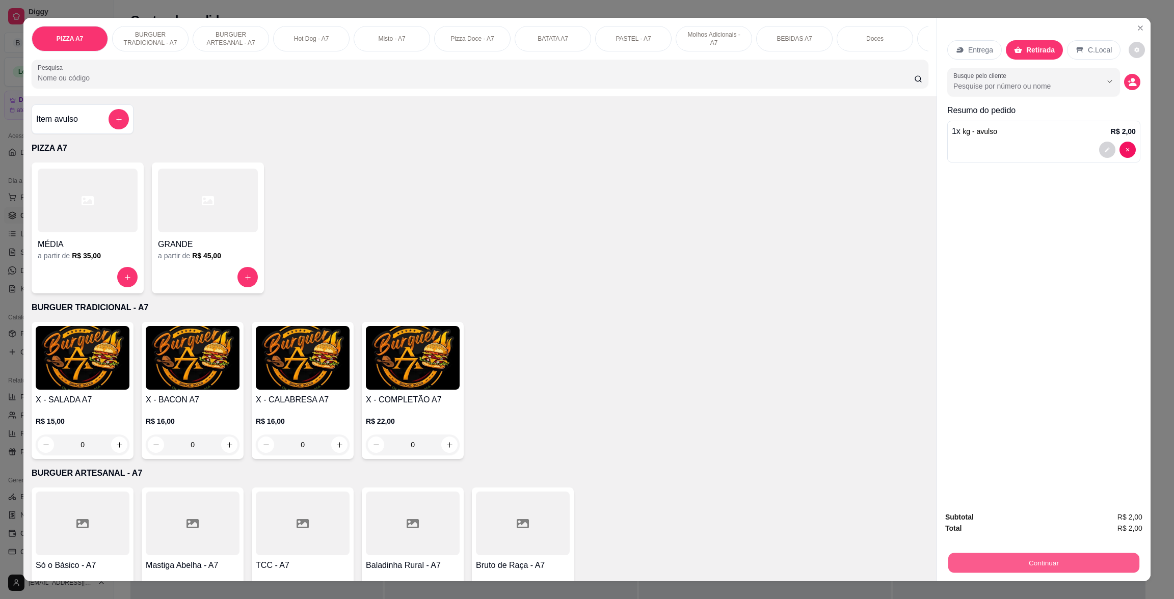
click at [1078, 565] on button "Continuar" at bounding box center [1043, 563] width 191 height 20
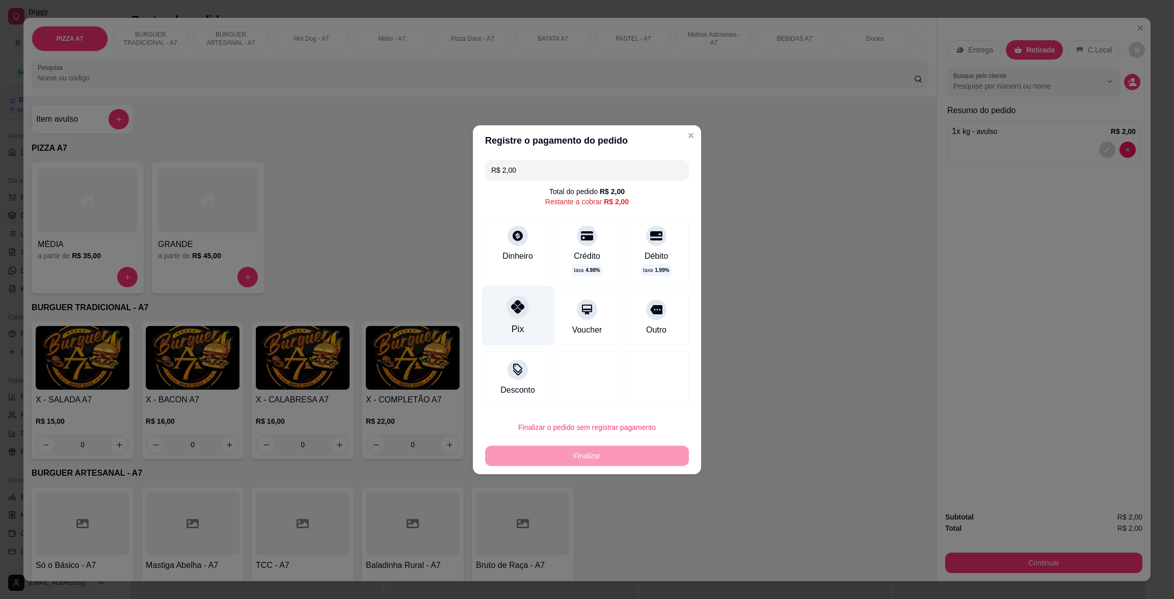
click at [500, 317] on div "Pix" at bounding box center [518, 316] width 72 height 60
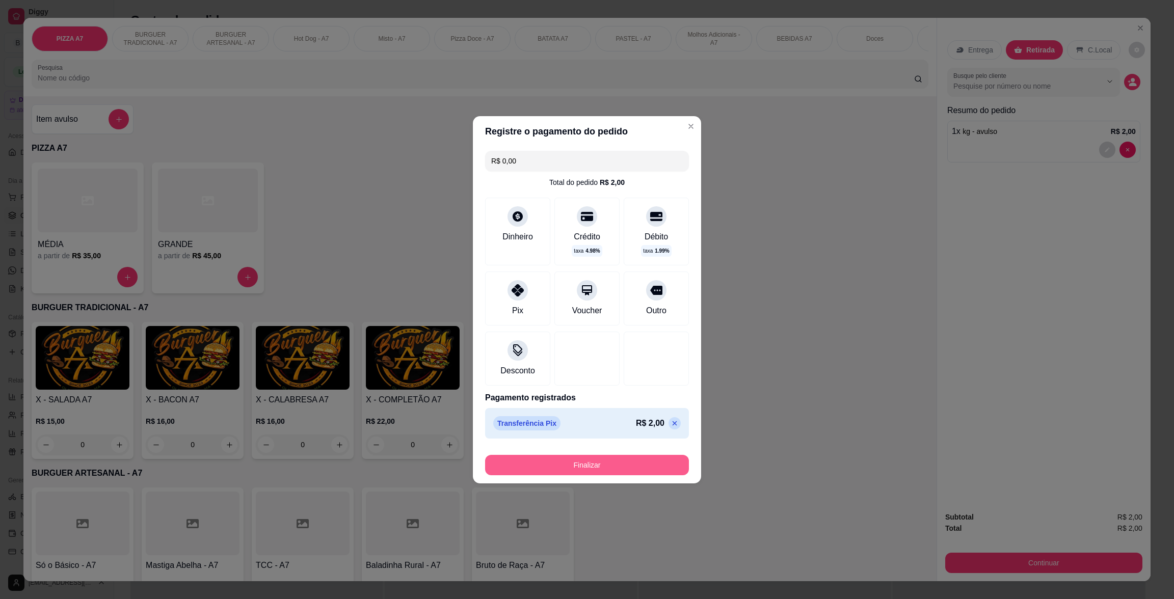
click at [598, 455] on button "Finalizar" at bounding box center [587, 465] width 204 height 20
type input "-R$ 2,00"
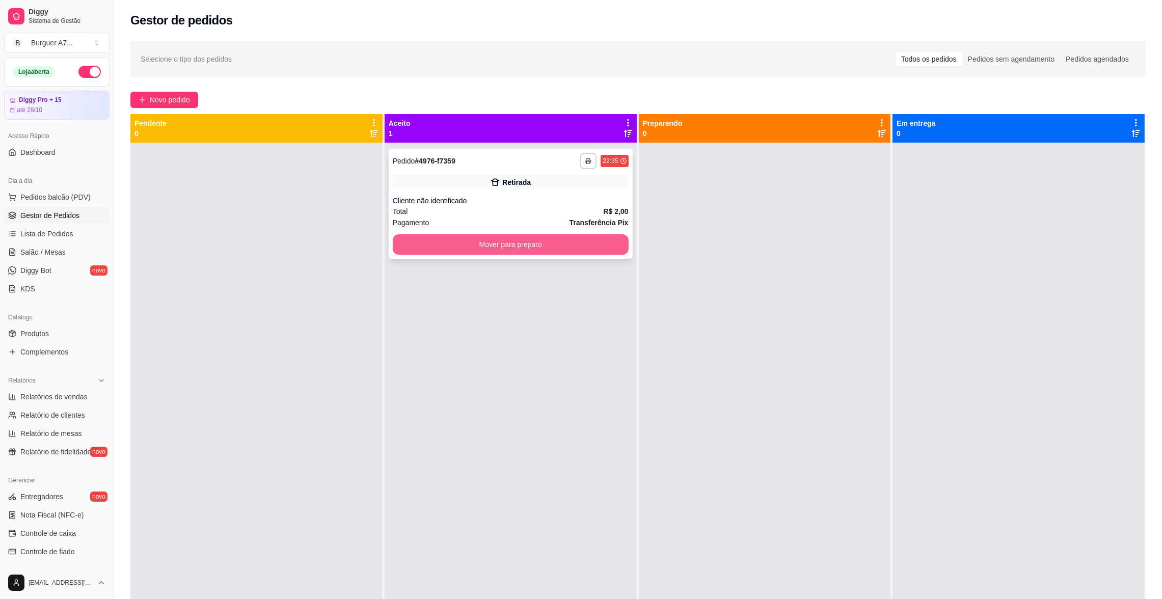
click at [580, 234] on button "Mover para preparo" at bounding box center [511, 244] width 236 height 20
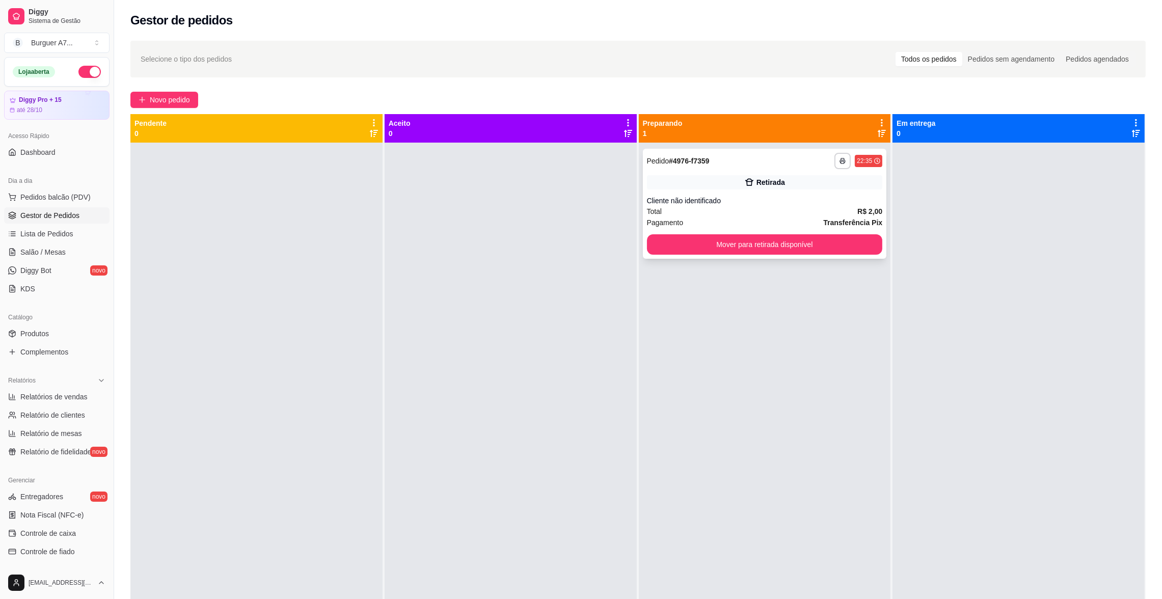
click at [827, 253] on button "Mover para retirada disponível" at bounding box center [765, 244] width 236 height 20
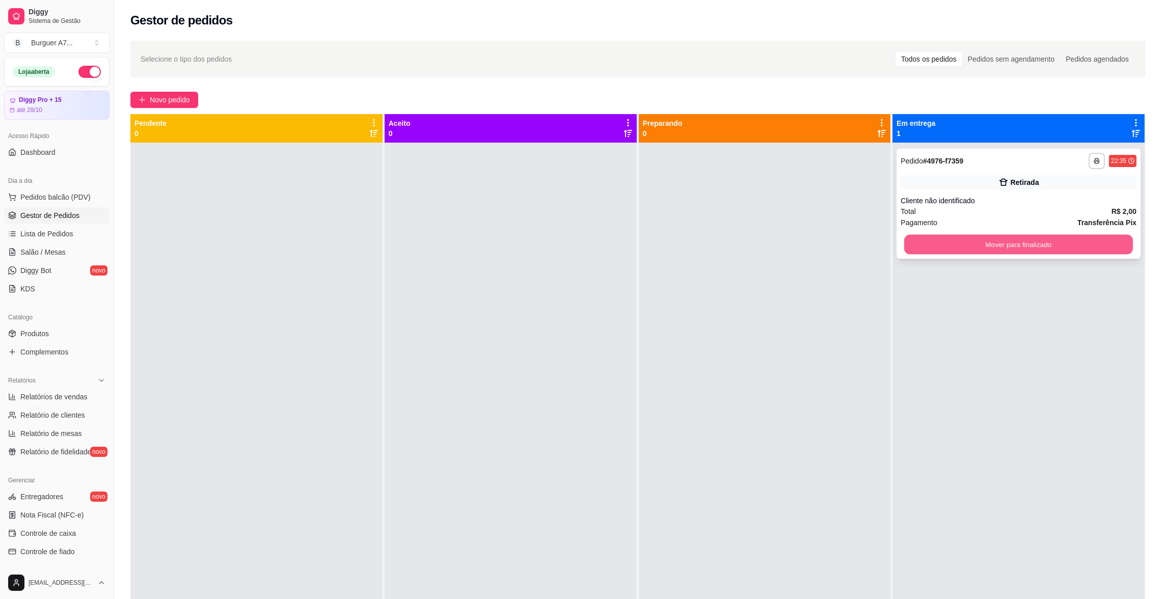
click at [997, 246] on button "Mover para finalizado" at bounding box center [1018, 245] width 229 height 20
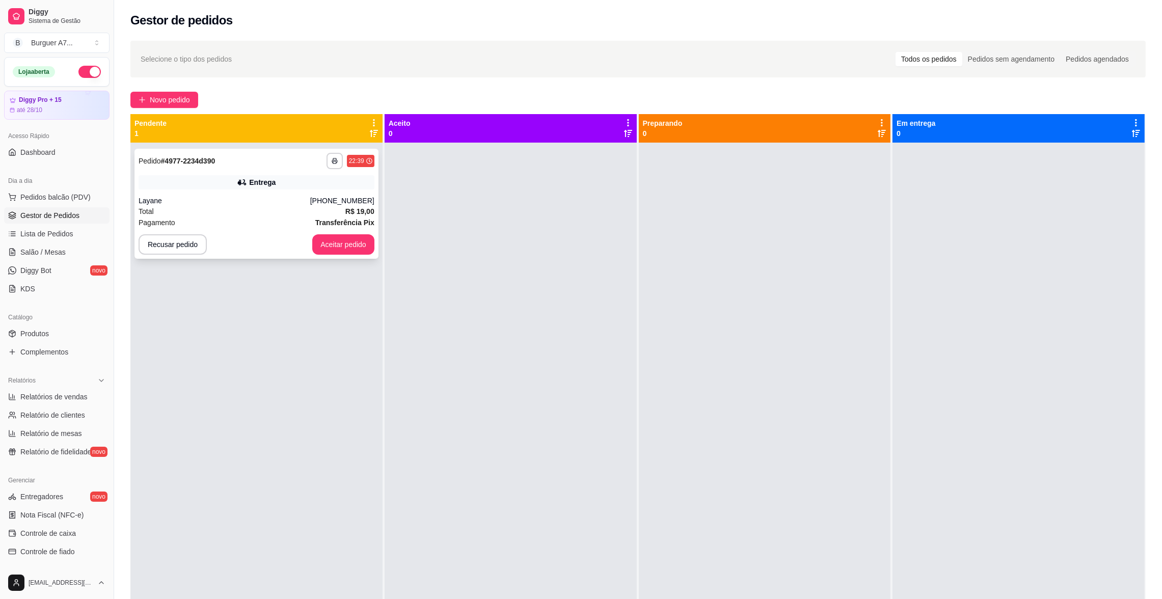
click at [364, 256] on div "**********" at bounding box center [257, 204] width 244 height 110
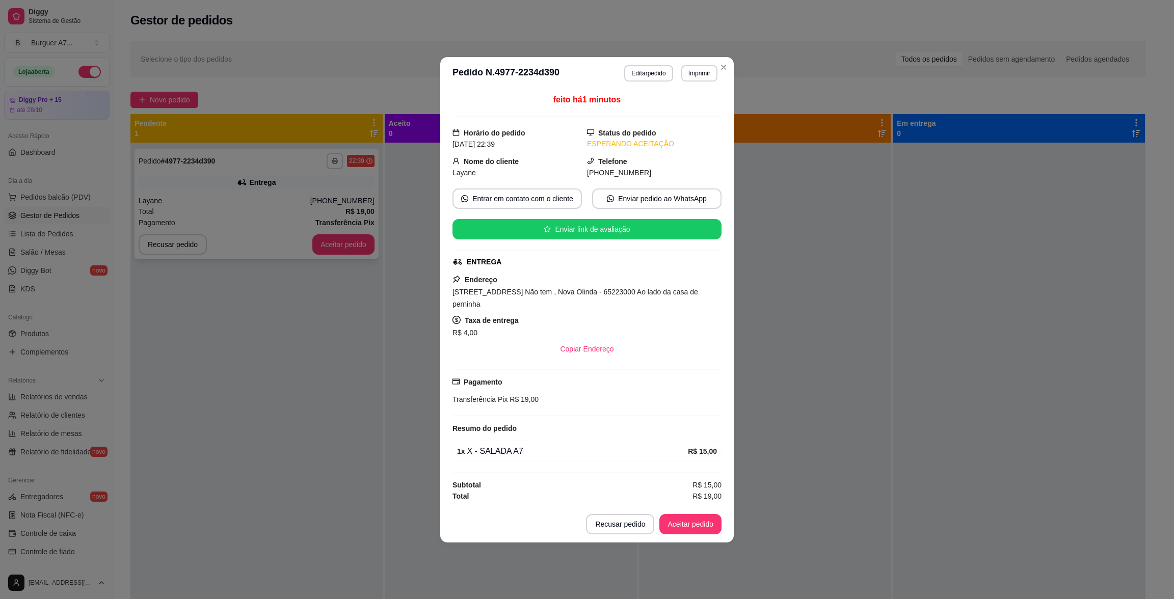
click at [364, 248] on button "Aceitar pedido" at bounding box center [343, 244] width 62 height 20
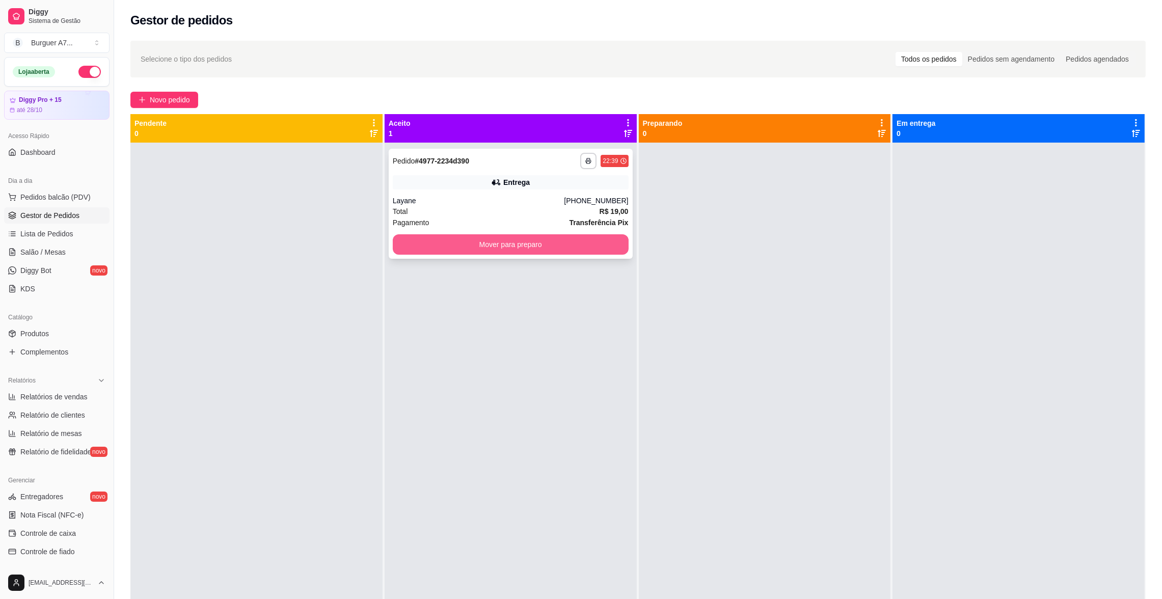
click at [513, 247] on button "Mover para preparo" at bounding box center [511, 244] width 236 height 20
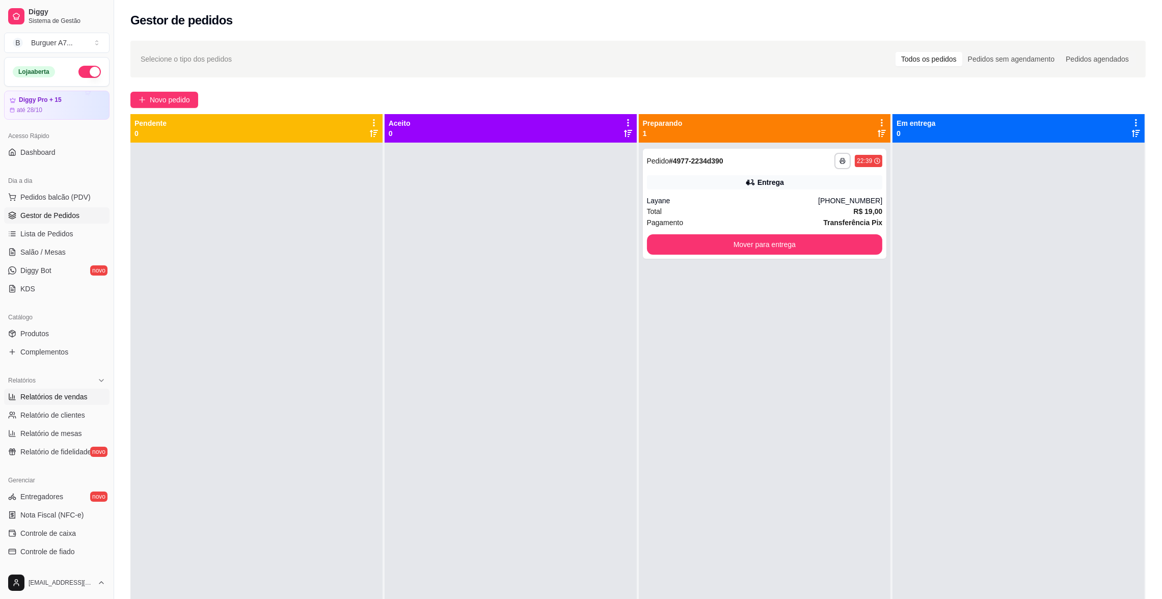
click at [57, 393] on span "Relatórios de vendas" at bounding box center [53, 397] width 67 height 10
select select "ALL"
select select "0"
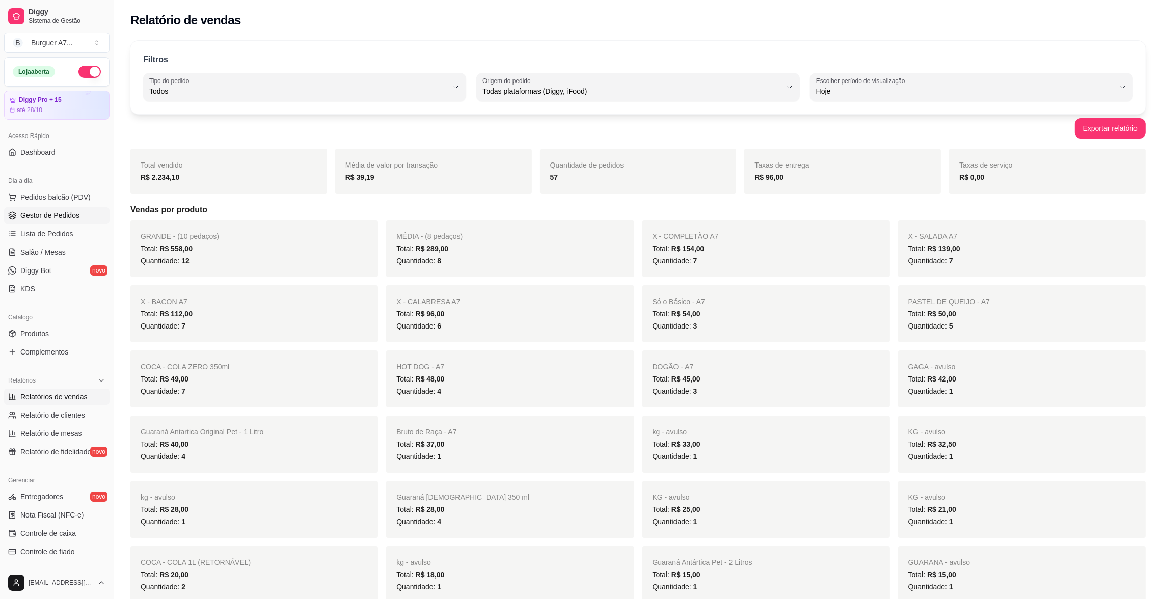
click at [78, 216] on link "Gestor de Pedidos" at bounding box center [56, 215] width 105 height 16
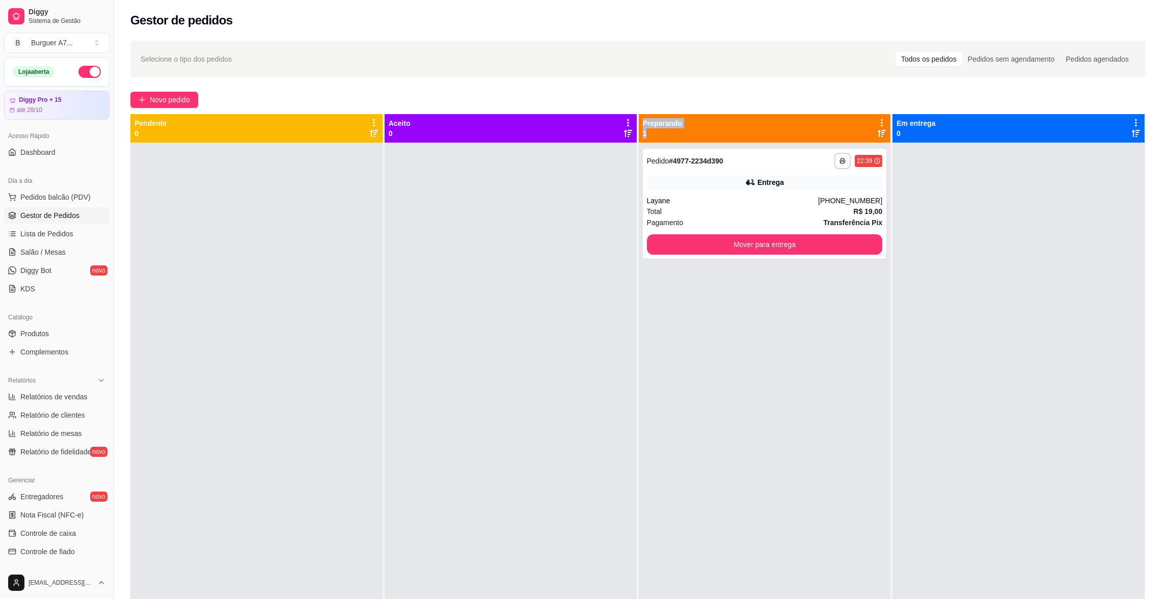
drag, startPoint x: 0, startPoint y: 78, endPoint x: 650, endPoint y: 134, distance: 652.0
click at [647, 137] on div "**********" at bounding box center [637, 413] width 1015 height 599
click at [64, 397] on span "Relatórios de vendas" at bounding box center [53, 397] width 67 height 10
select select "ALL"
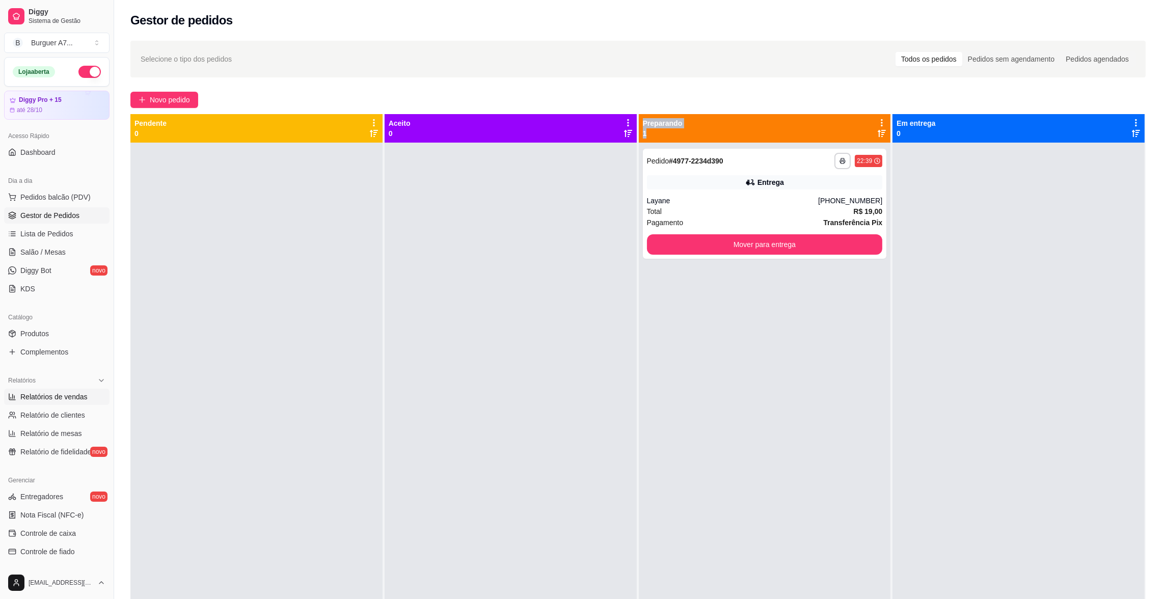
select select "0"
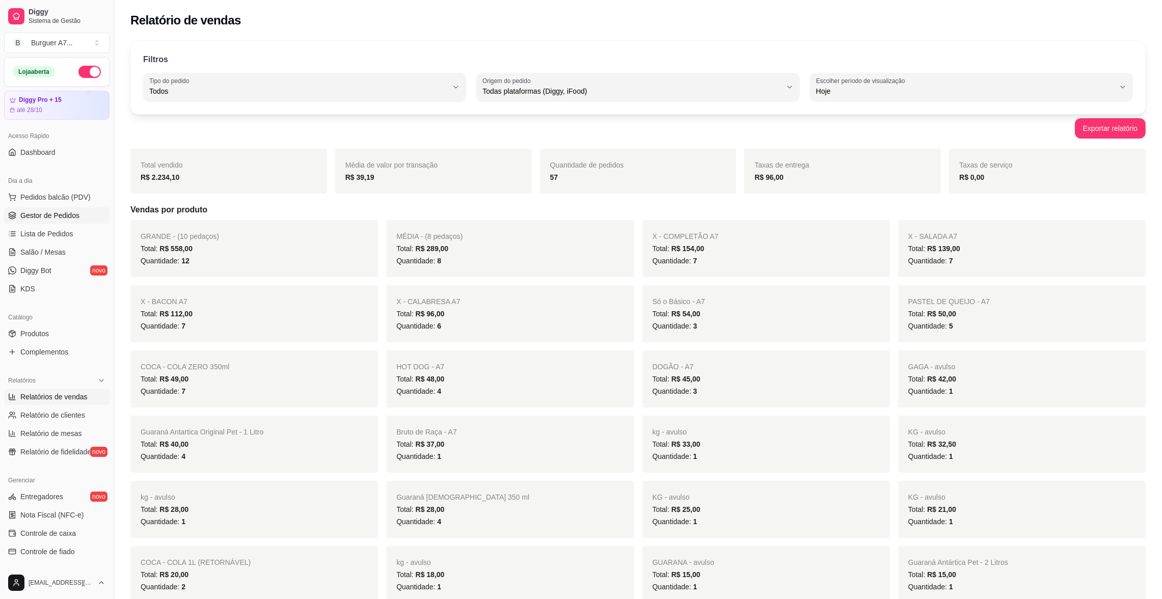
click at [36, 213] on span "Gestor de Pedidos" at bounding box center [49, 215] width 59 height 10
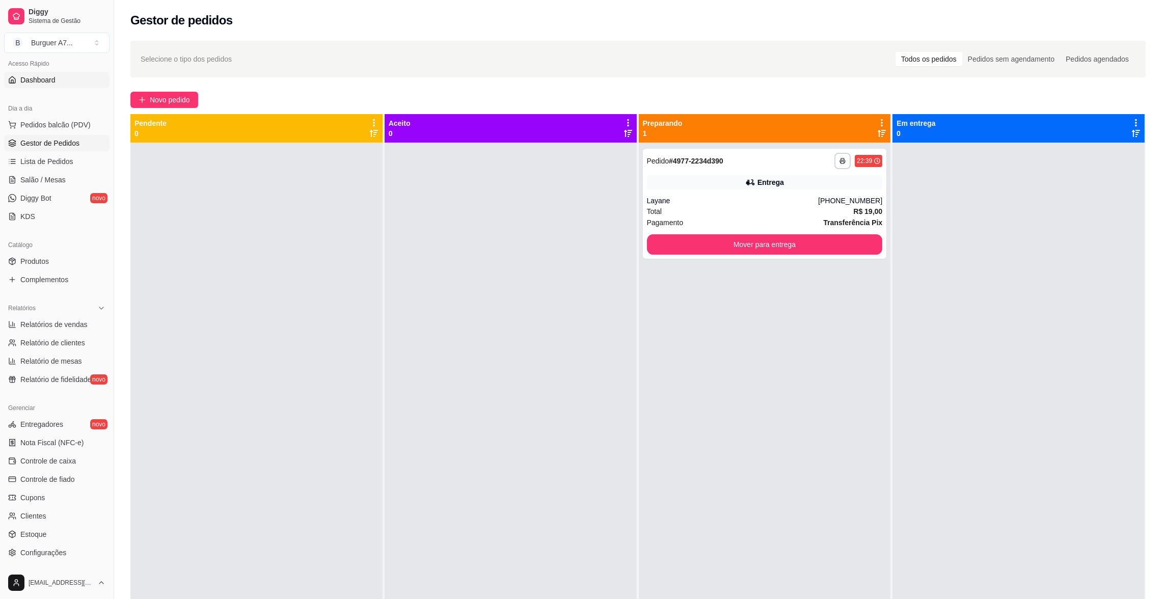
scroll to position [76, 0]
click at [1113, 210] on div at bounding box center [1019, 442] width 252 height 599
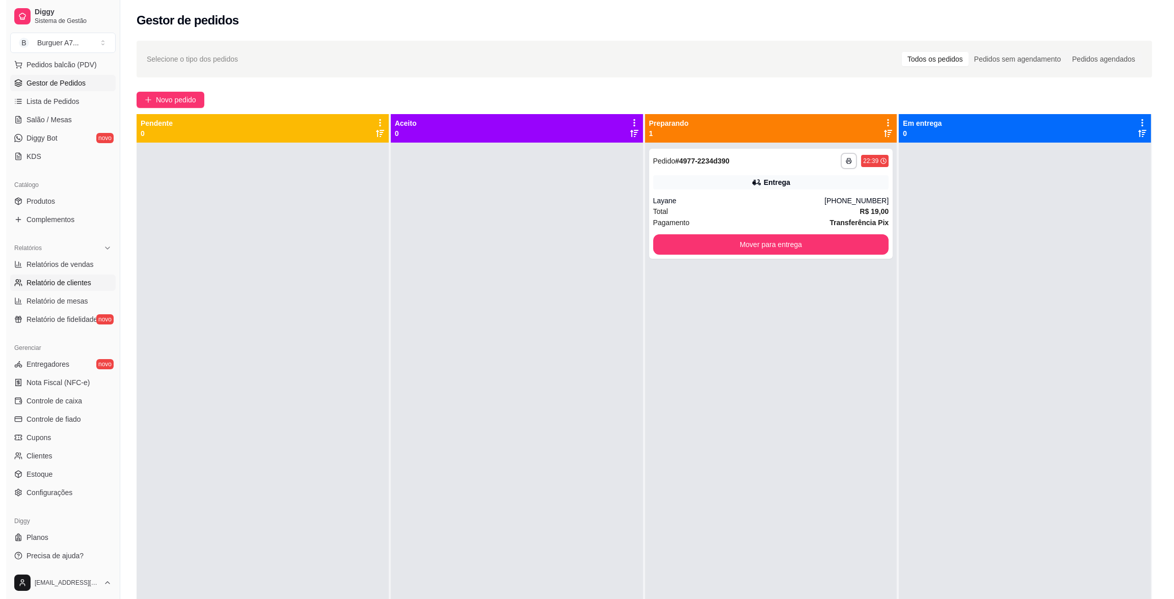
scroll to position [133, 0]
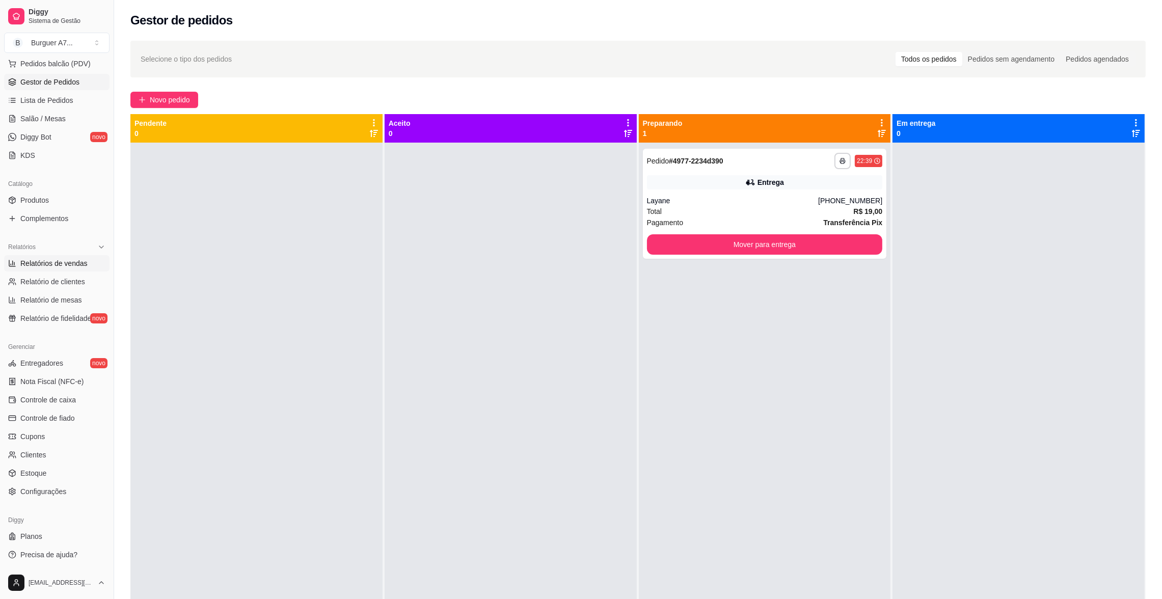
click at [66, 267] on span "Relatórios de vendas" at bounding box center [53, 263] width 67 height 10
select select "ALL"
select select "0"
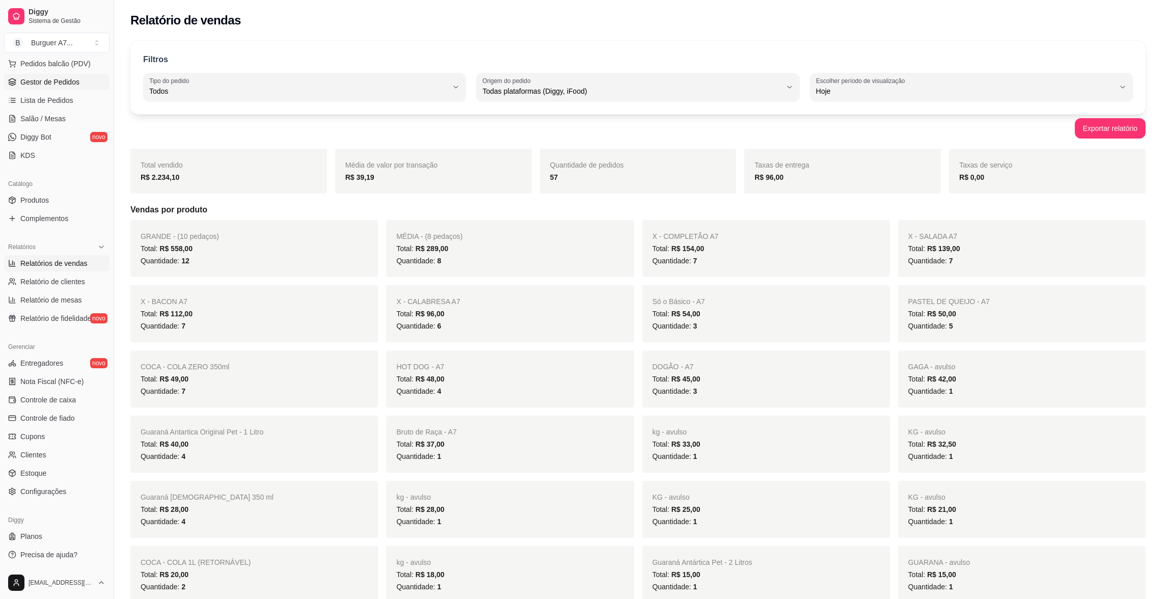
click at [41, 80] on span "Gestor de Pedidos" at bounding box center [49, 82] width 59 height 10
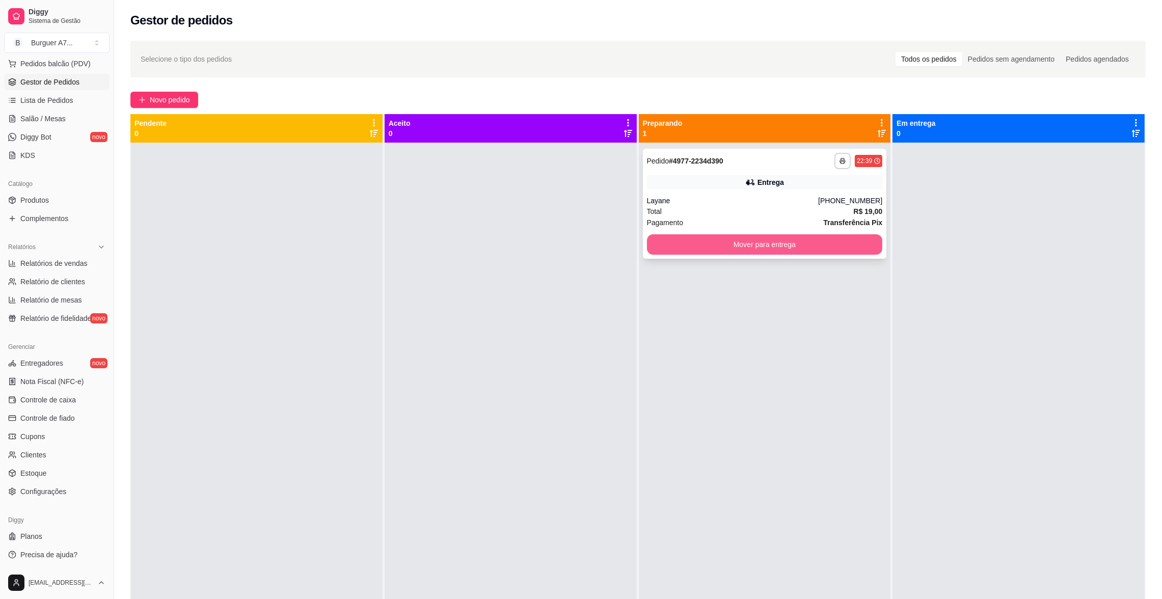
click at [849, 243] on button "Mover para entrega" at bounding box center [765, 244] width 236 height 20
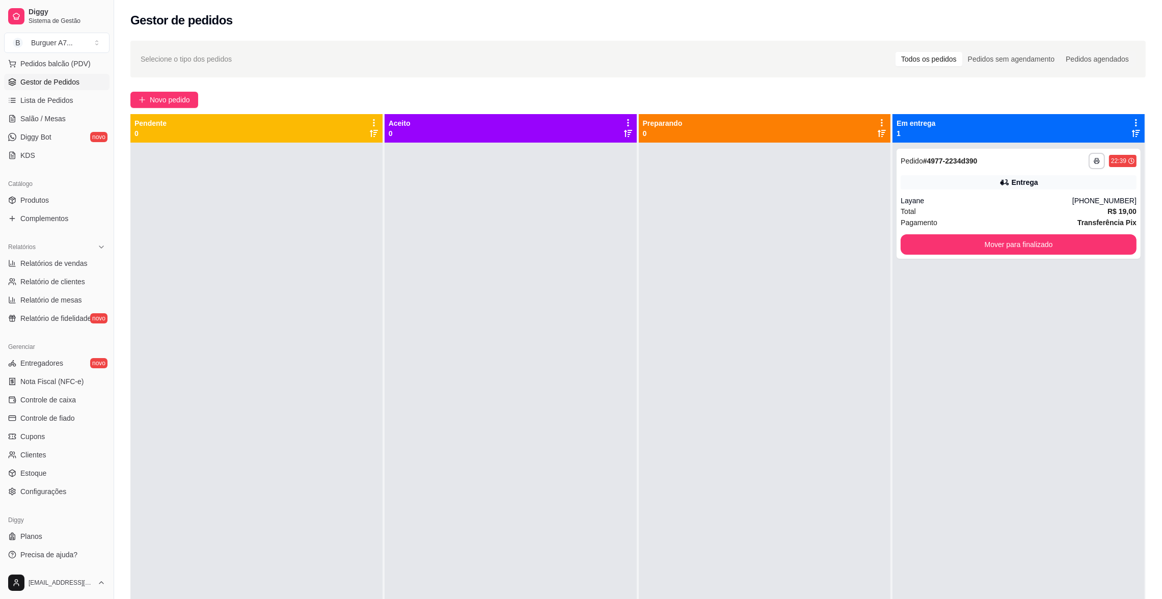
click at [1064, 260] on div "**********" at bounding box center [1019, 442] width 252 height 599
click at [1066, 246] on button "Mover para finalizado" at bounding box center [1019, 244] width 236 height 20
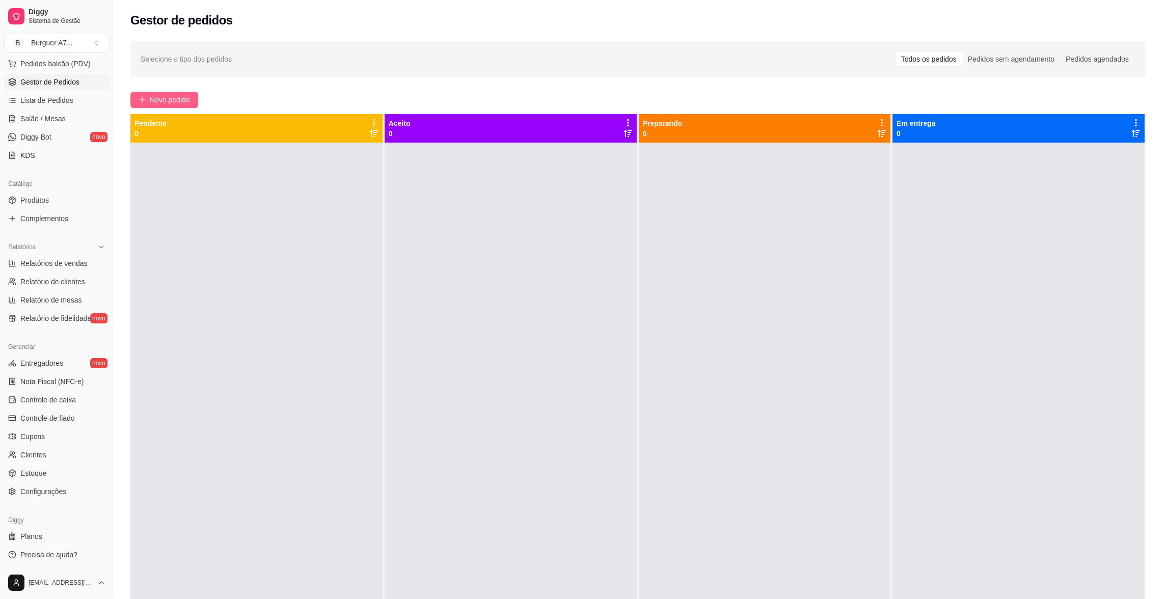
click at [192, 103] on button "Novo pedido" at bounding box center [164, 100] width 68 height 16
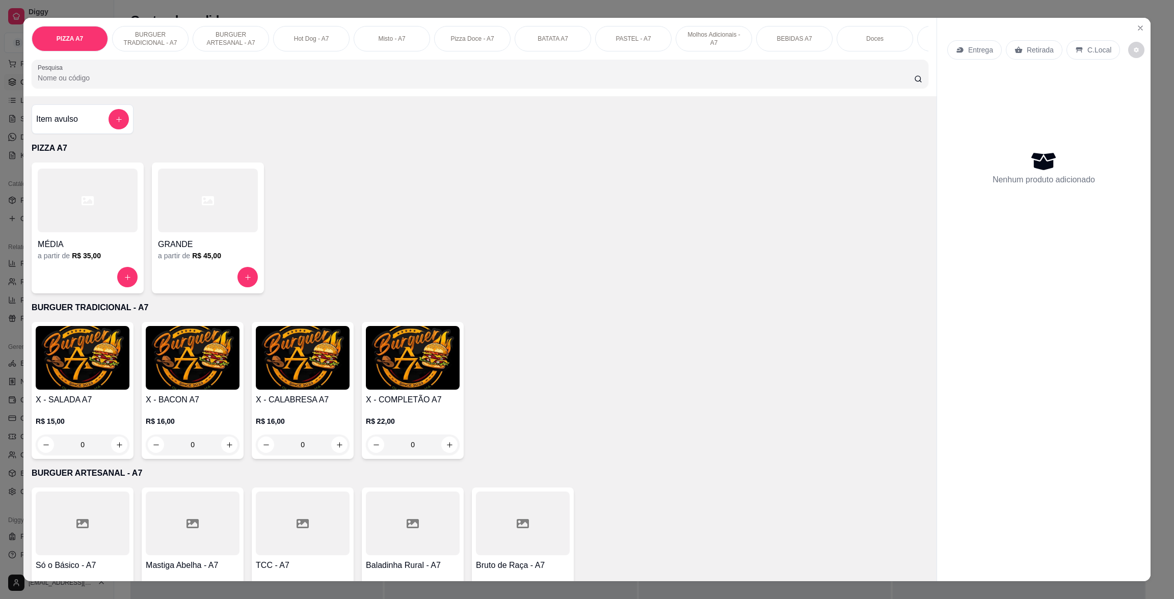
click at [425, 357] on img at bounding box center [413, 358] width 94 height 64
click at [417, 406] on h4 "X - COMPLETÃO A7" at bounding box center [413, 400] width 94 height 12
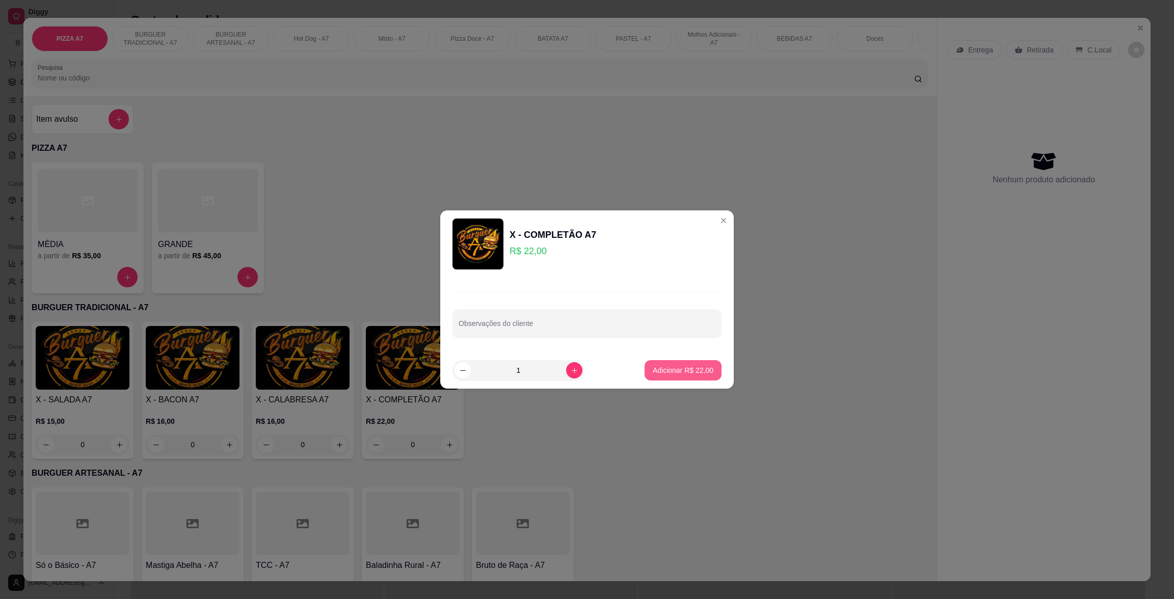
drag, startPoint x: 711, startPoint y: 371, endPoint x: 696, endPoint y: 367, distance: 15.3
click at [707, 370] on footer "1 Adicionar R$ 22,00" at bounding box center [586, 370] width 293 height 37
click at [696, 367] on p "Adicionar R$ 22,00" at bounding box center [683, 370] width 59 height 10
type input "1"
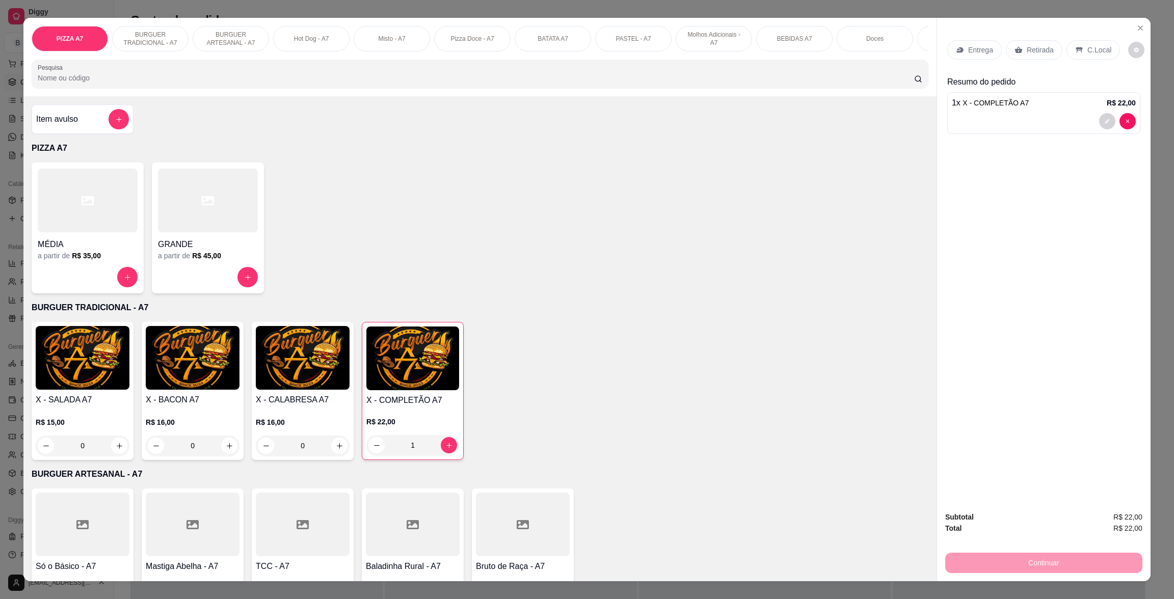
click at [1048, 45] on div "Retirada" at bounding box center [1034, 49] width 57 height 19
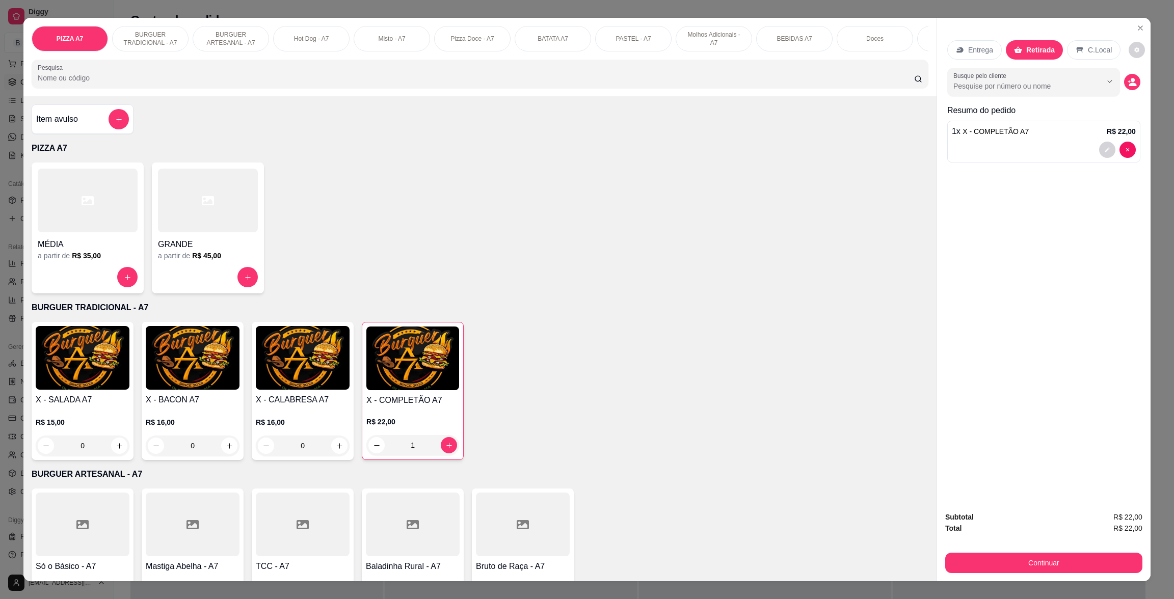
drag, startPoint x: 1107, startPoint y: 549, endPoint x: 1108, endPoint y: 565, distance: 15.8
click at [1107, 550] on div "Continuar" at bounding box center [1043, 561] width 197 height 23
click at [1108, 566] on button "Continuar" at bounding box center [1043, 563] width 191 height 20
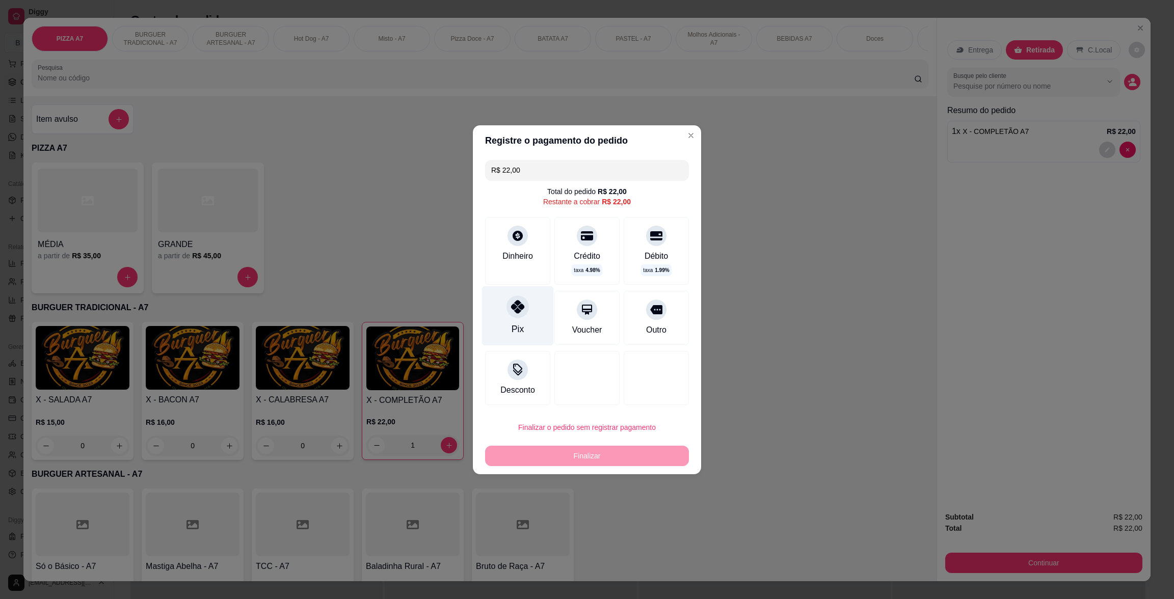
drag, startPoint x: 532, startPoint y: 310, endPoint x: 531, endPoint y: 317, distance: 7.8
click at [531, 311] on div "Pix" at bounding box center [518, 316] width 72 height 60
type input "R$ 0,00"
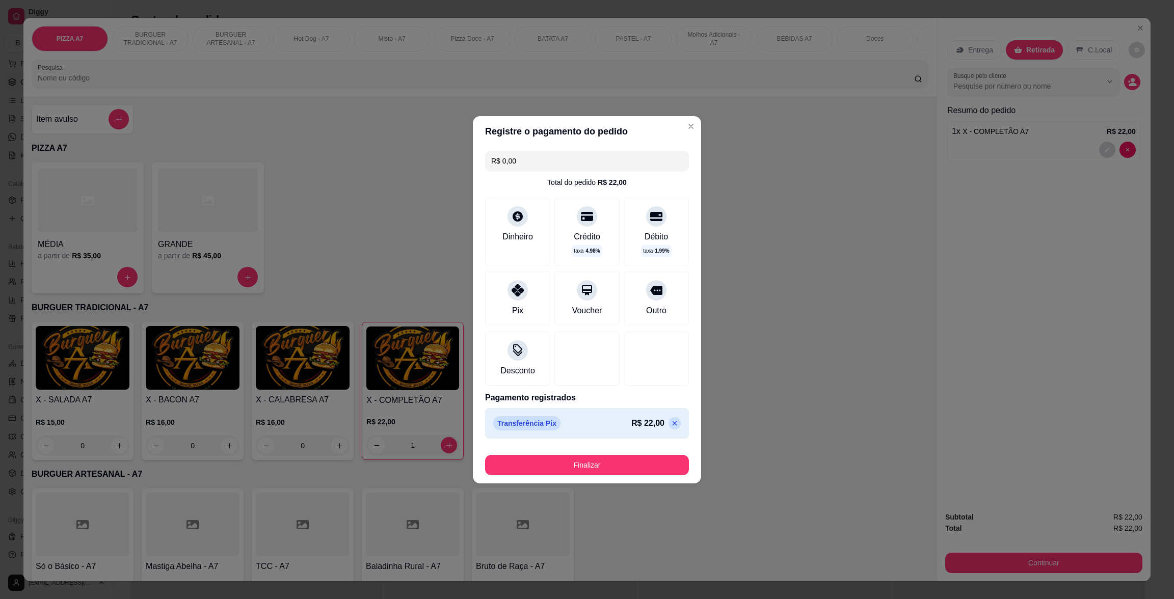
click at [580, 450] on footer "Finalizar" at bounding box center [587, 463] width 228 height 41
click at [589, 472] on button "Finalizar" at bounding box center [587, 465] width 198 height 20
type input "0"
type input "-R$ 22,00"
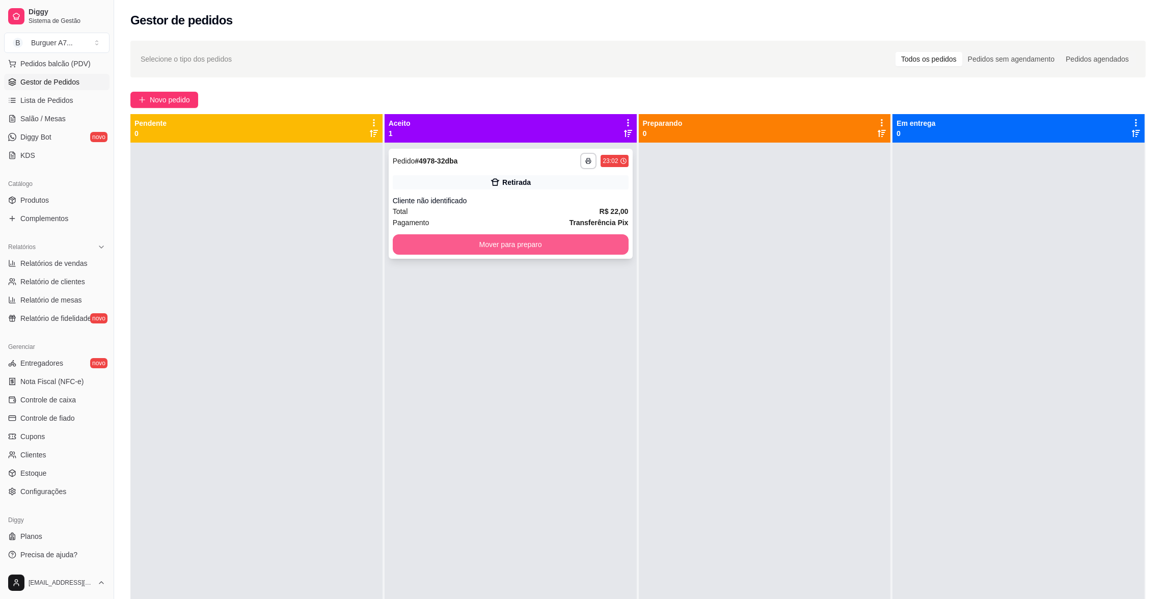
click at [600, 235] on button "Mover para preparo" at bounding box center [511, 244] width 236 height 20
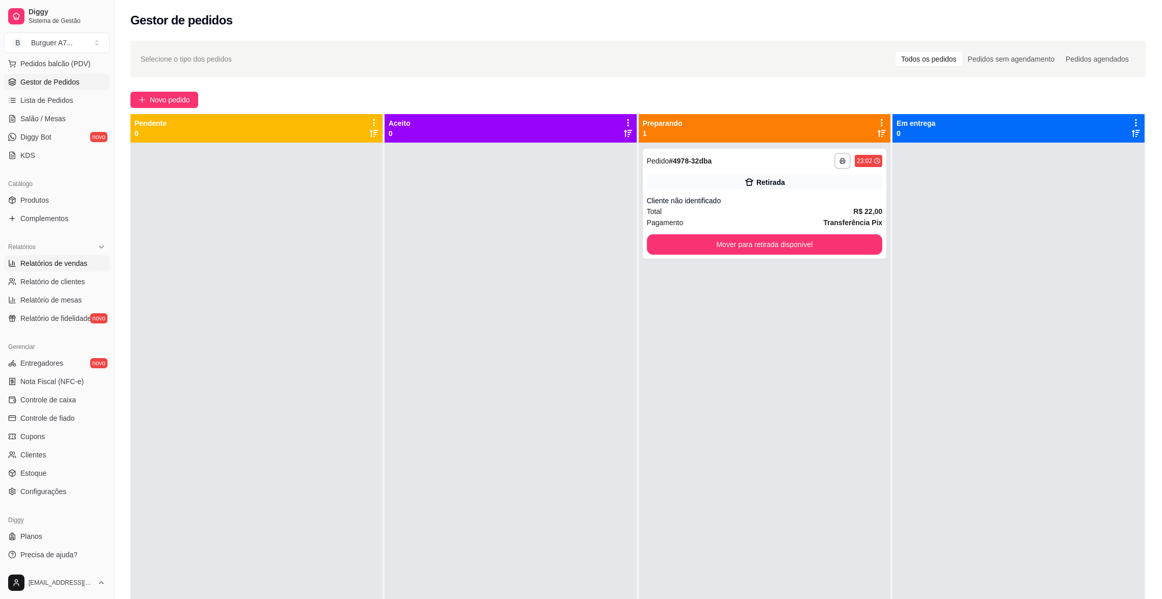
click at [68, 265] on span "Relatórios de vendas" at bounding box center [53, 263] width 67 height 10
select select "ALL"
select select "0"
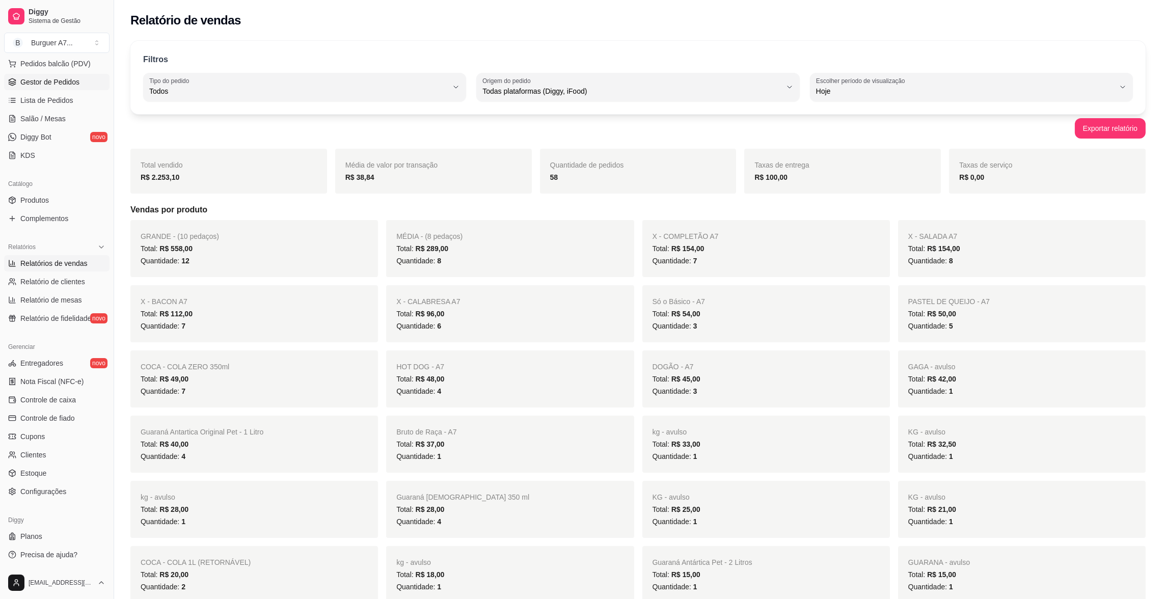
click at [75, 75] on link "Gestor de Pedidos" at bounding box center [56, 82] width 105 height 16
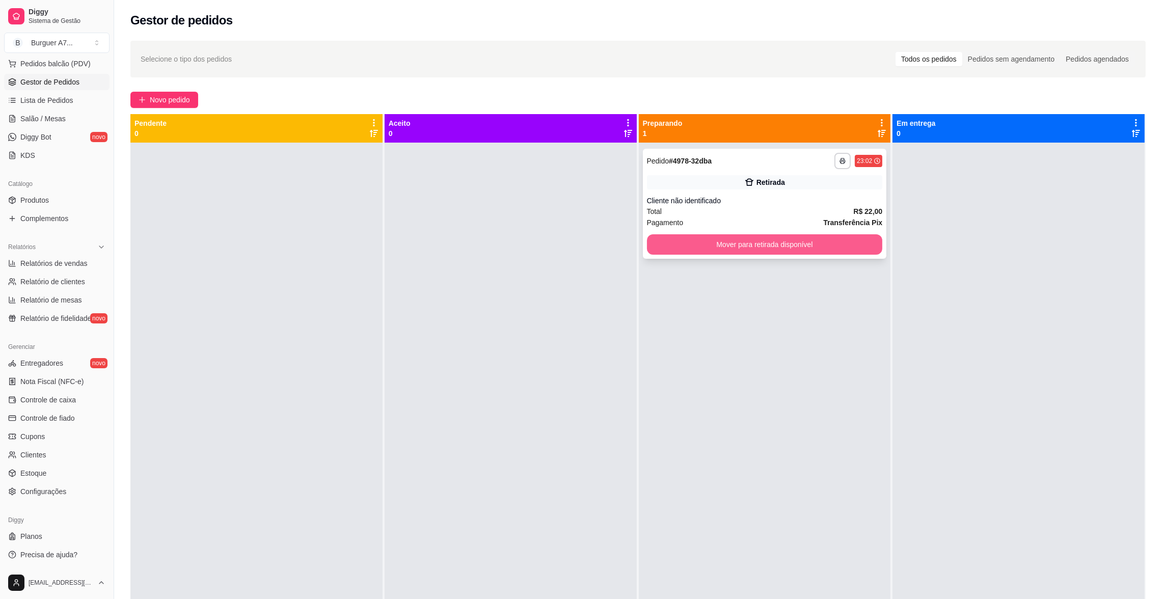
click at [815, 249] on button "Mover para retirada disponível" at bounding box center [765, 244] width 236 height 20
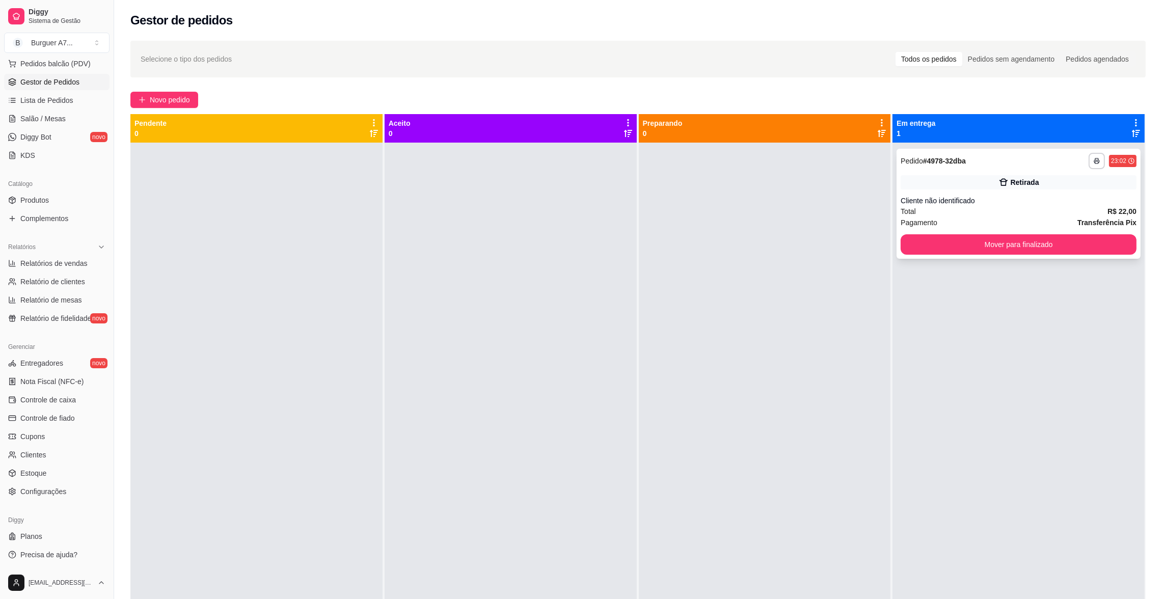
click at [993, 197] on div "Cliente não identificado" at bounding box center [1019, 201] width 236 height 10
click at [1027, 247] on button "Mover para finalizado" at bounding box center [1019, 244] width 236 height 20
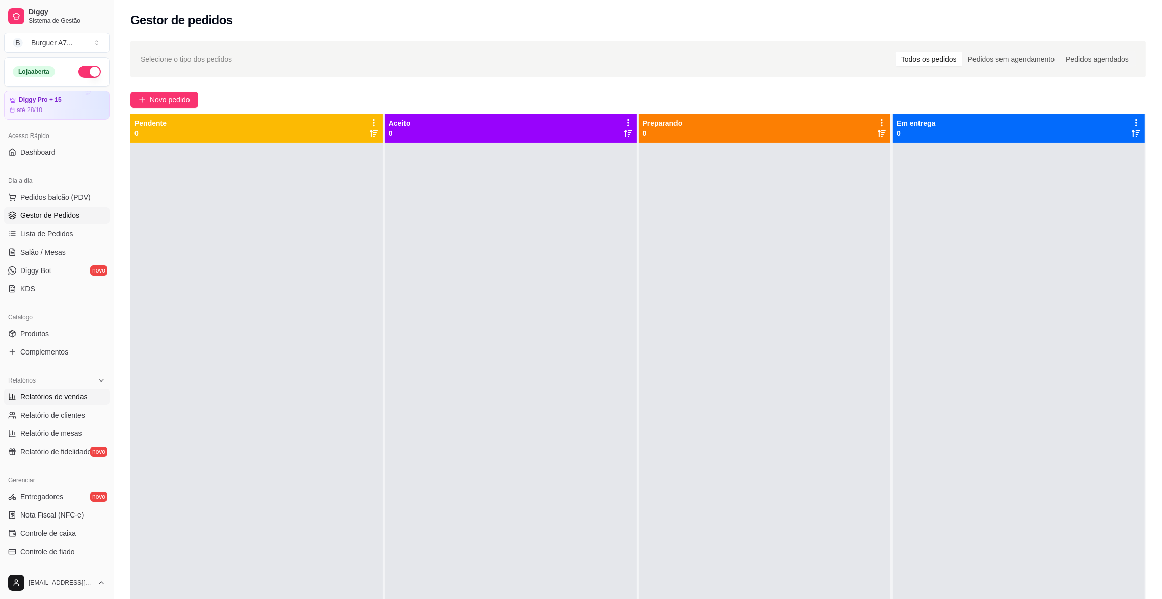
click at [60, 395] on span "Relatórios de vendas" at bounding box center [53, 397] width 67 height 10
select select "ALL"
select select "0"
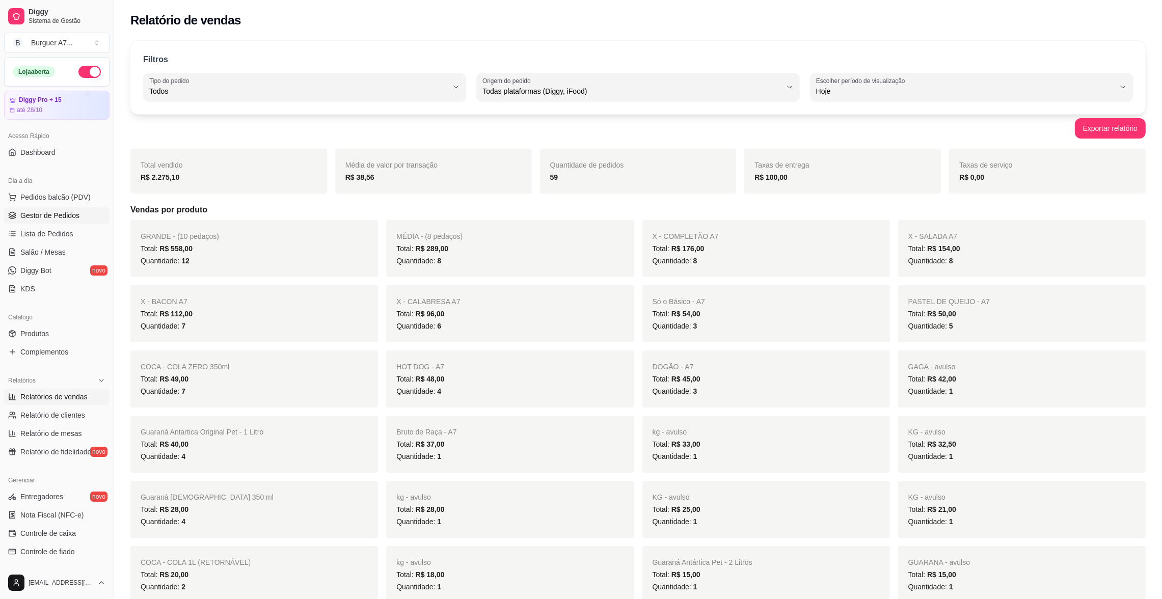
click at [53, 213] on span "Gestor de Pedidos" at bounding box center [49, 215] width 59 height 10
